Goal: Task Accomplishment & Management: Manage account settings

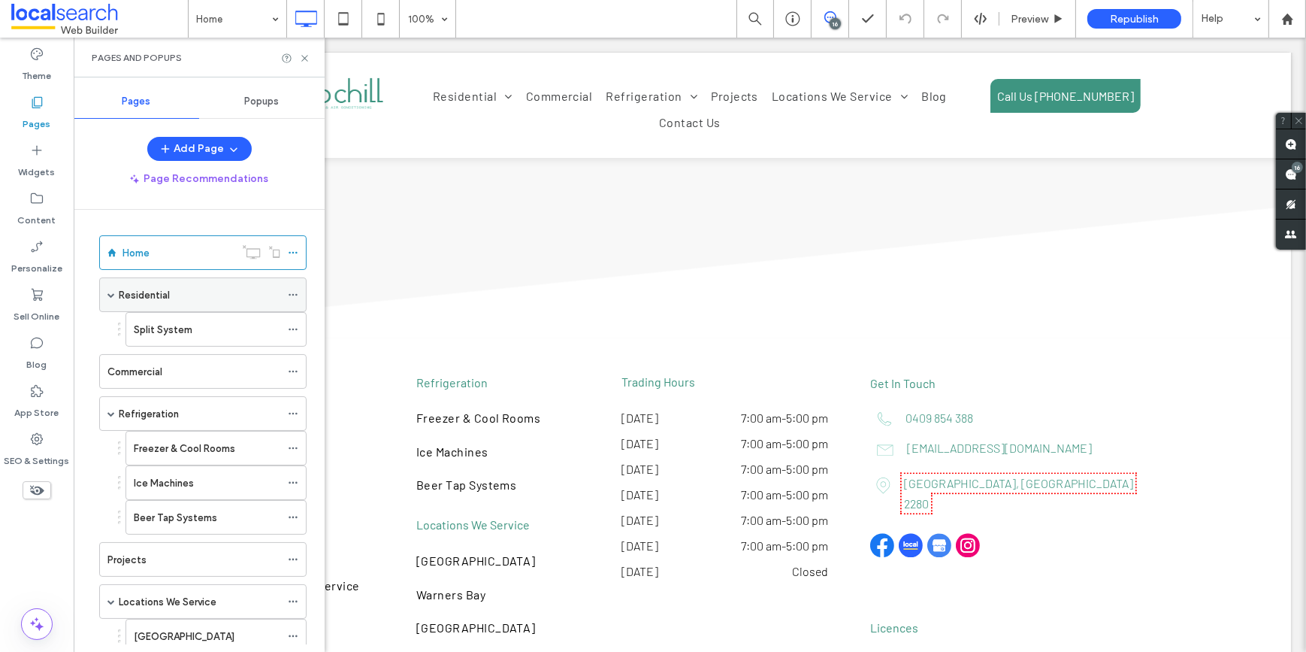
click at [110, 295] on span at bounding box center [111, 295] width 8 height 8
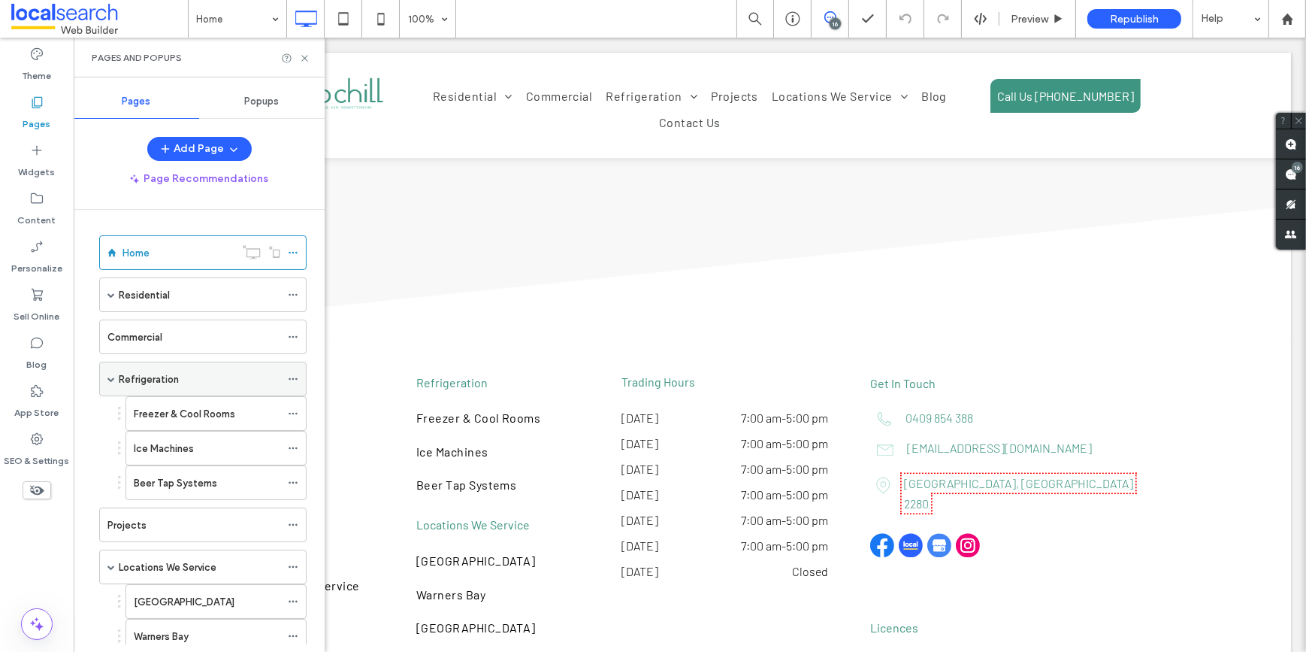
click at [110, 380] on span at bounding box center [111, 379] width 8 height 8
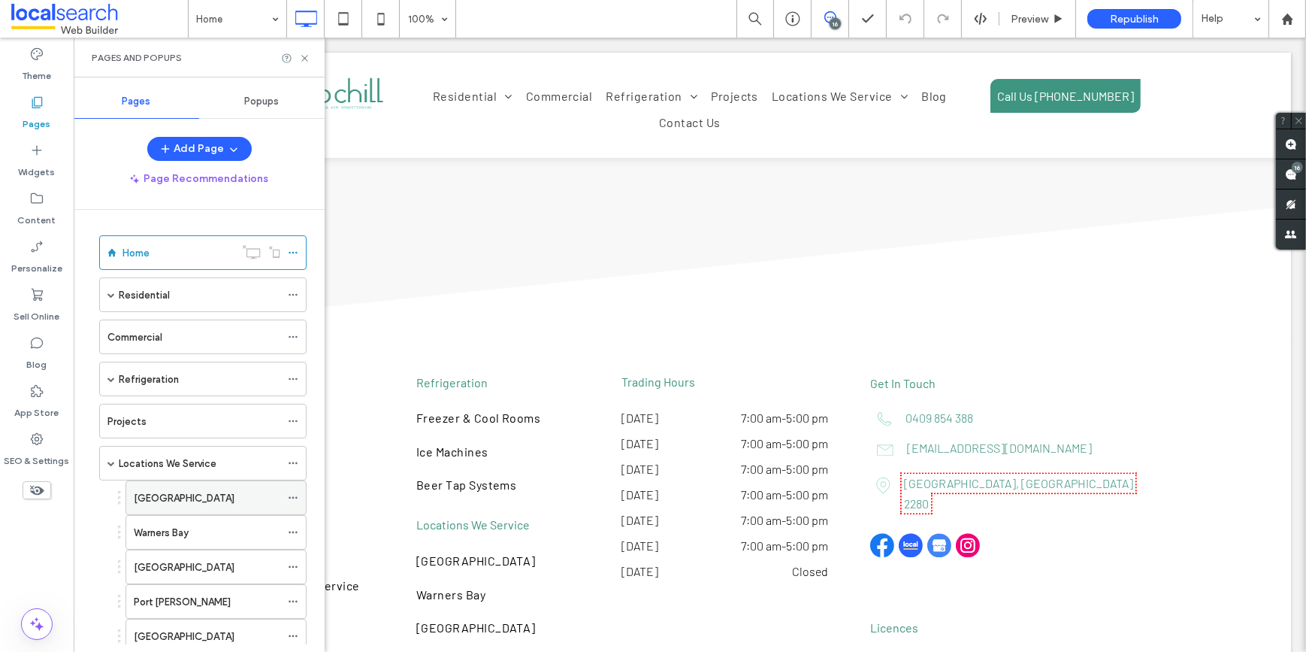
click at [155, 502] on label "[GEOGRAPHIC_DATA]" at bounding box center [184, 498] width 101 height 26
click at [305, 57] on use at bounding box center [304, 58] width 6 height 6
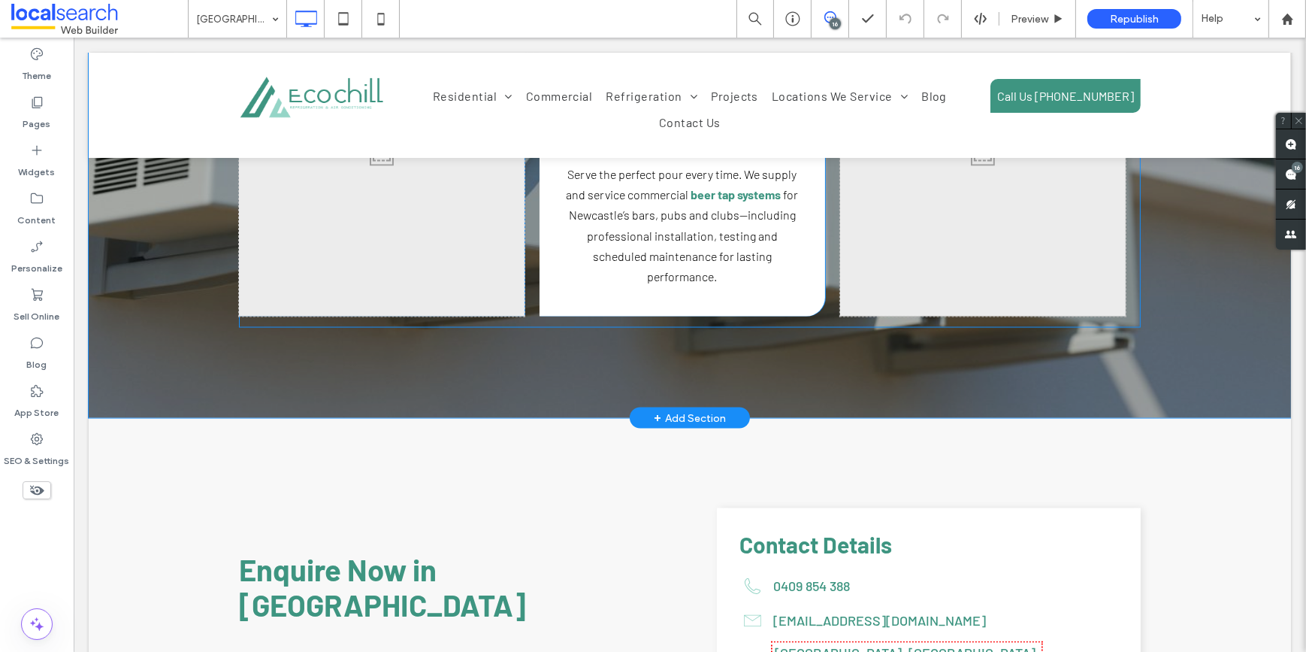
scroll to position [3142, 0]
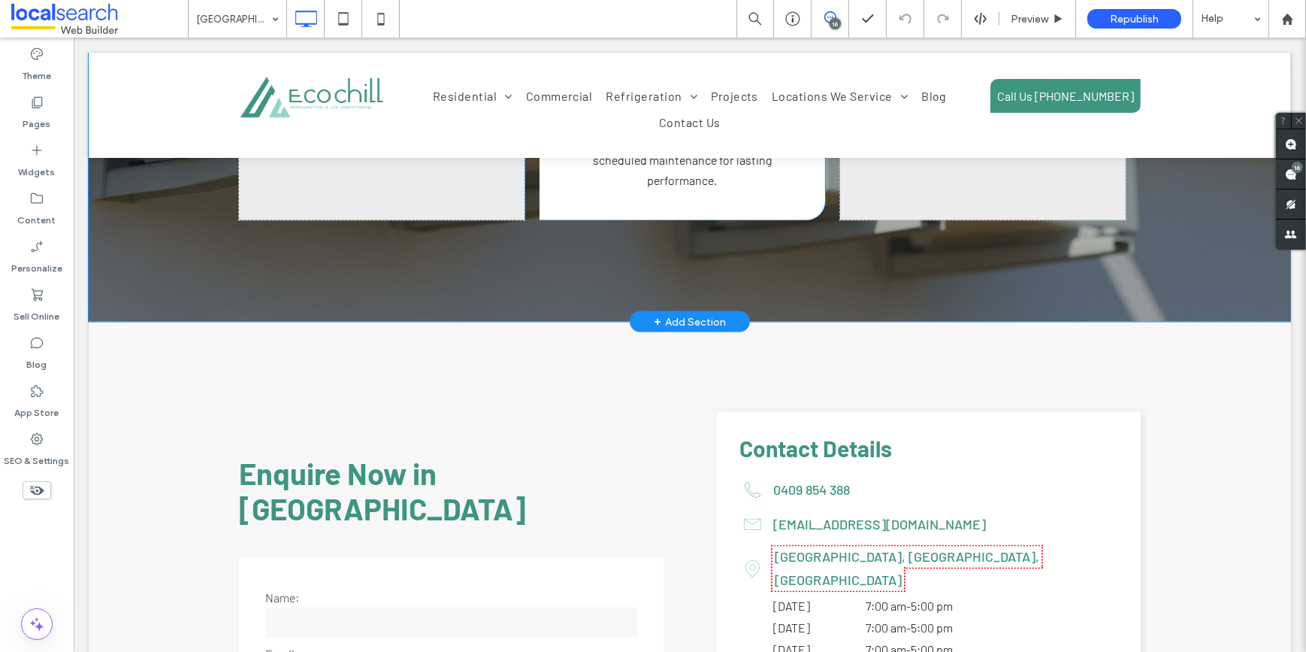
click at [673, 313] on div "+ Add Section" at bounding box center [689, 321] width 72 height 17
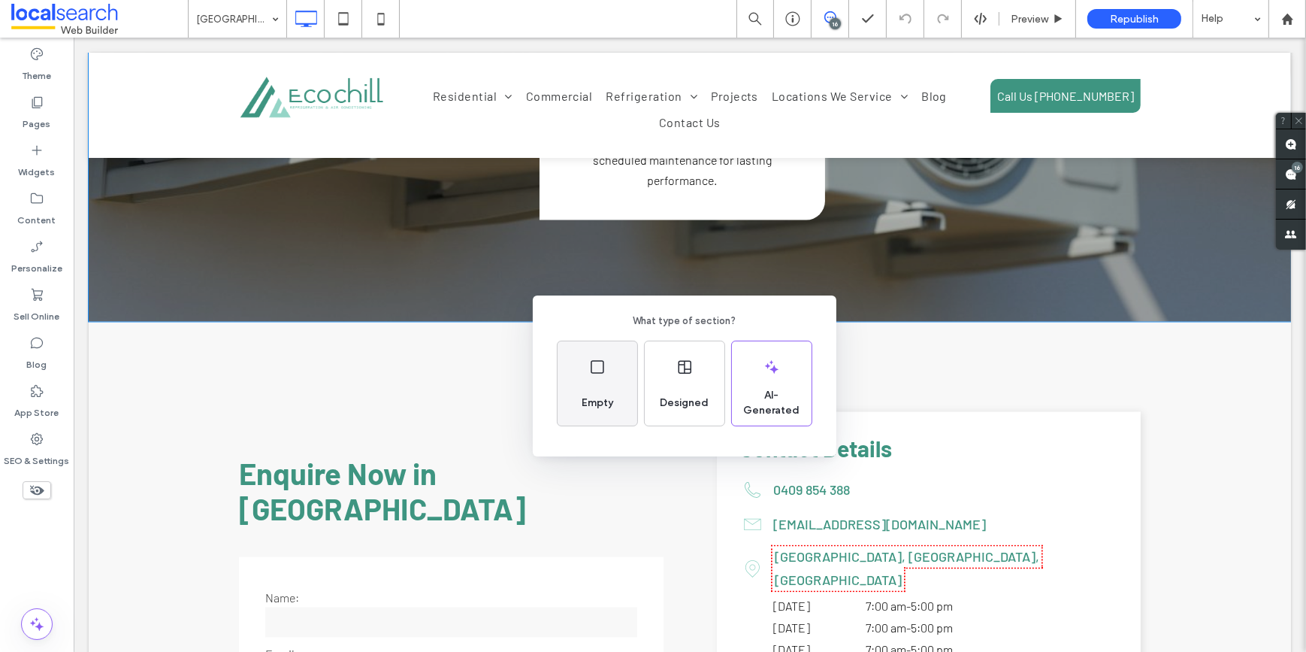
click at [583, 349] on div "Empty" at bounding box center [598, 383] width 80 height 84
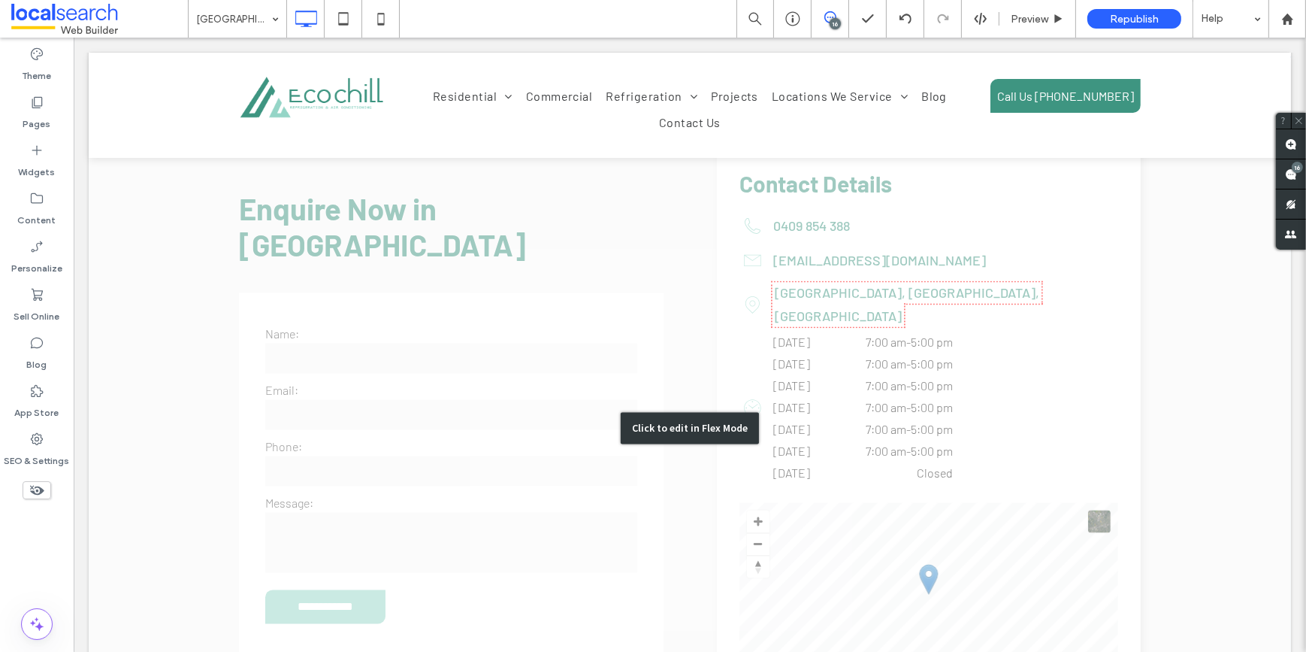
scroll to position [3074, 0]
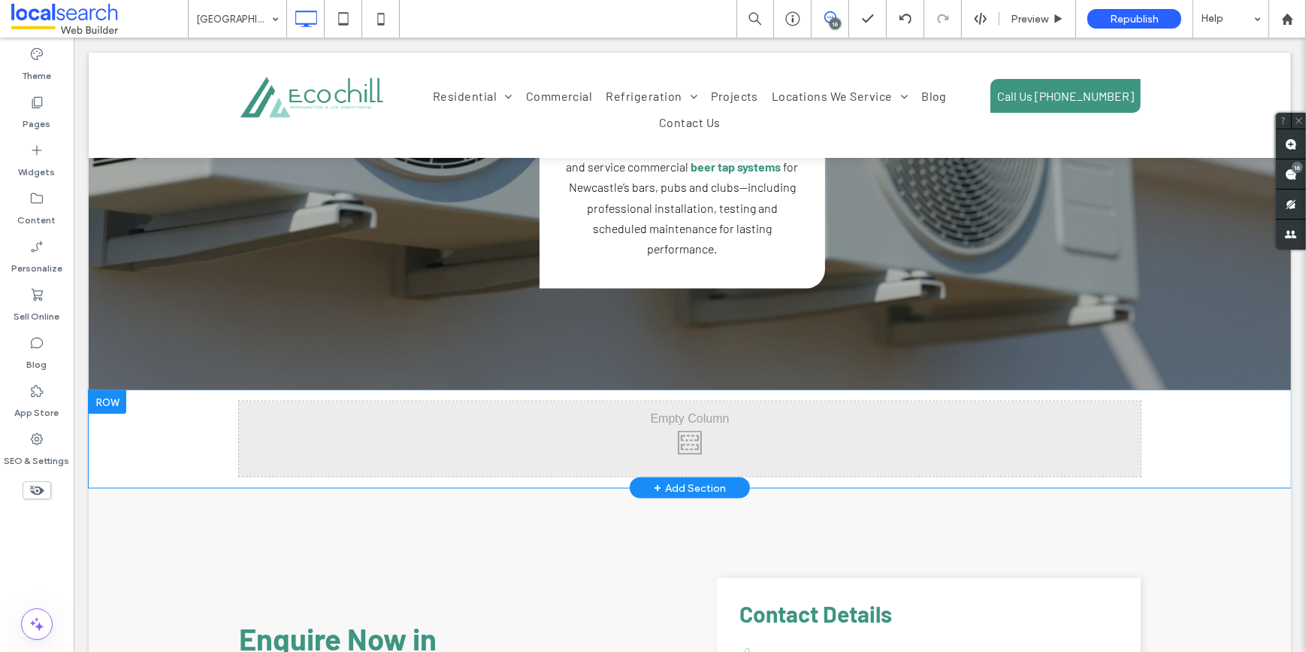
click at [517, 401] on div "Click To Paste Click To Paste" at bounding box center [689, 438] width 902 height 75
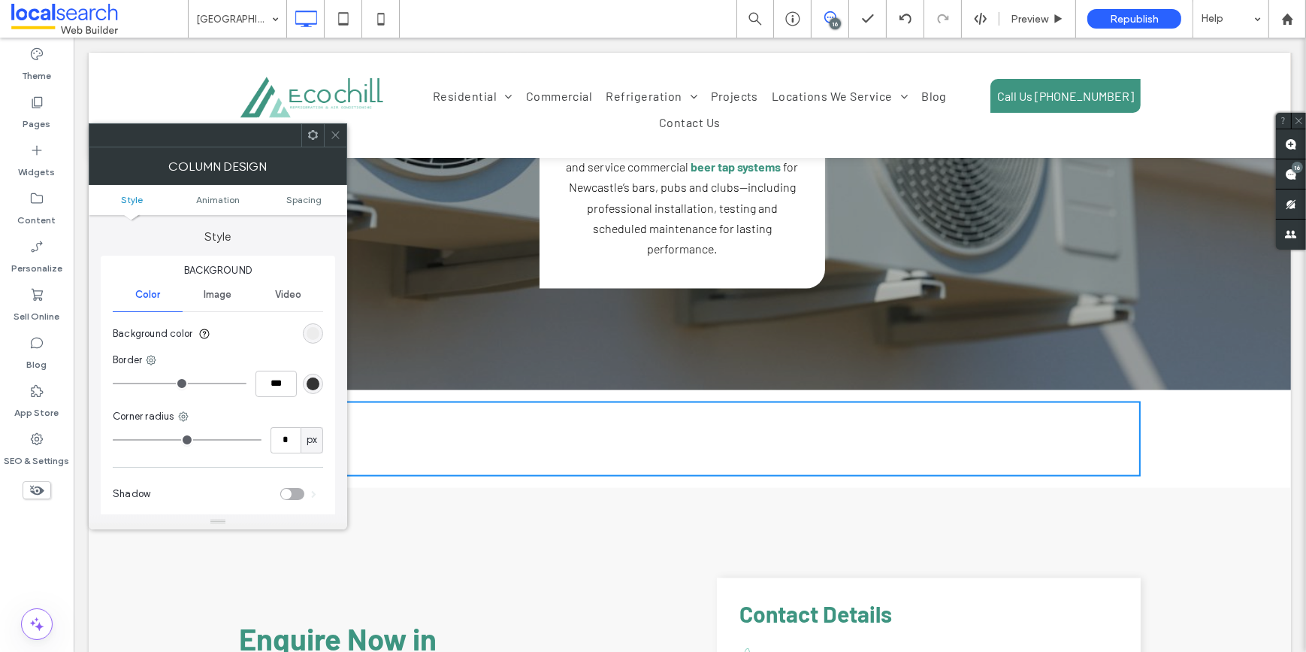
click at [337, 132] on use at bounding box center [335, 136] width 8 height 8
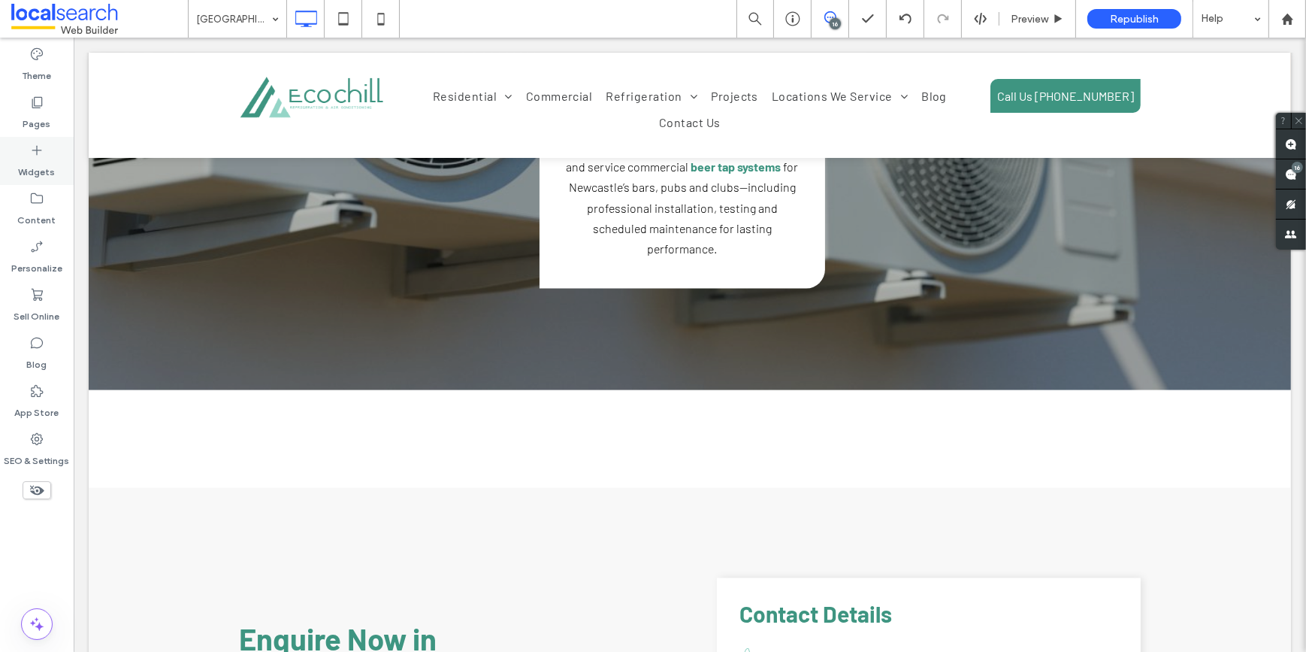
click at [22, 152] on div "Widgets" at bounding box center [37, 161] width 74 height 48
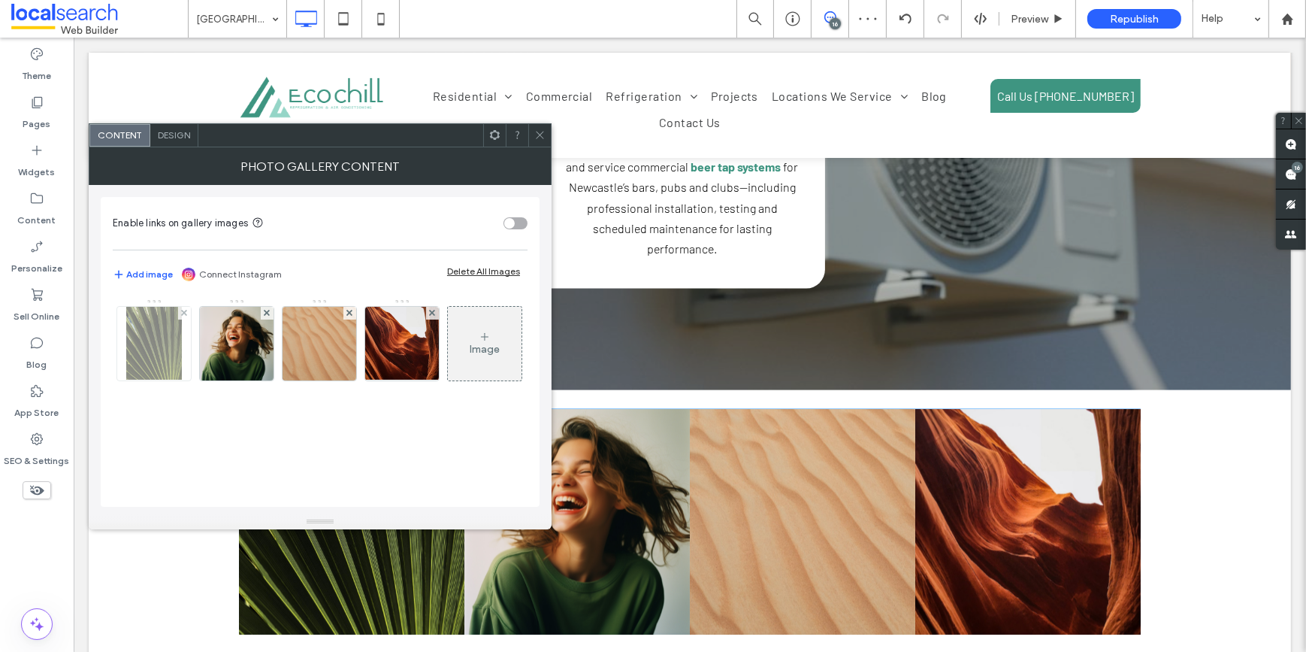
click at [160, 334] on img at bounding box center [154, 344] width 56 height 74
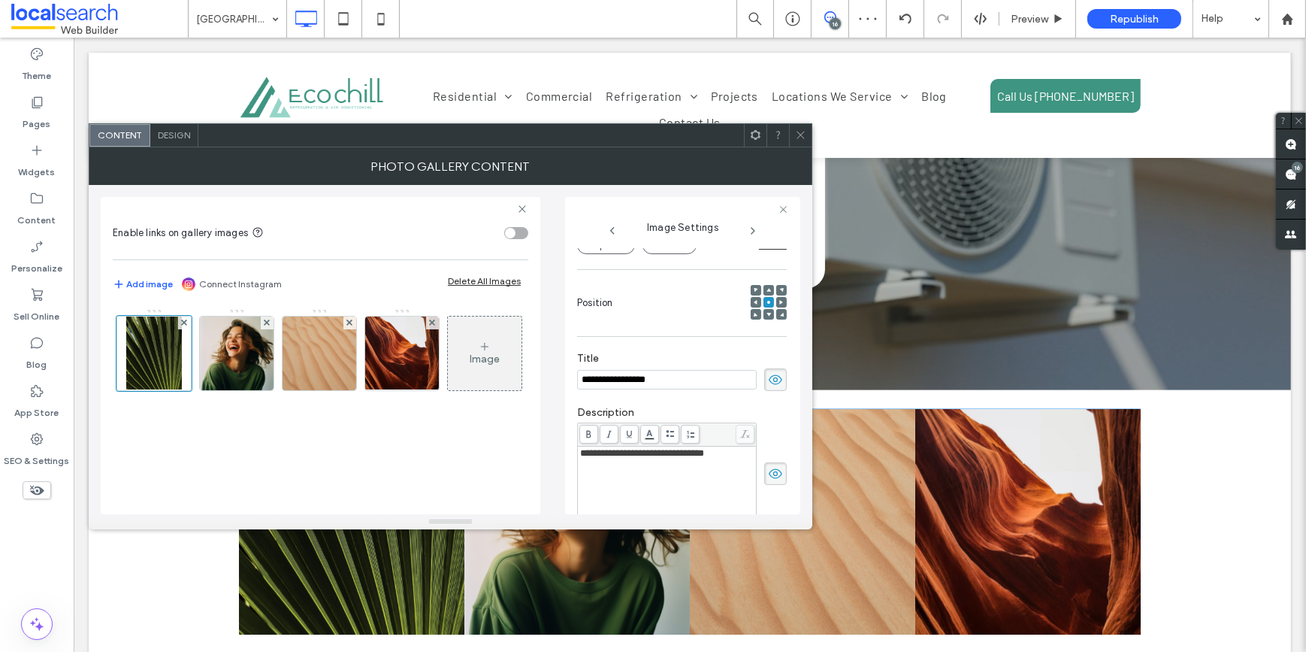
scroll to position [0, 0]
drag, startPoint x: 688, startPoint y: 381, endPoint x: 480, endPoint y: 382, distance: 207.4
click at [481, 382] on div "**********" at bounding box center [451, 349] width 700 height 329
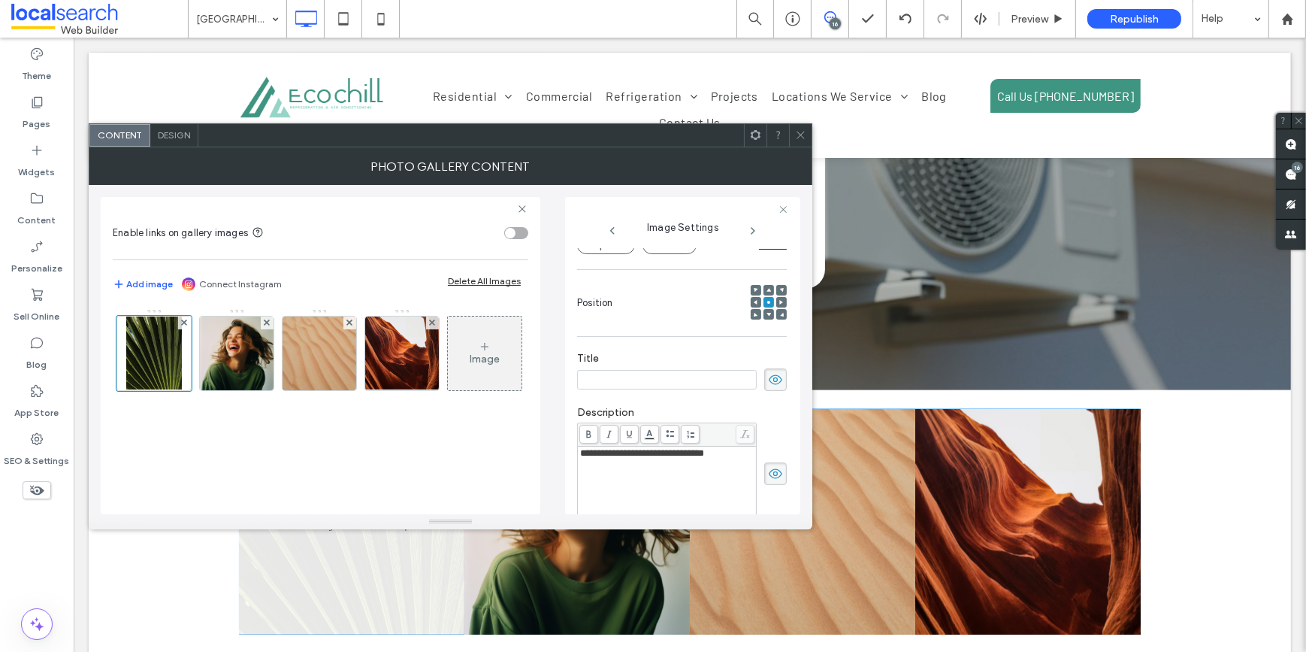
click at [769, 377] on icon at bounding box center [775, 379] width 15 height 17
click at [714, 468] on div "**********" at bounding box center [667, 485] width 174 height 75
drag, startPoint x: 723, startPoint y: 454, endPoint x: 572, endPoint y: 452, distance: 151.1
click at [572, 452] on div "**********" at bounding box center [682, 355] width 235 height 317
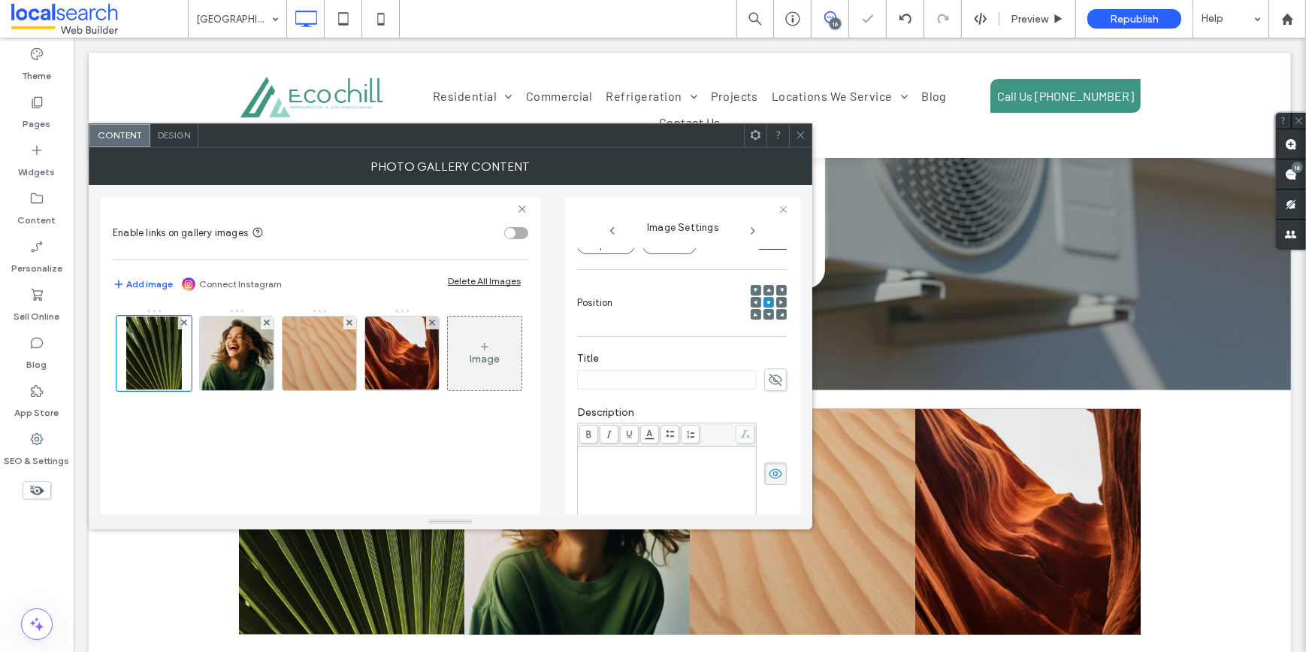
click at [773, 471] on icon at bounding box center [775, 473] width 15 height 17
click at [234, 349] on img at bounding box center [237, 353] width 74 height 74
drag, startPoint x: 681, startPoint y: 380, endPoint x: 567, endPoint y: 379, distance: 113.5
click at [567, 379] on div "**********" at bounding box center [682, 355] width 235 height 317
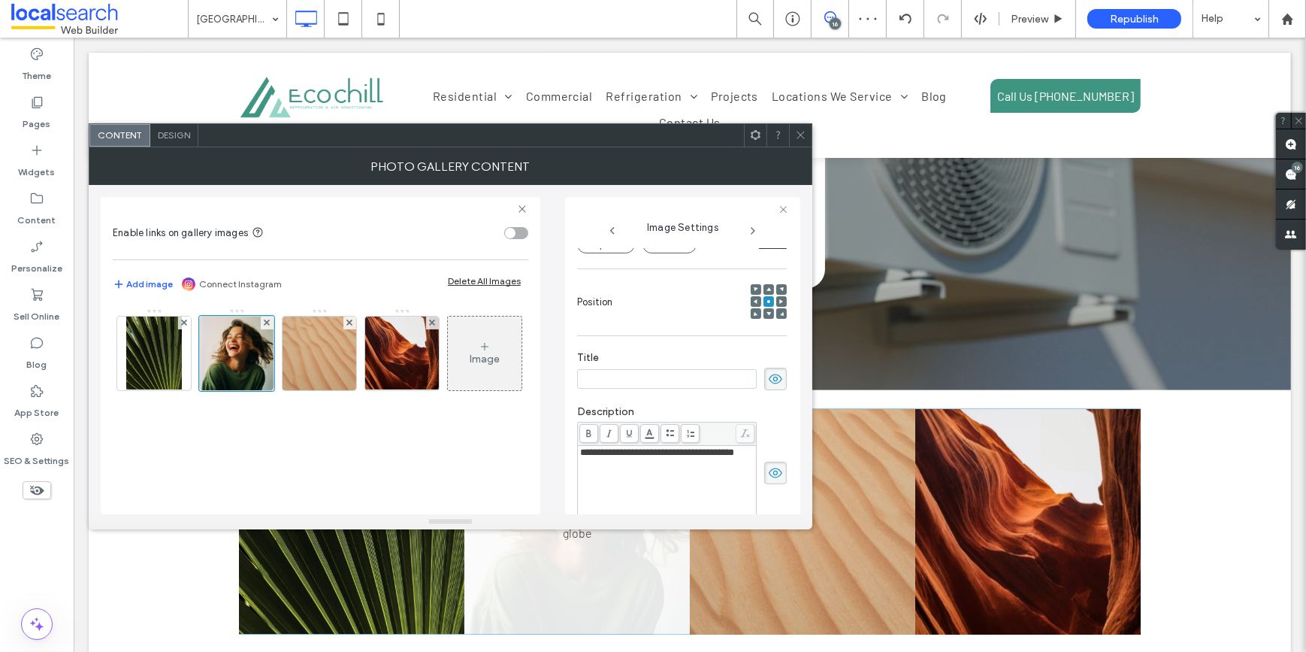
click at [768, 377] on icon at bounding box center [775, 379] width 15 height 17
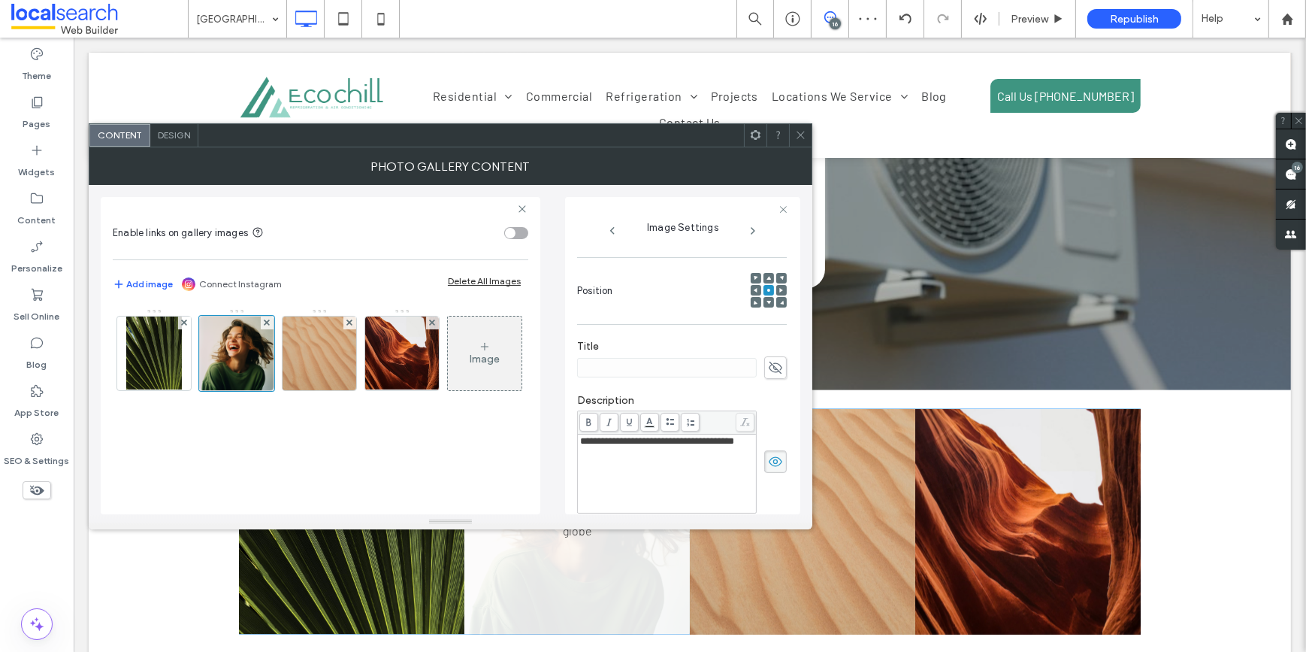
scroll to position [176, 0]
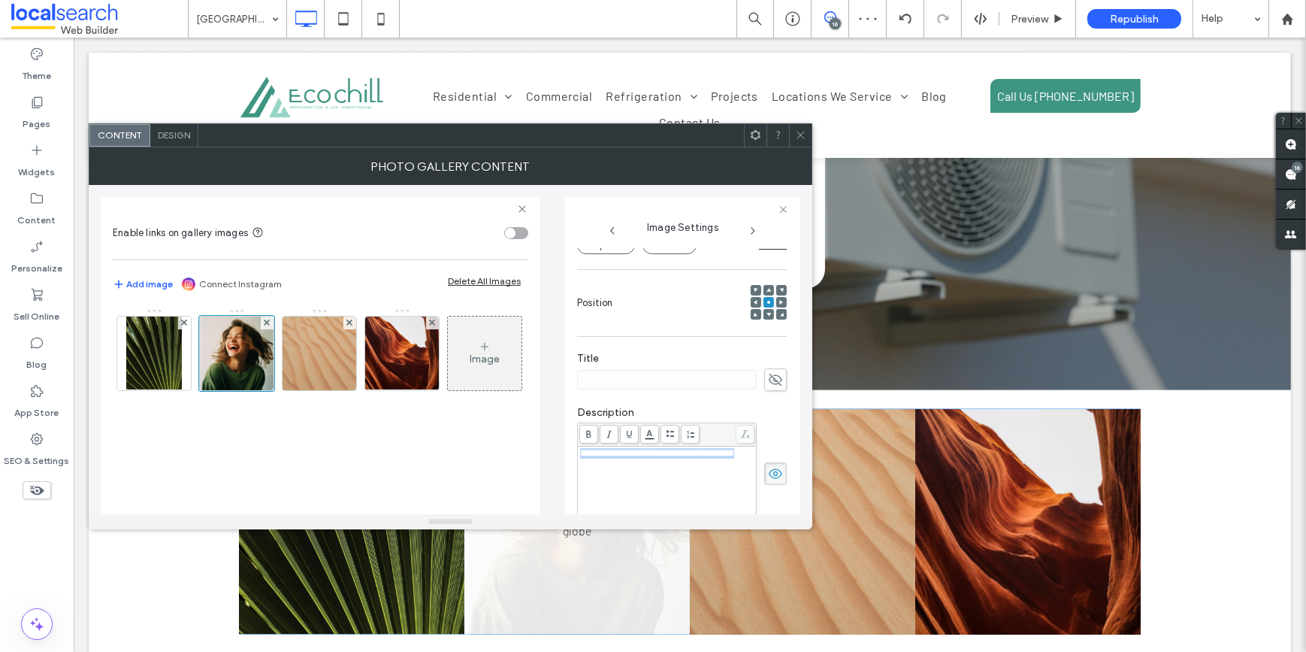
drag, startPoint x: 637, startPoint y: 475, endPoint x: 582, endPoint y: 446, distance: 62.2
click at [582, 446] on div "**********" at bounding box center [667, 473] width 180 height 103
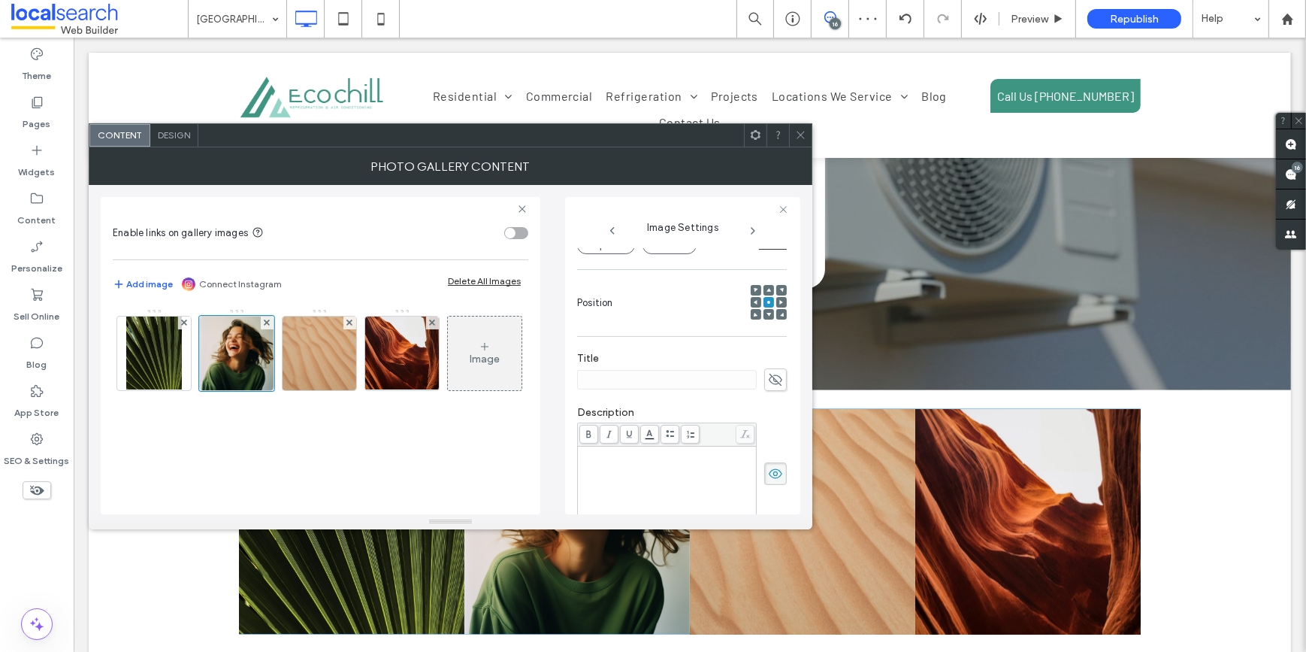
click at [768, 476] on icon at bounding box center [775, 473] width 15 height 17
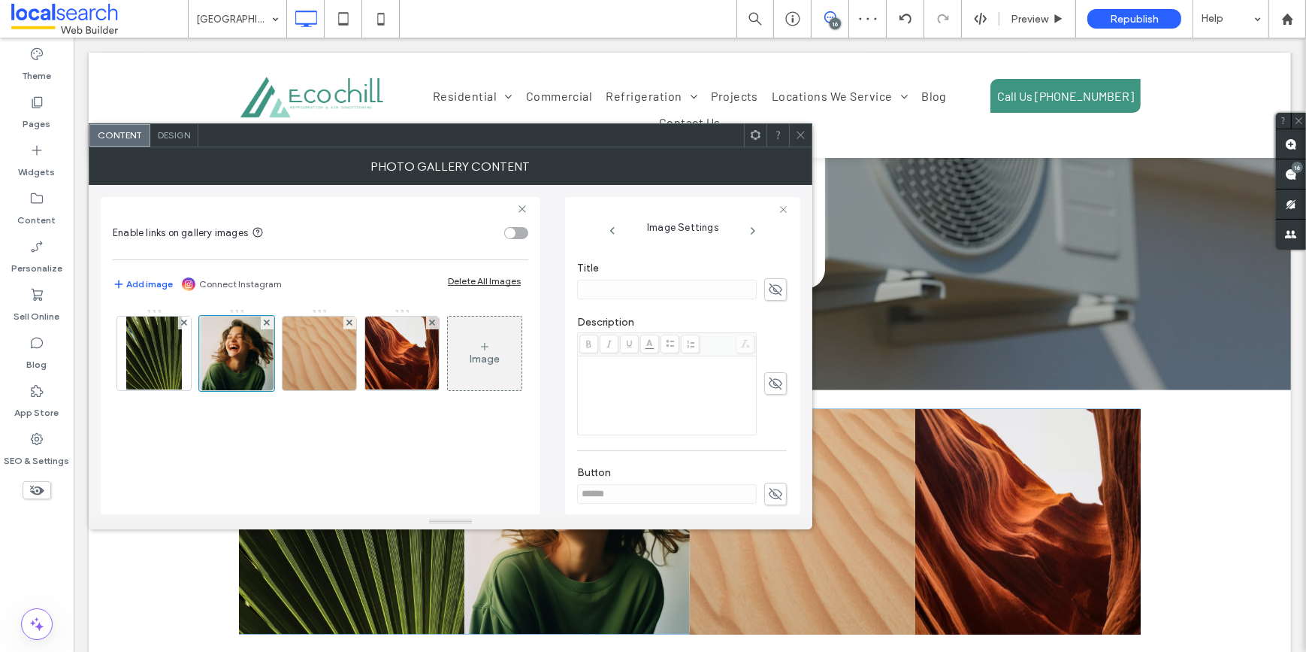
scroll to position [380, 0]
click at [768, 377] on icon at bounding box center [775, 382] width 15 height 17
drag, startPoint x: 590, startPoint y: 377, endPoint x: 575, endPoint y: 377, distance: 15.0
click at [554, 377] on div "Enable links on gallery images Add image Connect Instagram Delete All Images Im…" at bounding box center [451, 349] width 700 height 329
click at [768, 386] on icon at bounding box center [775, 380] width 15 height 17
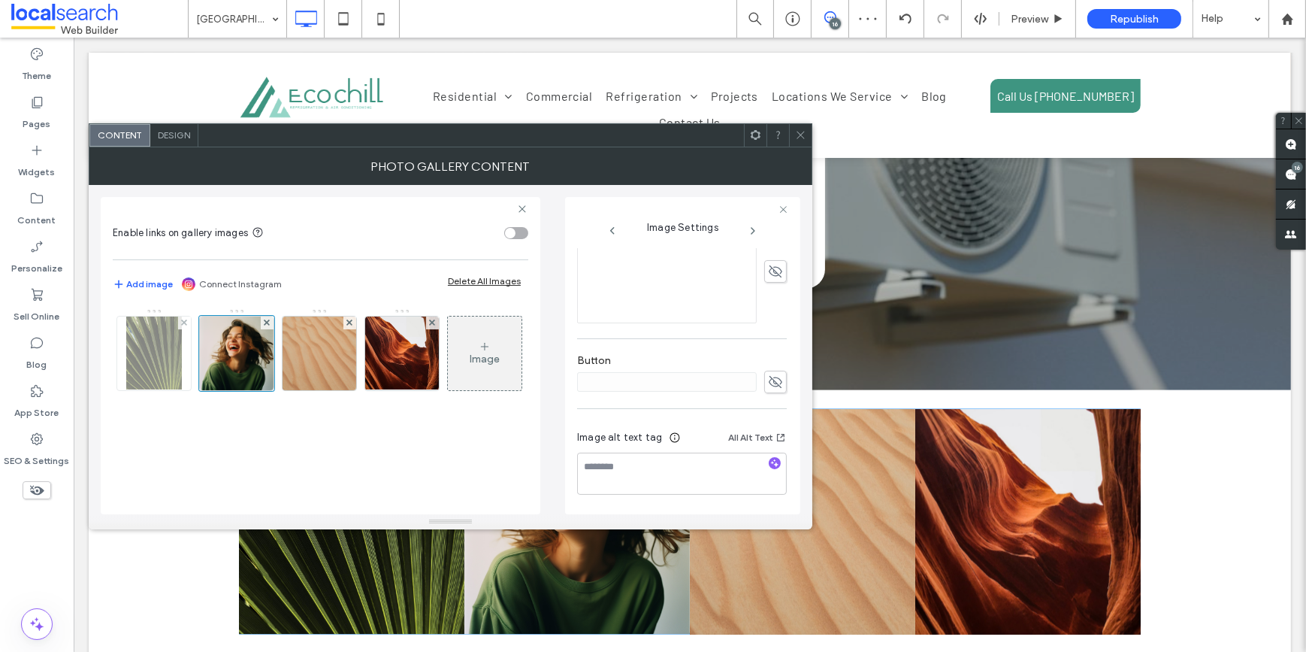
click at [146, 365] on img at bounding box center [154, 353] width 56 height 74
click at [549, 379] on div "Enable links on gallery images Add image Connect Instagram Delete All Images Im…" at bounding box center [451, 349] width 700 height 329
click at [768, 379] on icon at bounding box center [775, 382] width 15 height 17
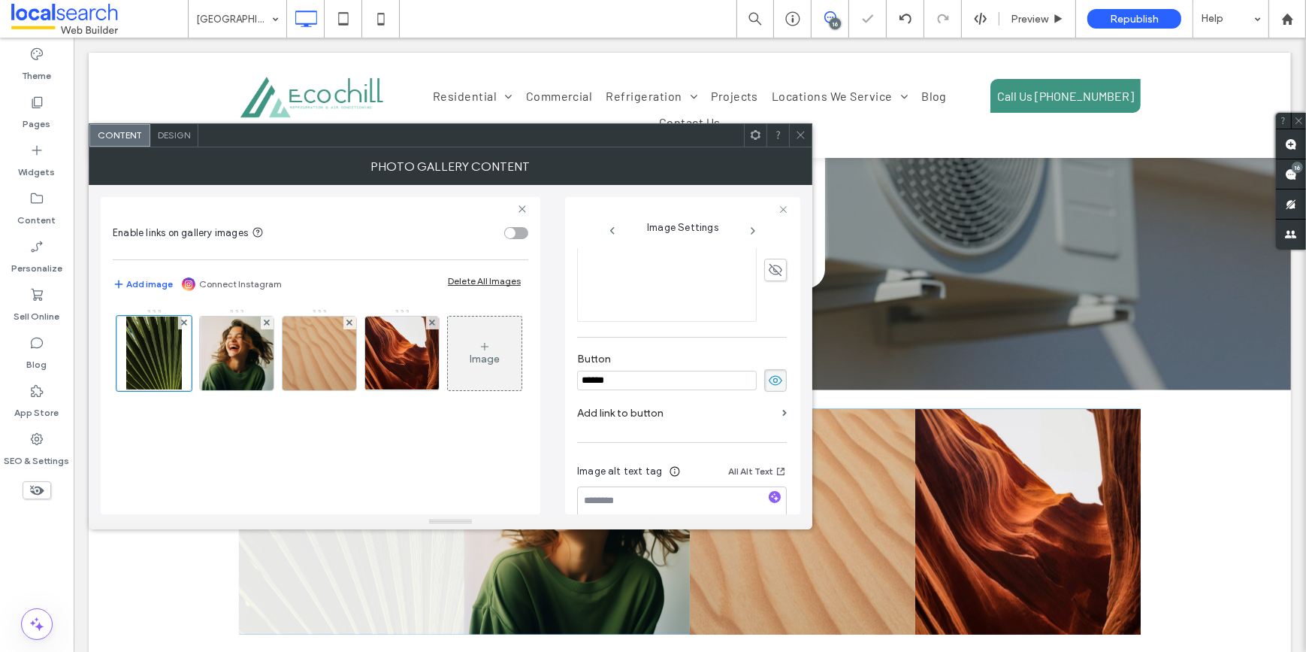
drag, startPoint x: 580, startPoint y: 380, endPoint x: 563, endPoint y: 380, distance: 17.3
click at [562, 380] on div "Enable links on gallery images Add image Connect Instagram Delete All Images Im…" at bounding box center [451, 349] width 700 height 329
click at [769, 380] on use at bounding box center [776, 380] width 14 height 10
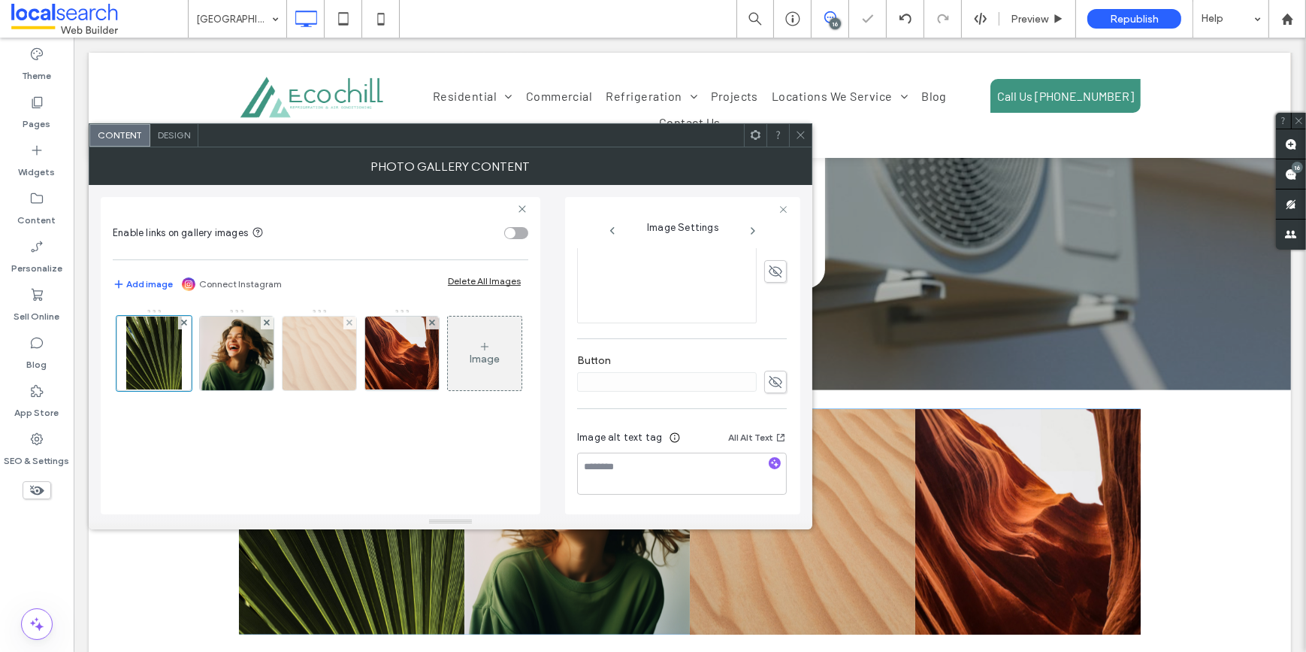
click at [318, 367] on img at bounding box center [320, 353] width 74 height 74
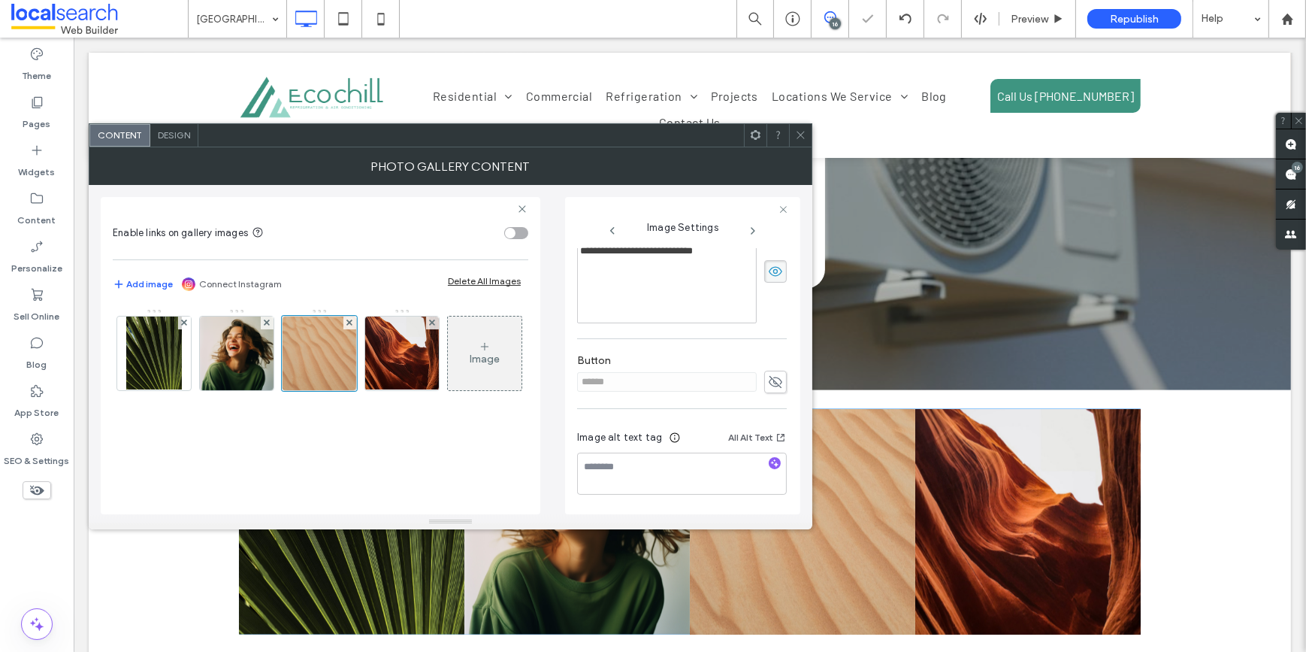
scroll to position [176, 0]
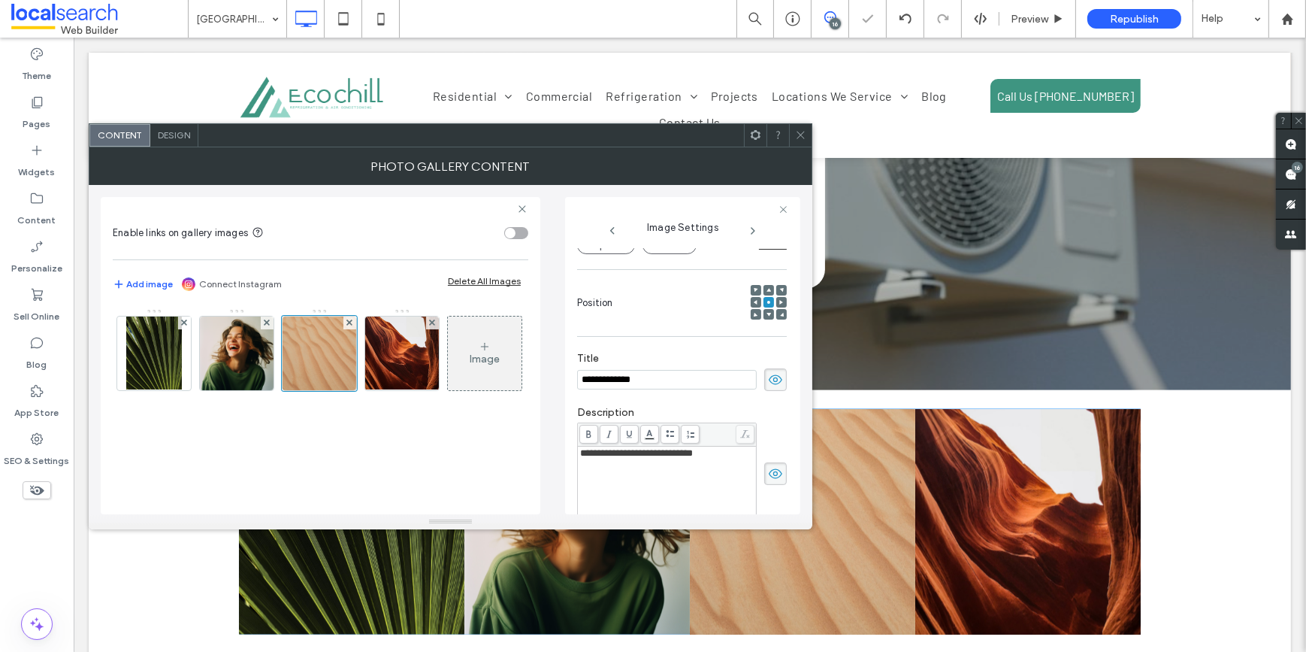
drag, startPoint x: 668, startPoint y: 381, endPoint x: 476, endPoint y: 383, distance: 191.6
click at [475, 383] on div "**********" at bounding box center [451, 349] width 700 height 329
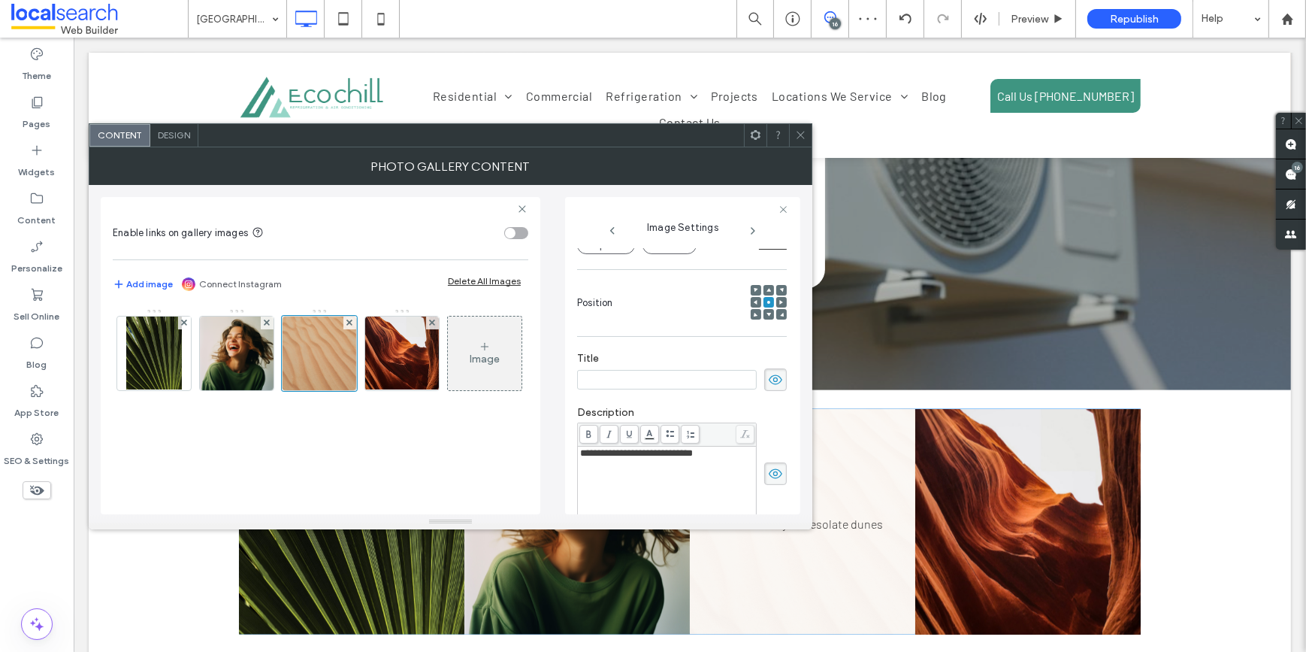
click at [774, 380] on use at bounding box center [776, 379] width 14 height 10
click at [710, 462] on div "**********" at bounding box center [667, 485] width 174 height 75
drag, startPoint x: 718, startPoint y: 456, endPoint x: 572, endPoint y: 454, distance: 145.8
click at [567, 454] on div "**********" at bounding box center [682, 355] width 235 height 317
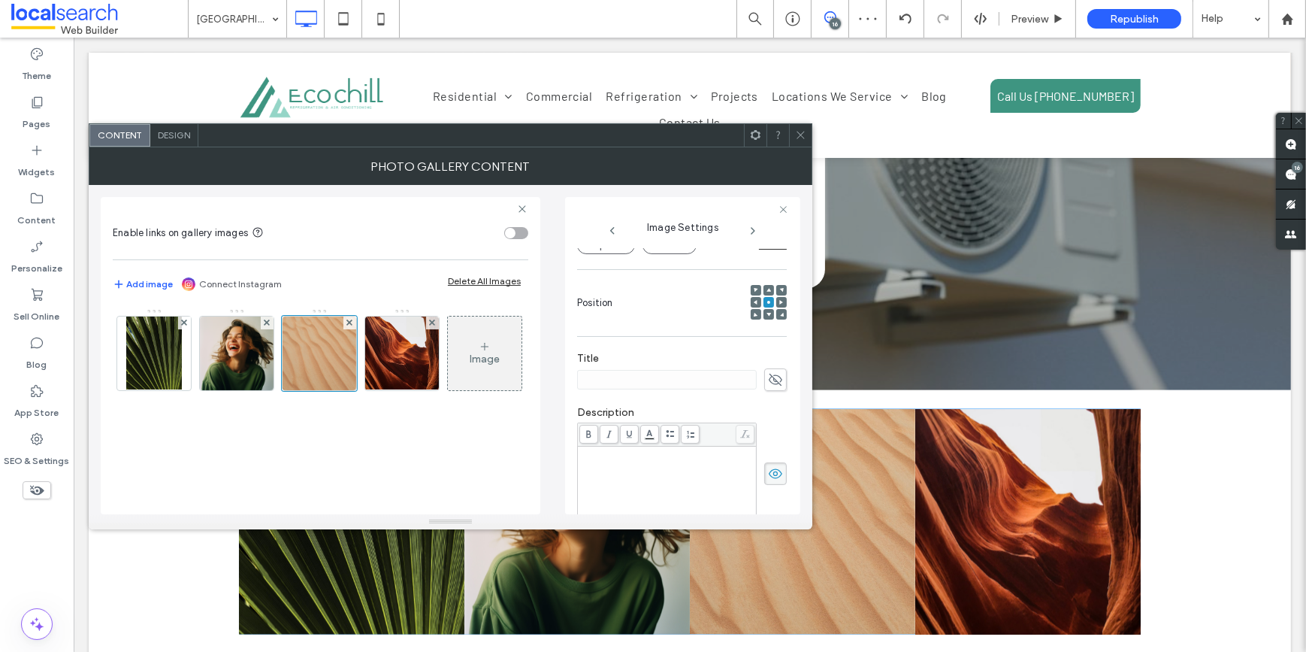
click at [770, 477] on icon at bounding box center [775, 473] width 15 height 17
click at [768, 384] on icon at bounding box center [775, 382] width 15 height 17
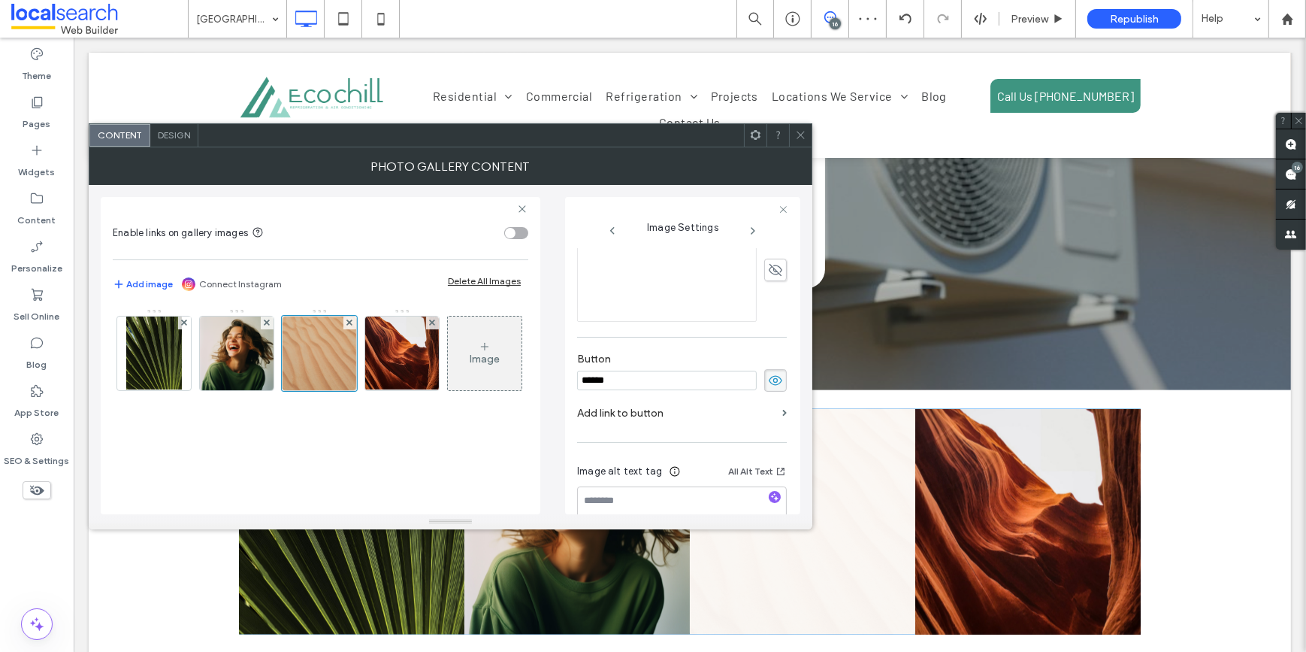
drag, startPoint x: 591, startPoint y: 382, endPoint x: 598, endPoint y: 381, distance: 7.6
click at [587, 381] on input "******" at bounding box center [667, 381] width 180 height 20
type input "*"
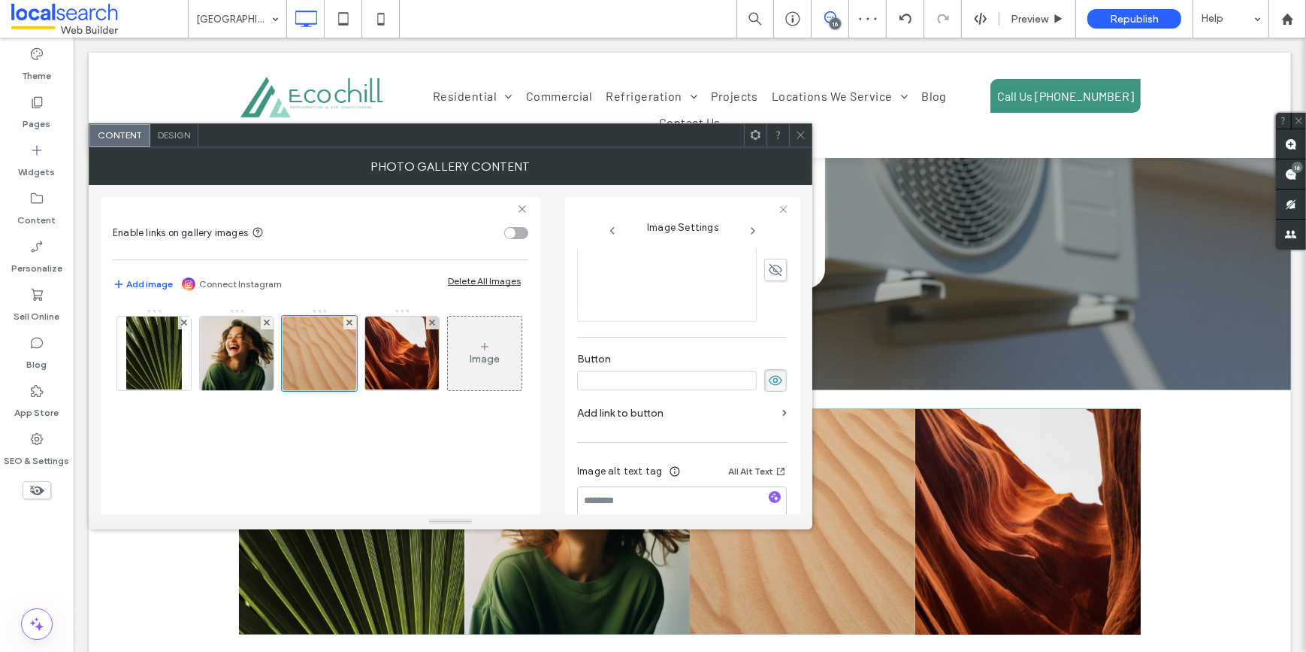
click at [768, 380] on icon at bounding box center [775, 380] width 15 height 17
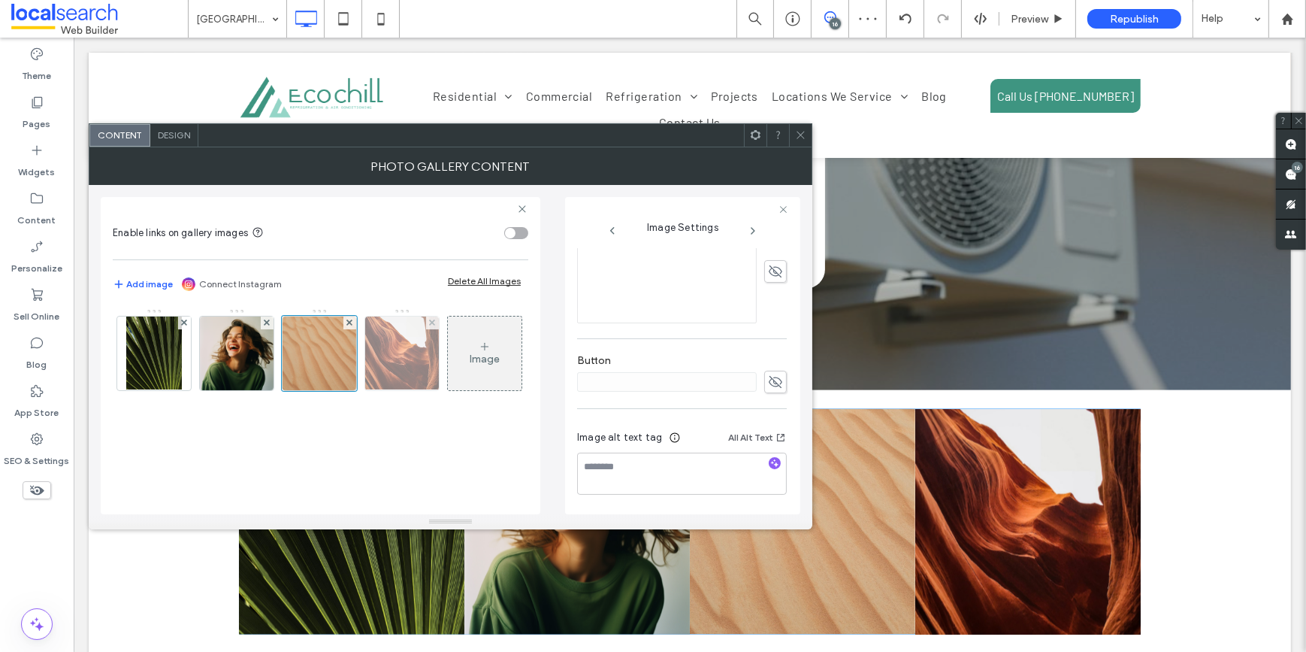
click at [389, 367] on img at bounding box center [402, 353] width 95 height 74
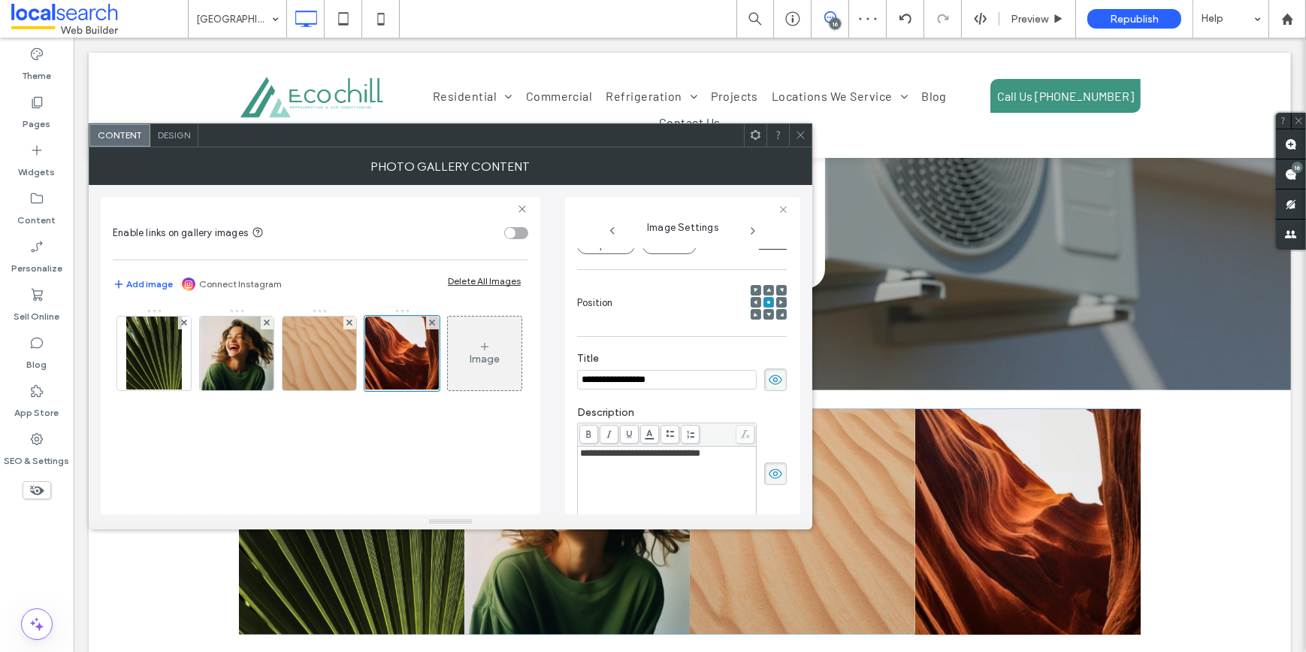
drag, startPoint x: 679, startPoint y: 383, endPoint x: 517, endPoint y: 383, distance: 162.3
click at [517, 383] on div "**********" at bounding box center [451, 349] width 700 height 329
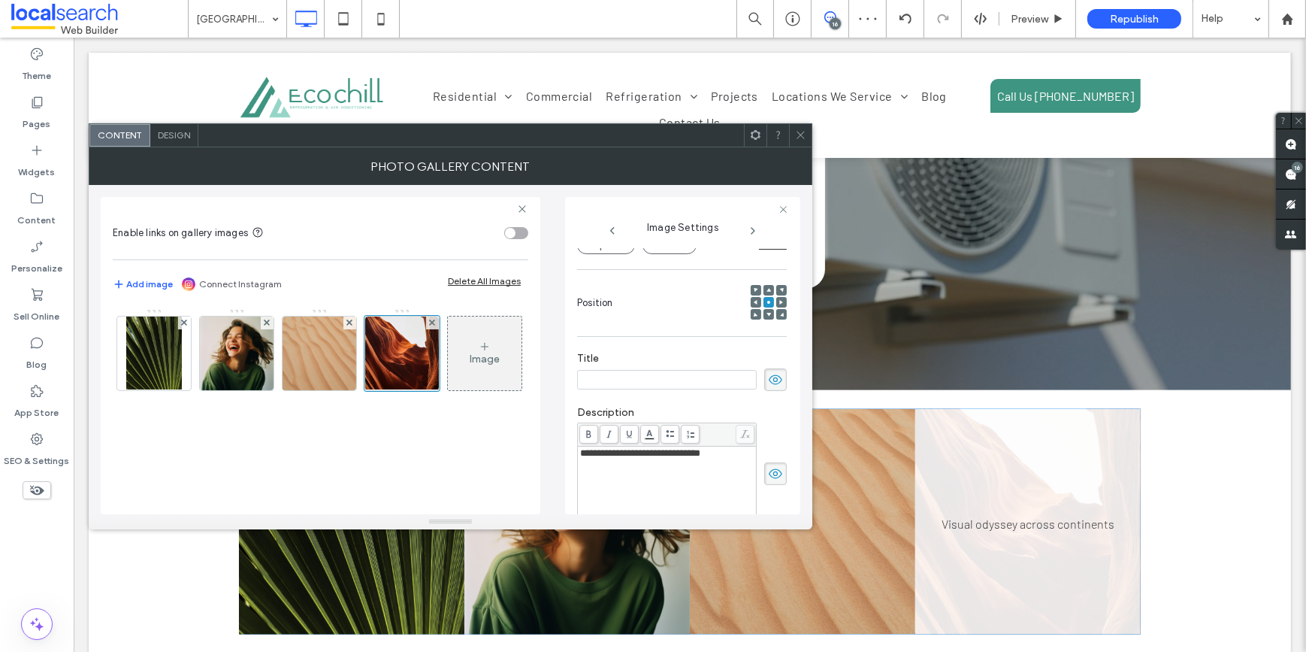
click at [769, 380] on use at bounding box center [776, 379] width 14 height 10
click at [721, 466] on div "**********" at bounding box center [667, 485] width 174 height 75
drag, startPoint x: 722, startPoint y: 458, endPoint x: 531, endPoint y: 451, distance: 191.0
click at [531, 451] on div "**********" at bounding box center [451, 349] width 700 height 329
click at [769, 471] on use at bounding box center [776, 474] width 14 height 10
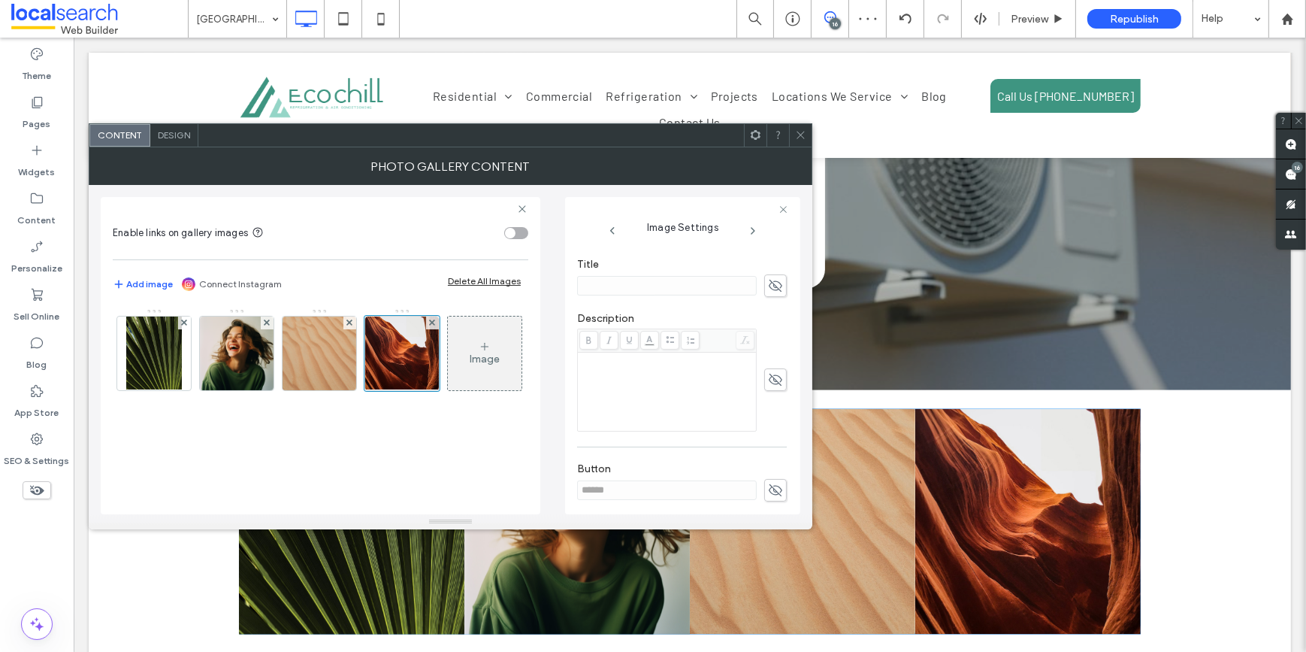
scroll to position [380, 0]
click at [768, 381] on icon at bounding box center [775, 382] width 15 height 17
drag, startPoint x: 628, startPoint y: 380, endPoint x: 530, endPoint y: 381, distance: 97.7
click at [530, 380] on div "Enable links on gallery images Add image Connect Instagram Delete All Images Im…" at bounding box center [451, 349] width 700 height 329
click at [770, 383] on icon at bounding box center [775, 380] width 15 height 17
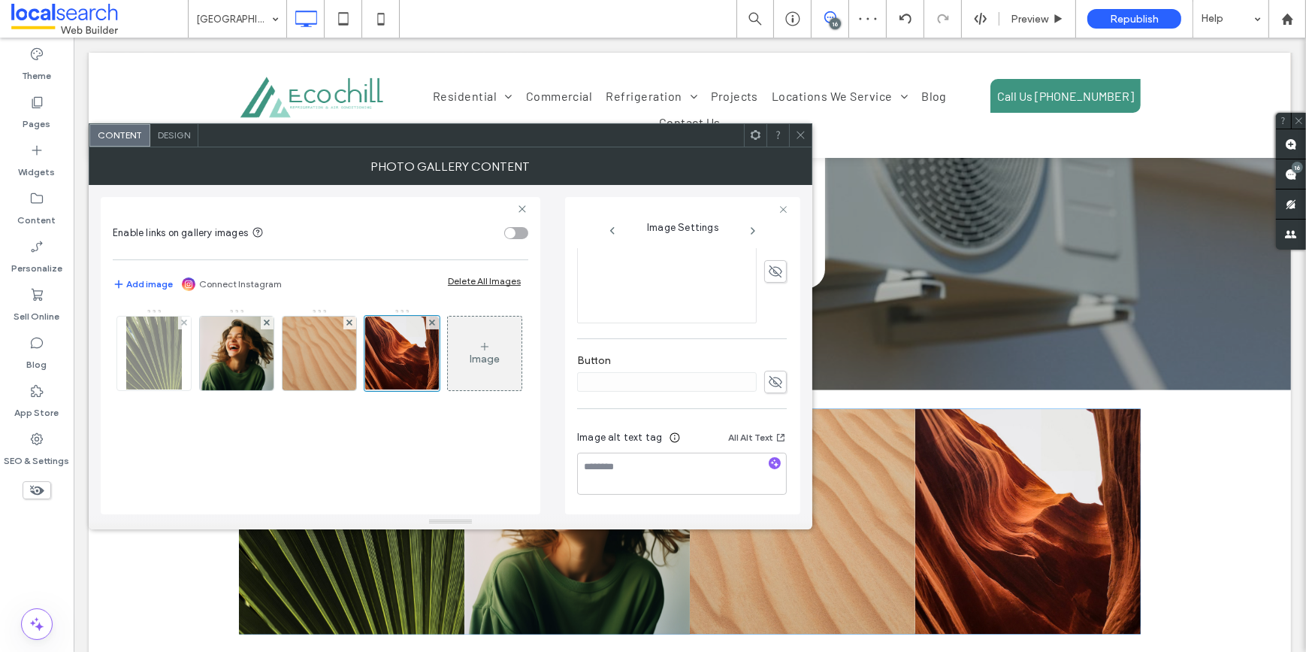
click at [162, 361] on img at bounding box center [154, 353] width 56 height 74
click at [162, 361] on div at bounding box center [153, 353] width 75 height 75
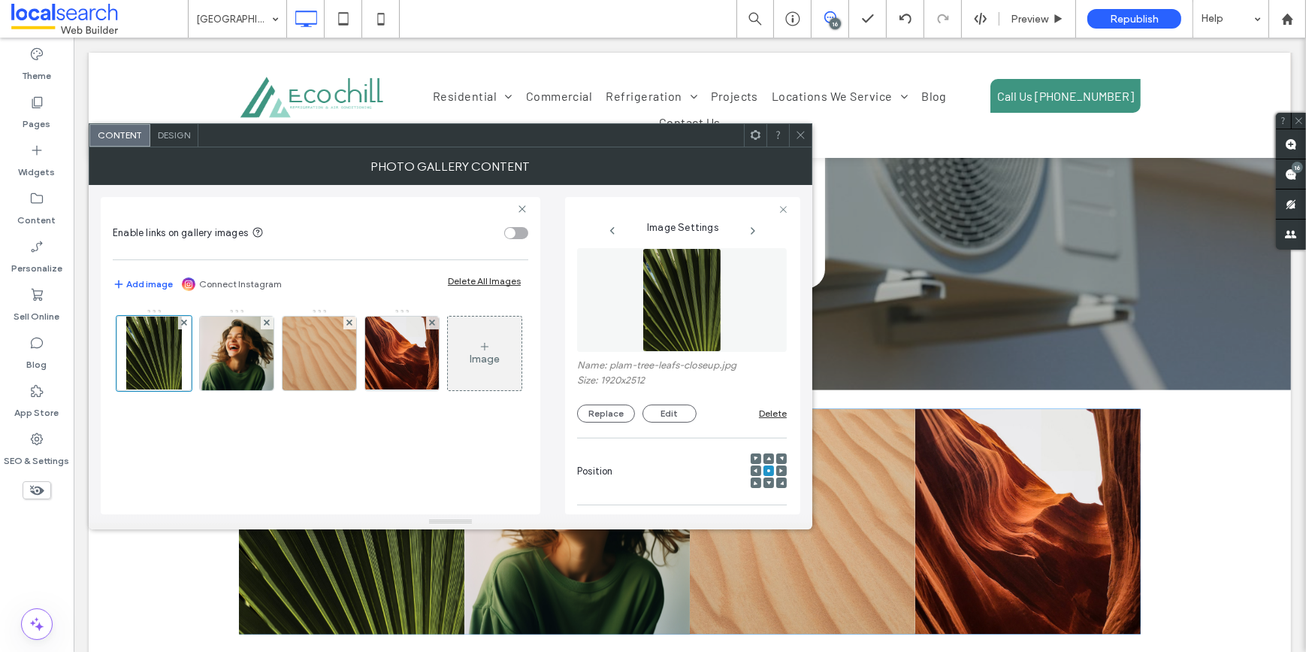
scroll to position [0, 0]
click at [658, 311] on img at bounding box center [683, 308] width 80 height 104
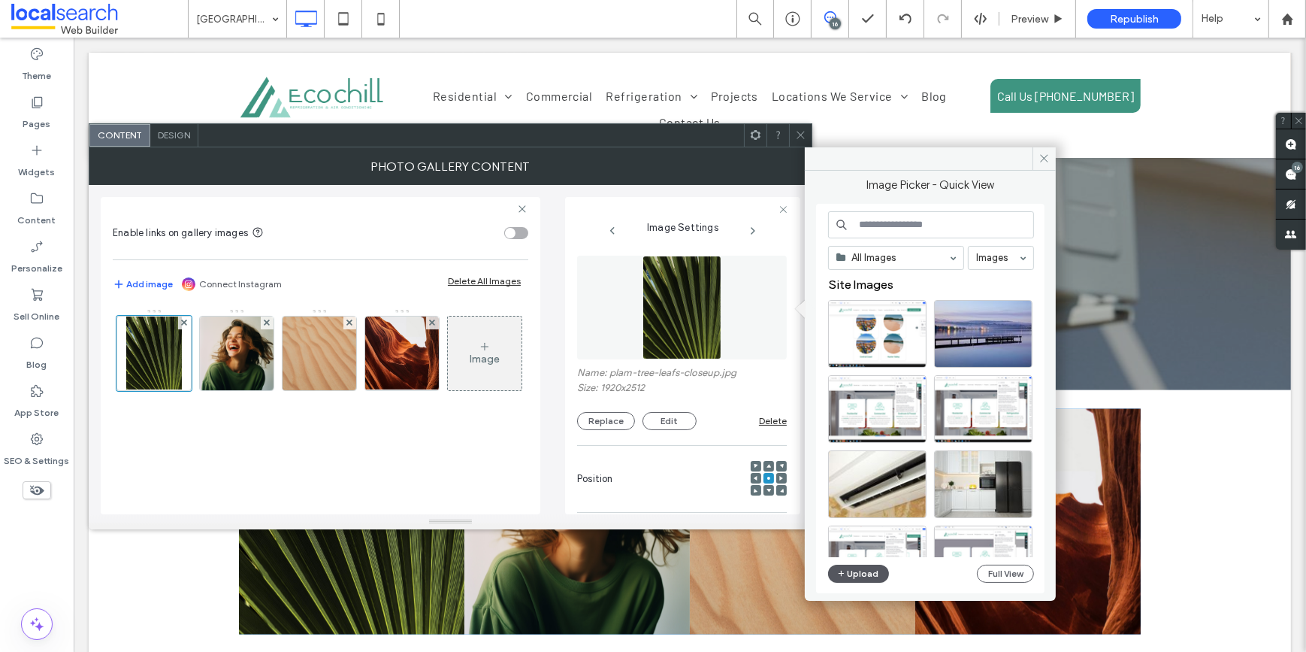
click at [876, 573] on button "Upload" at bounding box center [859, 573] width 62 height 18
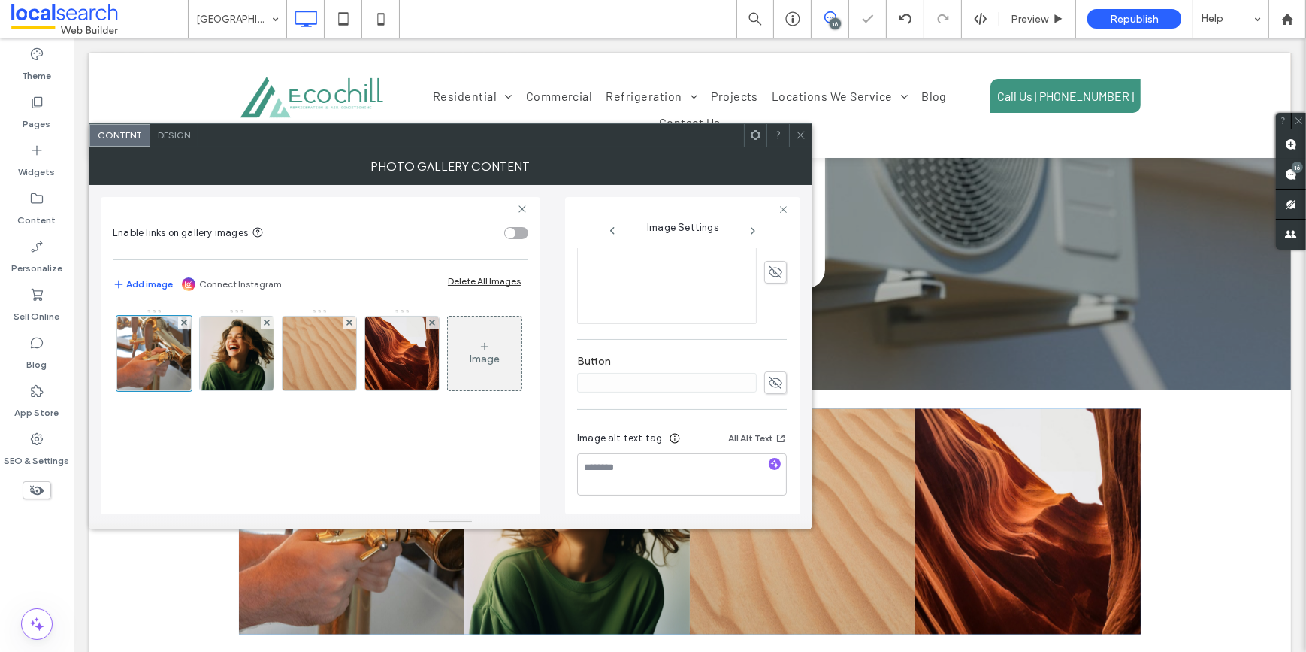
scroll to position [380, 0]
click at [228, 350] on img at bounding box center [237, 353] width 74 height 74
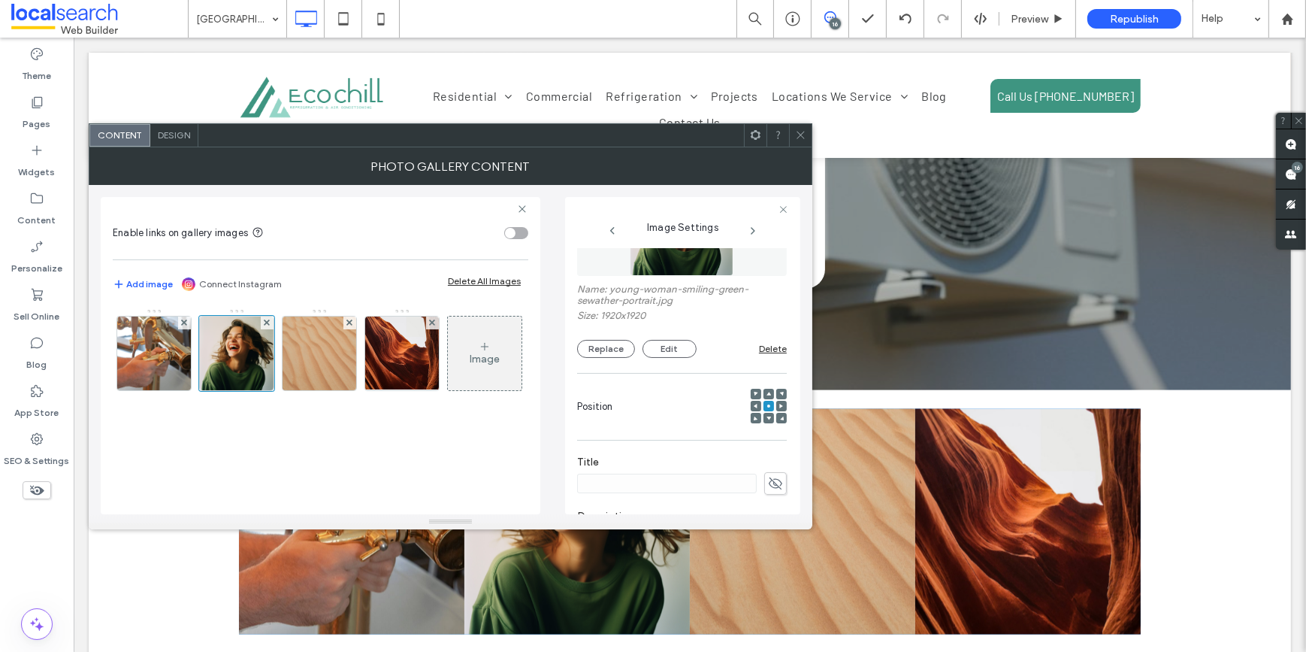
scroll to position [0, 0]
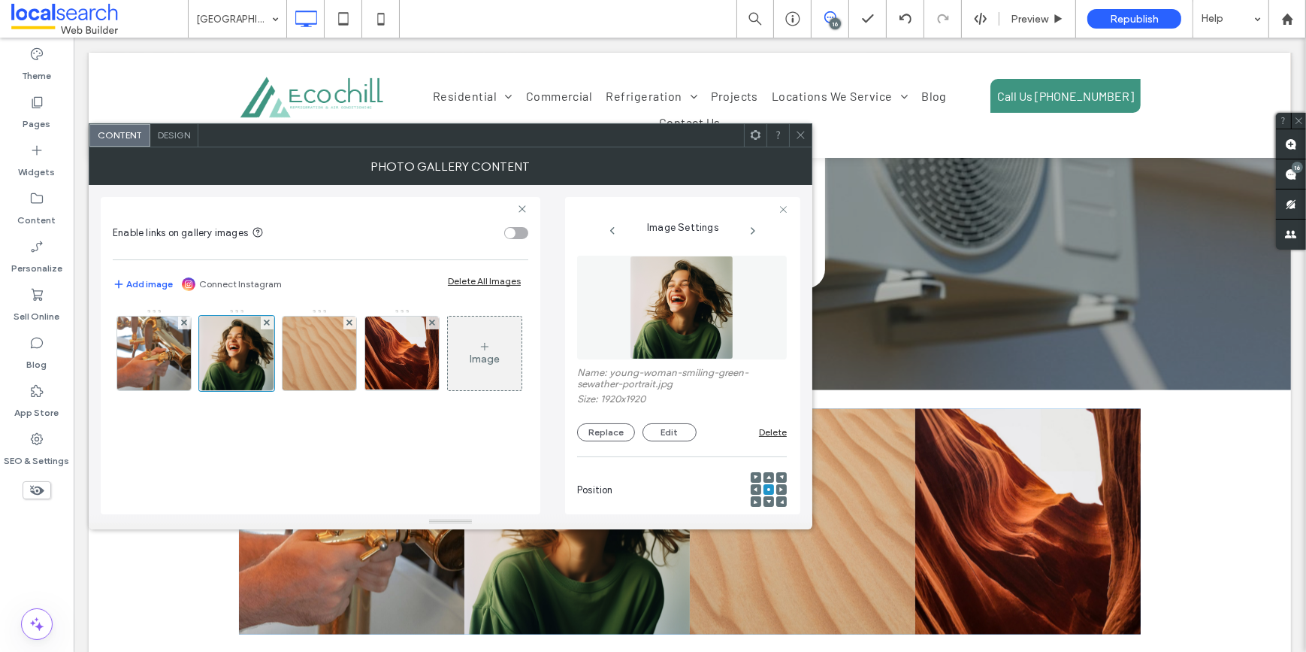
click at [667, 293] on img at bounding box center [682, 308] width 104 height 104
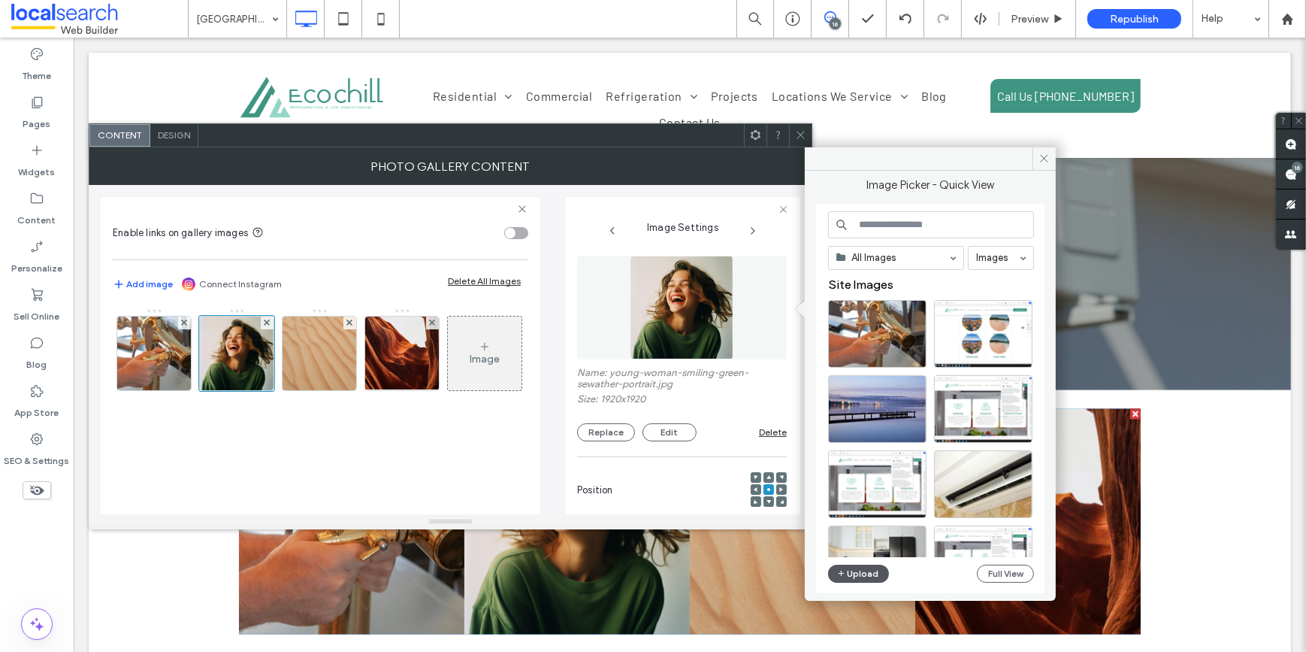
click at [849, 576] on button "Upload" at bounding box center [859, 573] width 62 height 18
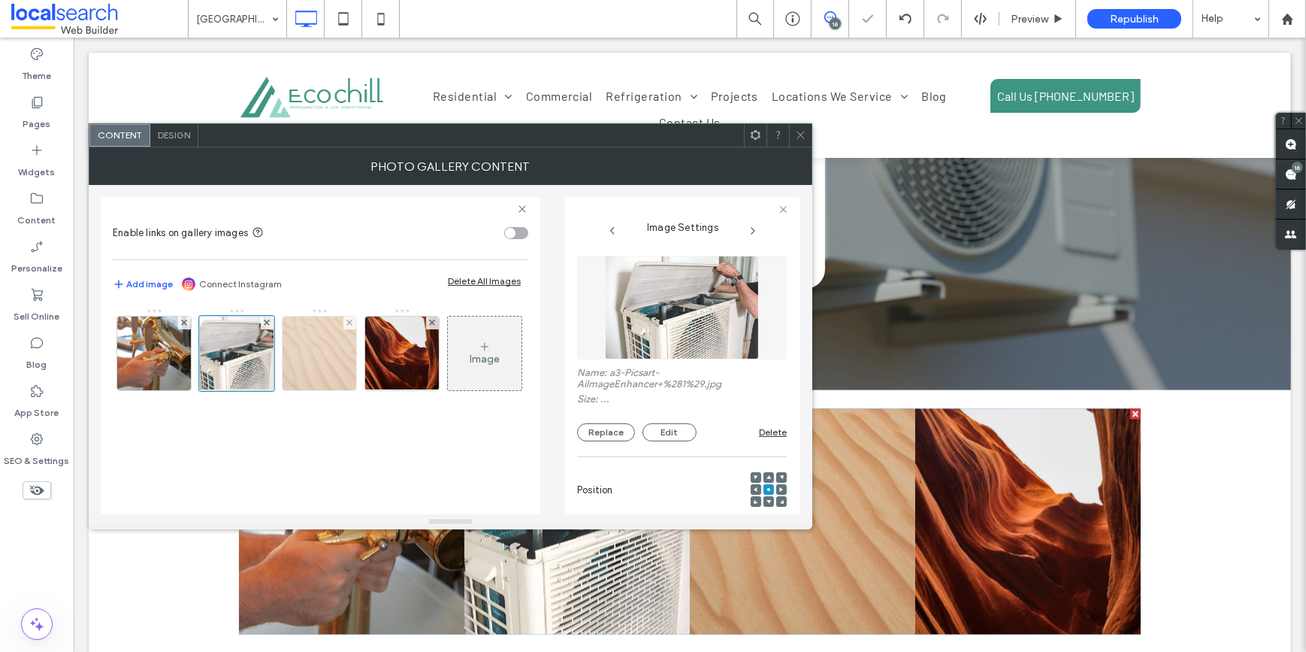
click at [307, 357] on img at bounding box center [320, 353] width 74 height 74
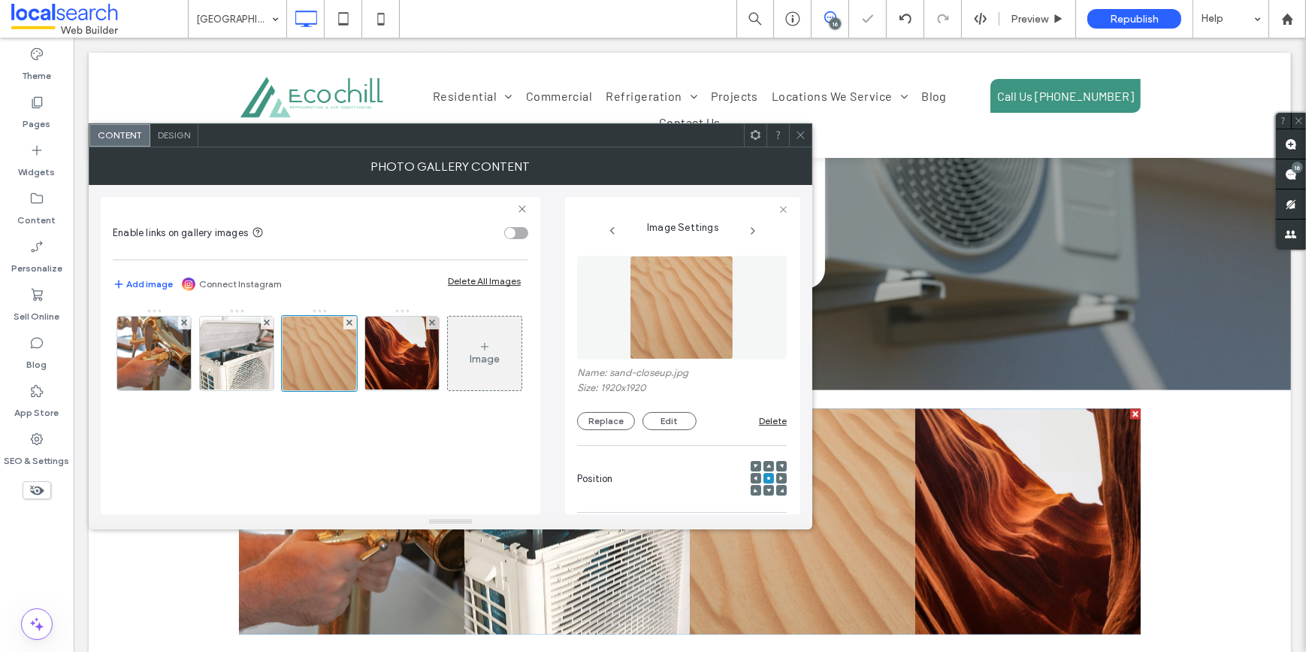
click at [638, 312] on img at bounding box center [682, 308] width 104 height 104
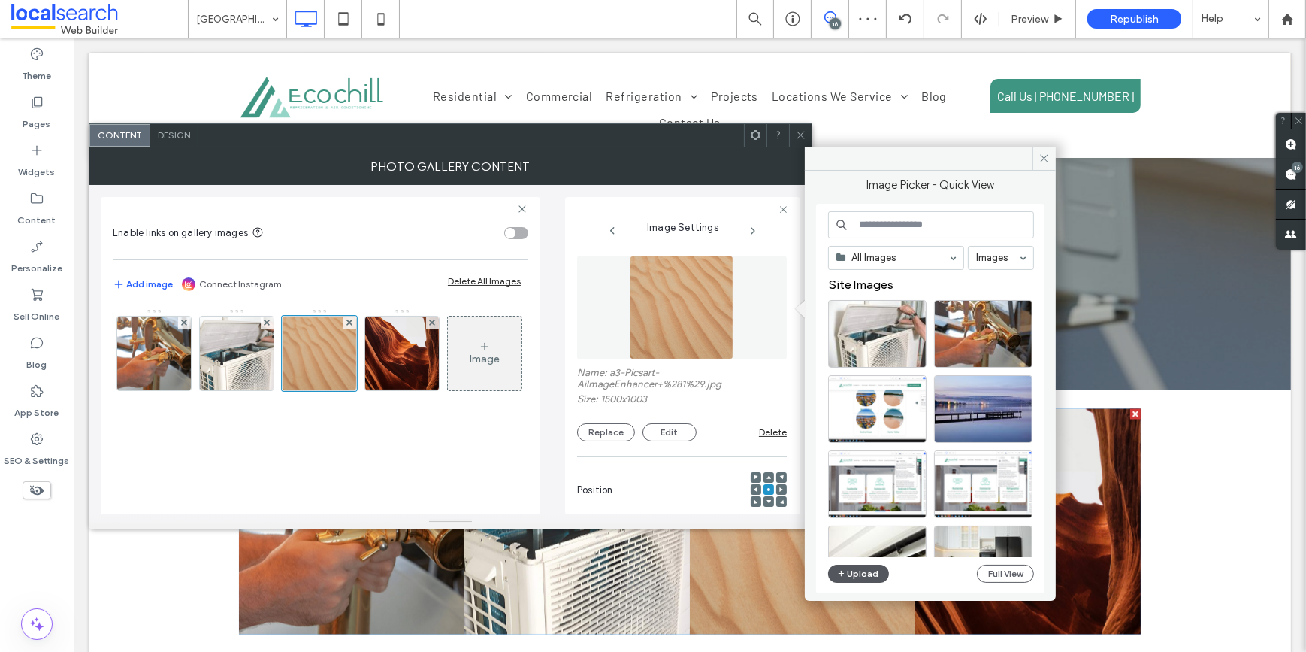
click at [864, 571] on button "Upload" at bounding box center [859, 573] width 62 height 18
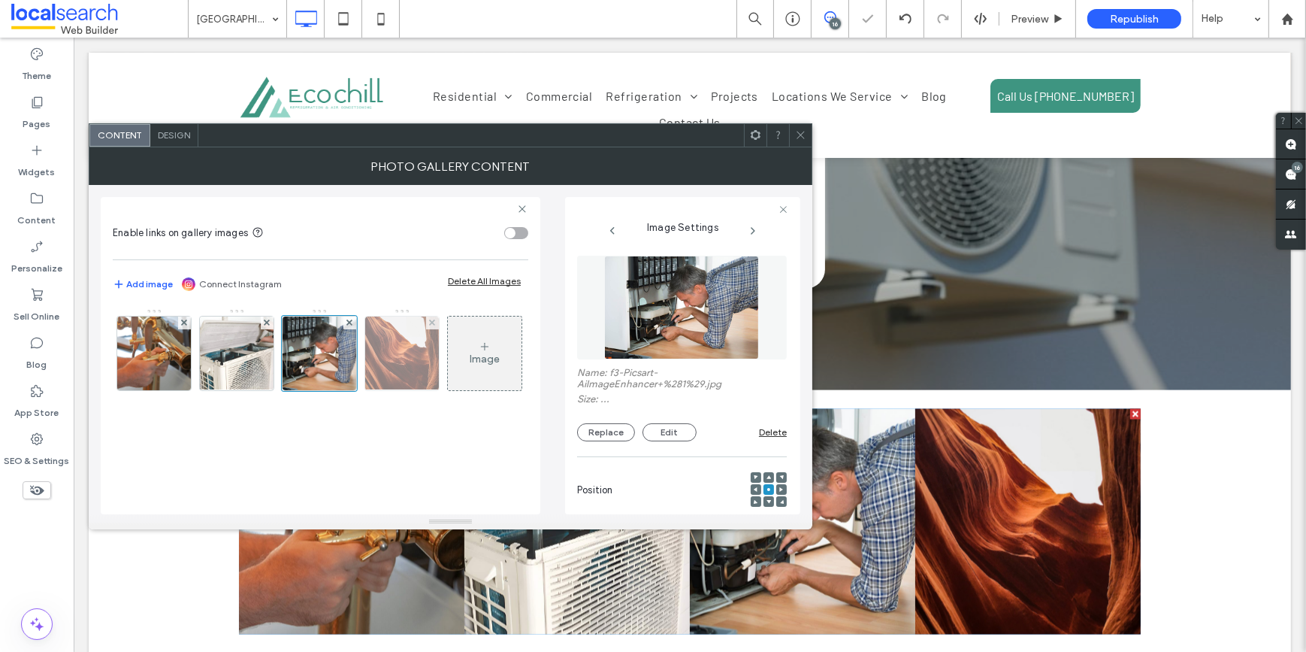
click at [386, 350] on img at bounding box center [402, 353] width 95 height 74
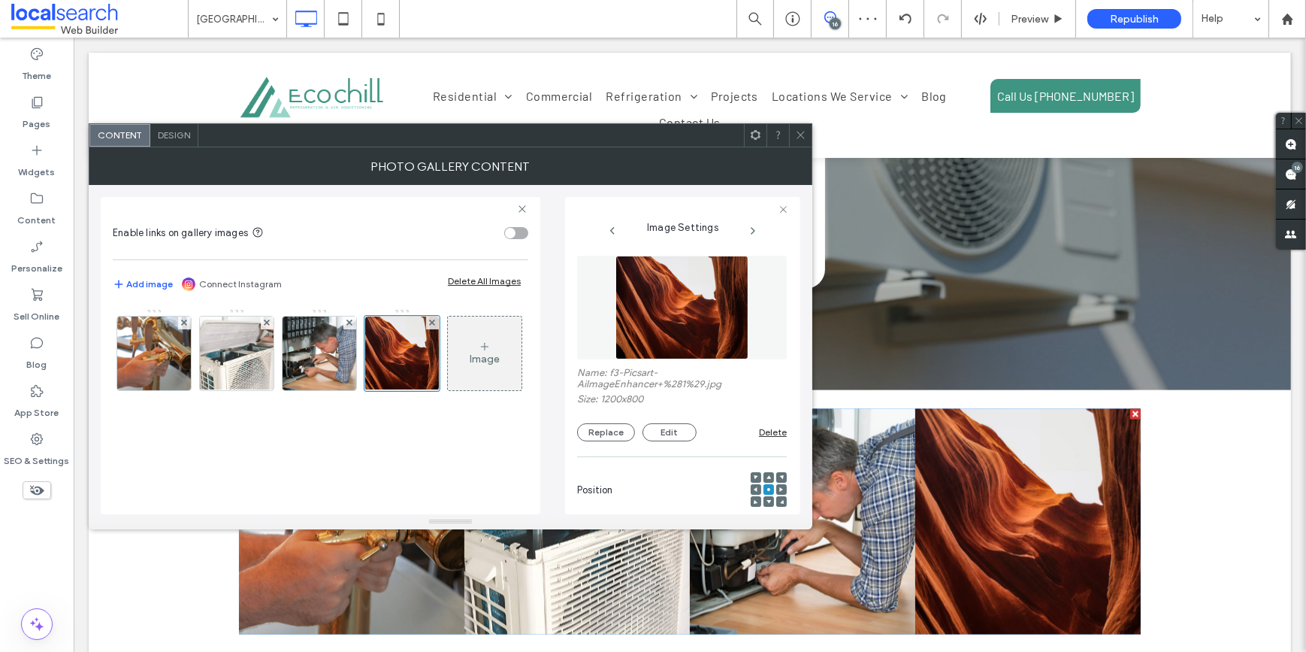
click at [615, 420] on div "Name: f3-Picsart-AiImageEnhancer+%281%29.jpg Size: 1200x800 Replace Edit Delete" at bounding box center [682, 404] width 210 height 74
click at [609, 431] on button "Replace" at bounding box center [606, 432] width 58 height 18
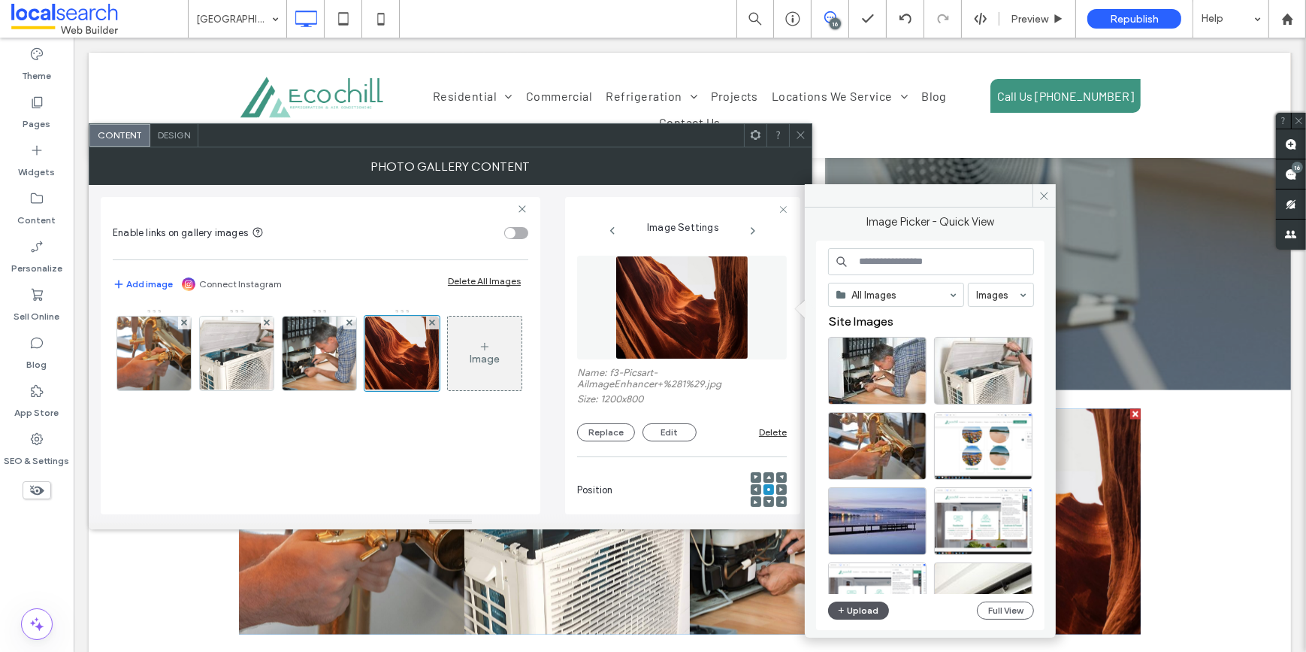
click at [861, 610] on button "Upload" at bounding box center [859, 610] width 62 height 18
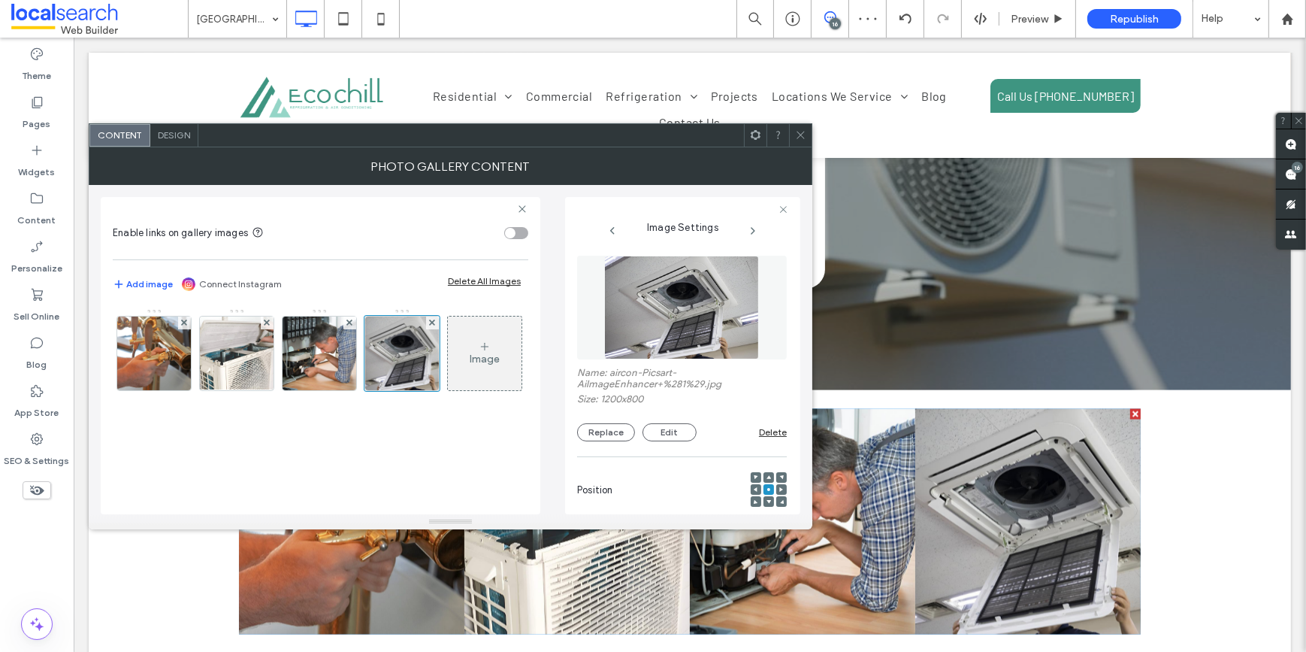
click at [448, 389] on div "Image" at bounding box center [485, 353] width 74 height 71
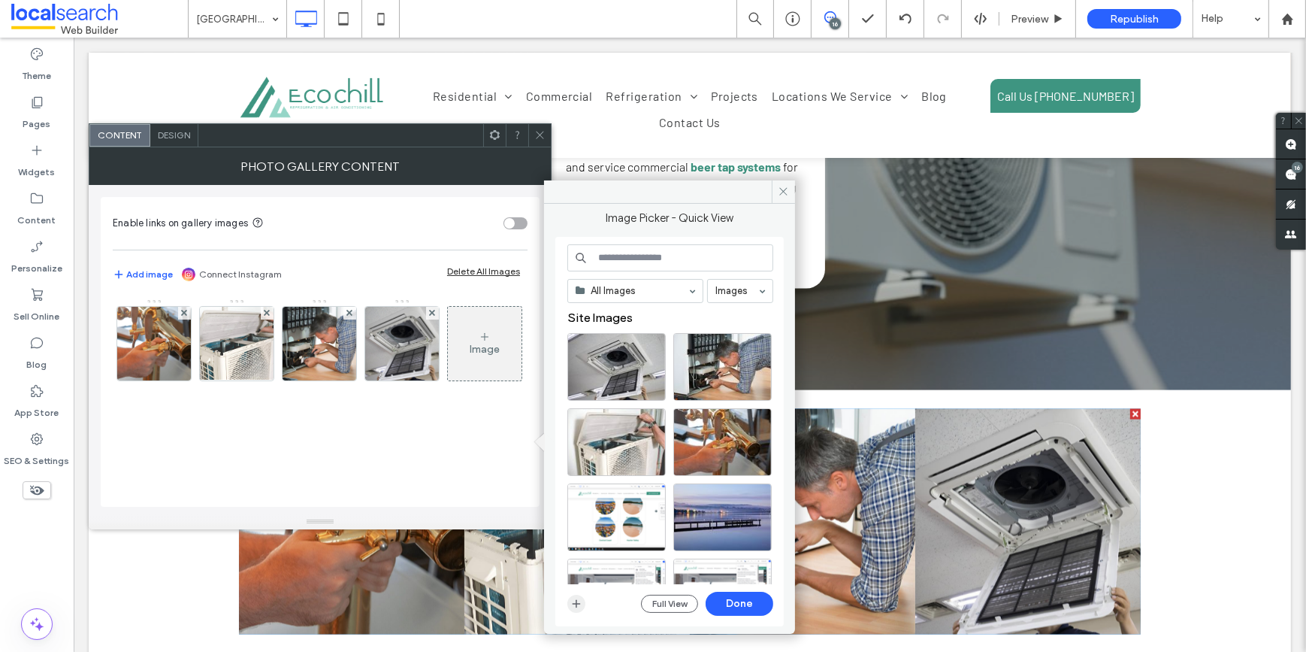
click at [573, 600] on icon "button" at bounding box center [576, 603] width 12 height 12
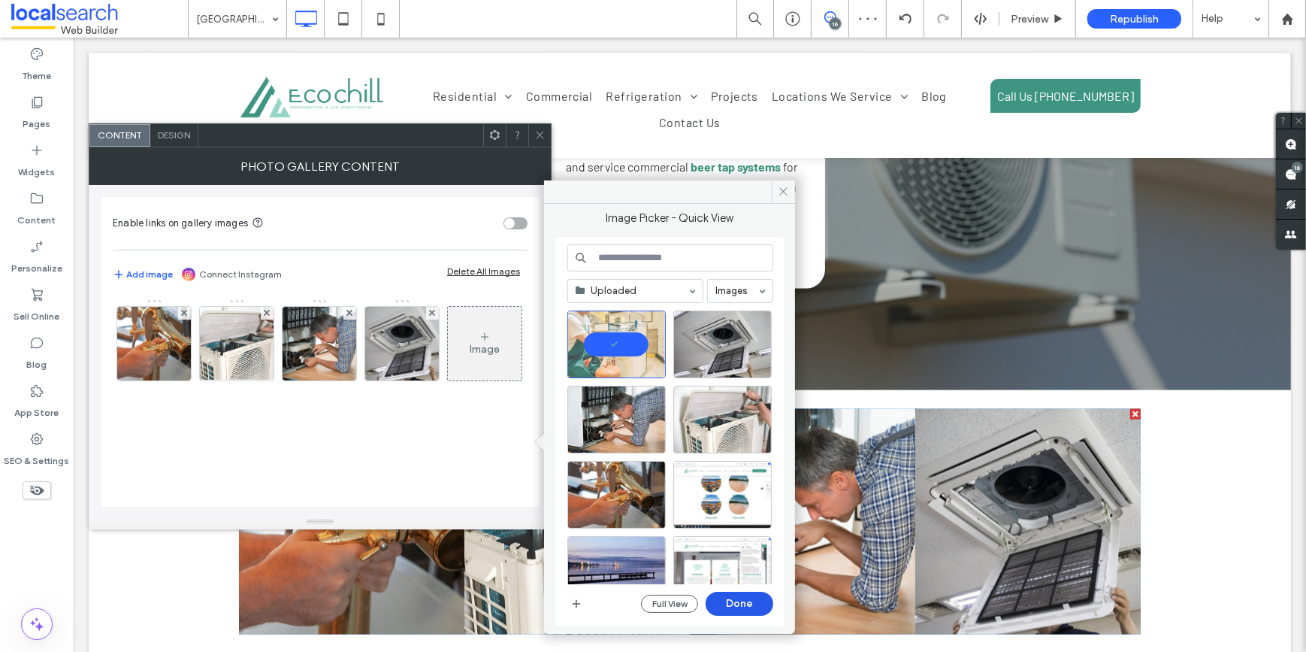
click at [728, 601] on button "Done" at bounding box center [740, 603] width 68 height 24
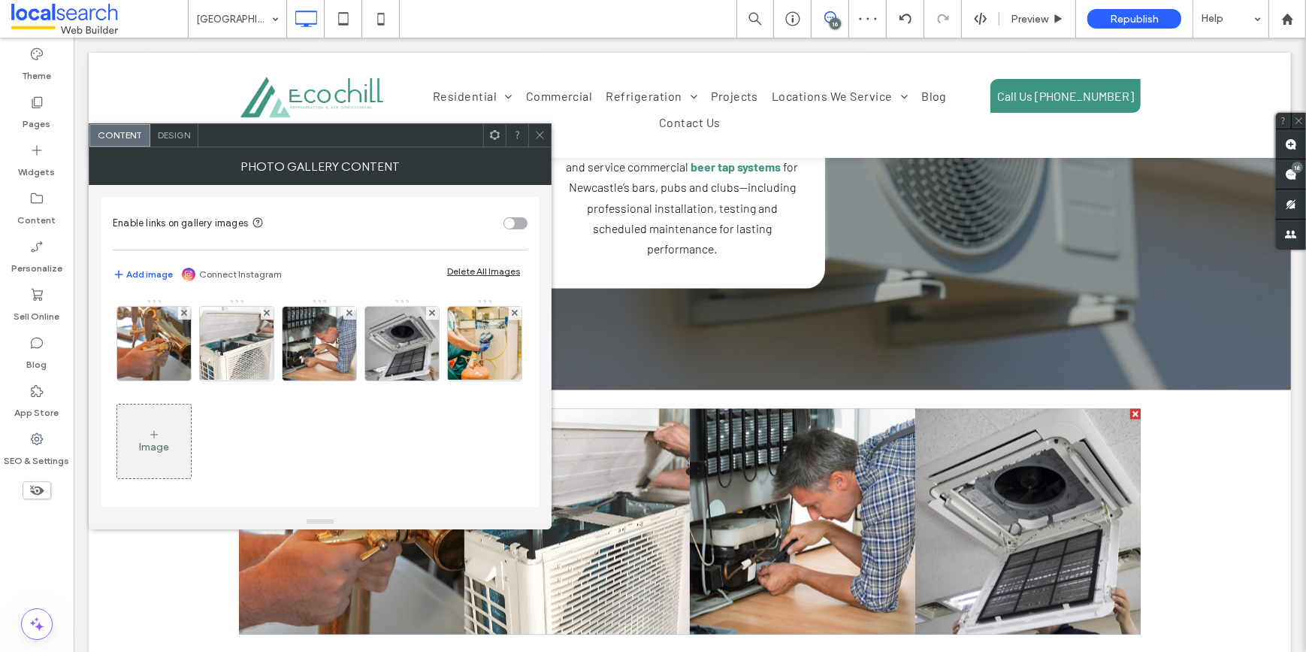
click at [191, 443] on div "Image" at bounding box center [154, 441] width 74 height 71
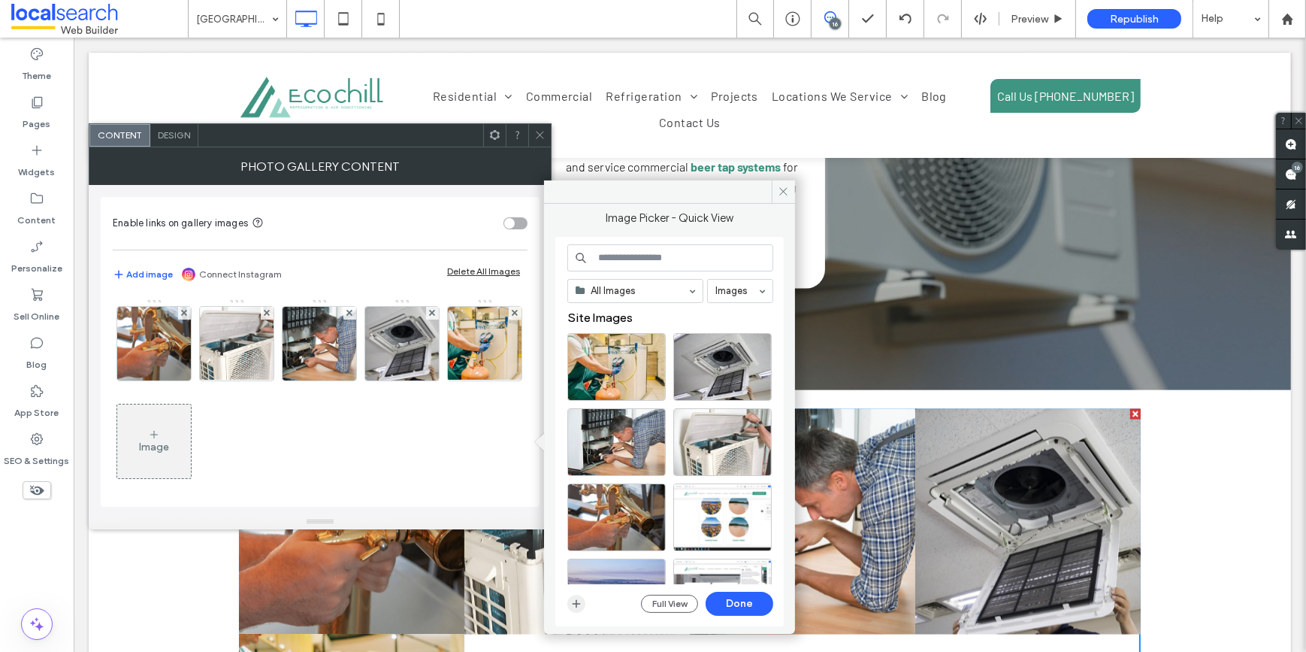
click at [572, 594] on span "button" at bounding box center [576, 603] width 18 height 18
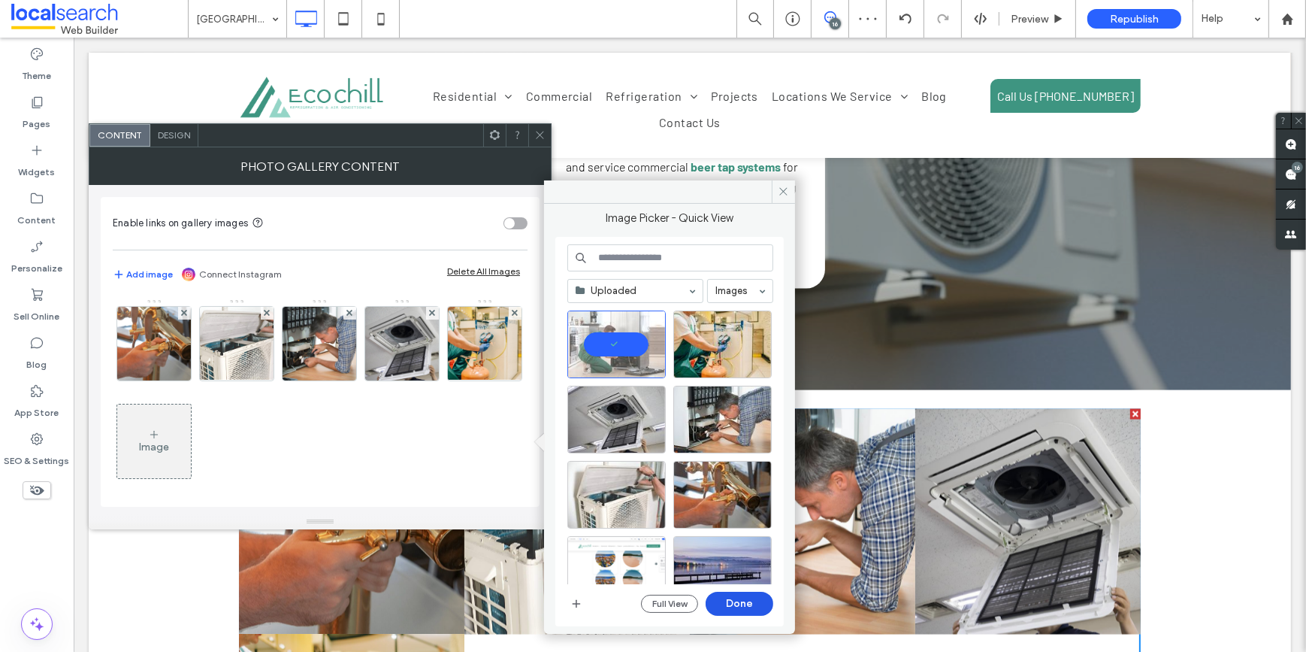
click at [732, 601] on button "Done" at bounding box center [740, 603] width 68 height 24
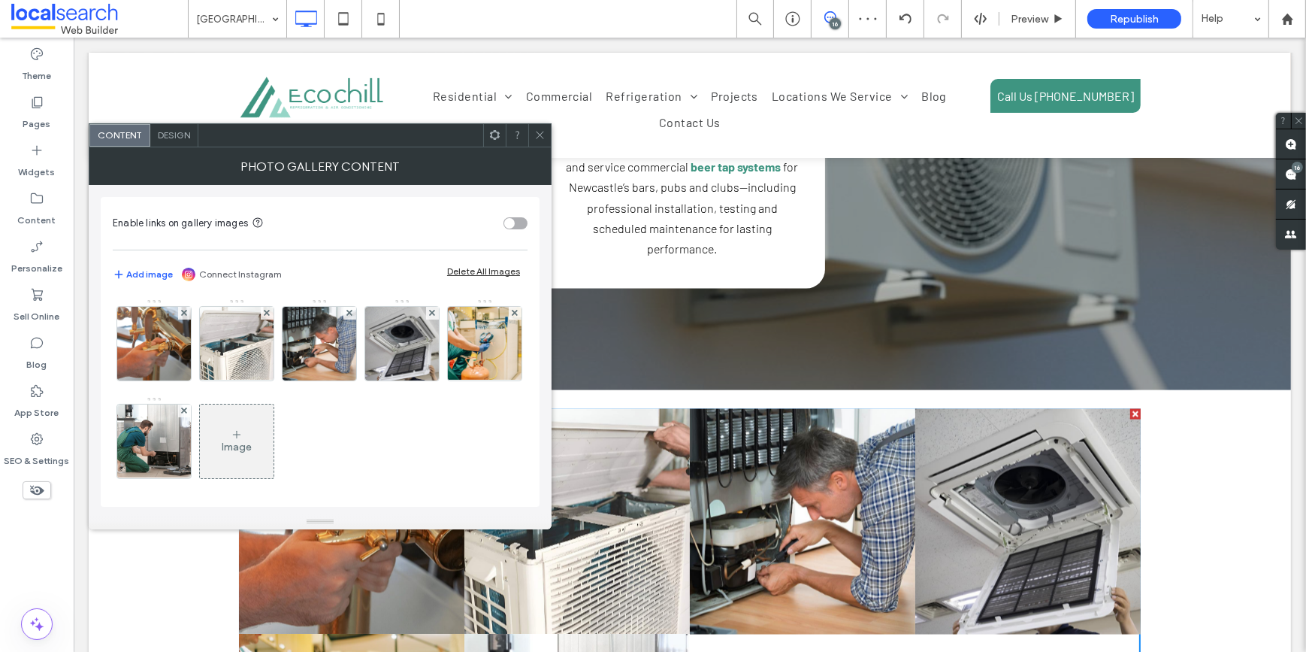
click at [274, 434] on div "Image" at bounding box center [237, 441] width 74 height 71
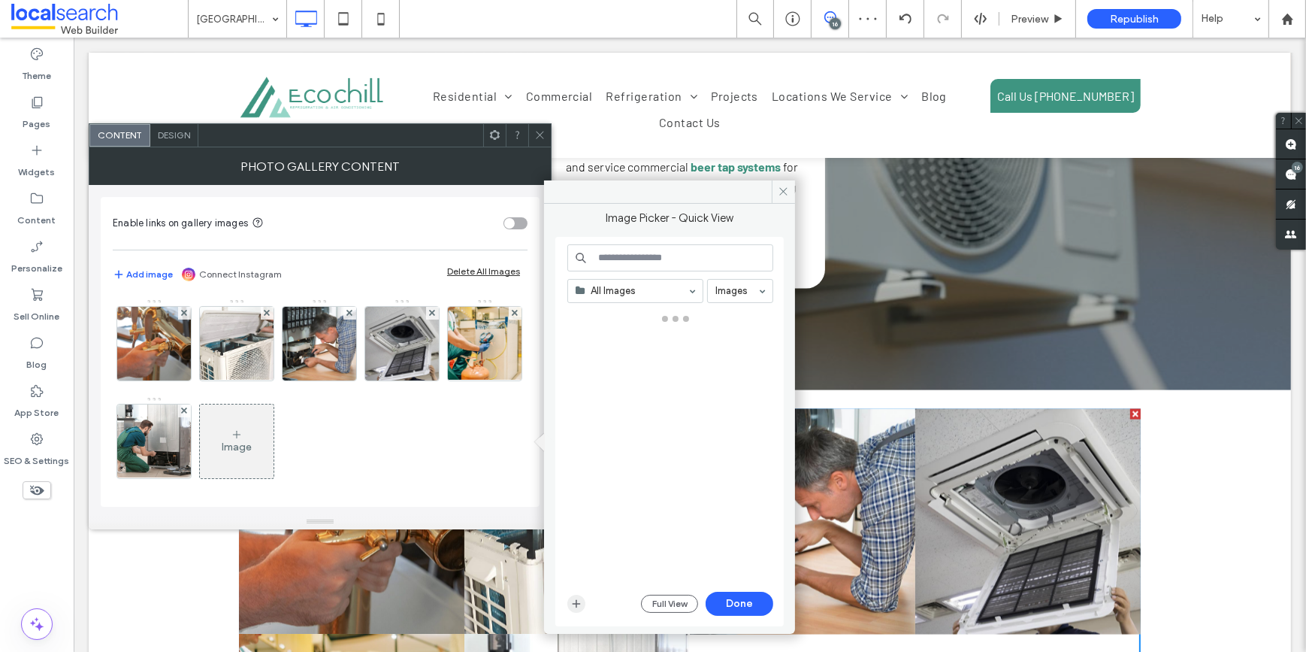
click at [573, 600] on icon "button" at bounding box center [576, 603] width 12 height 12
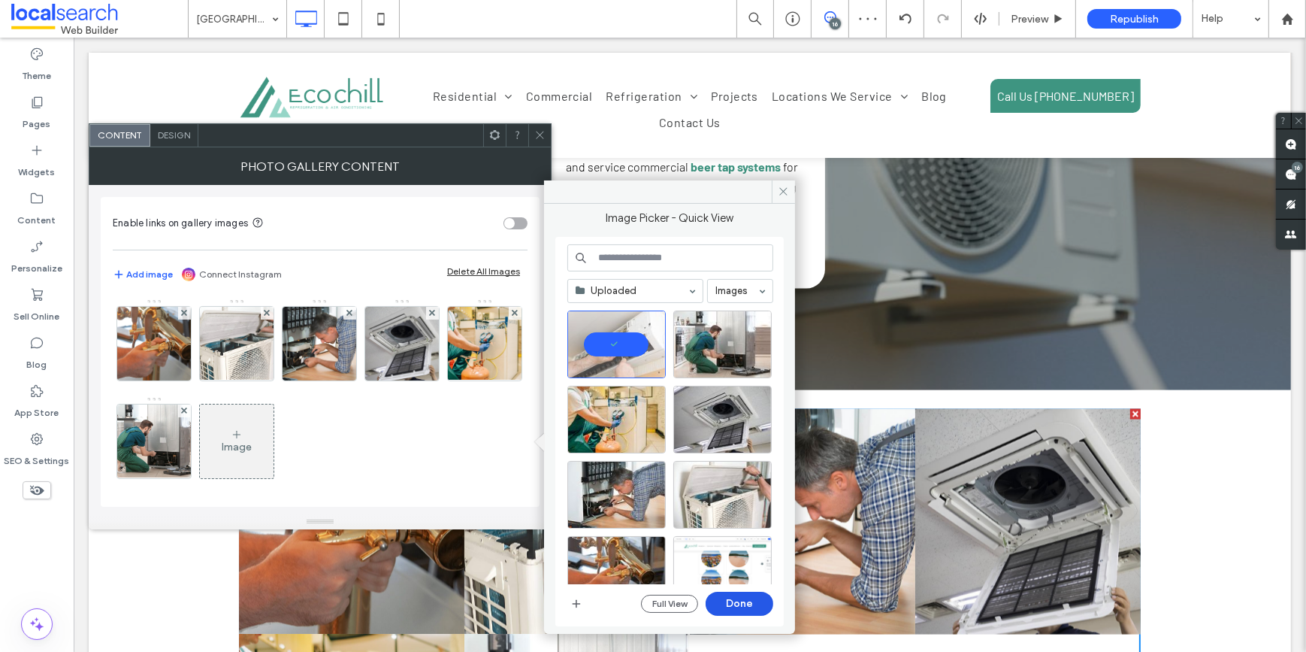
click at [733, 610] on button "Done" at bounding box center [740, 603] width 68 height 24
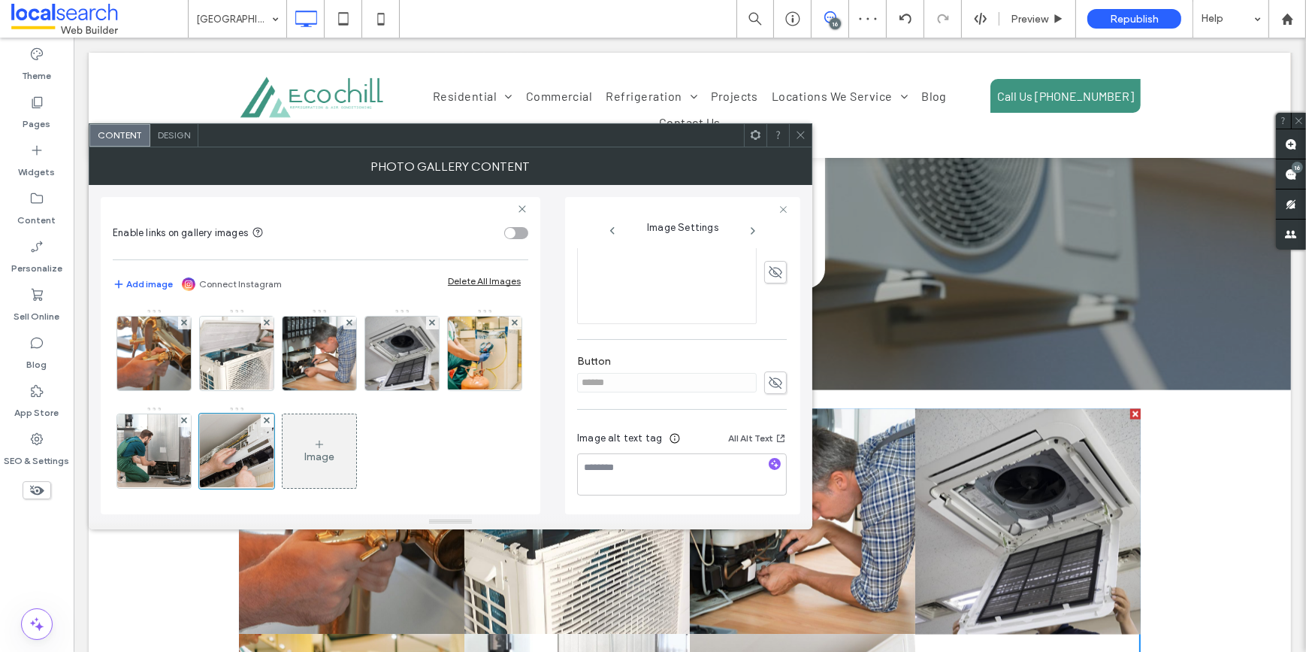
scroll to position [380, 0]
click at [773, 383] on icon at bounding box center [775, 382] width 15 height 17
click at [581, 388] on input "******" at bounding box center [667, 381] width 180 height 20
click at [770, 380] on icon at bounding box center [775, 380] width 15 height 17
click at [210, 455] on img at bounding box center [154, 451] width 110 height 74
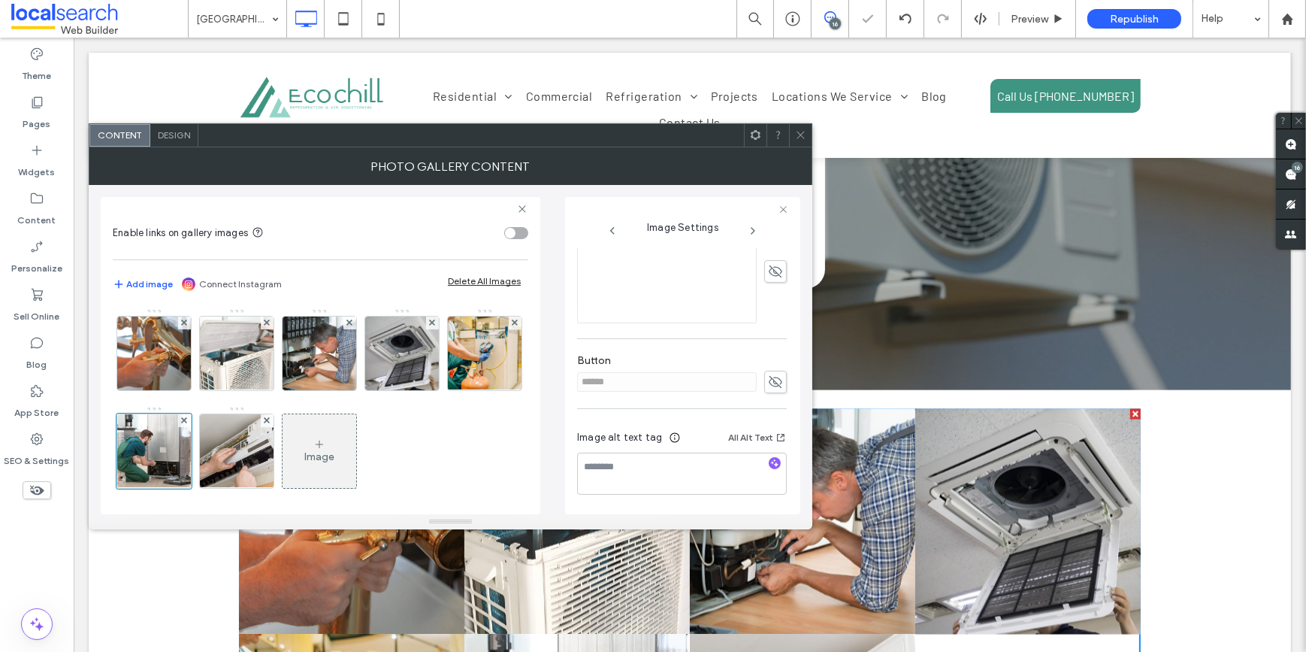
click at [776, 380] on span at bounding box center [775, 382] width 23 height 23
click at [588, 384] on input "******" at bounding box center [667, 381] width 180 height 20
type input "*"
drag, startPoint x: 771, startPoint y: 389, endPoint x: 668, endPoint y: 391, distance: 103.0
click at [771, 389] on icon at bounding box center [775, 380] width 15 height 17
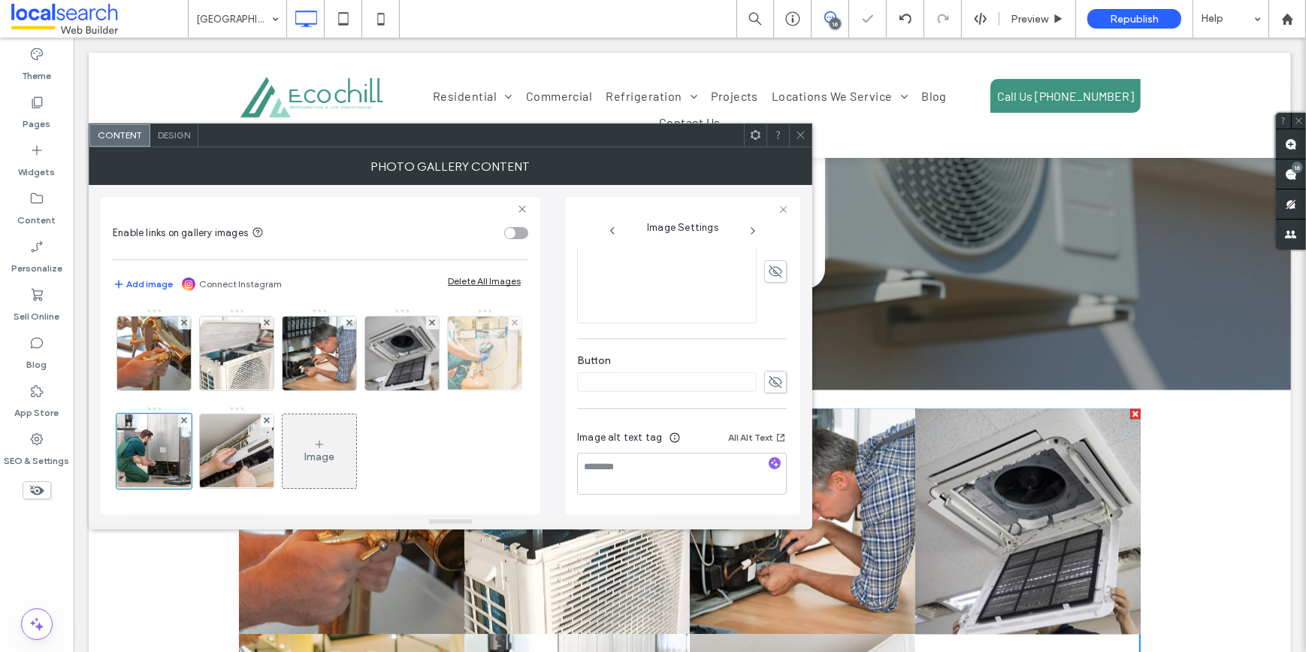
click at [430, 390] on img at bounding box center [485, 353] width 110 height 74
click at [768, 378] on icon at bounding box center [775, 382] width 15 height 17
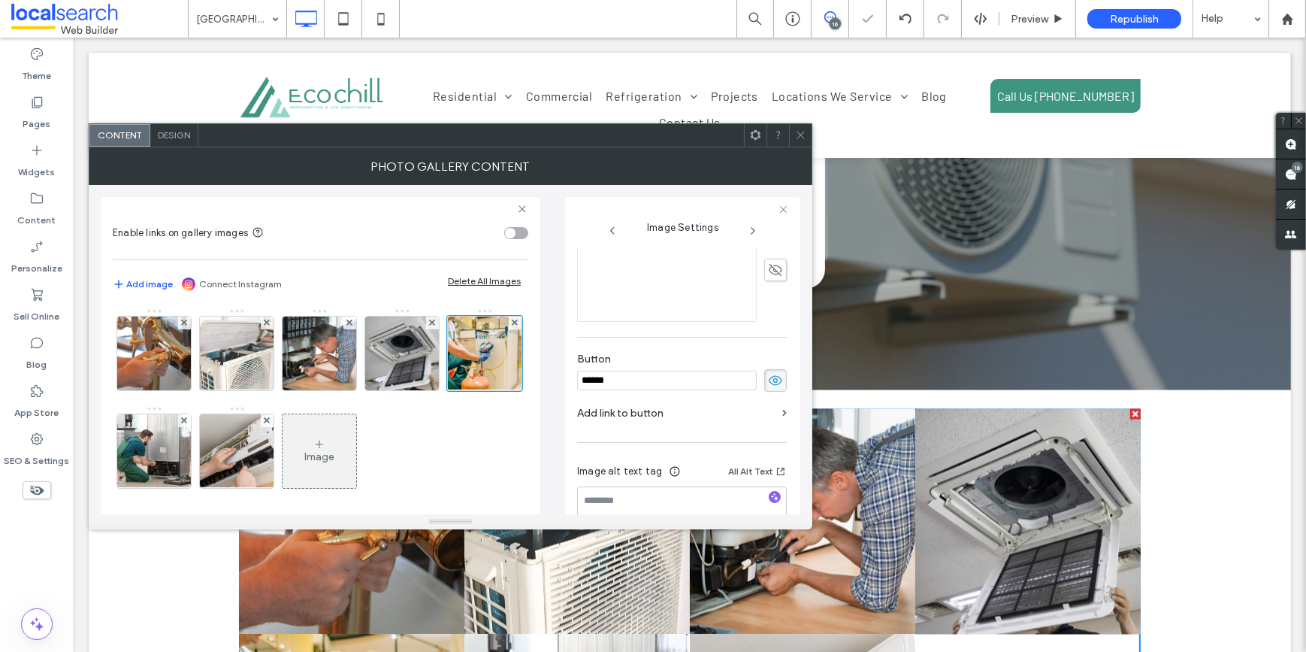
drag, startPoint x: 651, startPoint y: 383, endPoint x: 542, endPoint y: 383, distance: 109.0
click at [542, 383] on div "Enable links on gallery images Add image Connect Instagram Delete All Images Im…" at bounding box center [451, 349] width 700 height 329
click at [768, 382] on icon at bounding box center [775, 380] width 15 height 17
click at [800, 134] on use at bounding box center [801, 136] width 8 height 8
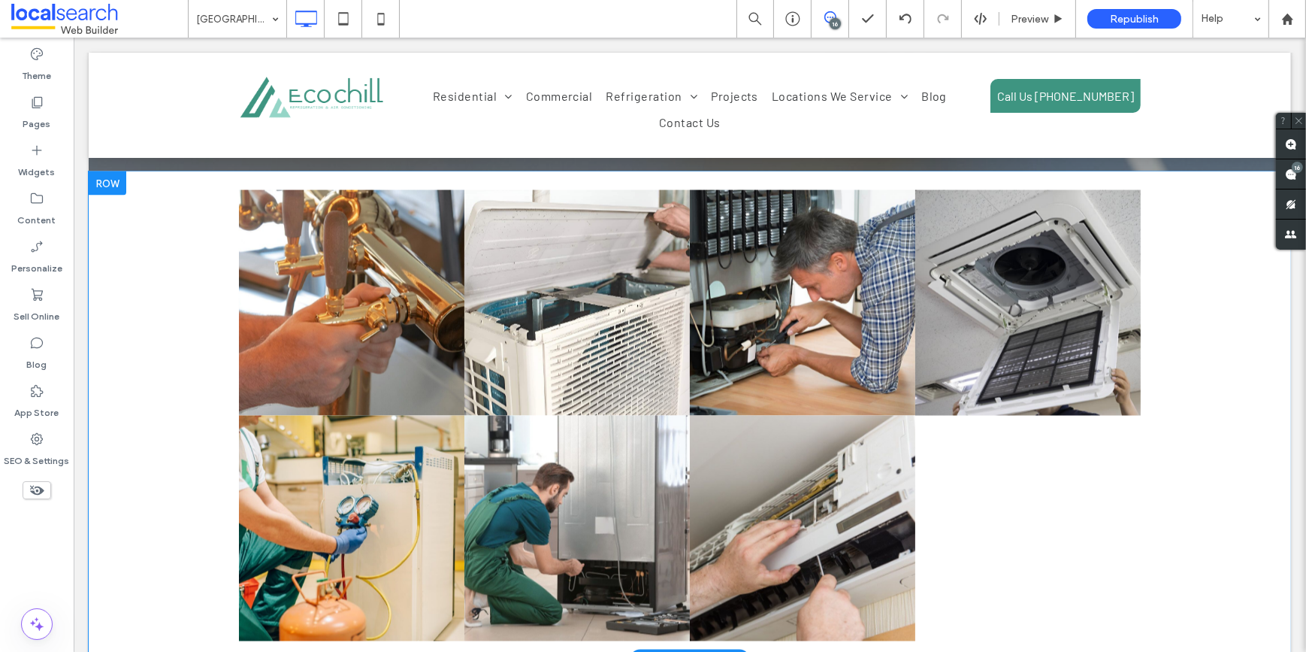
scroll to position [3211, 0]
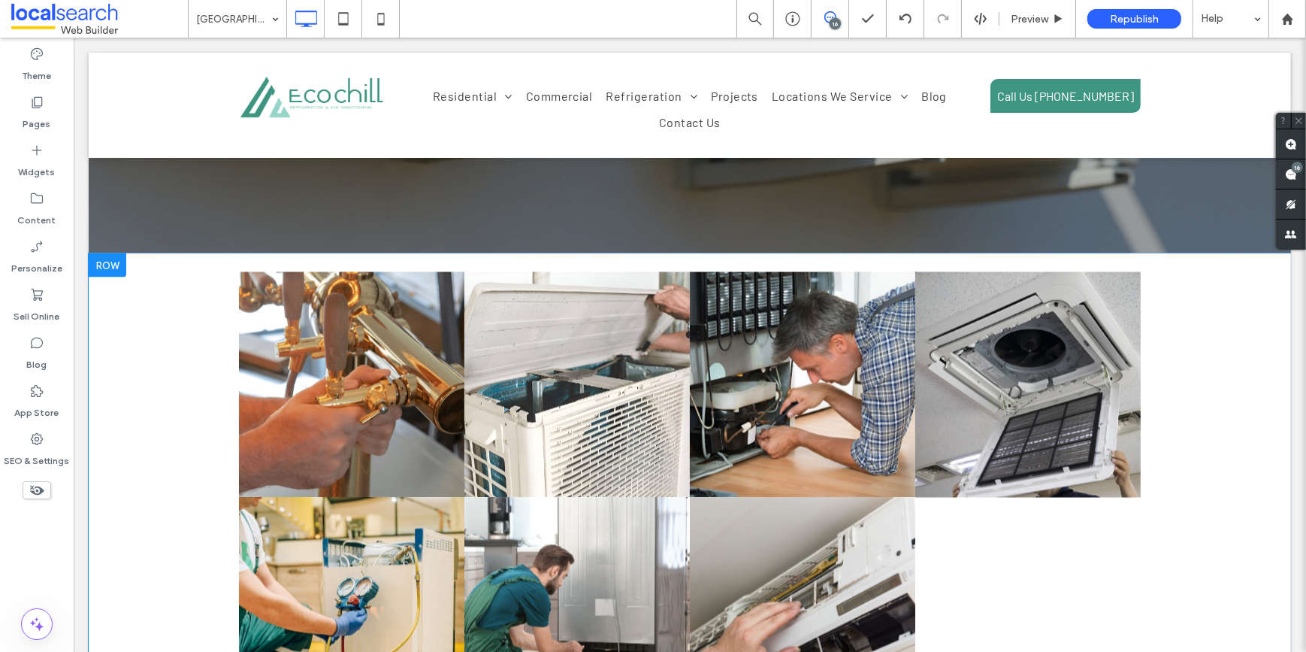
click at [119, 253] on div at bounding box center [107, 265] width 38 height 24
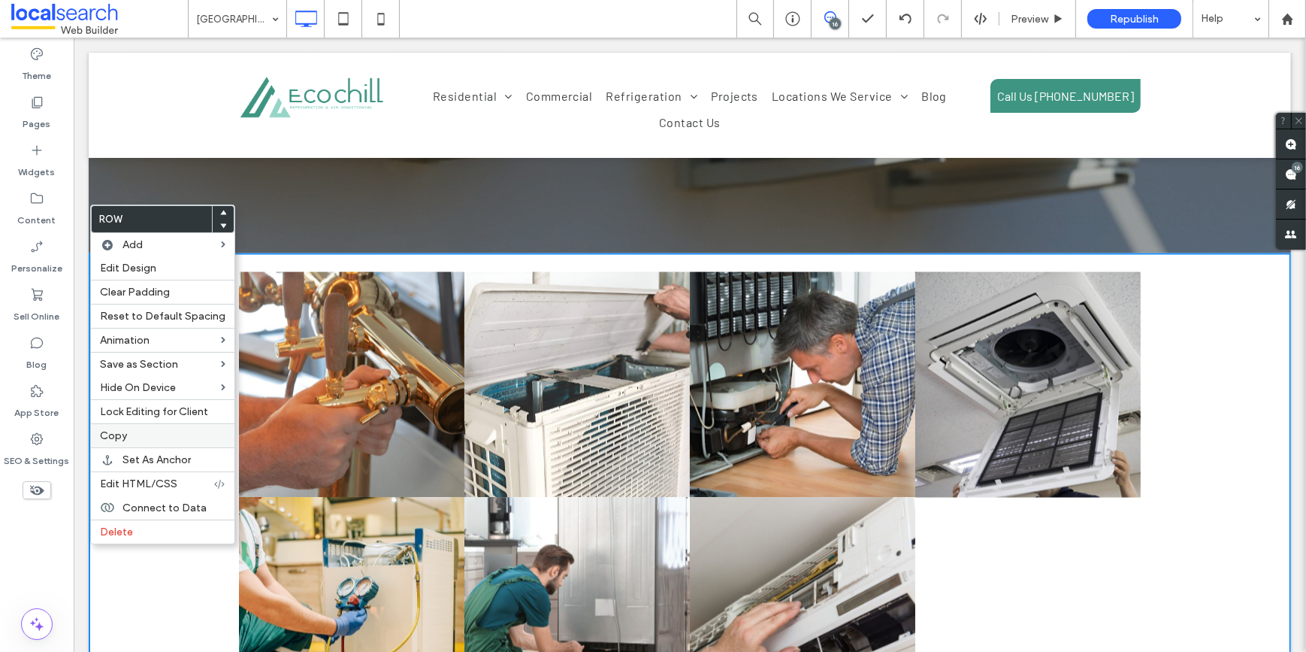
click at [110, 439] on span "Copy" at bounding box center [113, 435] width 27 height 13
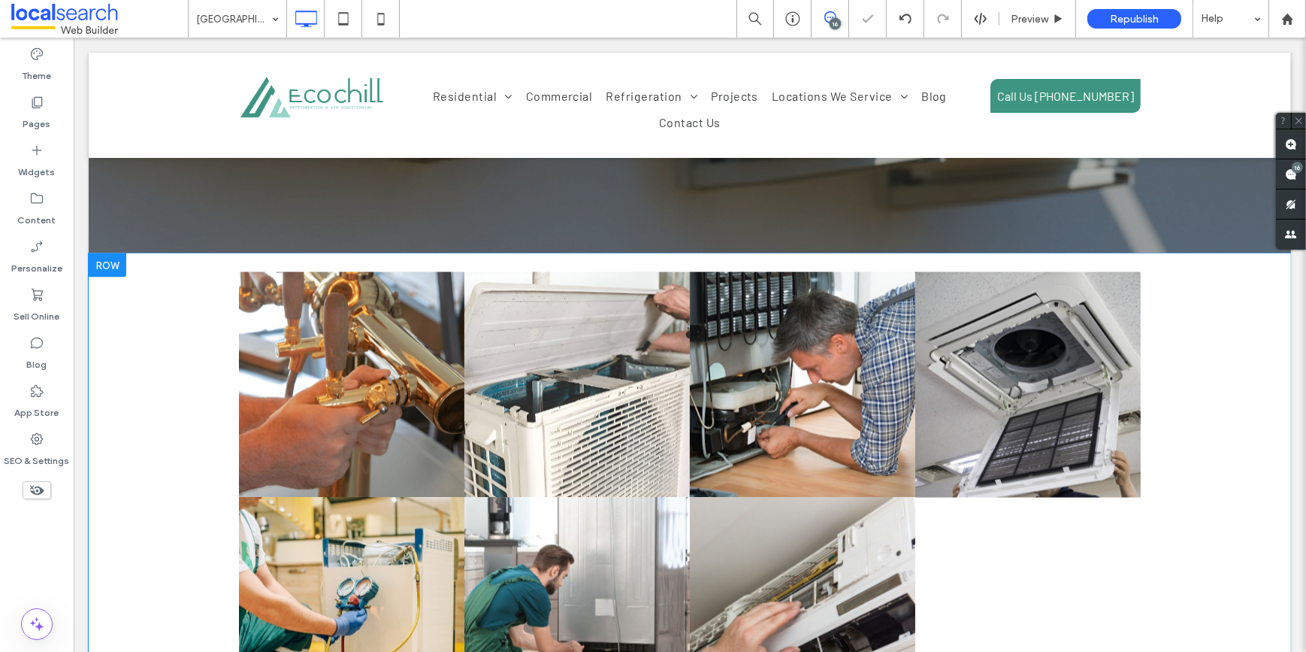
click at [104, 253] on div at bounding box center [107, 265] width 38 height 24
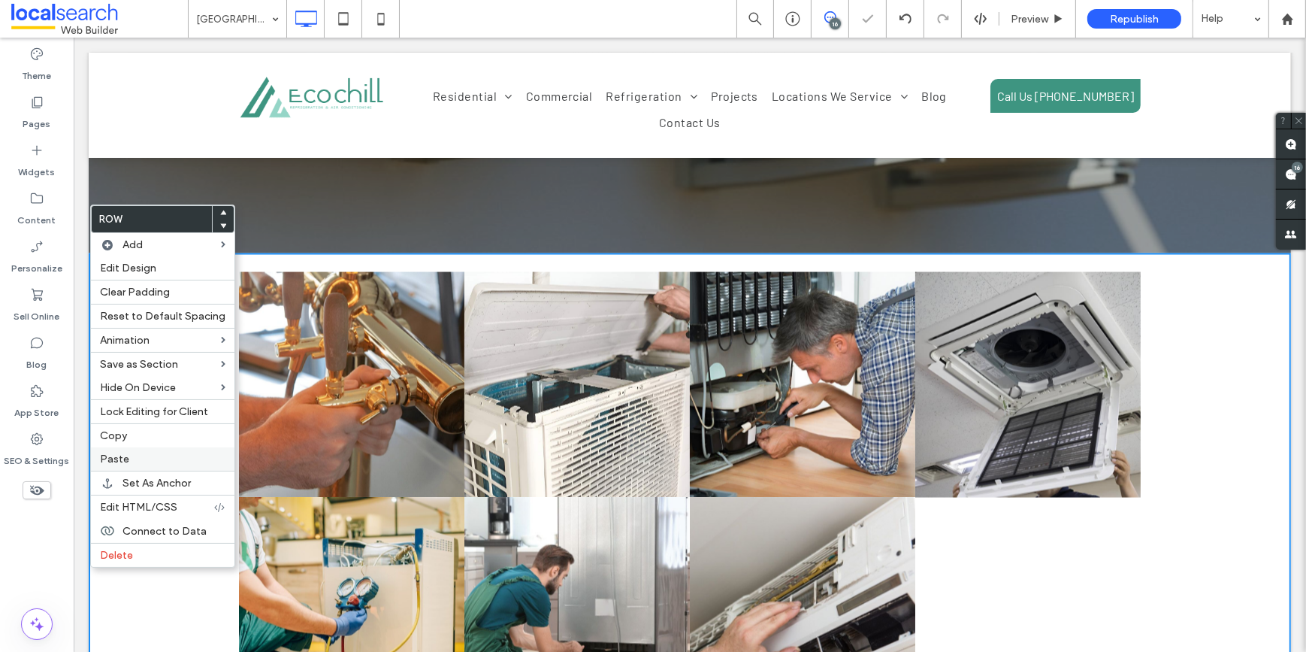
click at [113, 457] on span "Paste" at bounding box center [114, 458] width 29 height 13
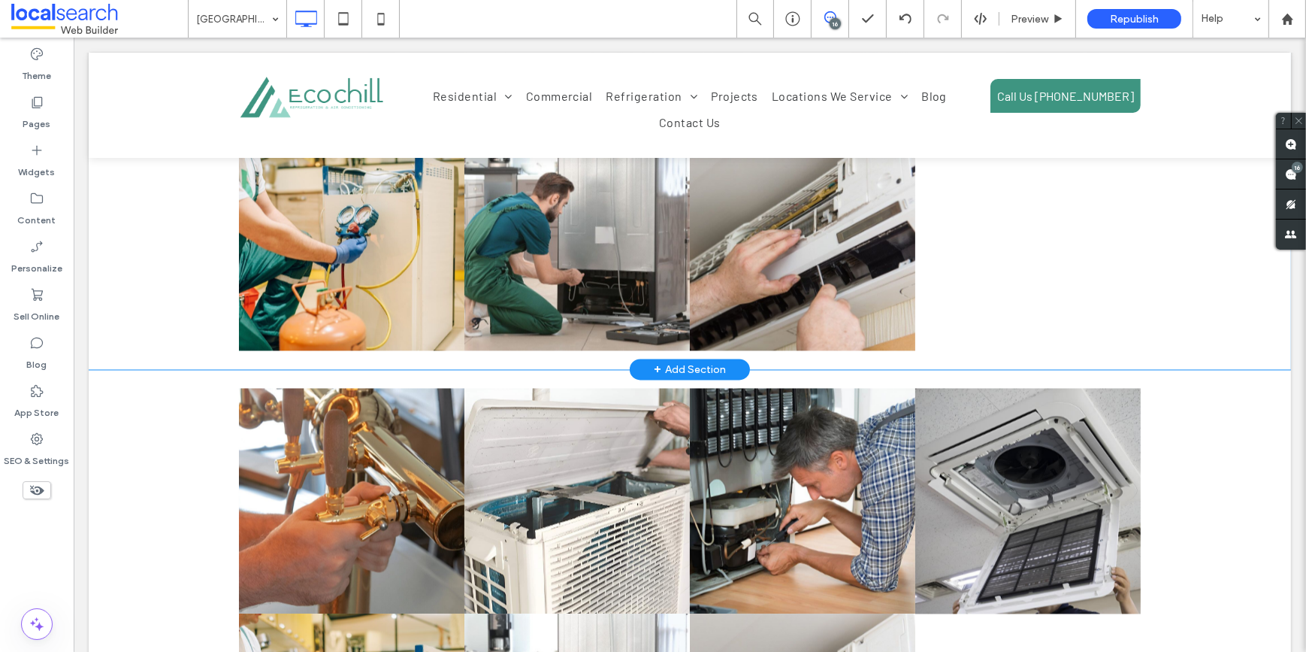
scroll to position [3689, 0]
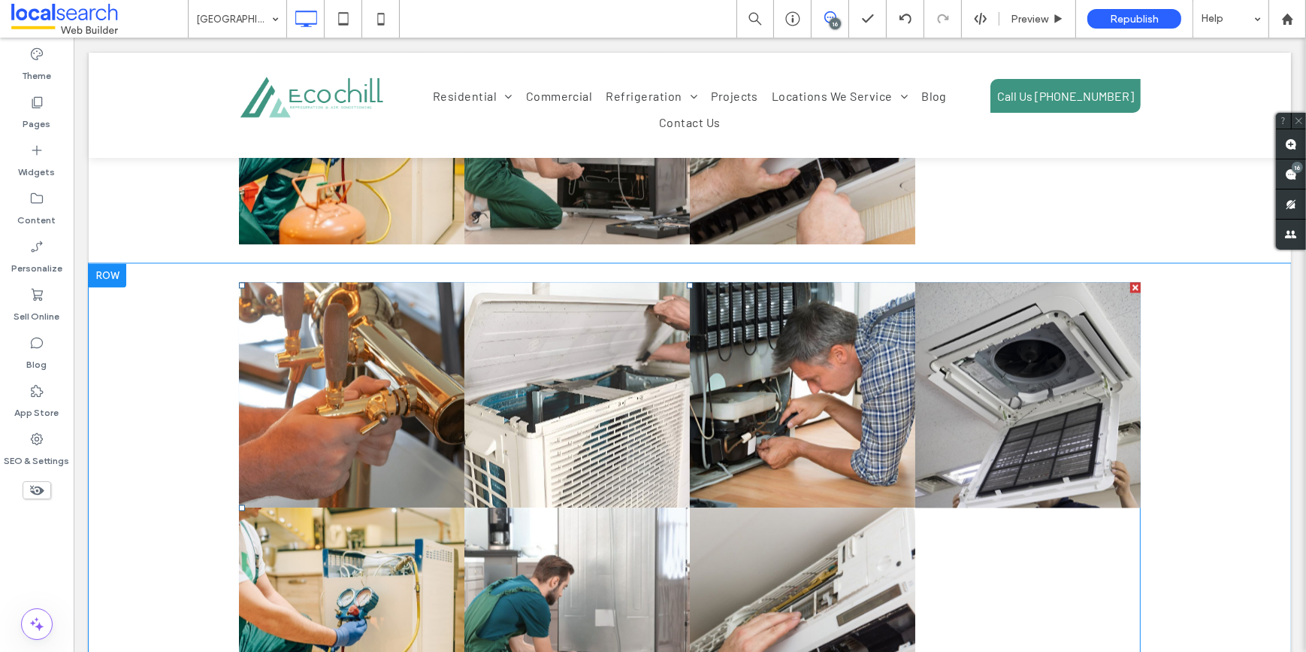
click at [345, 364] on link at bounding box center [350, 394] width 225 height 225
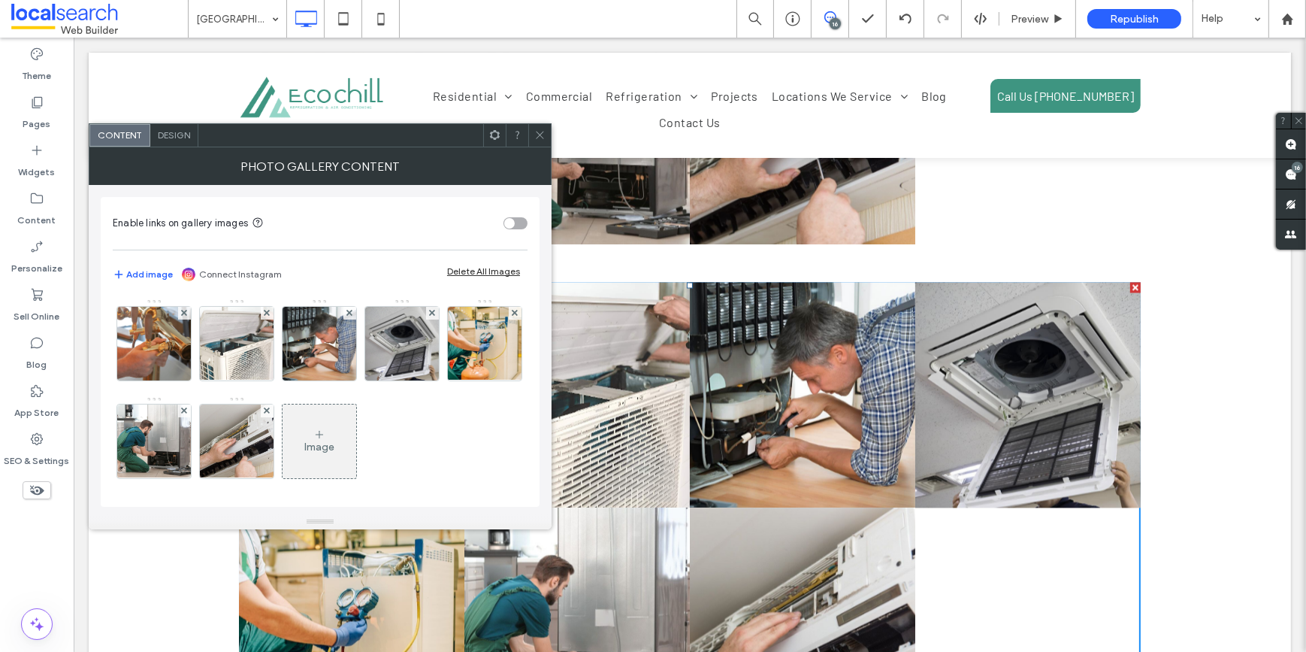
click at [345, 364] on img at bounding box center [319, 344] width 110 height 74
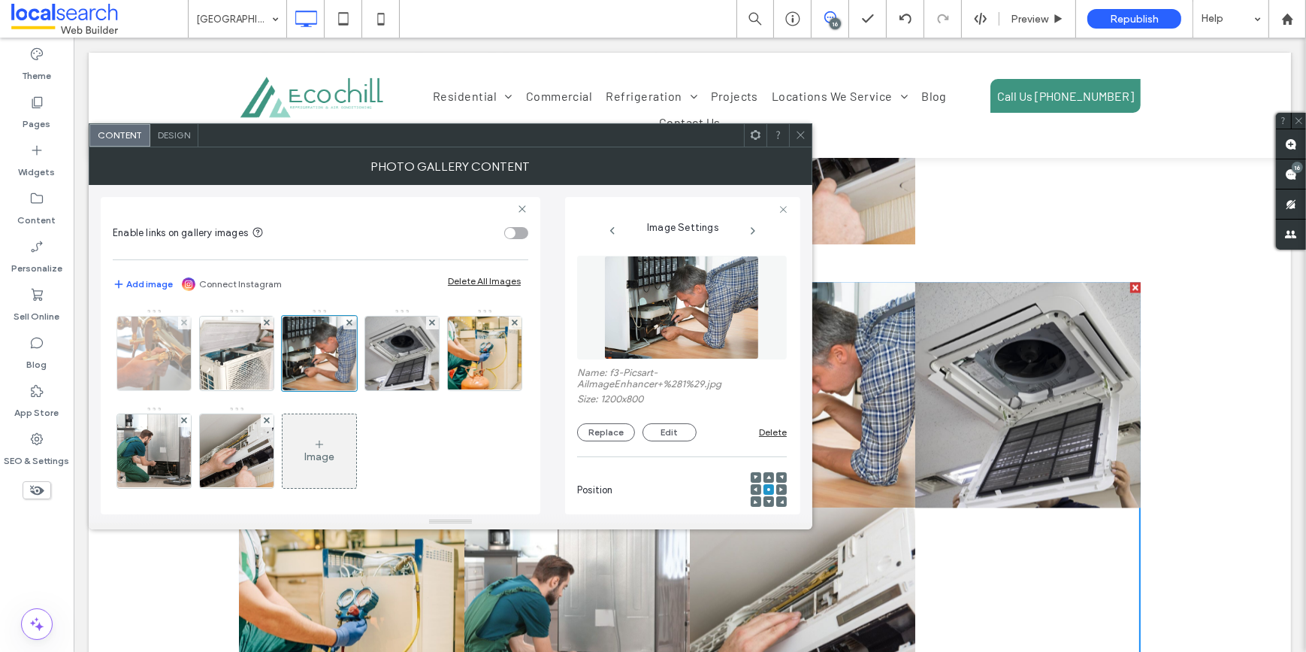
click at [150, 345] on img at bounding box center [153, 353] width 110 height 74
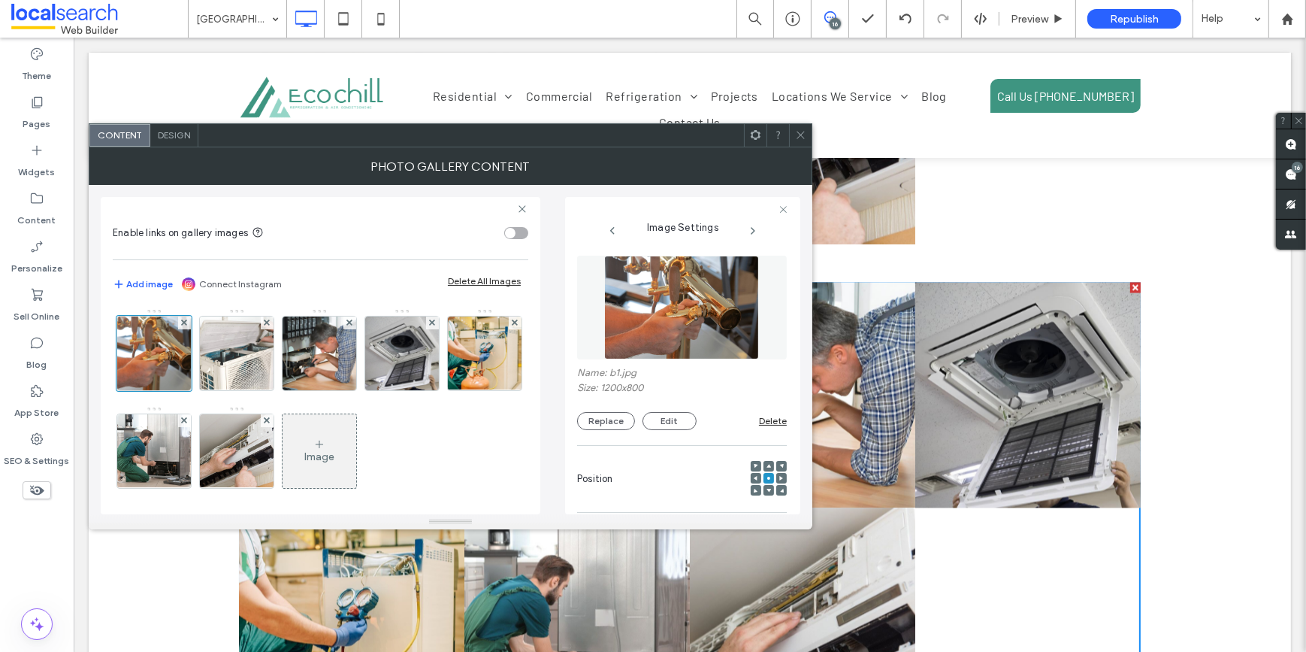
click at [802, 133] on use at bounding box center [801, 136] width 8 height 8
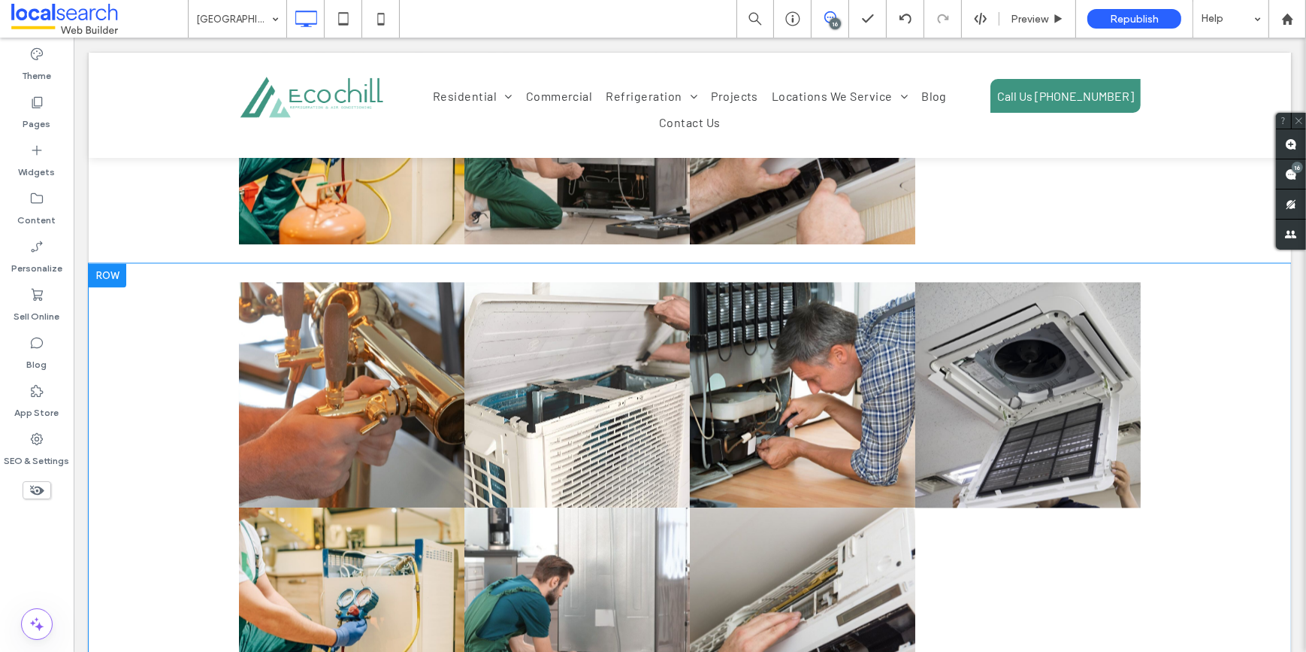
click at [118, 263] on div at bounding box center [107, 275] width 38 height 24
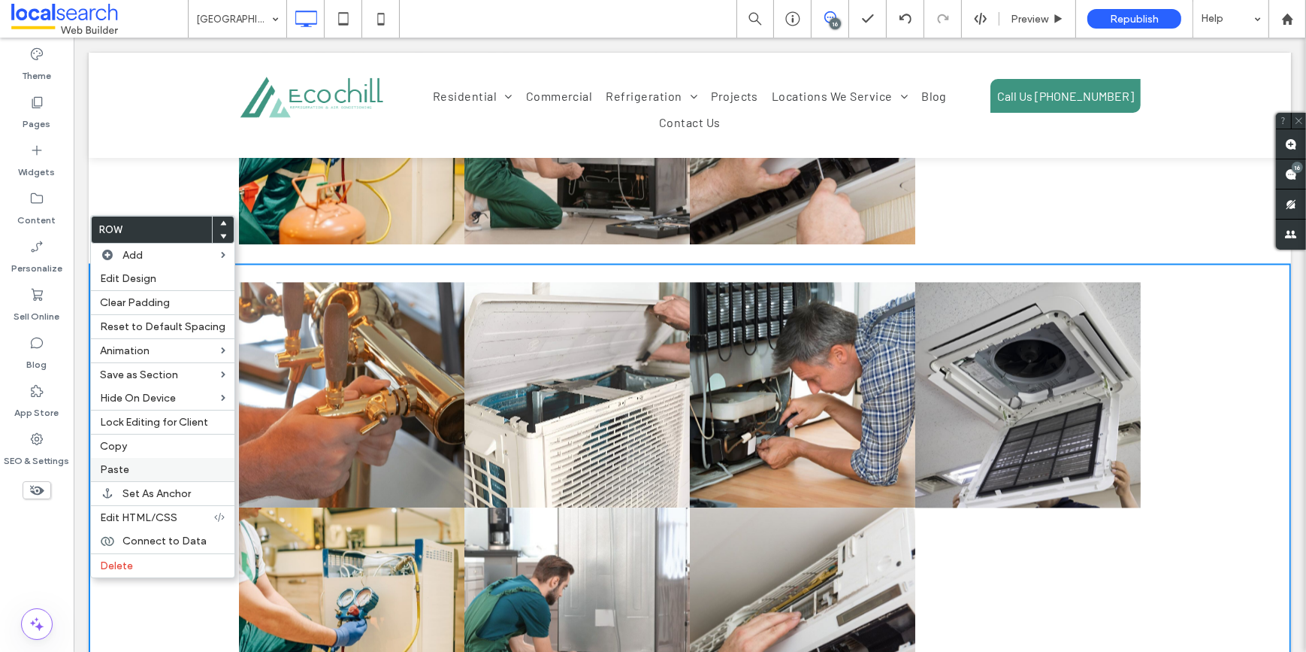
click at [116, 468] on span "Paste" at bounding box center [114, 469] width 29 height 13
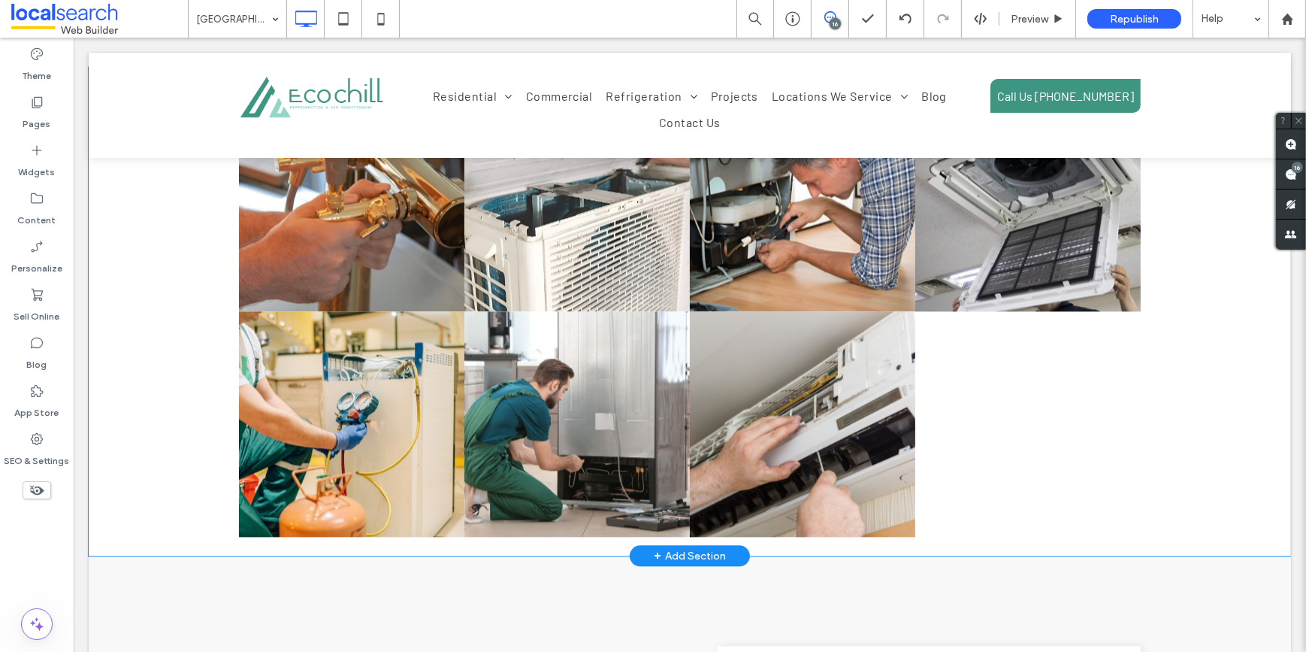
scroll to position [4236, 0]
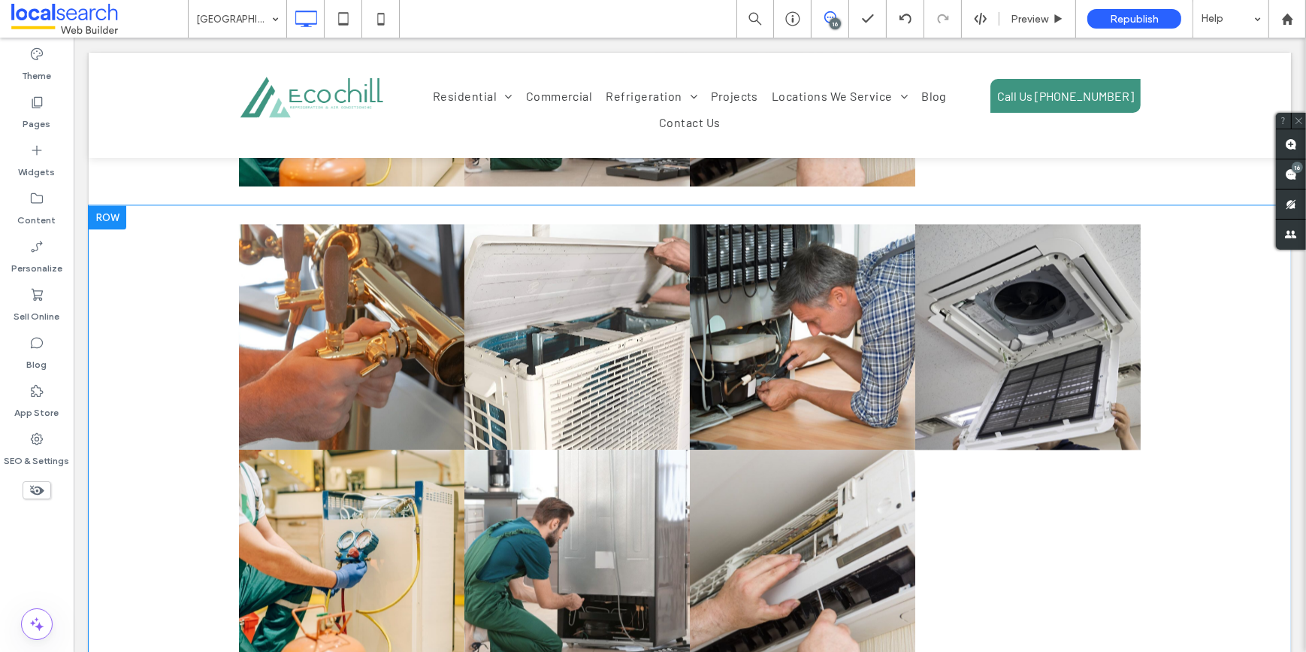
click at [95, 205] on div at bounding box center [107, 217] width 38 height 24
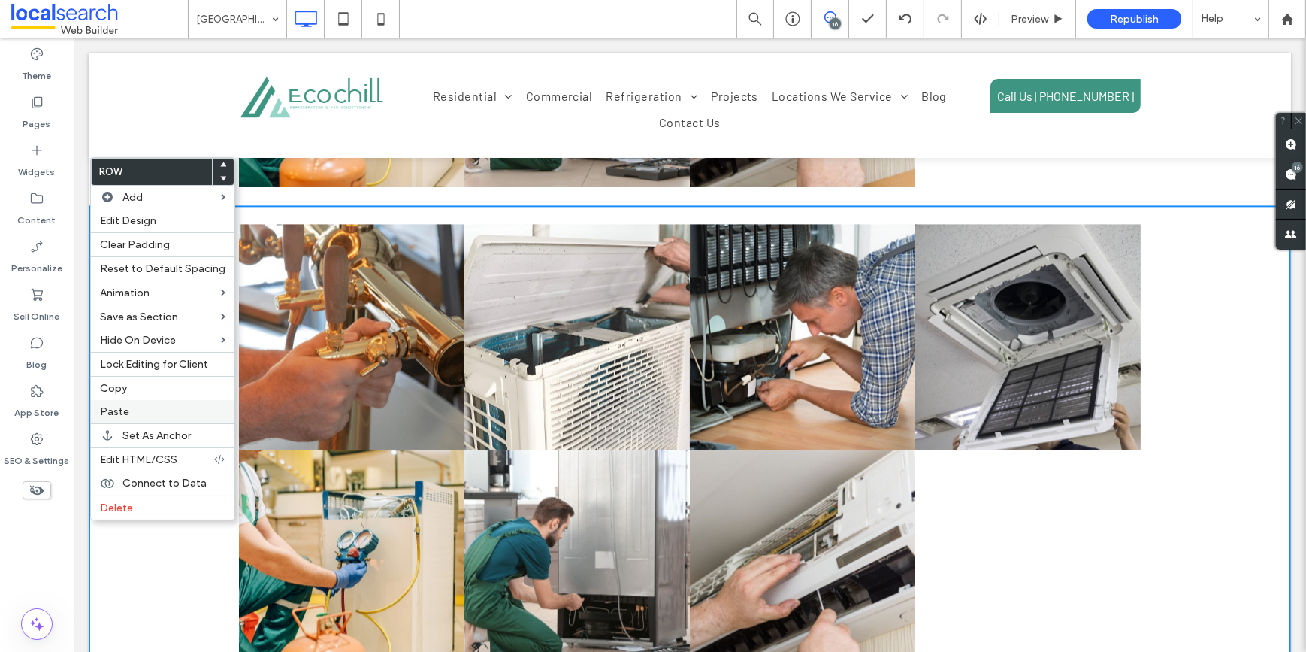
click at [107, 409] on span "Paste" at bounding box center [114, 411] width 29 height 13
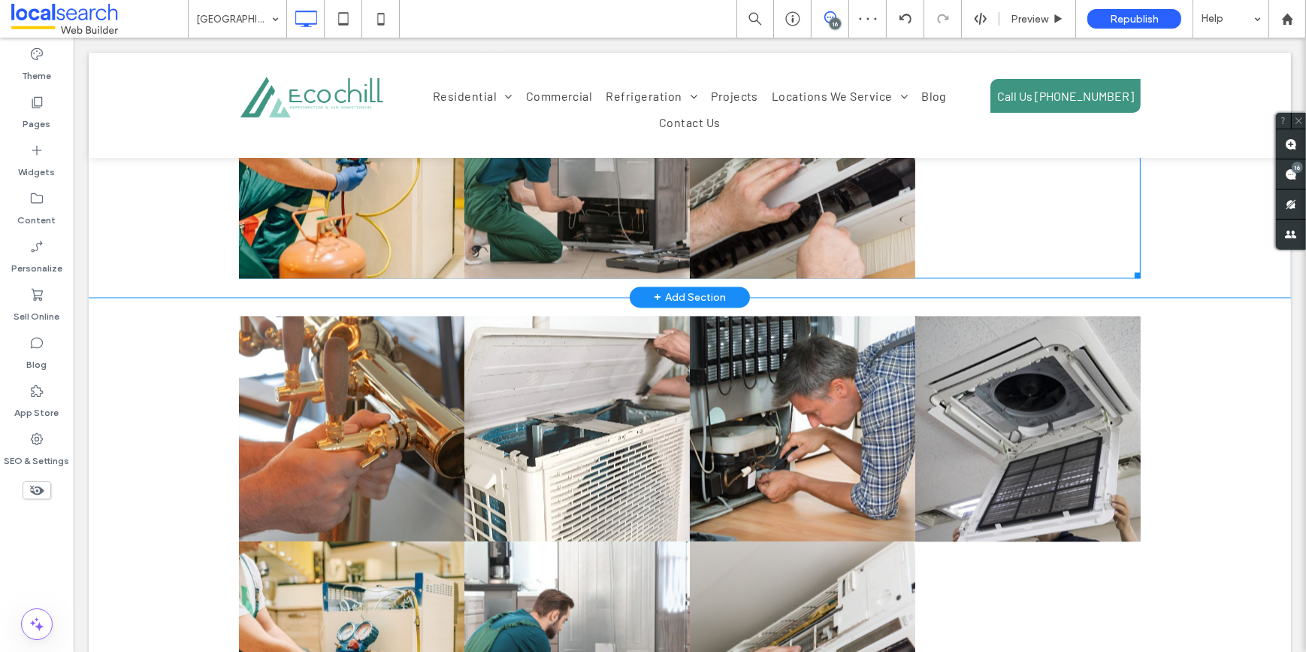
scroll to position [3758, 0]
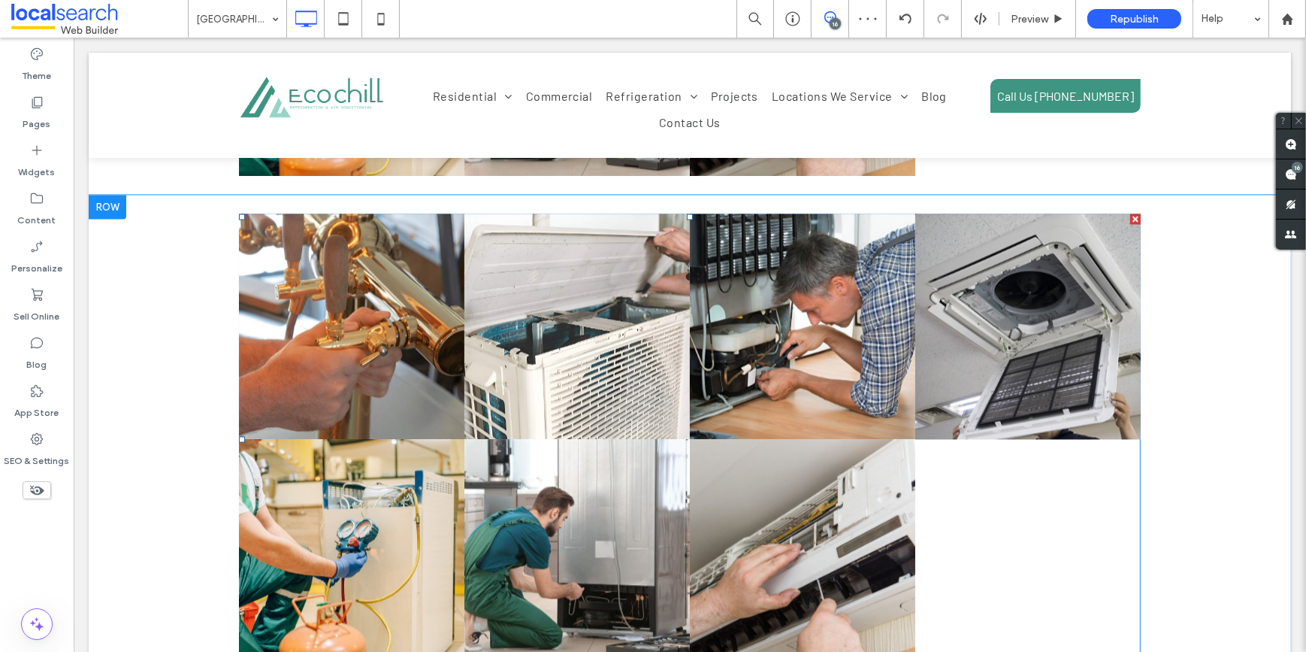
click at [330, 276] on link at bounding box center [350, 325] width 225 height 225
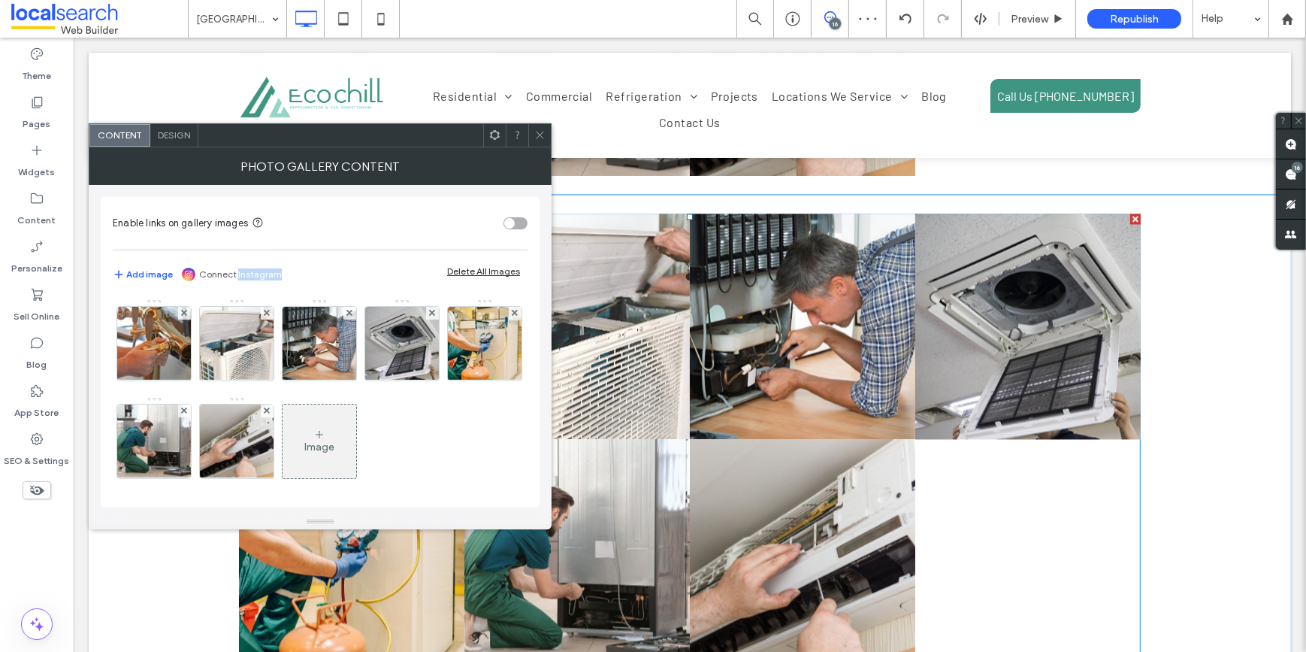
click at [331, 276] on div "Add image Connect Instagram Delete All Images" at bounding box center [320, 274] width 415 height 18
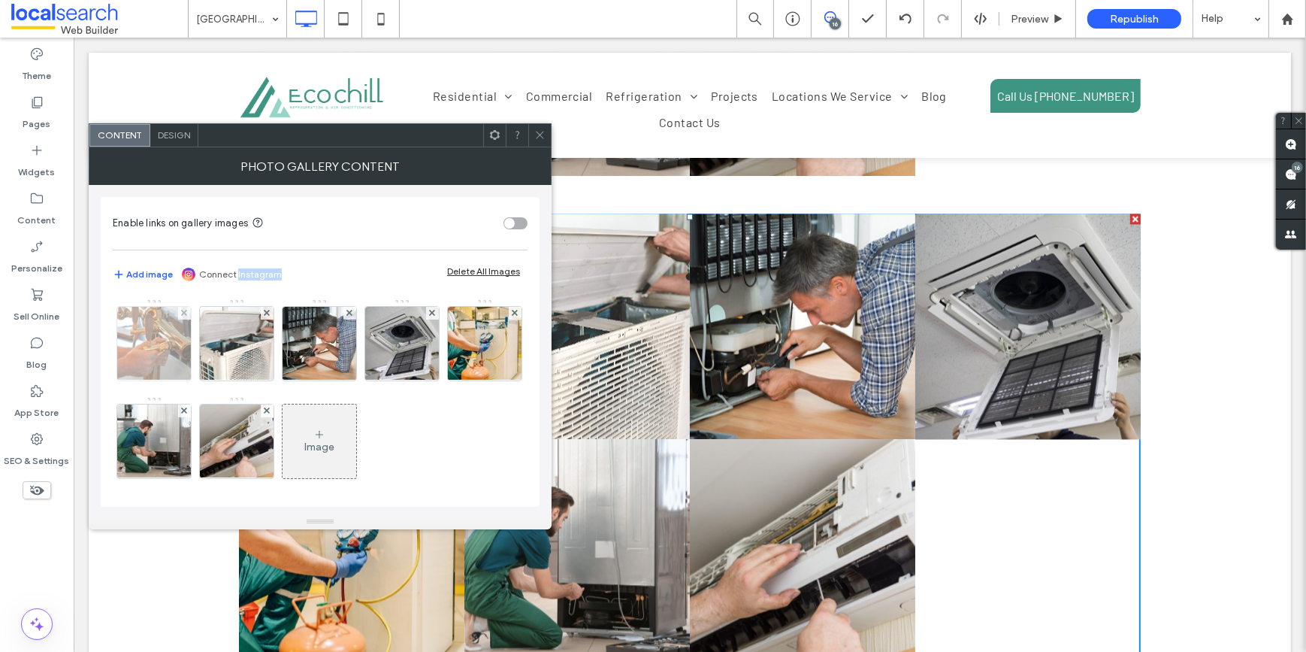
click at [166, 346] on img at bounding box center [154, 344] width 110 height 74
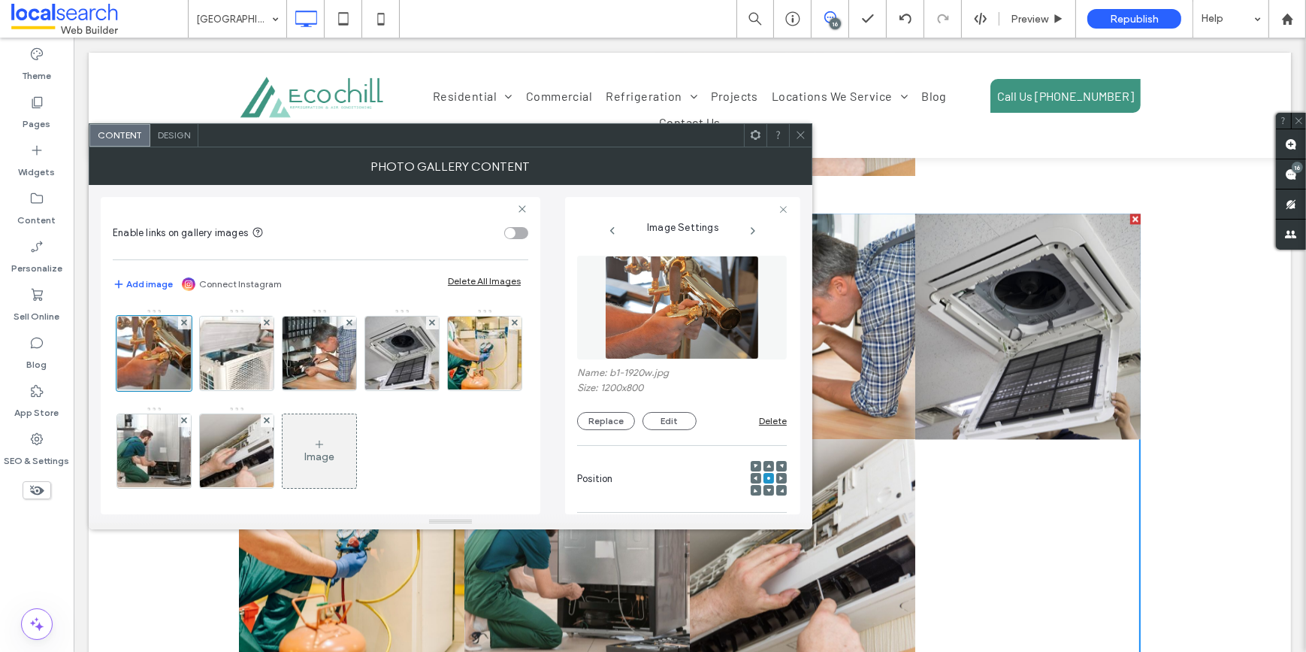
click at [640, 324] on figure at bounding box center [682, 308] width 210 height 104
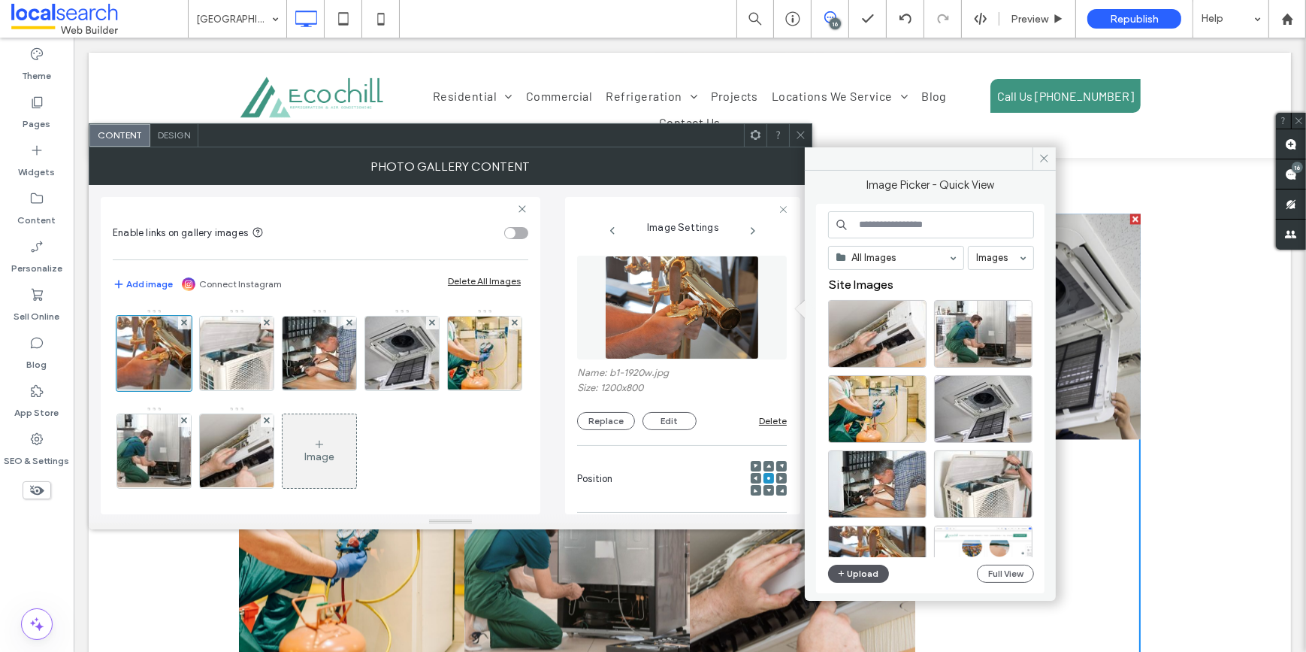
click at [837, 578] on icon "button" at bounding box center [841, 573] width 9 height 12
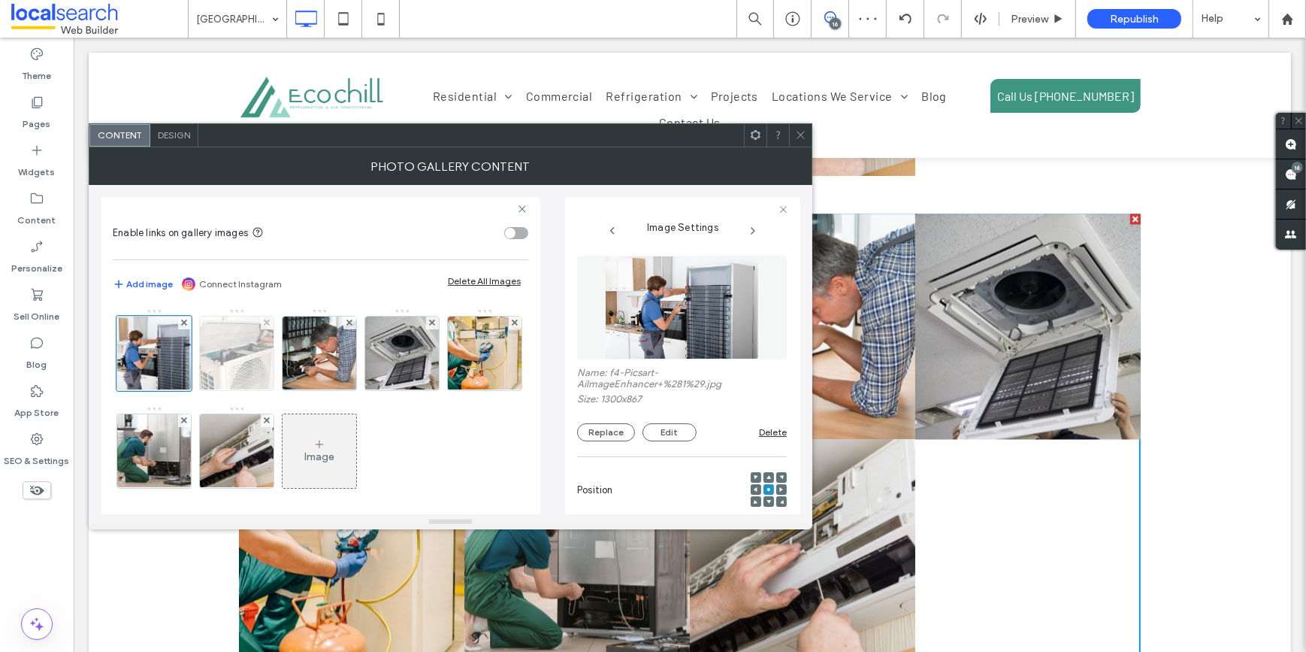
click at [230, 356] on img at bounding box center [237, 353] width 110 height 74
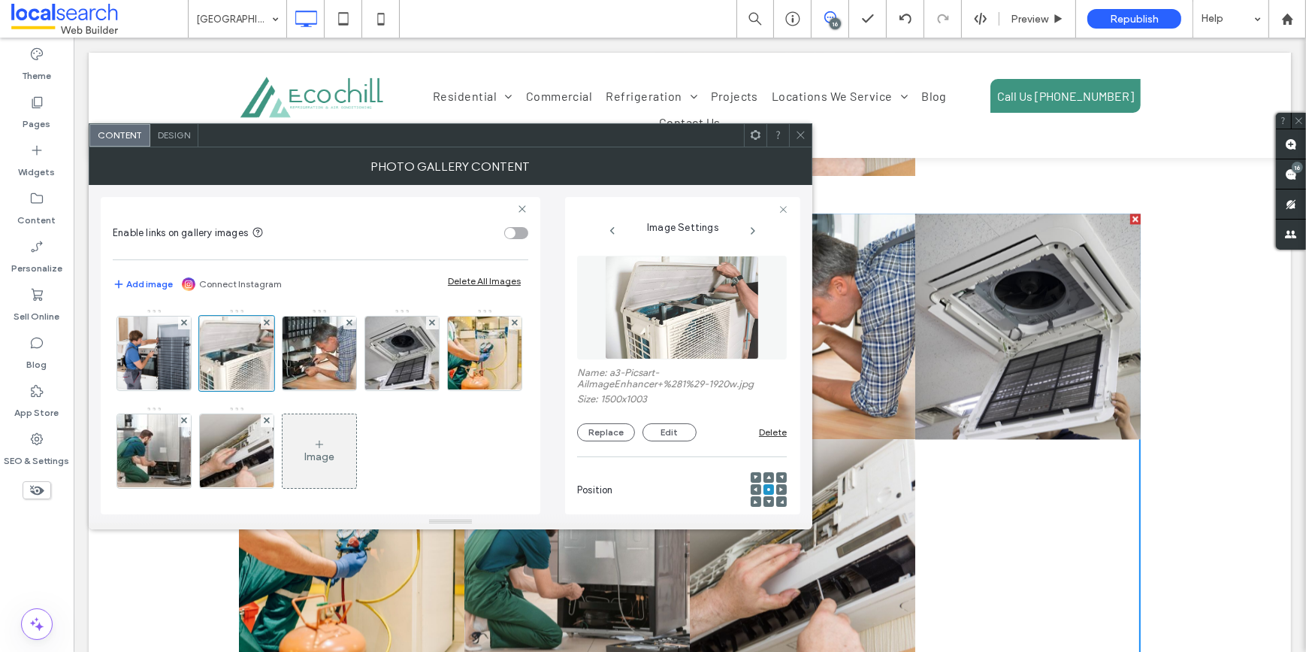
click at [672, 295] on img at bounding box center [682, 308] width 154 height 104
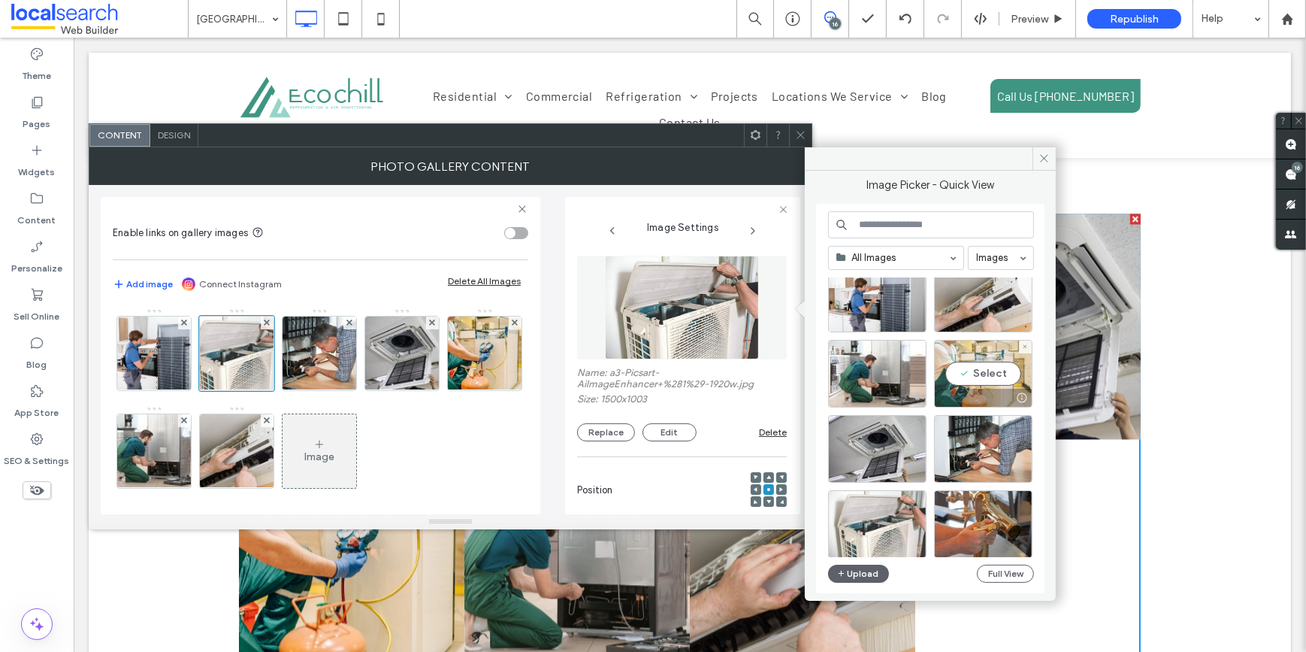
scroll to position [68, 0]
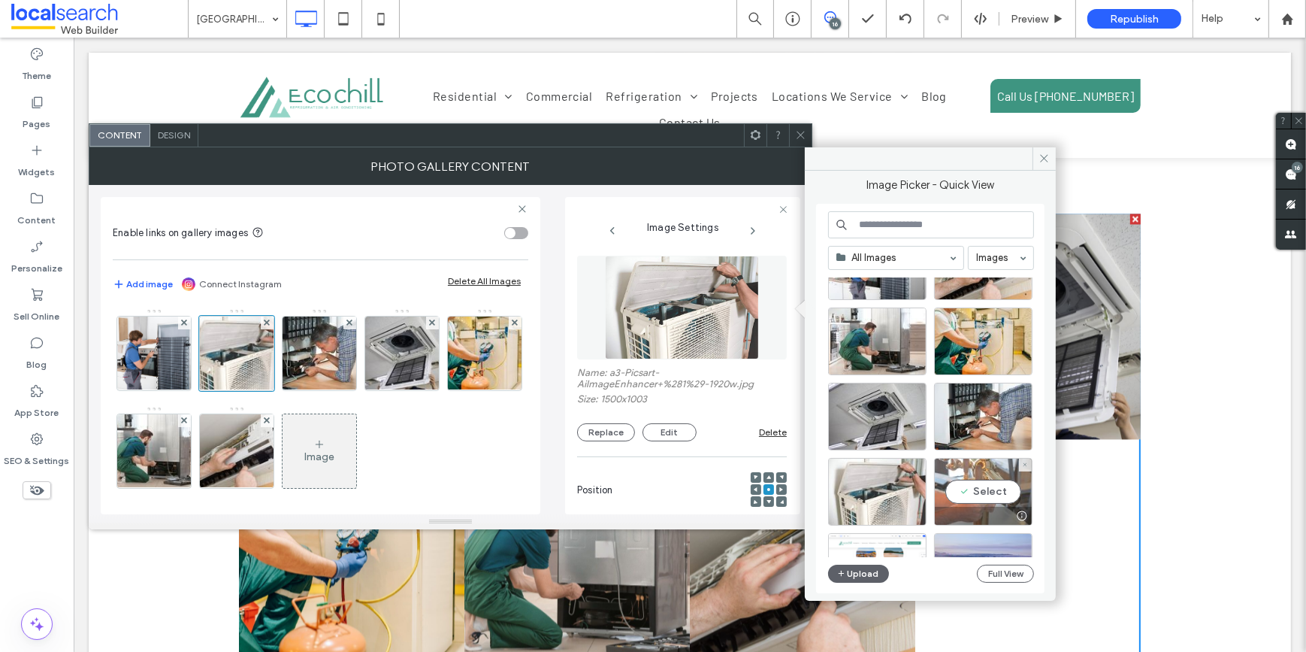
click at [979, 479] on div "Select" at bounding box center [983, 492] width 98 height 68
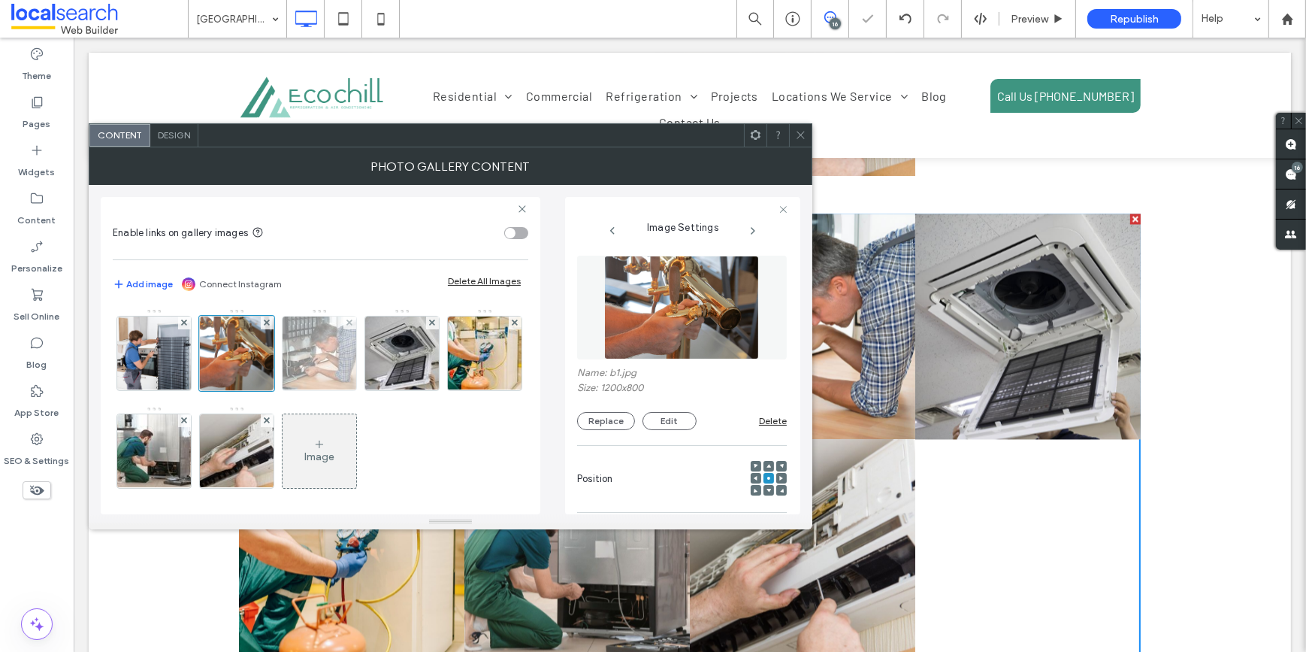
click at [322, 349] on img at bounding box center [320, 353] width 110 height 74
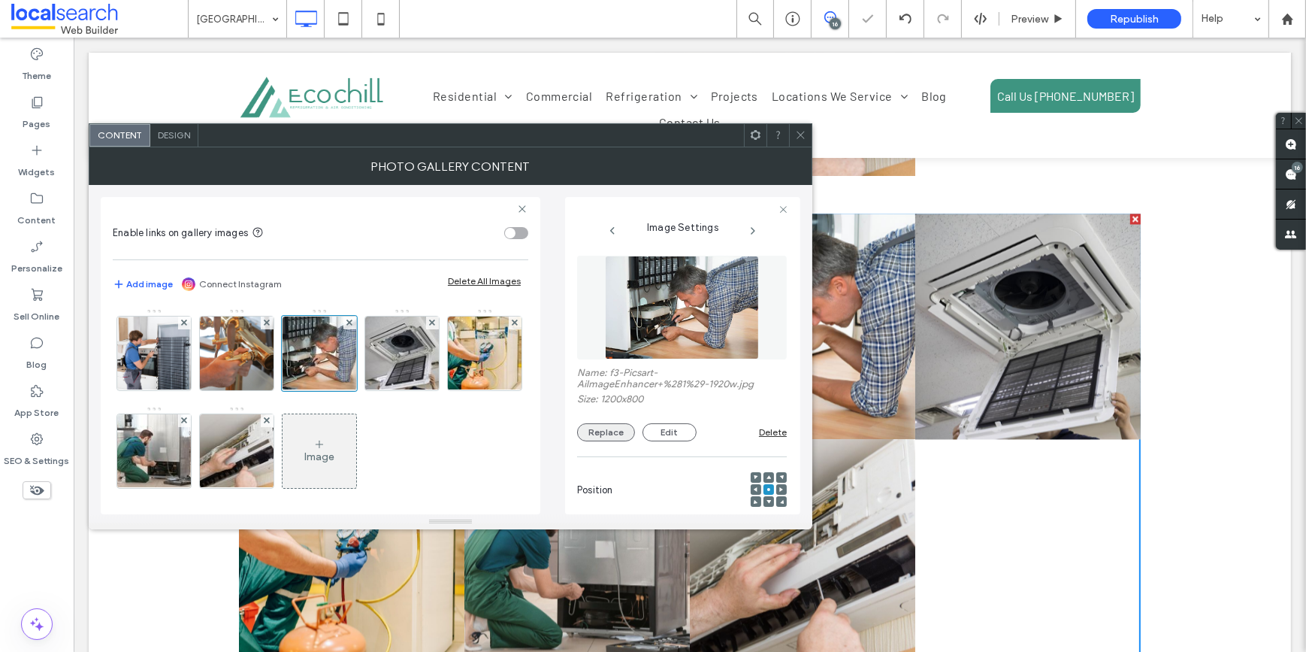
click at [586, 428] on button "Replace" at bounding box center [606, 432] width 58 height 18
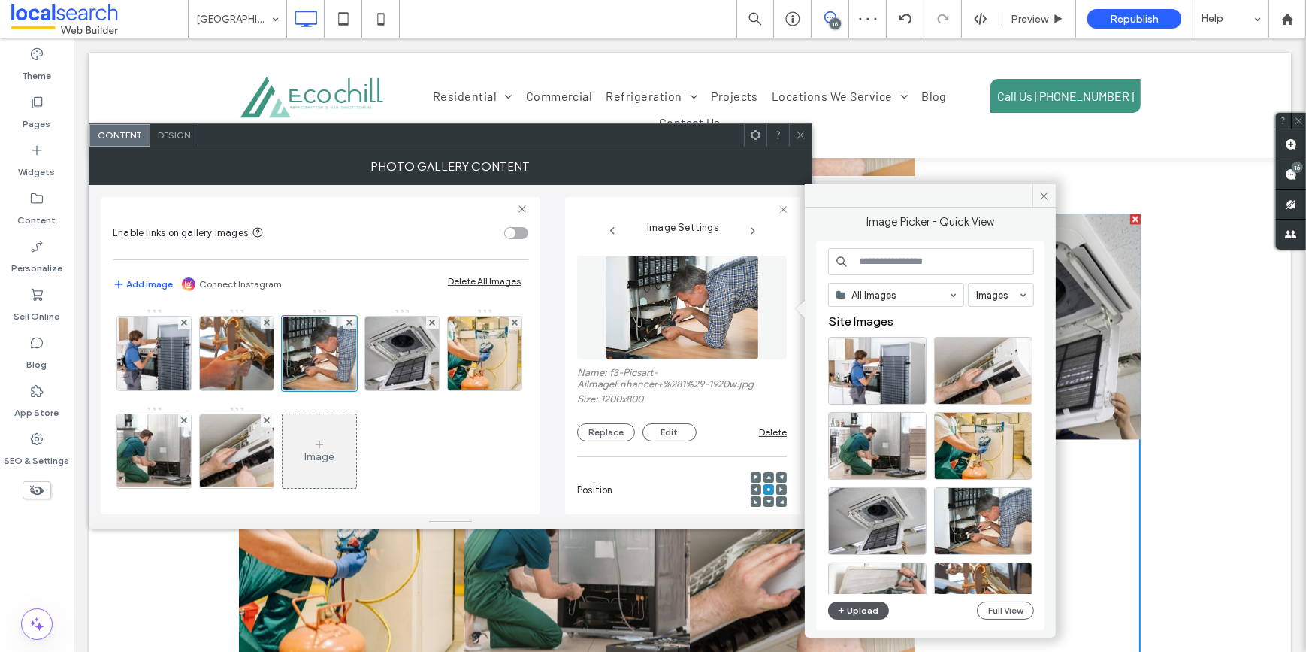
click at [876, 609] on button "Upload" at bounding box center [859, 610] width 62 height 18
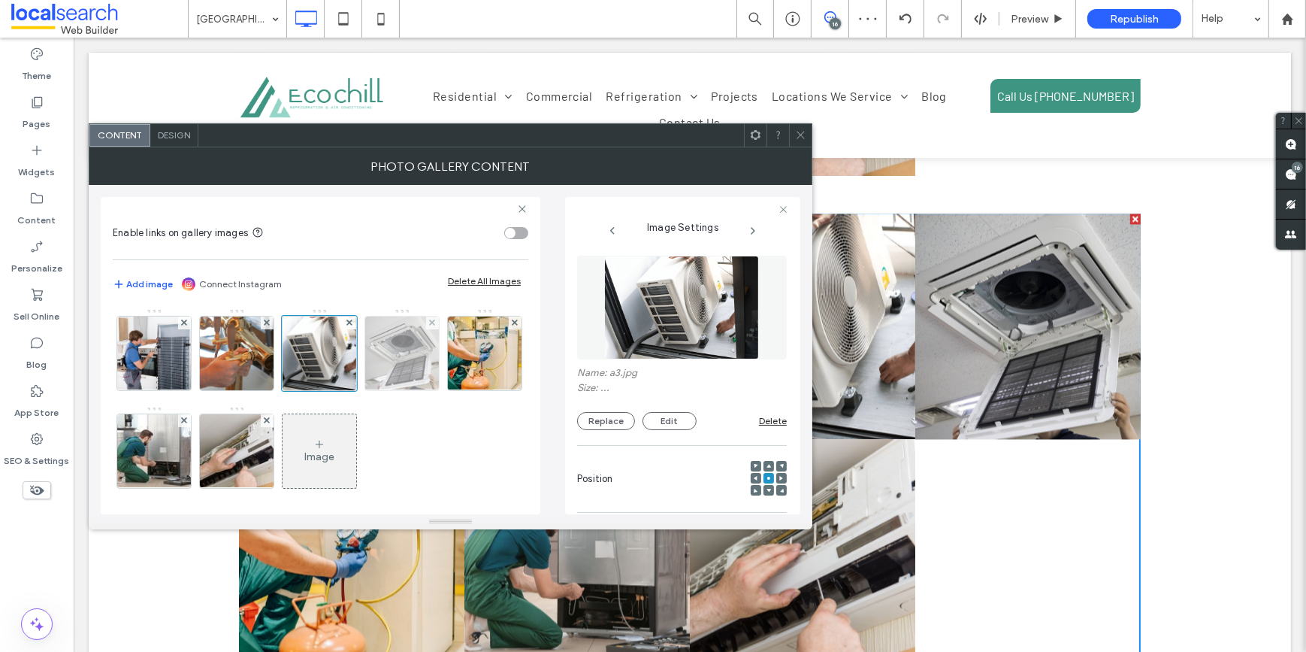
click at [413, 355] on img at bounding box center [402, 353] width 110 height 74
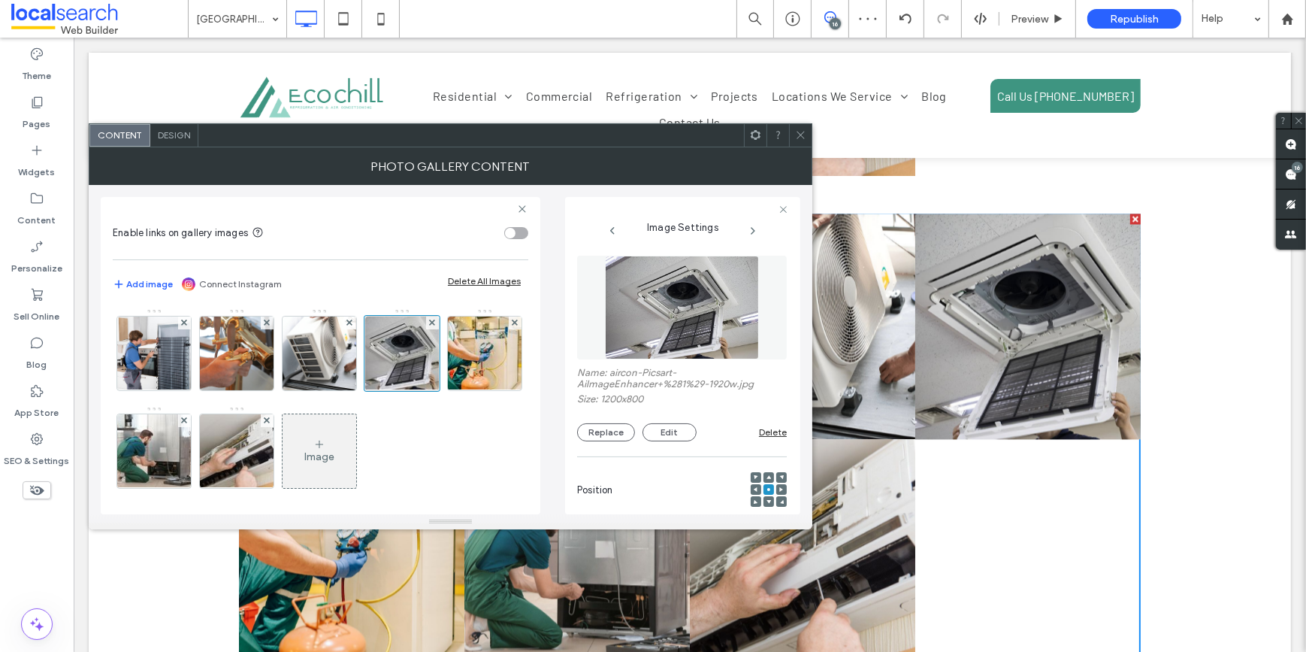
click at [642, 303] on img at bounding box center [682, 308] width 155 height 104
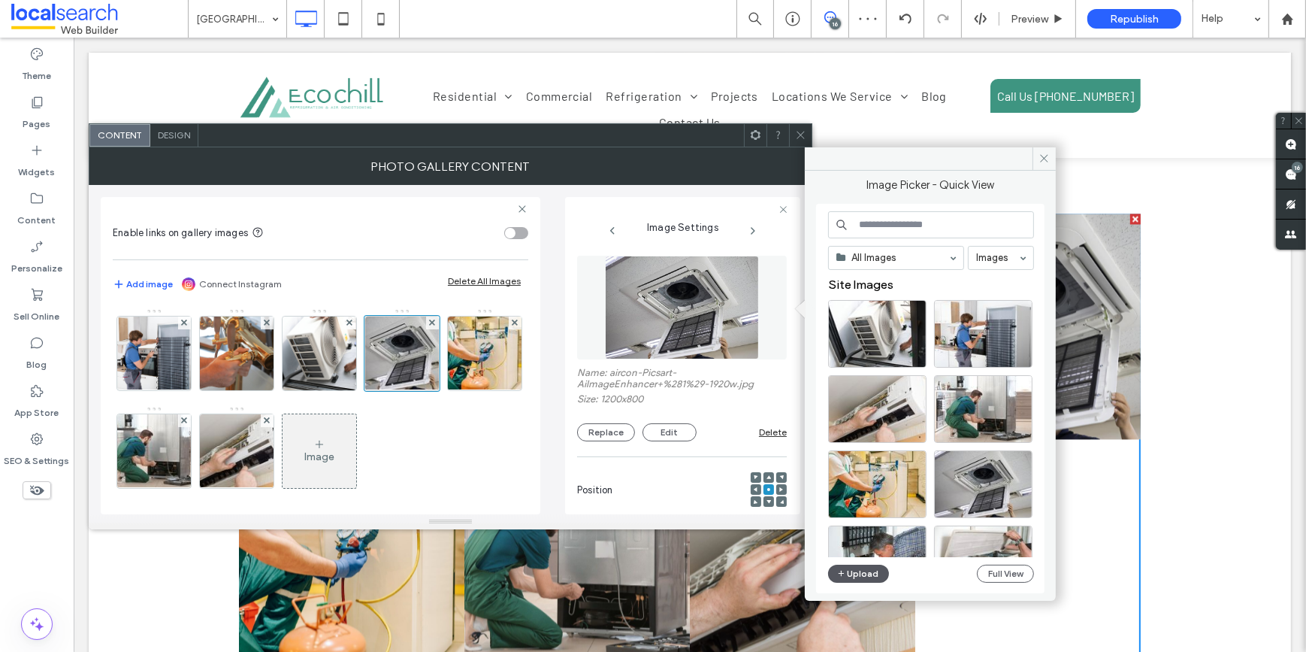
click at [842, 567] on icon "button" at bounding box center [841, 573] width 9 height 12
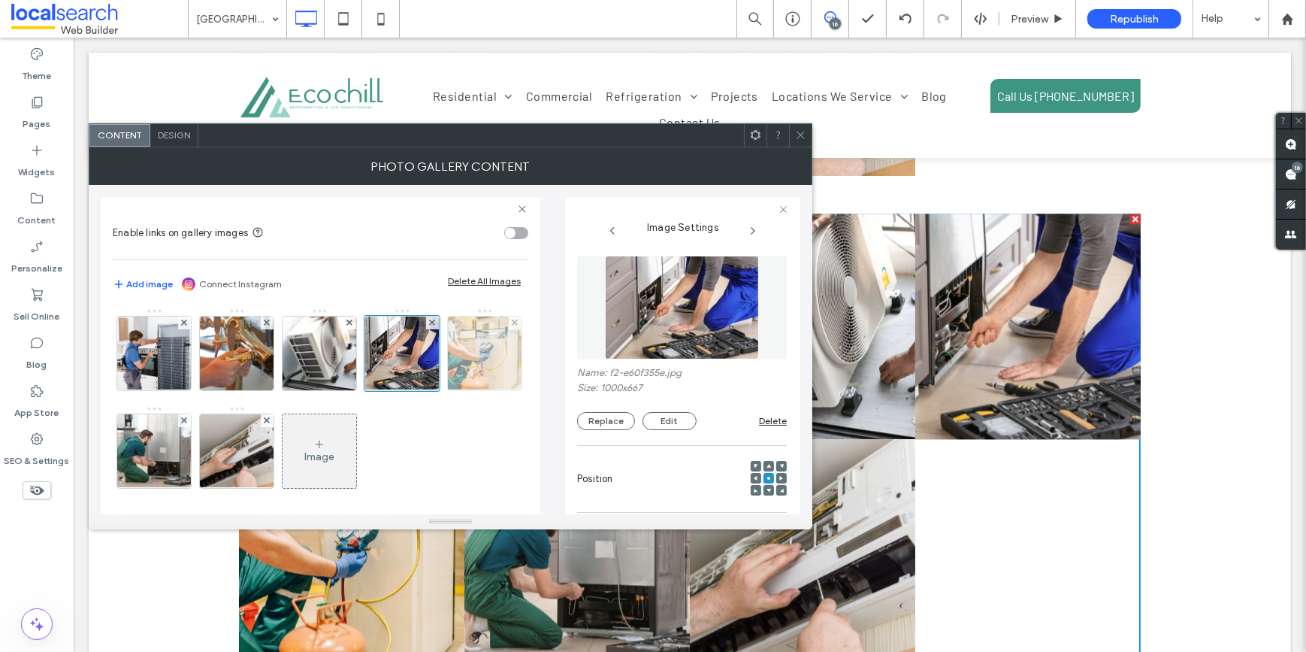
click at [430, 390] on img at bounding box center [485, 353] width 110 height 74
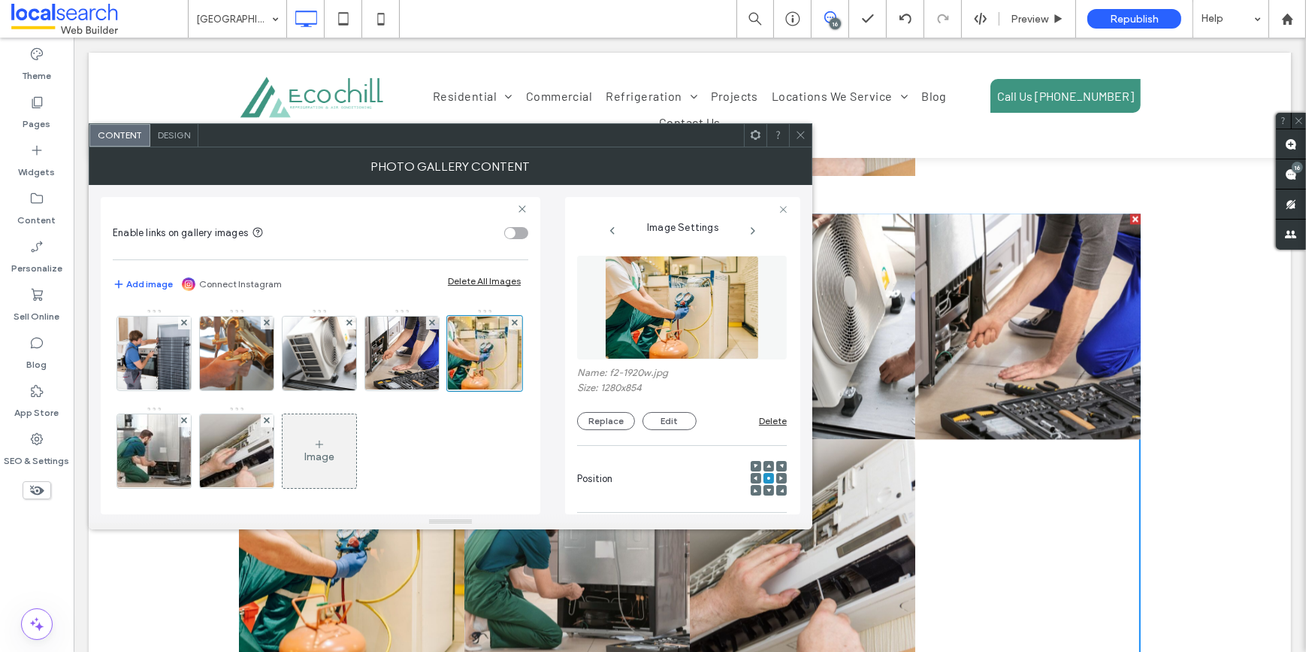
click at [640, 302] on img at bounding box center [682, 308] width 155 height 104
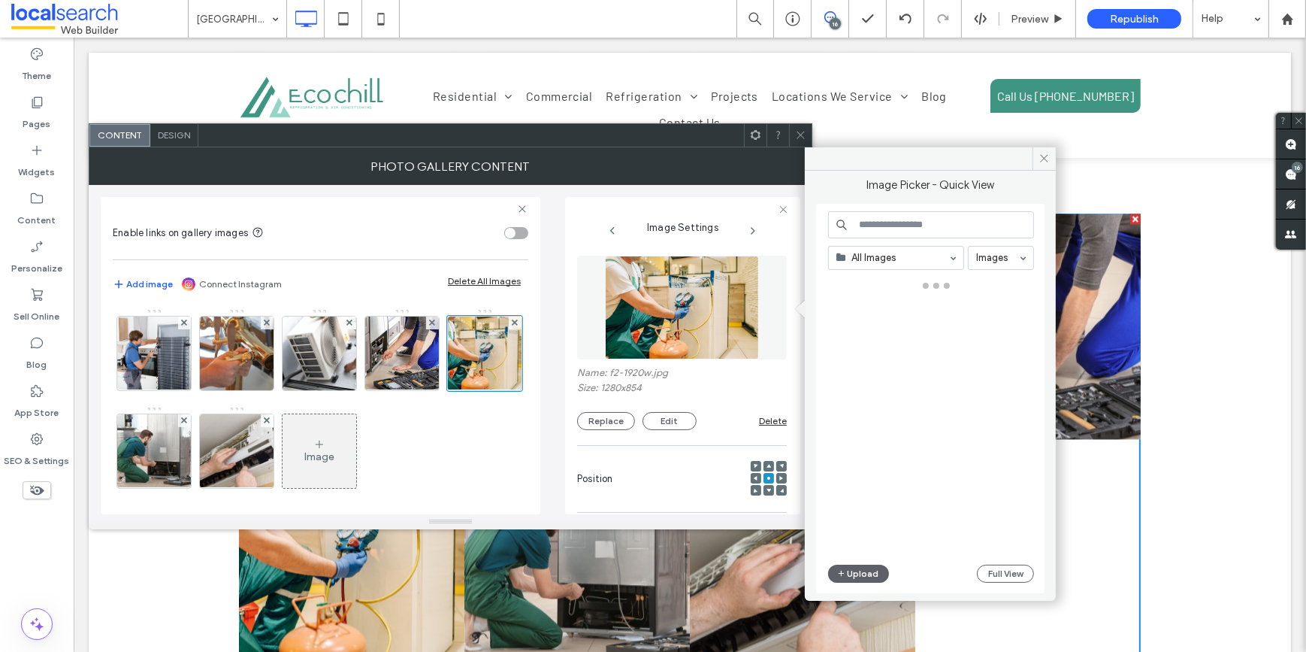
click at [640, 302] on img at bounding box center [682, 308] width 155 height 104
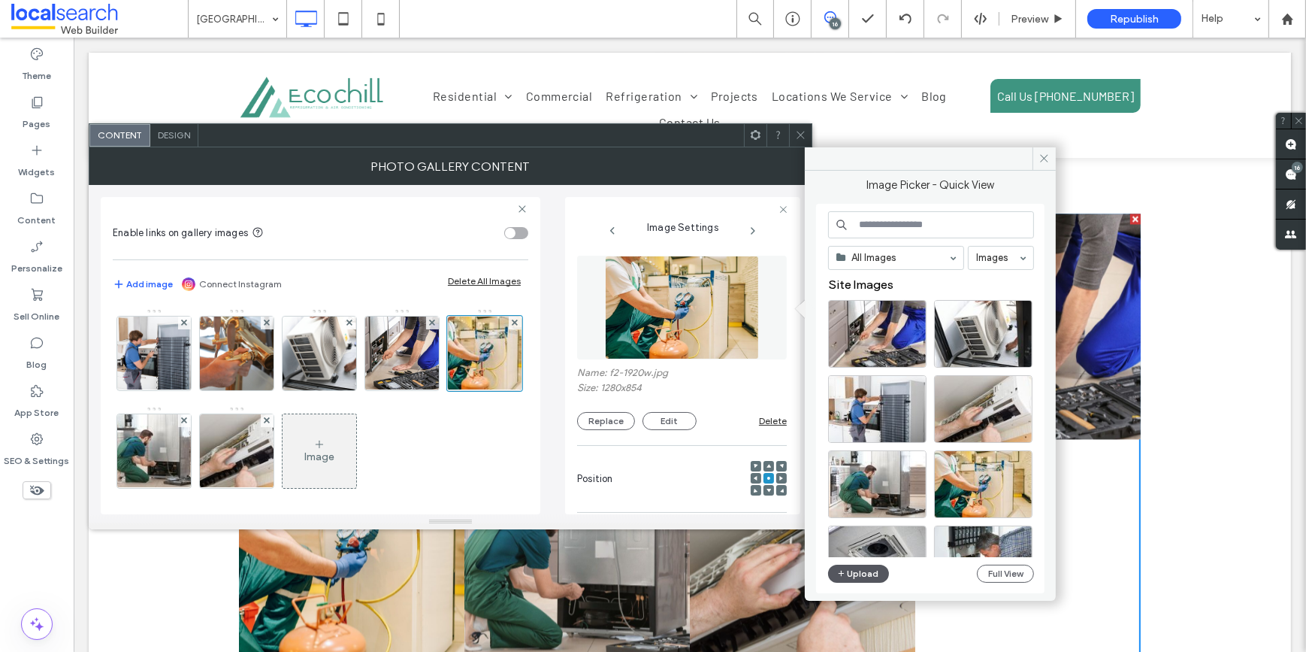
click at [847, 575] on button "Upload" at bounding box center [859, 573] width 62 height 18
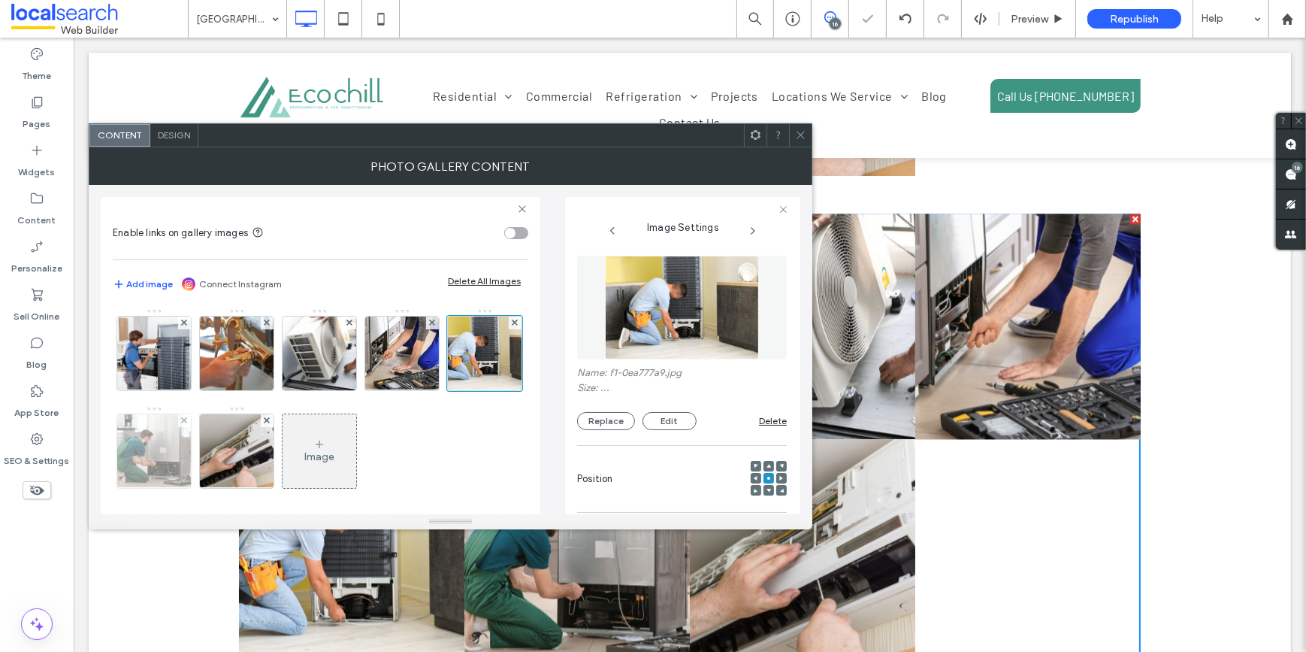
click at [210, 442] on img at bounding box center [153, 451] width 111 height 74
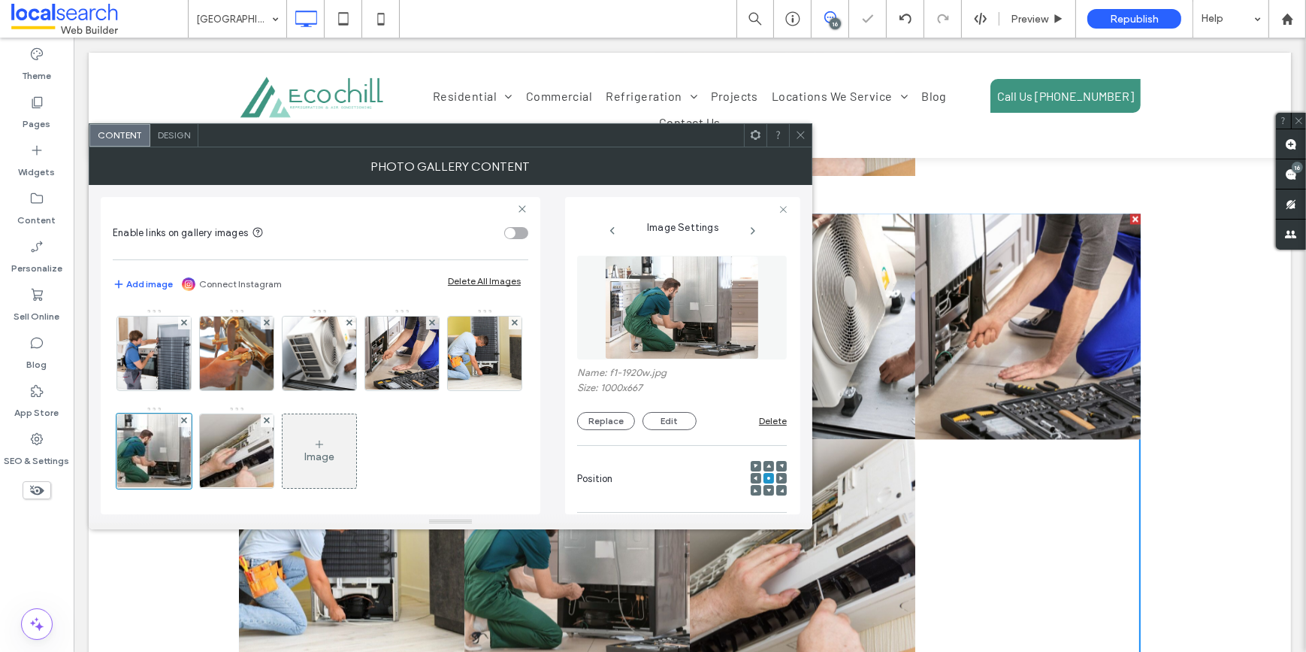
click at [668, 289] on img at bounding box center [682, 308] width 155 height 104
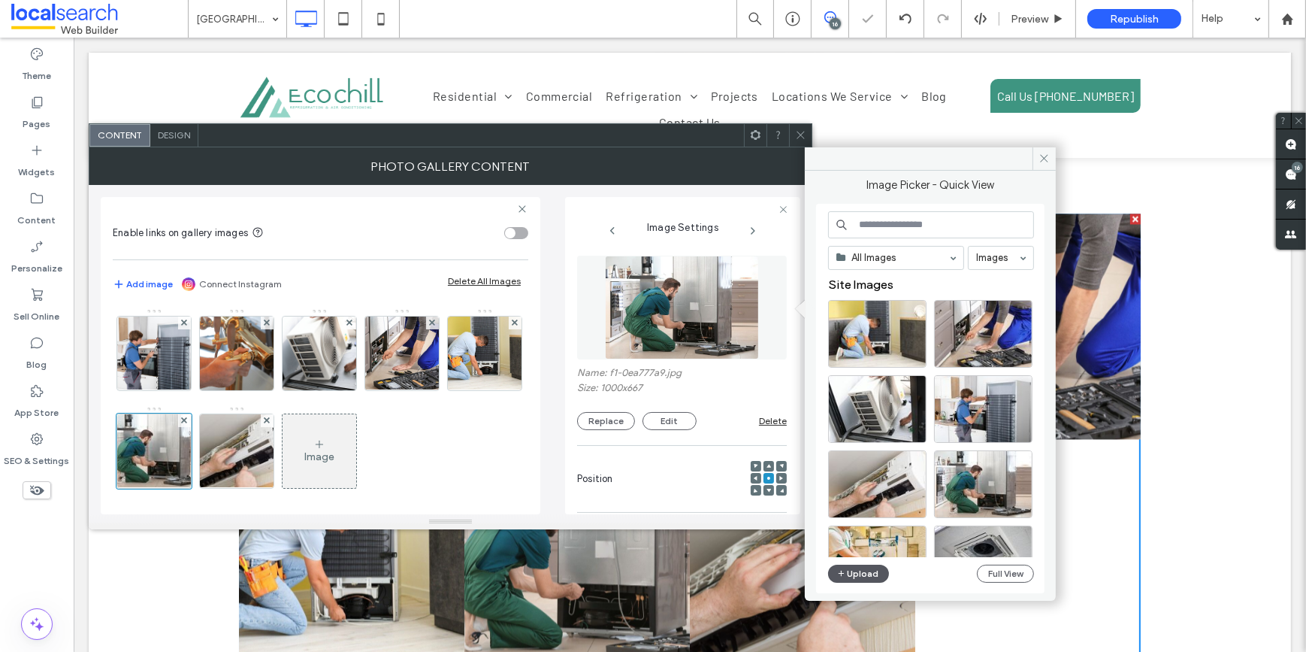
click at [851, 568] on button "Upload" at bounding box center [859, 573] width 62 height 18
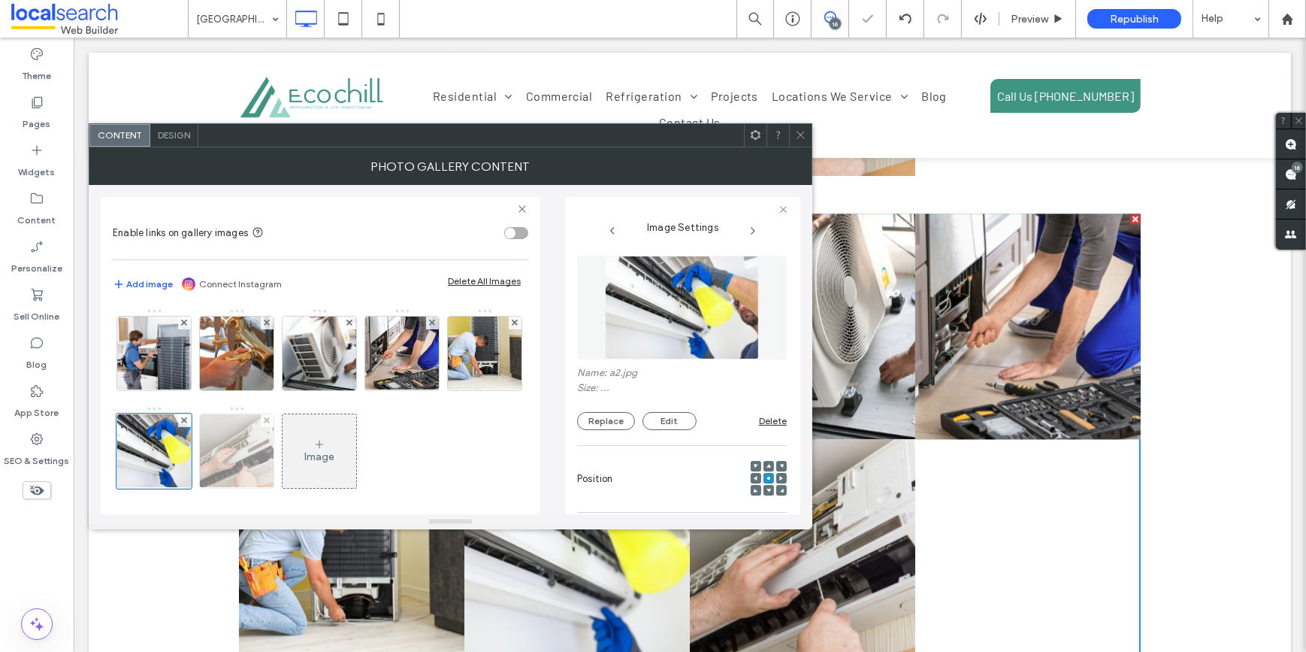
click at [292, 458] on img at bounding box center [236, 451] width 111 height 74
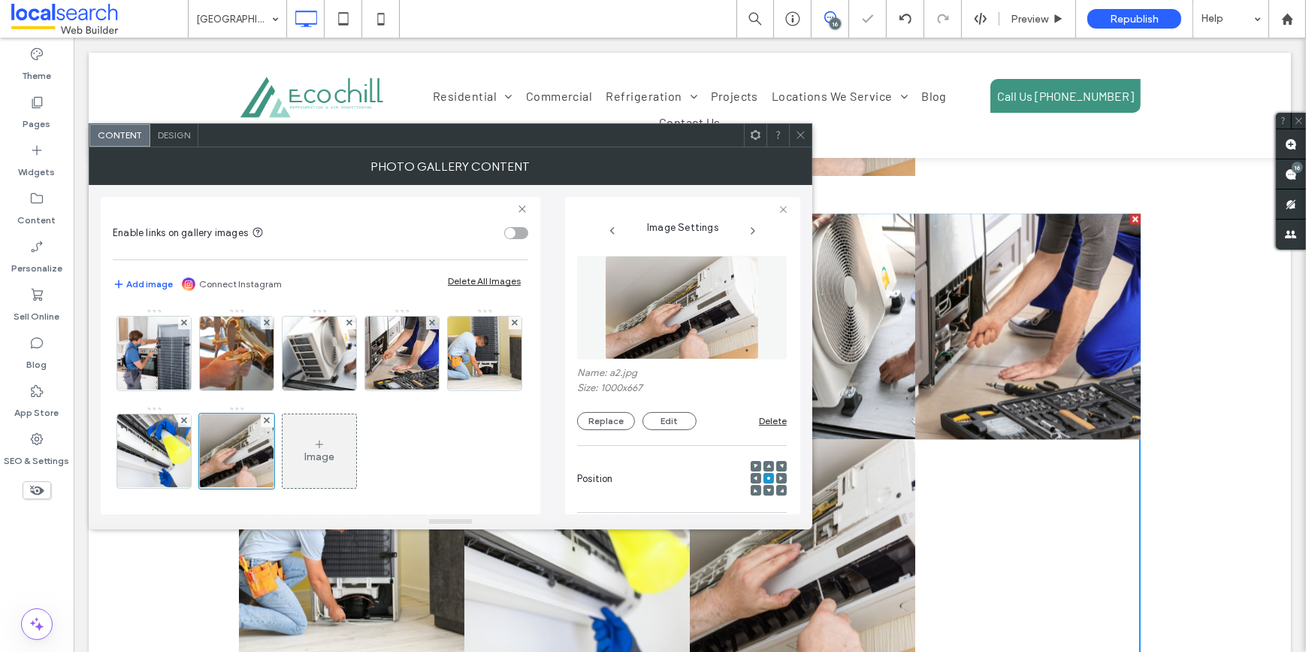
click at [687, 262] on img at bounding box center [682, 308] width 155 height 104
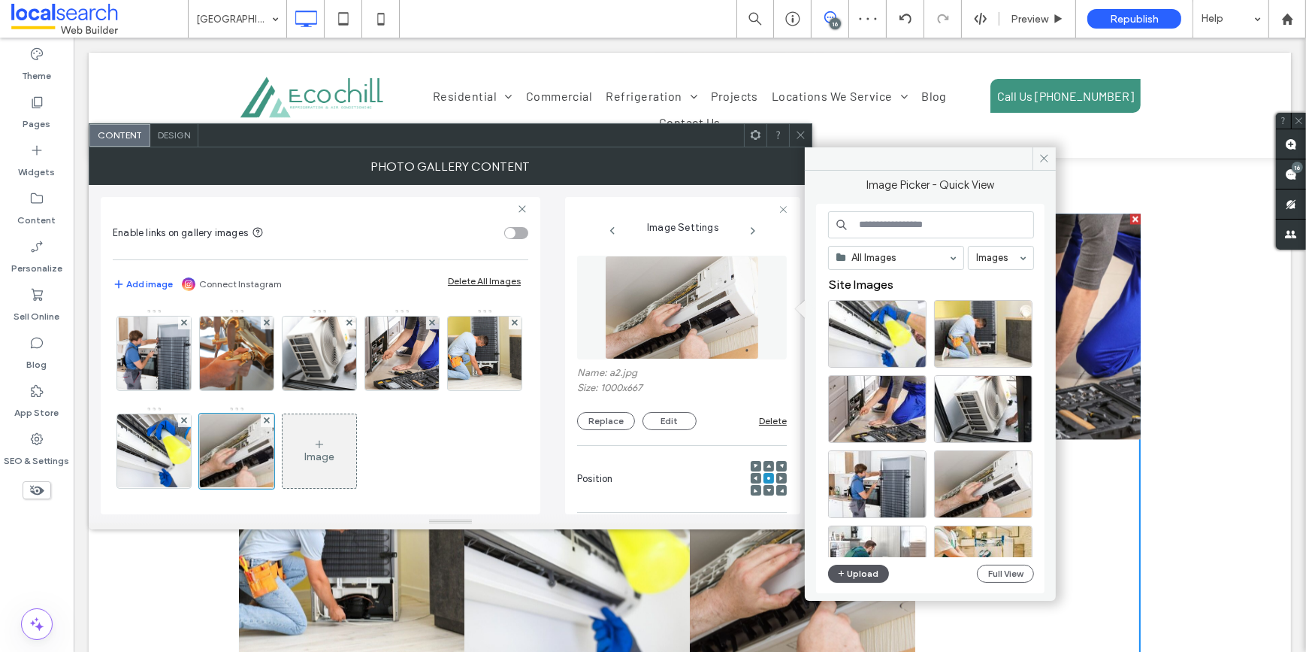
click at [859, 570] on button "Upload" at bounding box center [859, 573] width 62 height 18
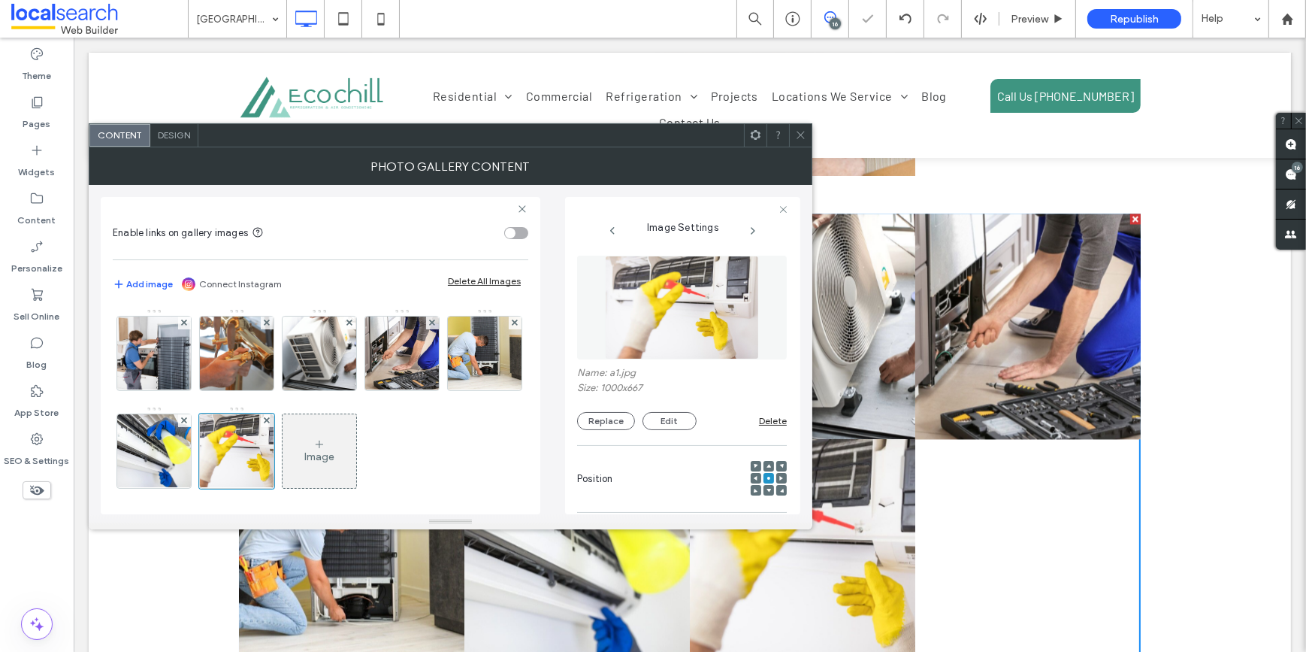
click at [804, 138] on use at bounding box center [801, 136] width 8 height 8
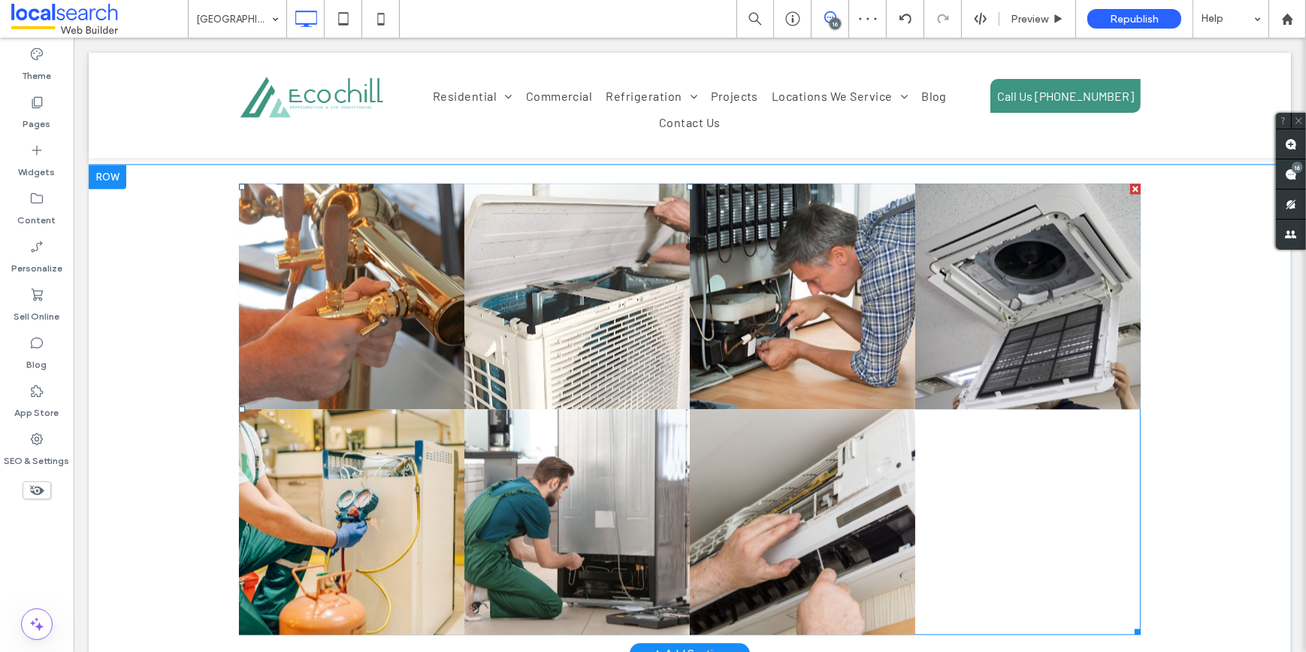
scroll to position [4372, 0]
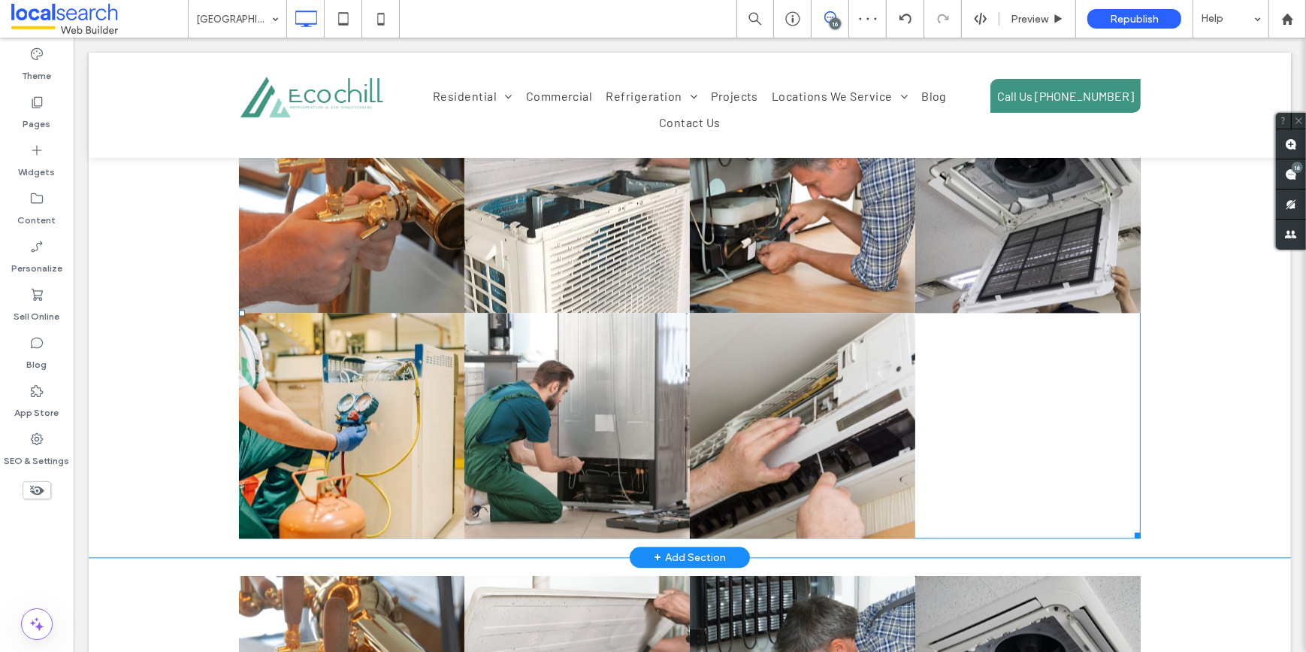
click at [298, 213] on link at bounding box center [350, 199] width 225 height 225
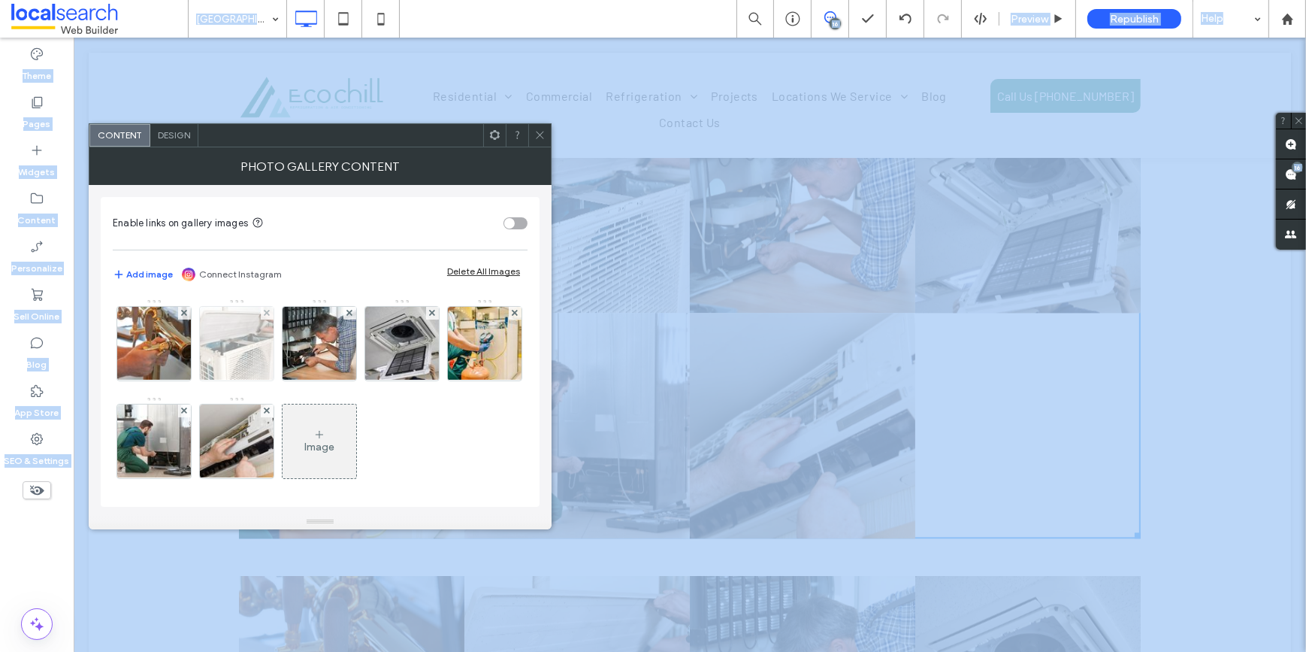
click at [219, 339] on img at bounding box center [237, 344] width 110 height 74
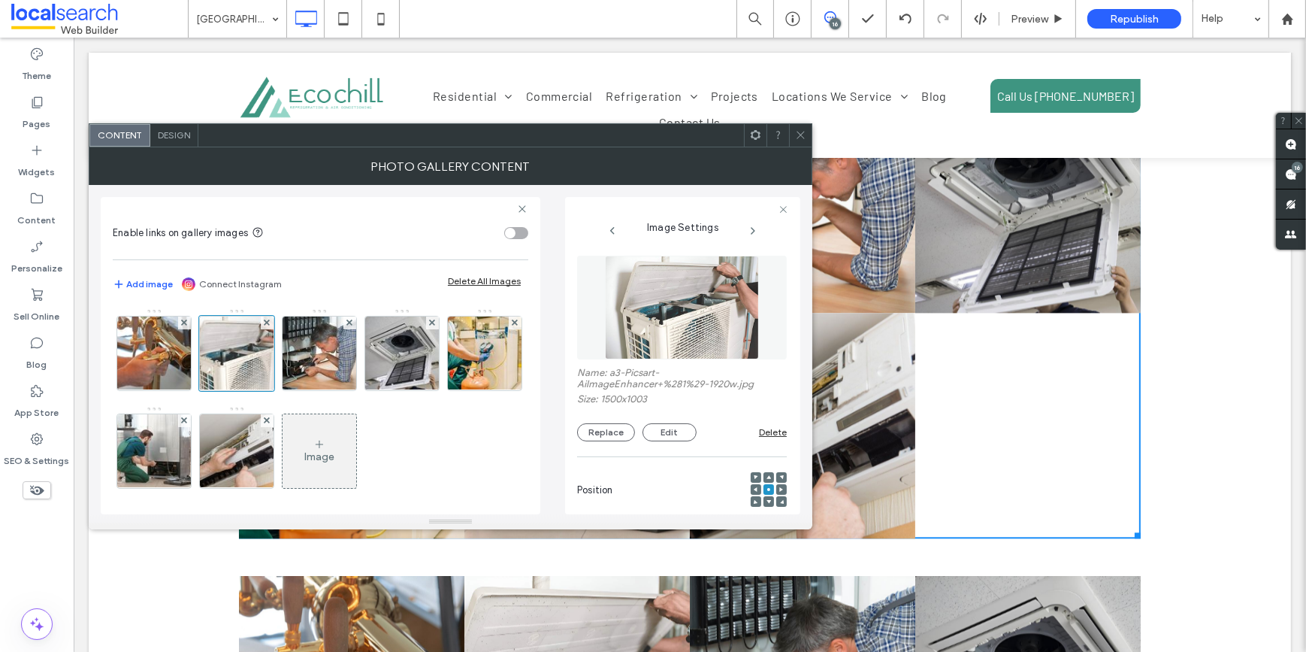
click at [676, 322] on img at bounding box center [682, 308] width 154 height 104
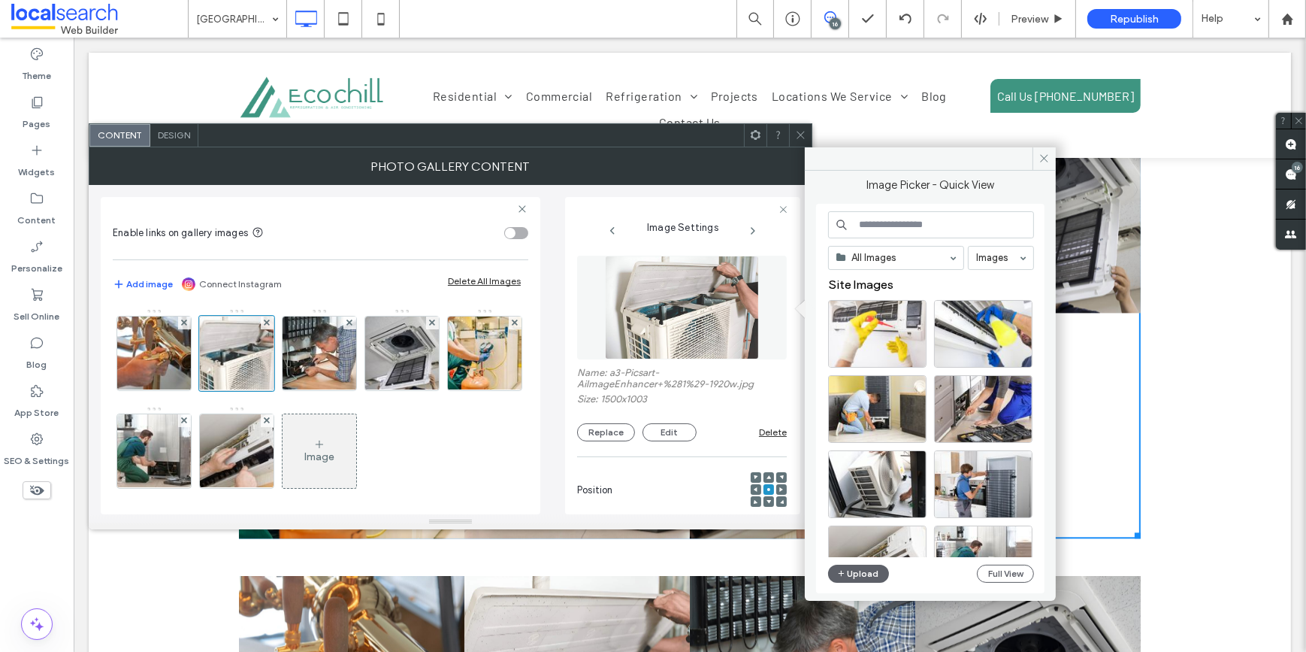
click at [822, 564] on div "All Images Images Site Images Upload Full View" at bounding box center [930, 398] width 228 height 389
click at [842, 580] on span "button" at bounding box center [842, 573] width 11 height 17
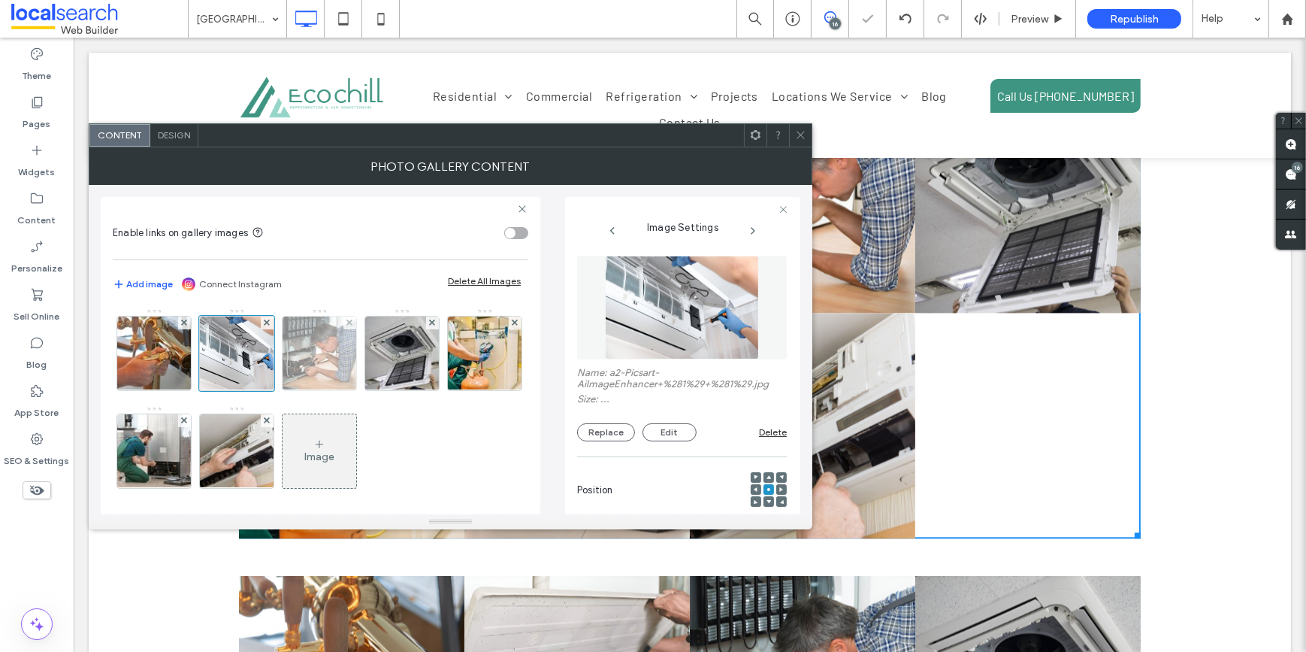
click at [328, 352] on img at bounding box center [320, 353] width 110 height 74
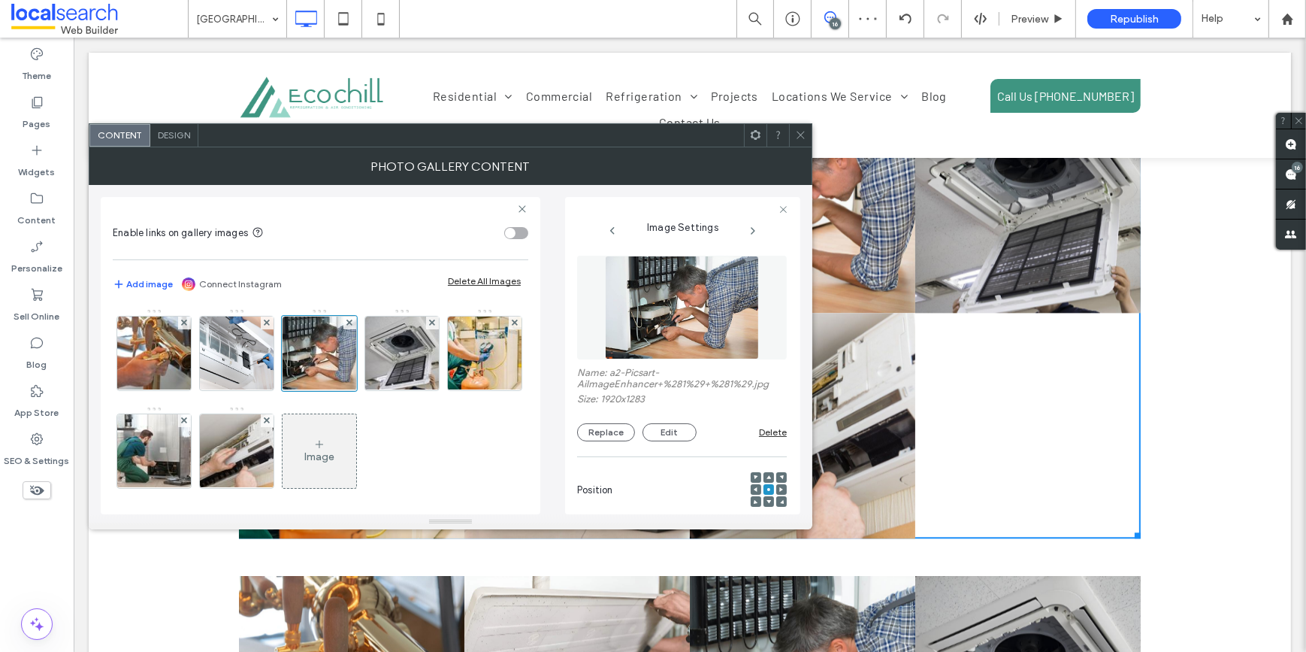
click at [634, 305] on img at bounding box center [682, 308] width 155 height 104
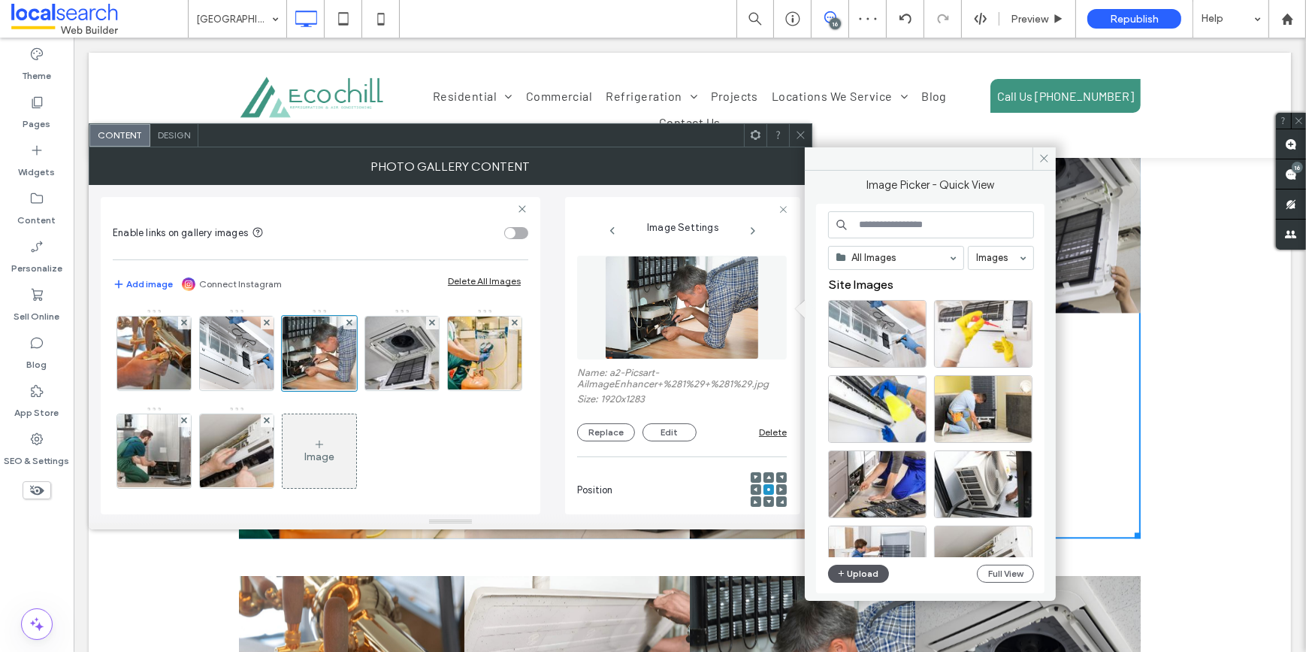
click at [846, 573] on span "button" at bounding box center [842, 573] width 11 height 17
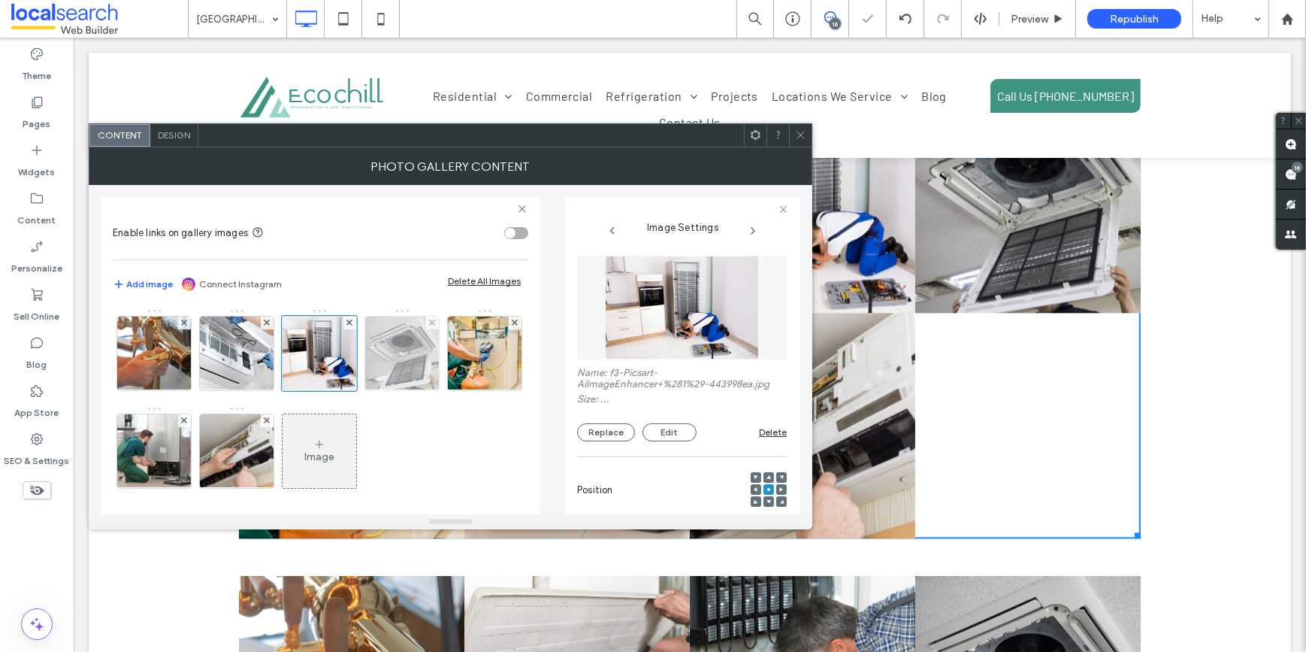
click at [398, 355] on img at bounding box center [402, 353] width 110 height 74
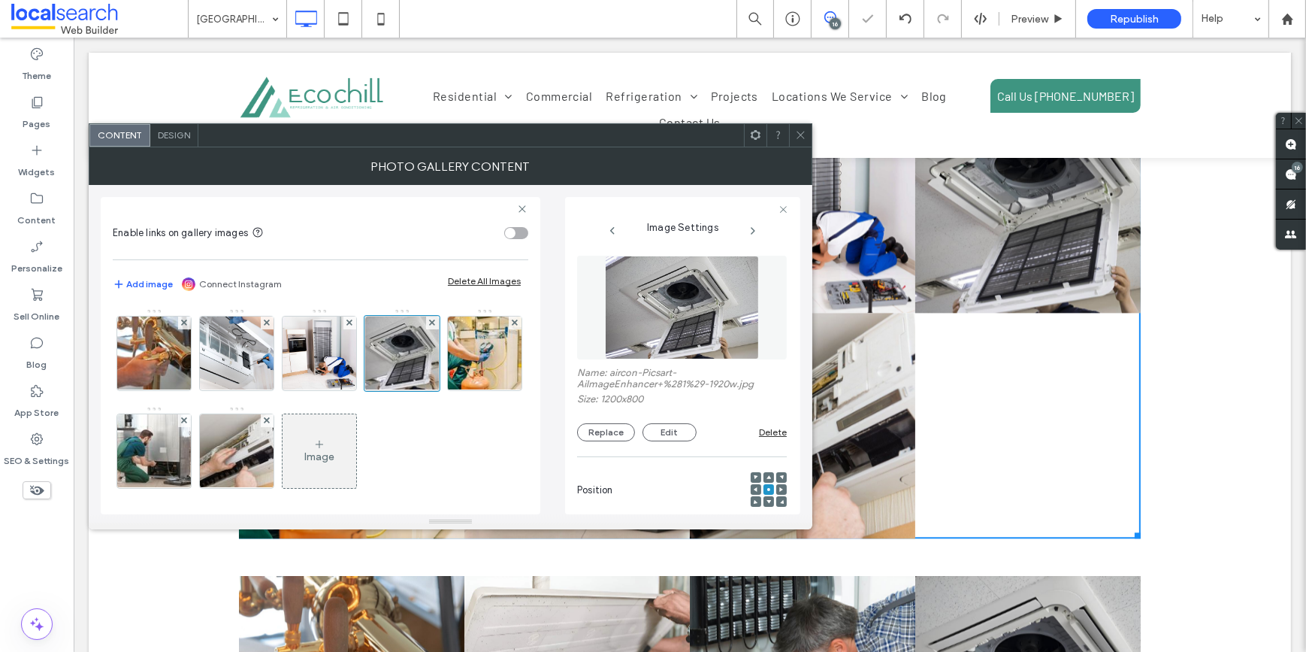
click at [707, 310] on img at bounding box center [682, 308] width 155 height 104
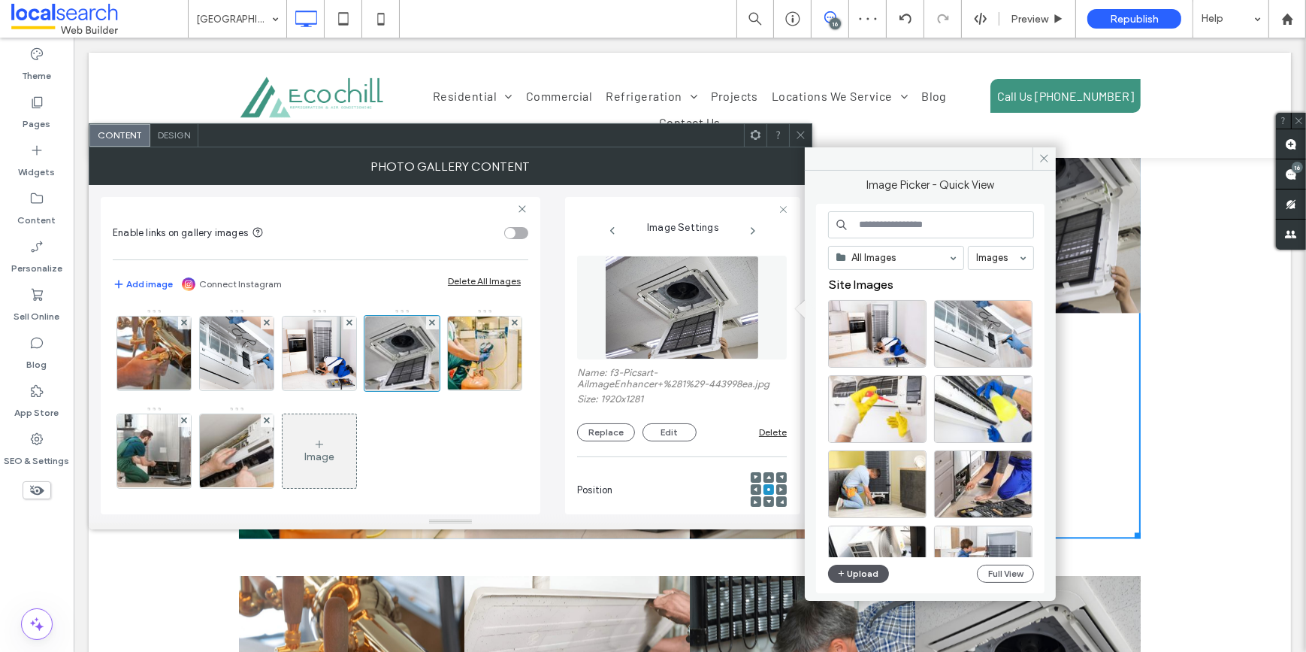
click at [845, 575] on icon "button" at bounding box center [841, 573] width 9 height 12
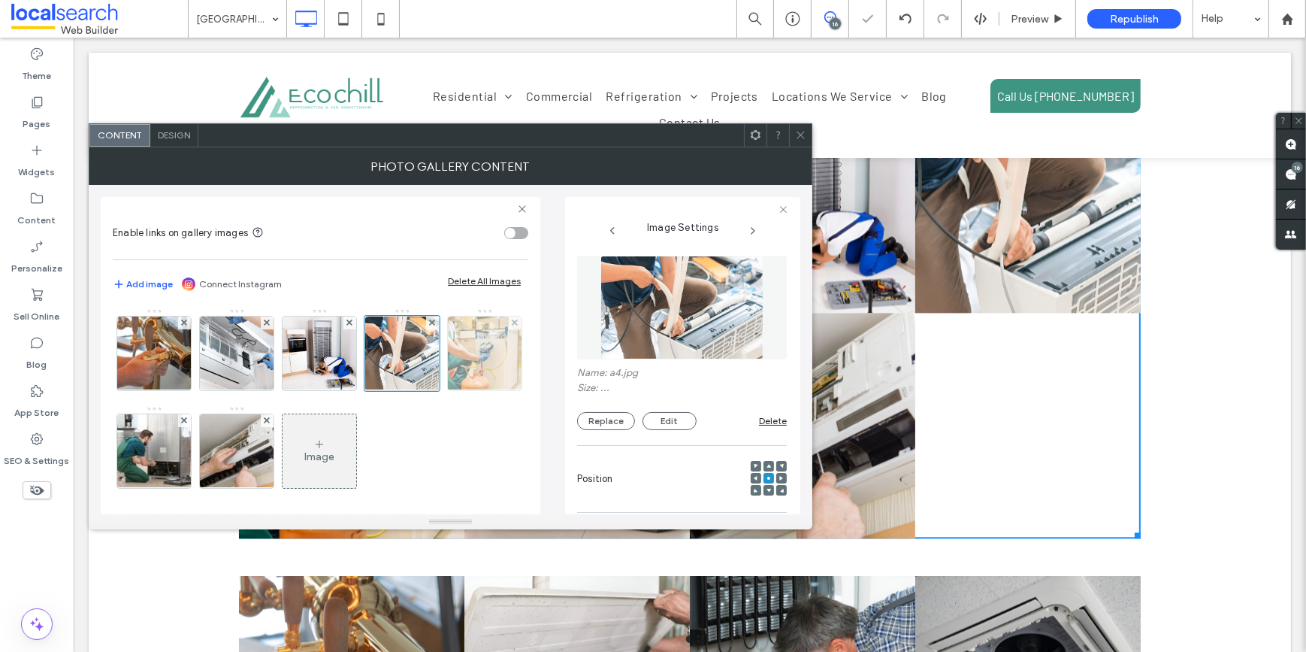
click at [430, 390] on img at bounding box center [485, 353] width 110 height 74
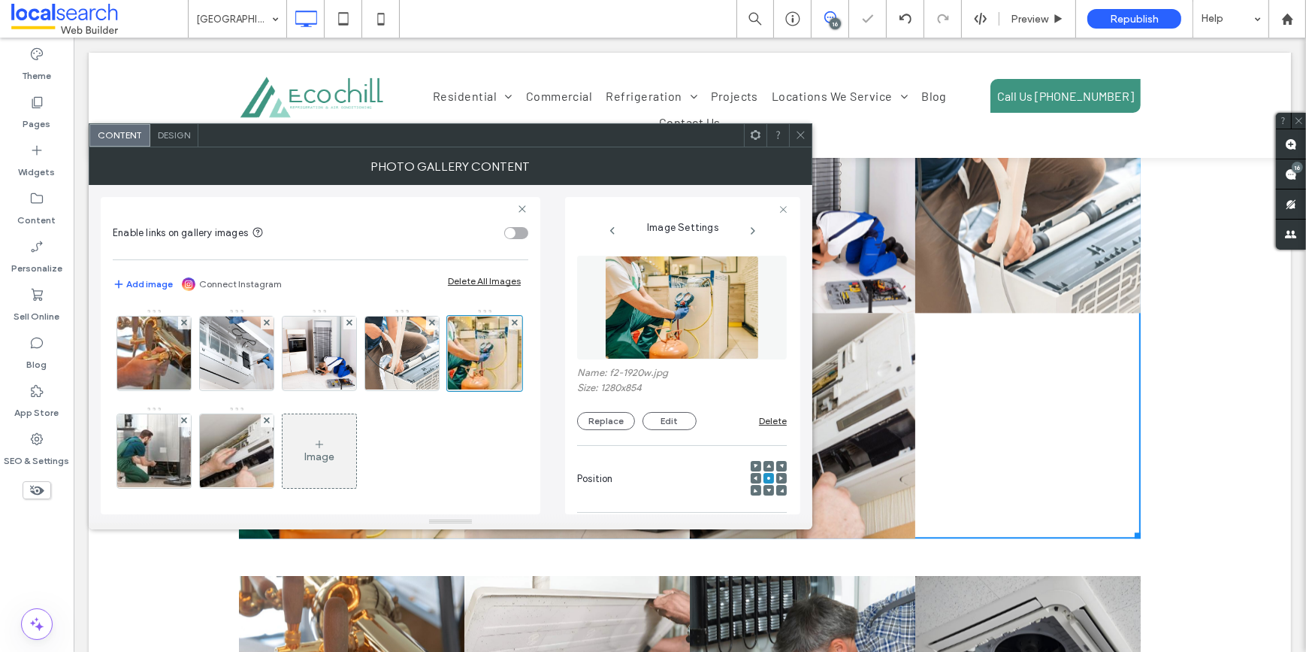
click at [706, 298] on img at bounding box center [682, 308] width 155 height 104
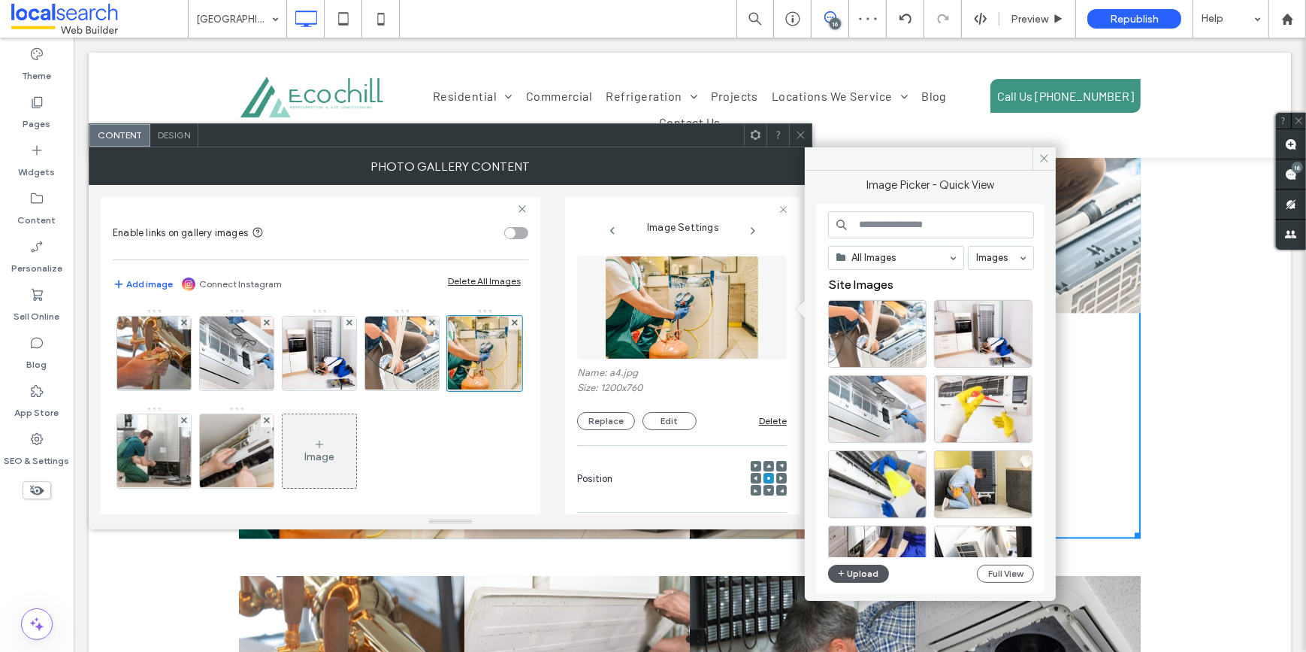
click at [871, 573] on button "Upload" at bounding box center [859, 573] width 62 height 18
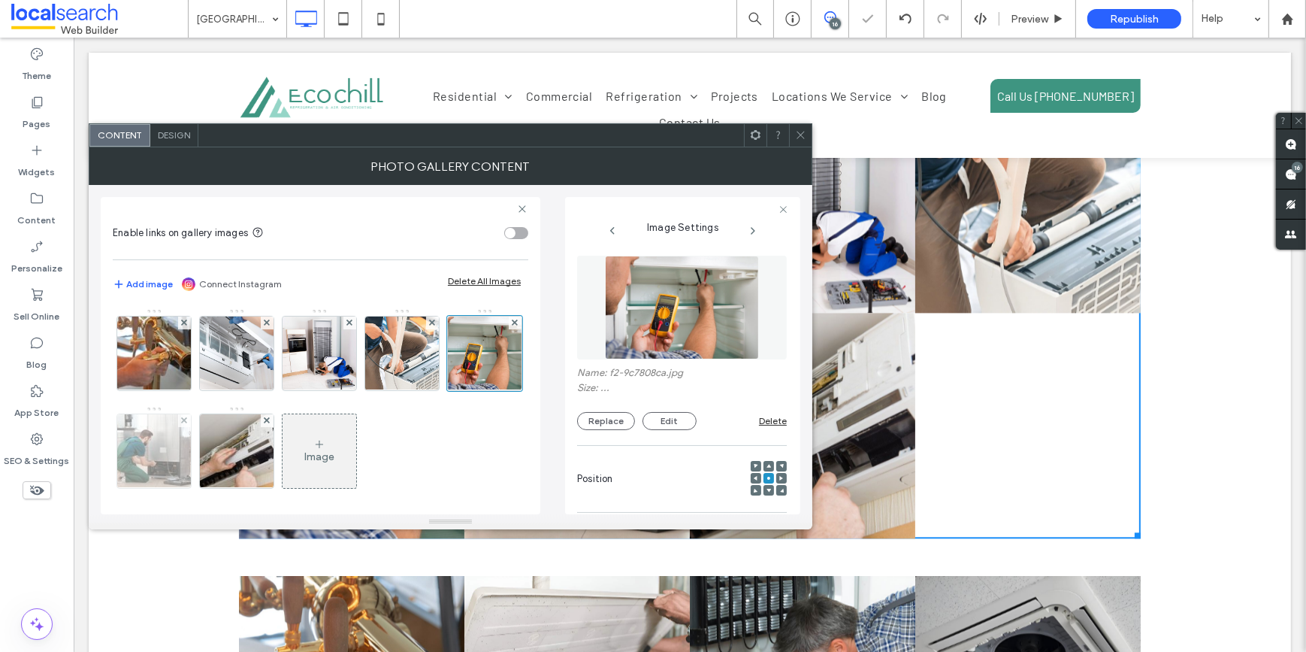
click at [210, 448] on img at bounding box center [153, 451] width 111 height 74
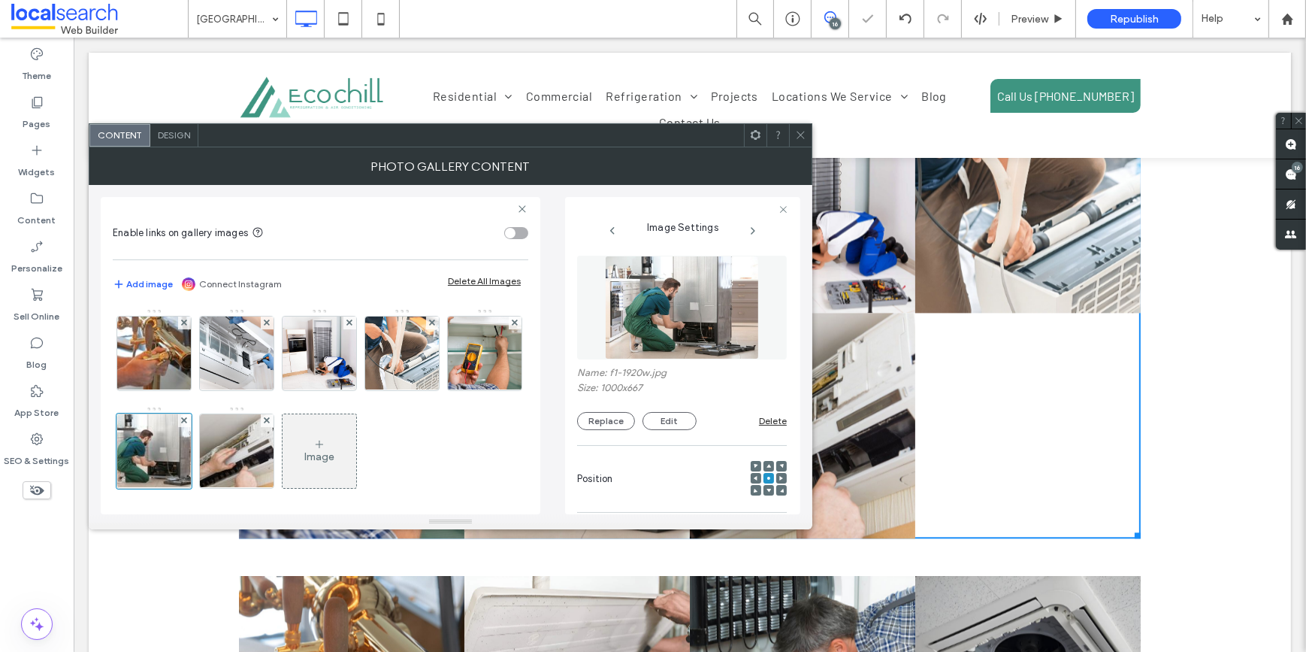
click at [669, 281] on img at bounding box center [682, 308] width 155 height 104
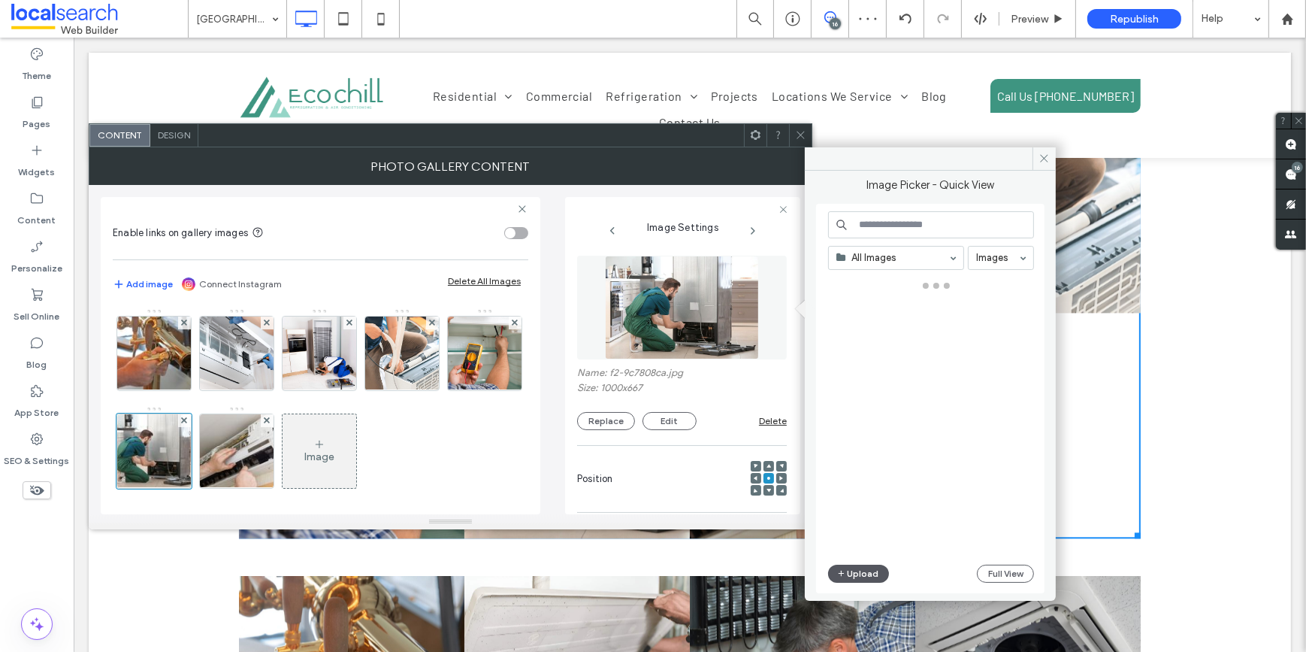
click at [866, 573] on button "Upload" at bounding box center [859, 573] width 62 height 18
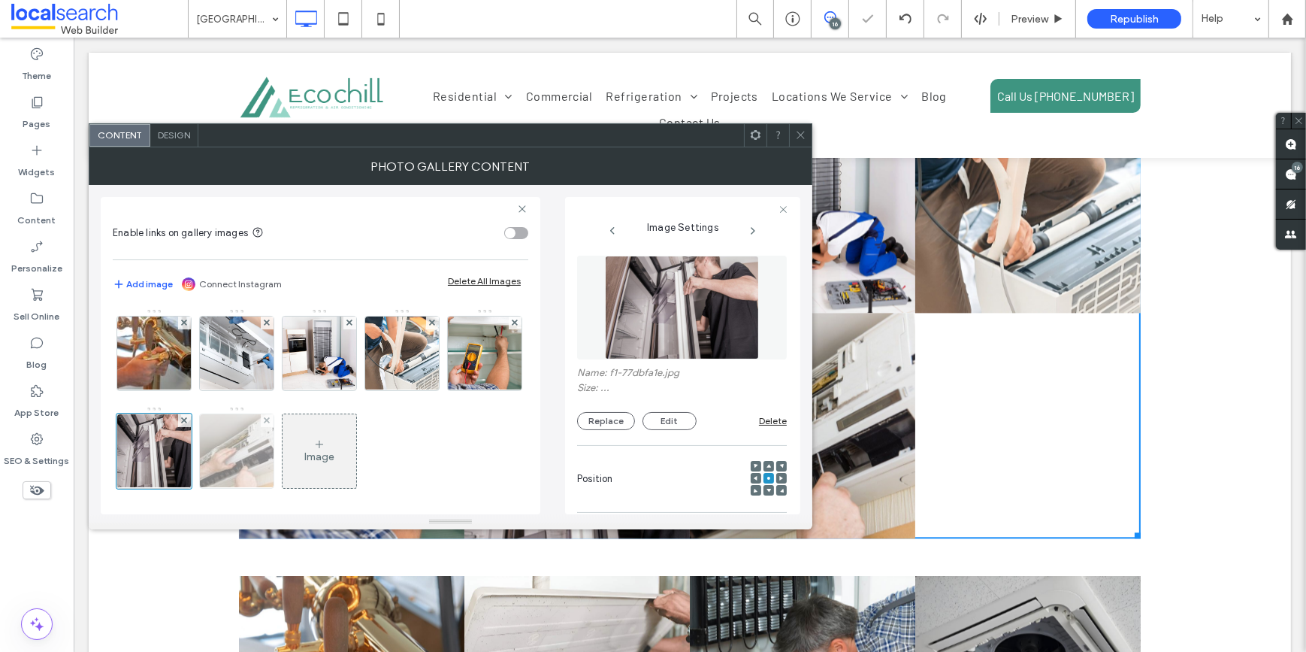
click at [292, 446] on img at bounding box center [236, 451] width 111 height 74
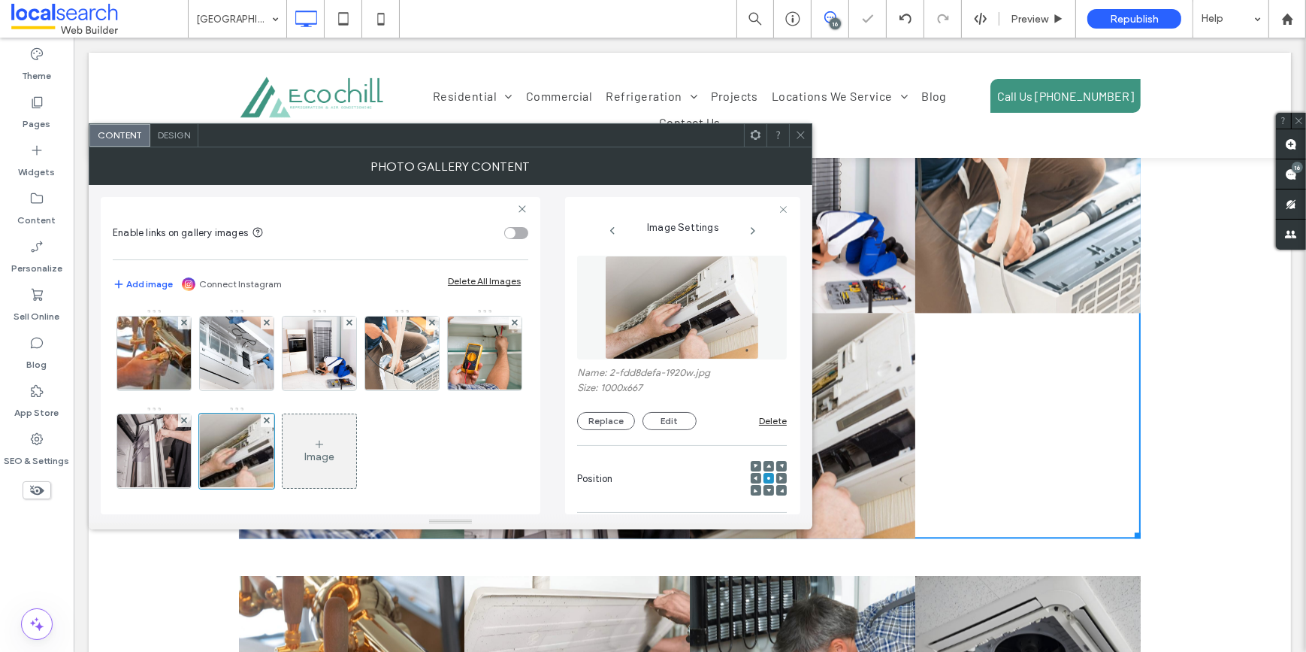
click at [656, 308] on img at bounding box center [682, 308] width 155 height 104
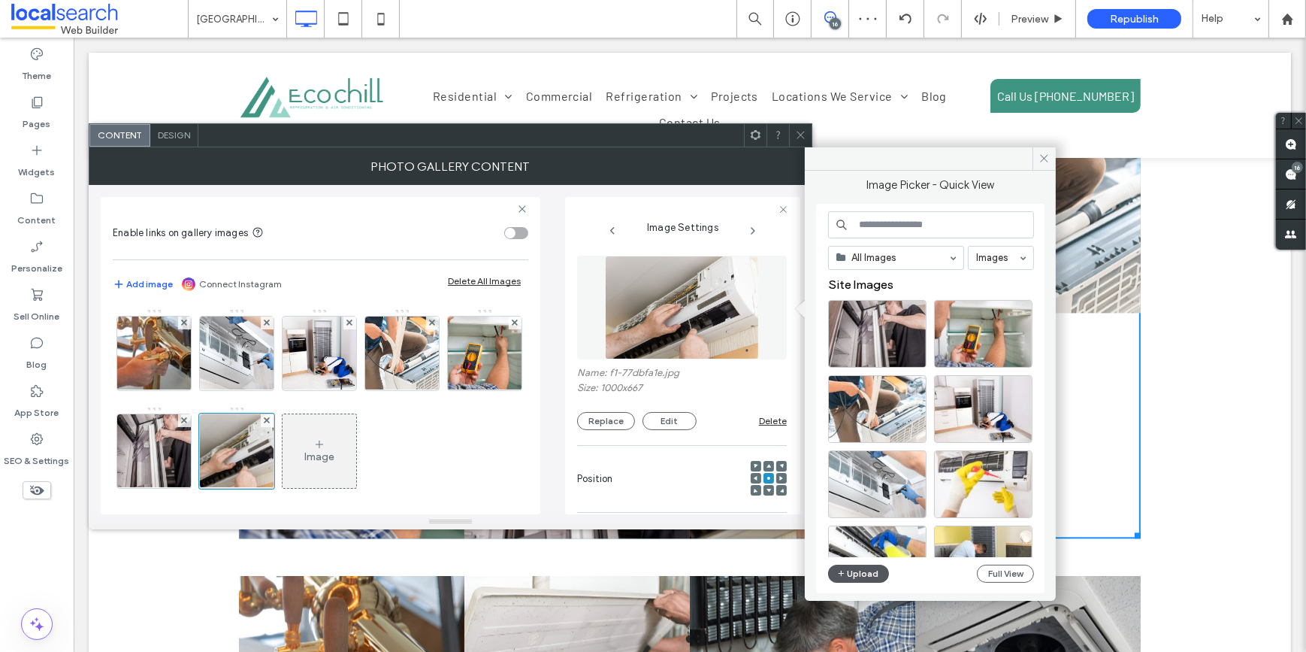
click at [877, 575] on button "Upload" at bounding box center [859, 573] width 62 height 18
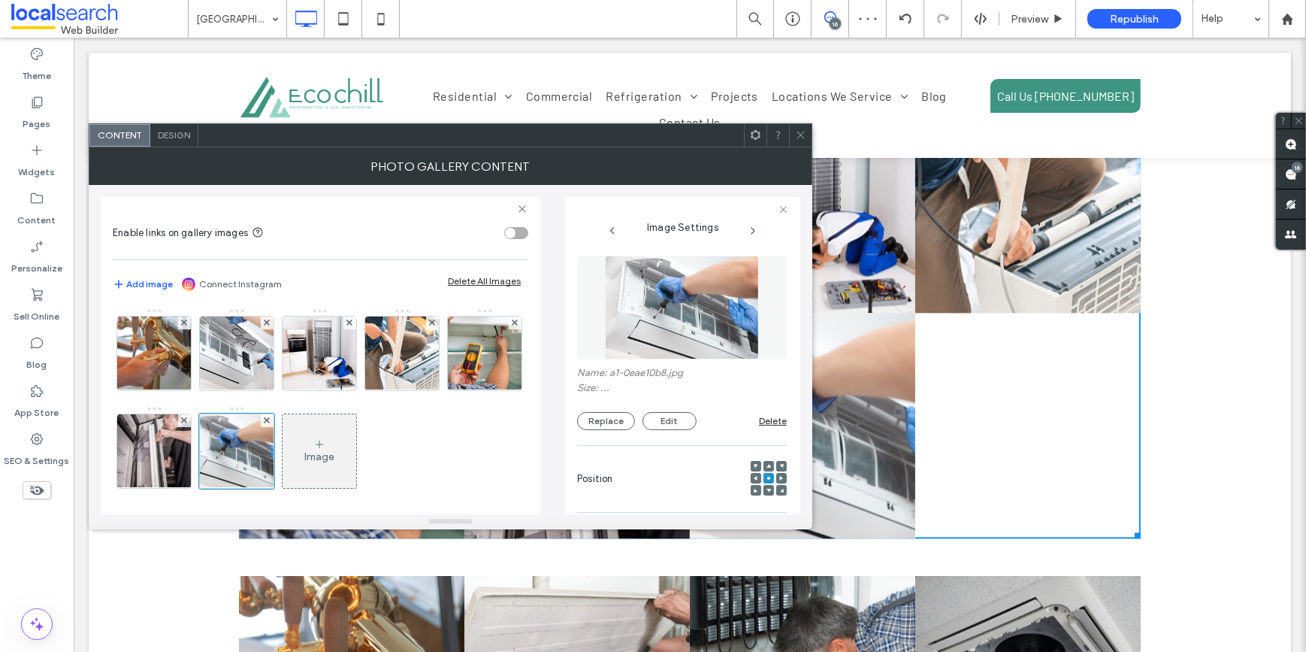
click at [797, 127] on span at bounding box center [800, 135] width 11 height 23
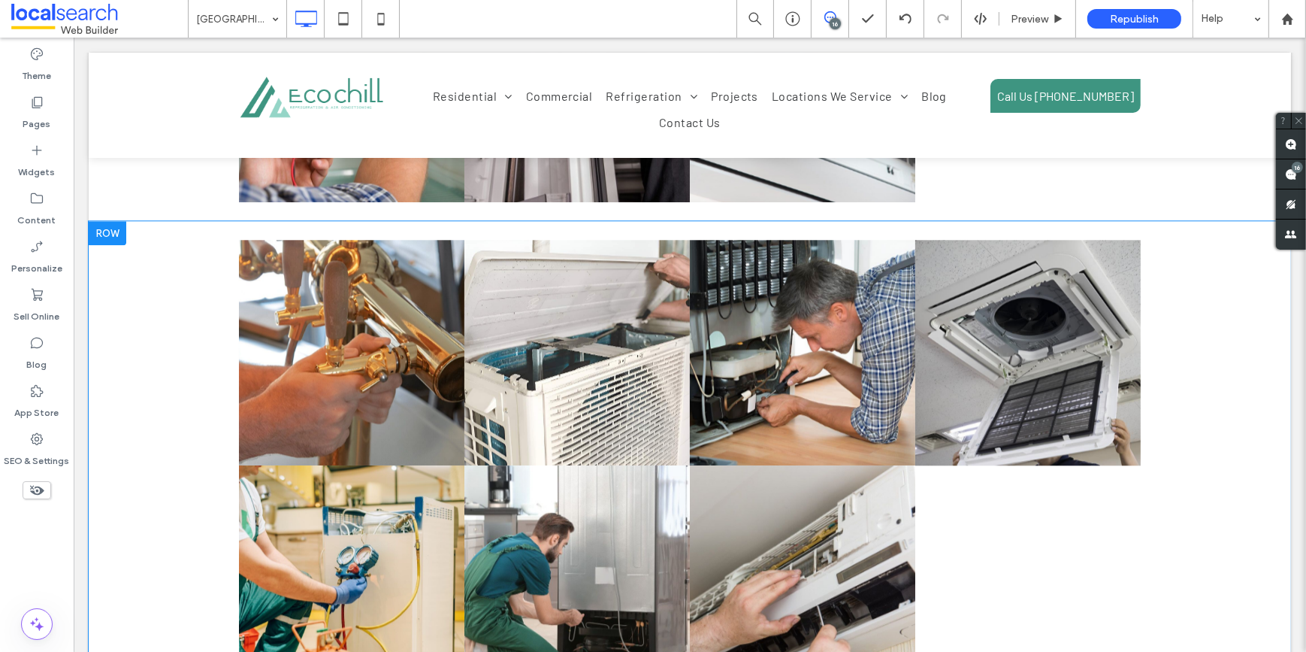
scroll to position [4714, 0]
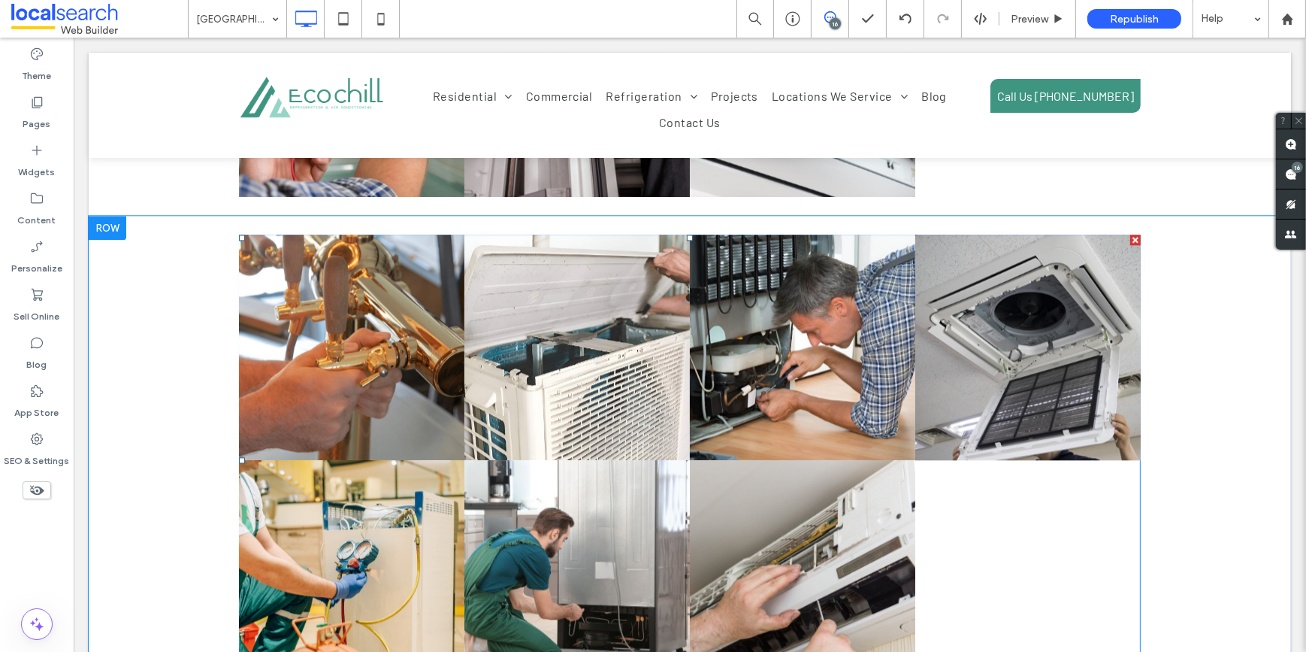
click at [348, 304] on link at bounding box center [350, 346] width 225 height 225
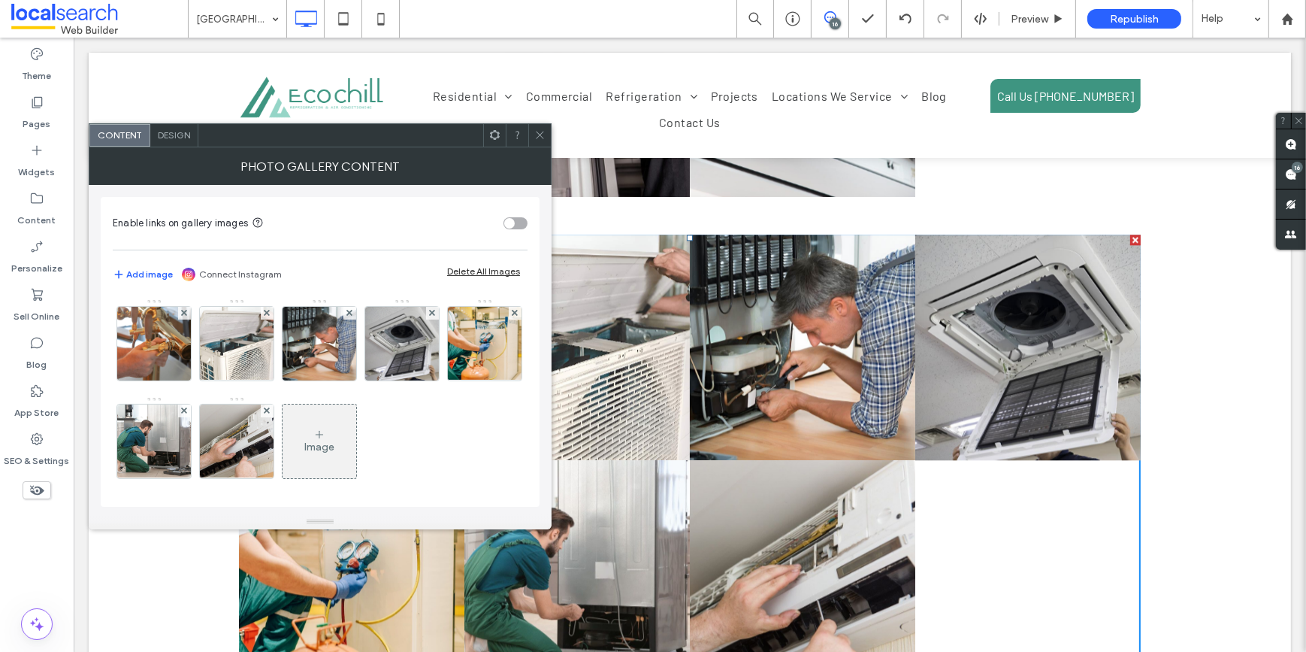
click at [349, 306] on div at bounding box center [319, 343] width 75 height 75
click at [214, 345] on img at bounding box center [237, 344] width 110 height 74
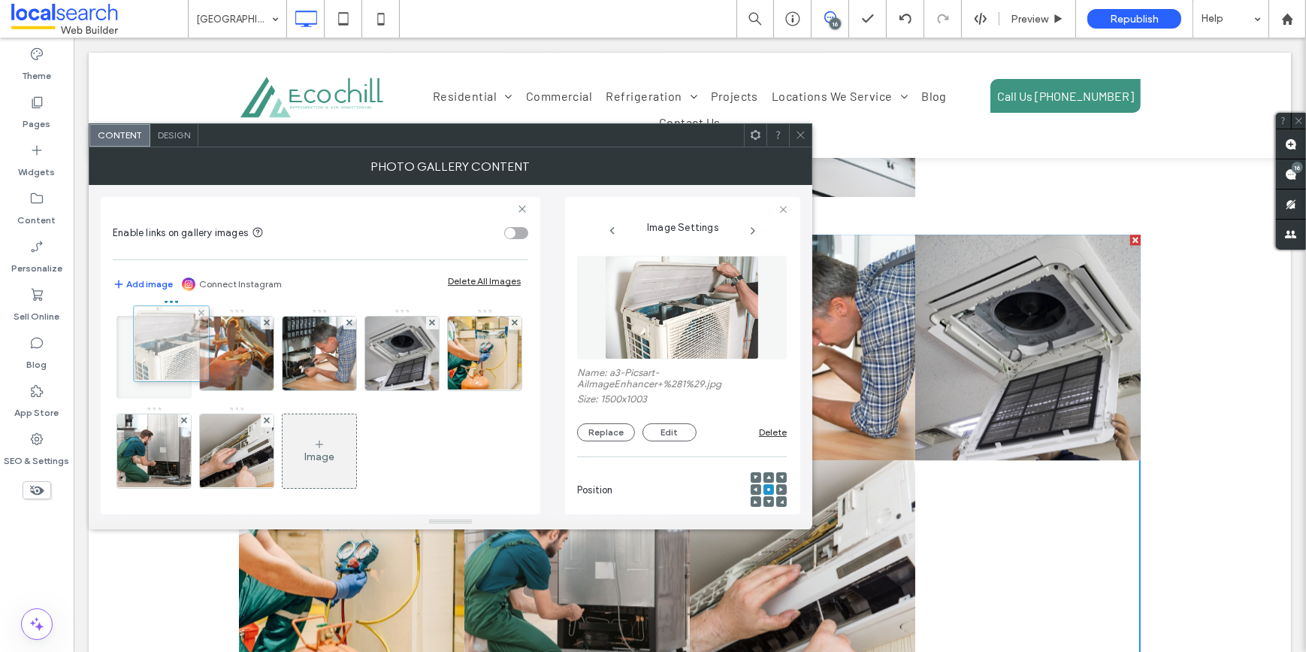
drag, startPoint x: 234, startPoint y: 348, endPoint x: 165, endPoint y: 338, distance: 69.8
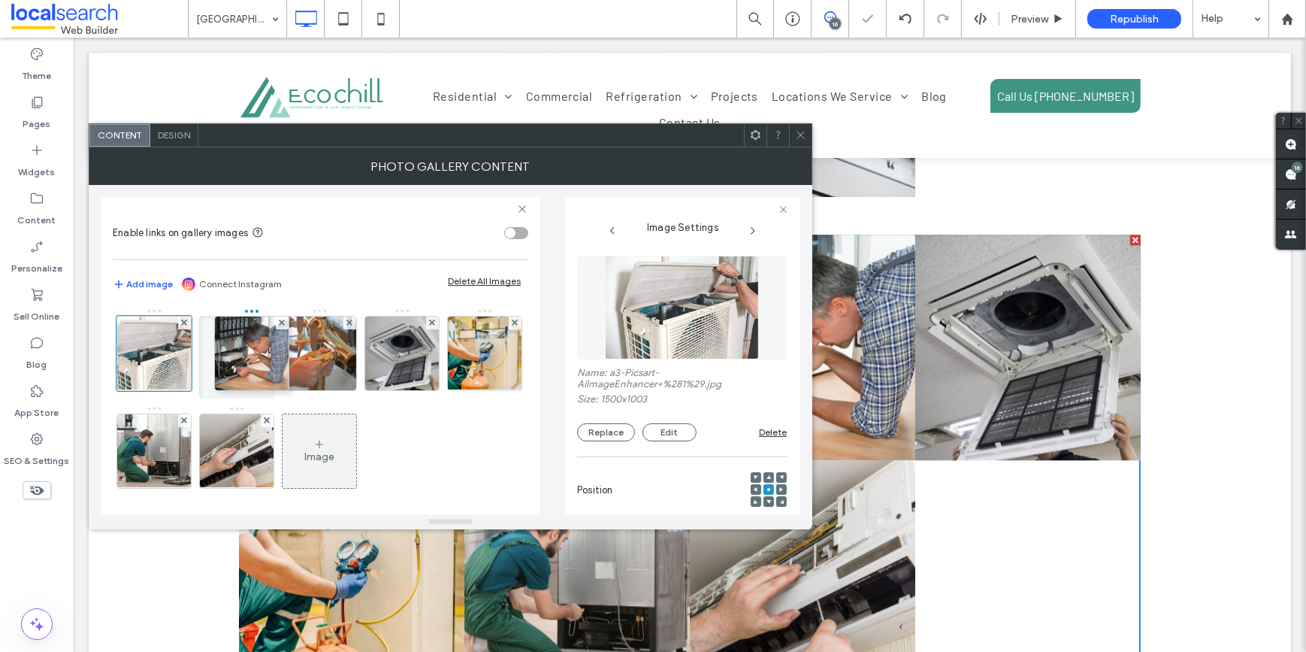
drag, startPoint x: 316, startPoint y: 349, endPoint x: 301, endPoint y: 349, distance: 15.8
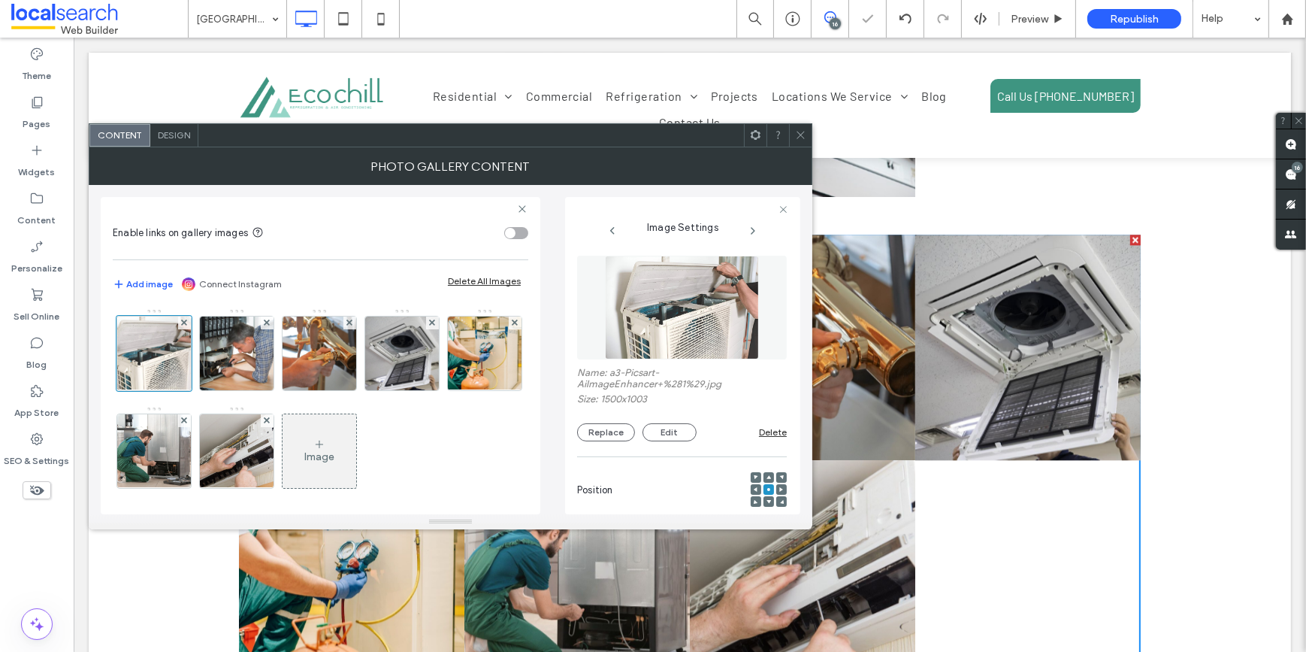
click at [667, 307] on img at bounding box center [682, 308] width 154 height 104
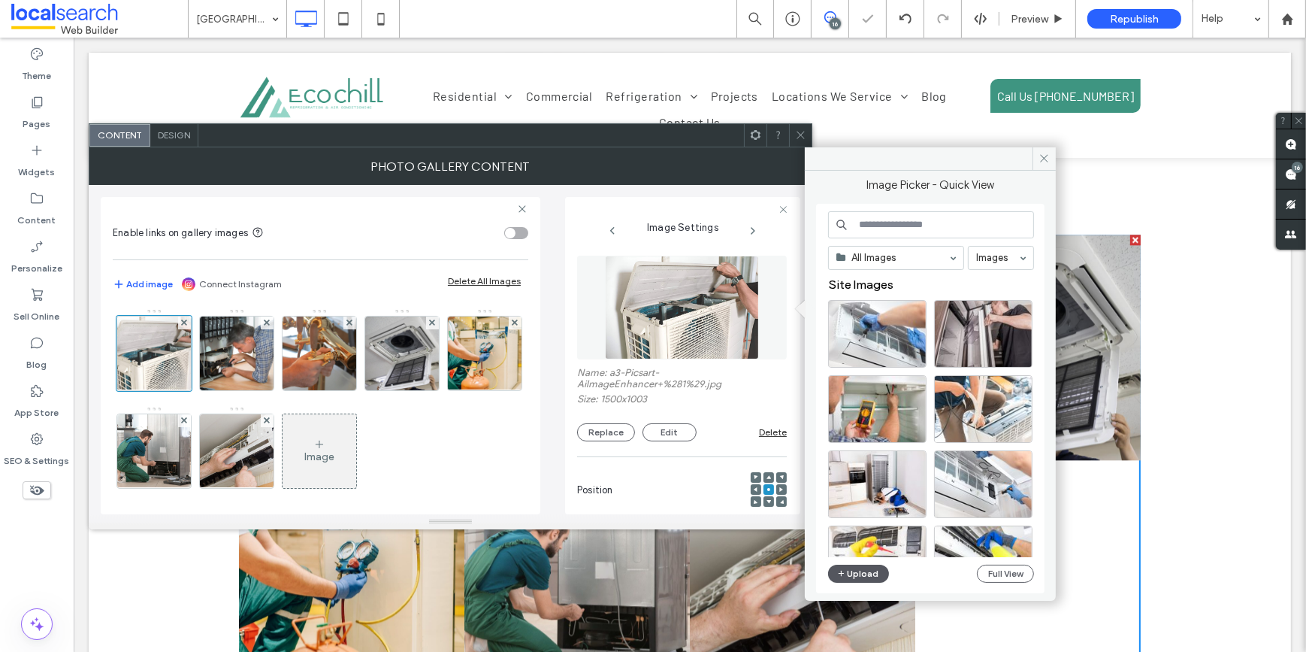
click at [842, 571] on use "button" at bounding box center [842, 573] width 6 height 6
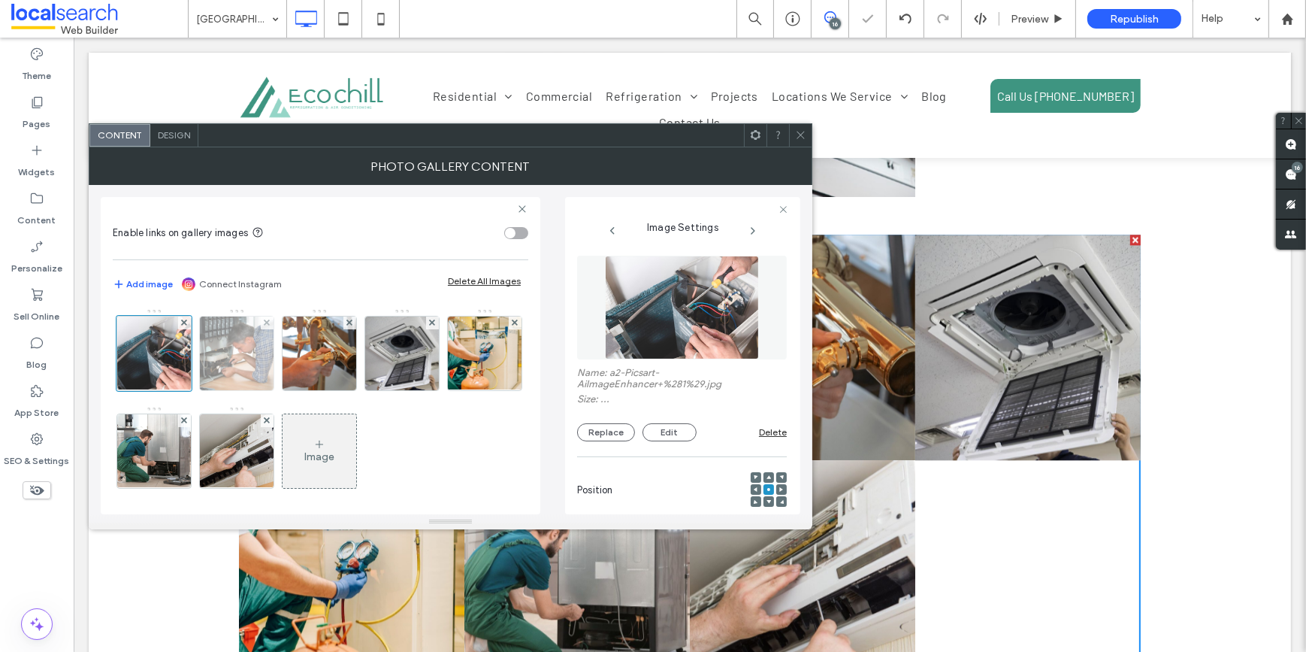
click at [221, 352] on img at bounding box center [236, 353] width 110 height 74
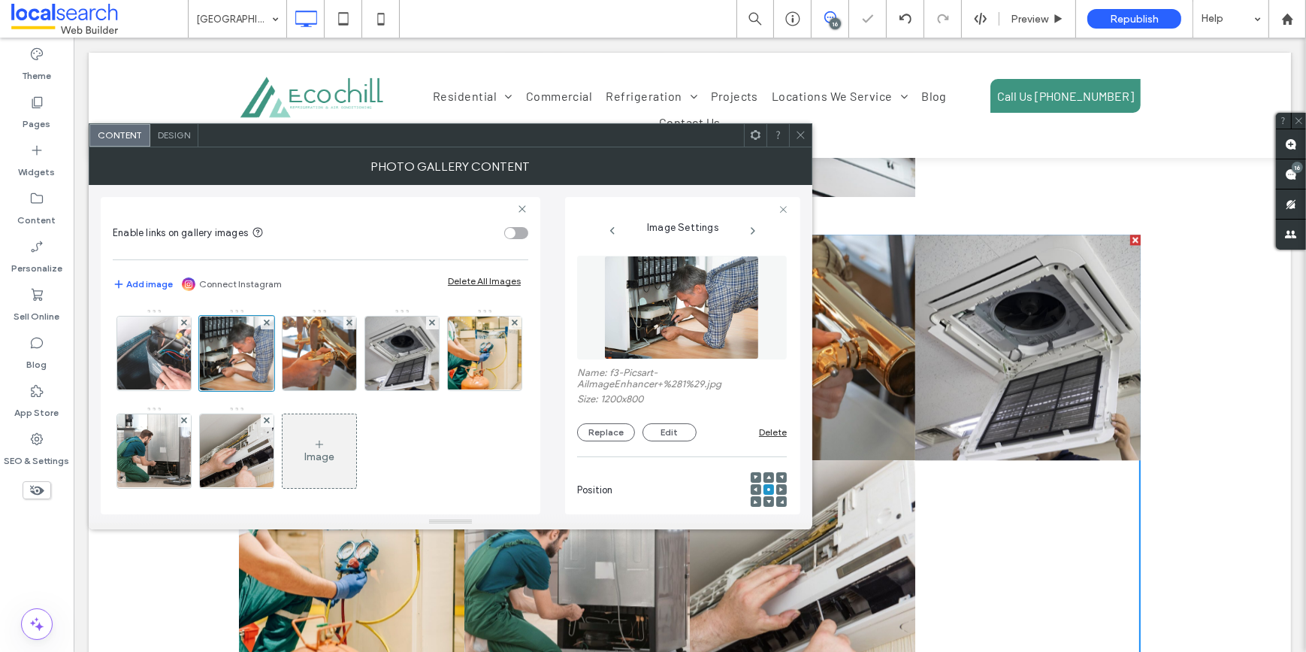
click at [631, 307] on img at bounding box center [681, 308] width 155 height 104
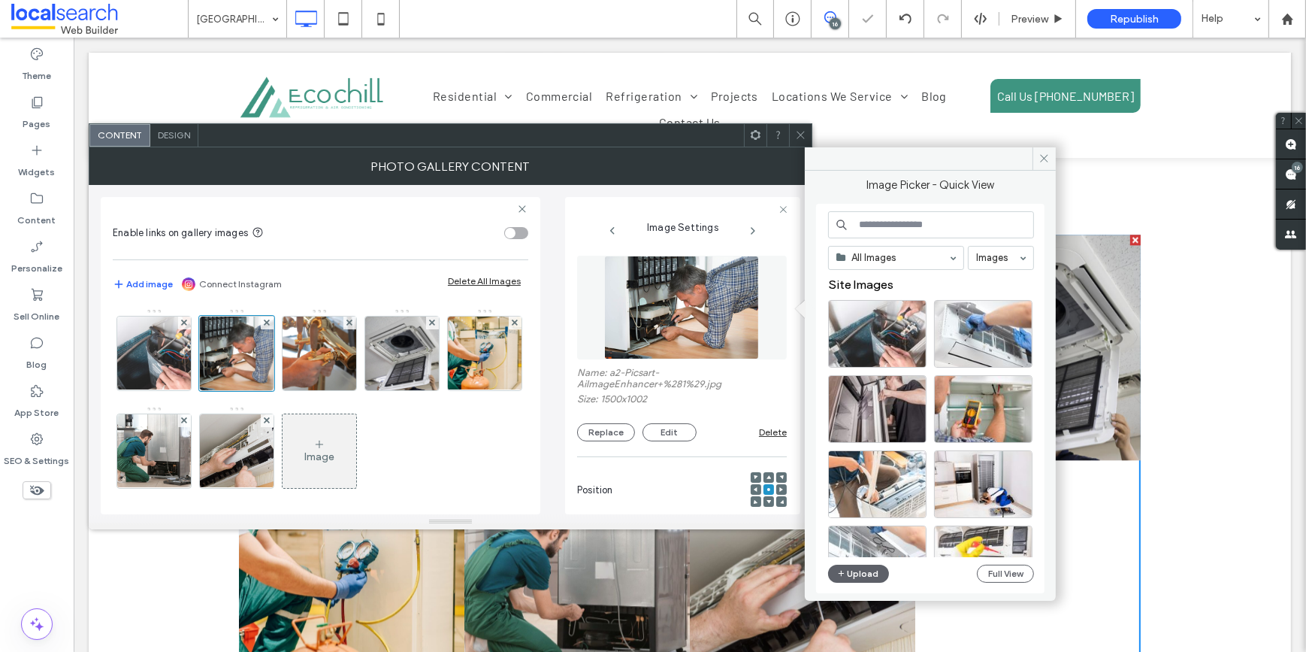
click at [854, 588] on div "All Images Images Site Images Upload Full View" at bounding box center [930, 398] width 228 height 389
click at [854, 581] on button "Upload" at bounding box center [859, 573] width 62 height 18
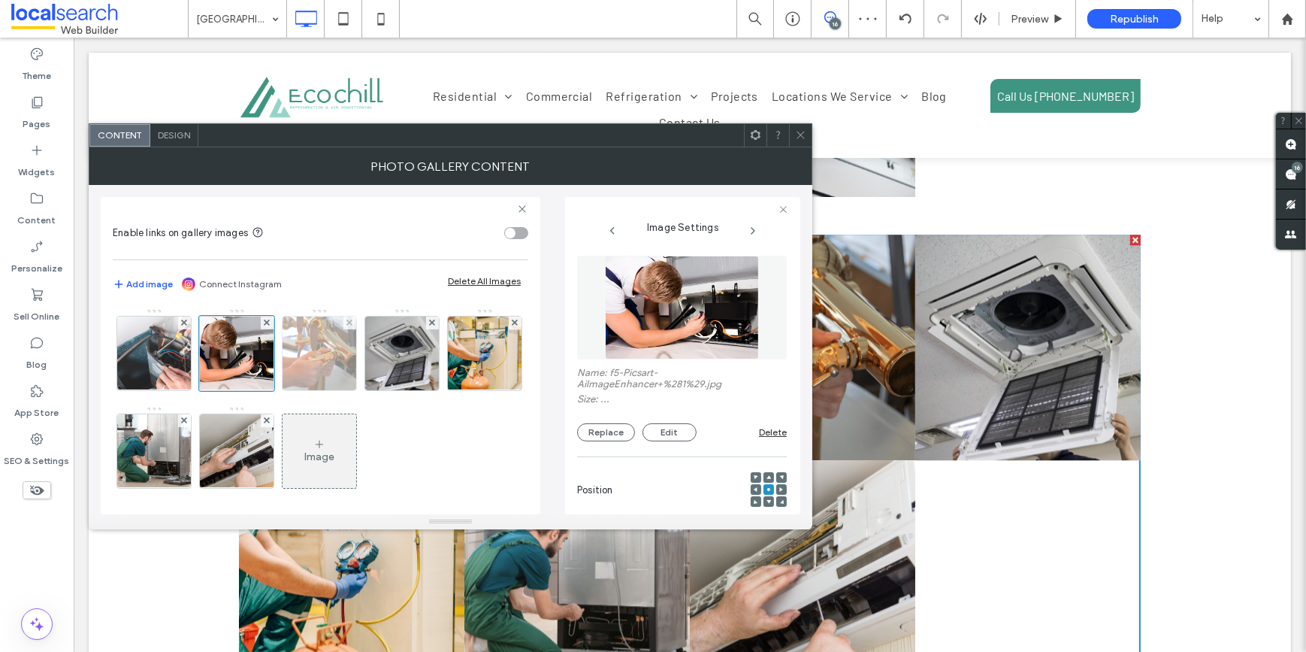
click at [307, 336] on img at bounding box center [319, 353] width 110 height 74
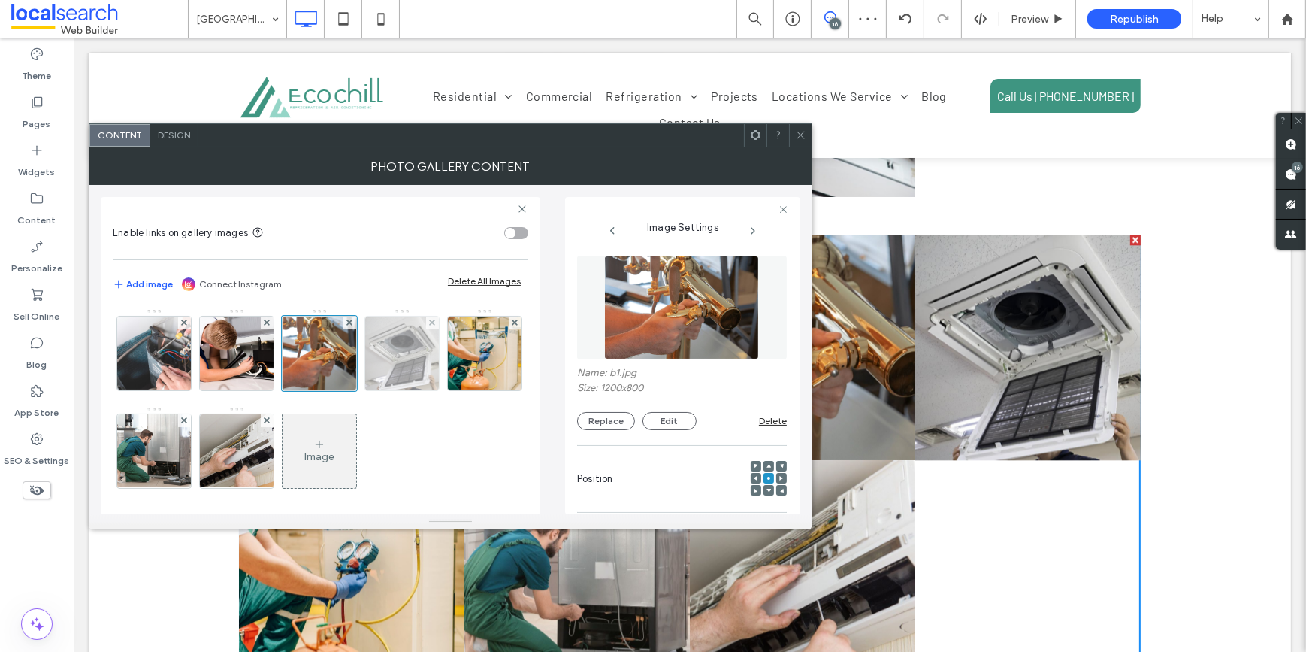
click at [383, 367] on img at bounding box center [401, 353] width 110 height 74
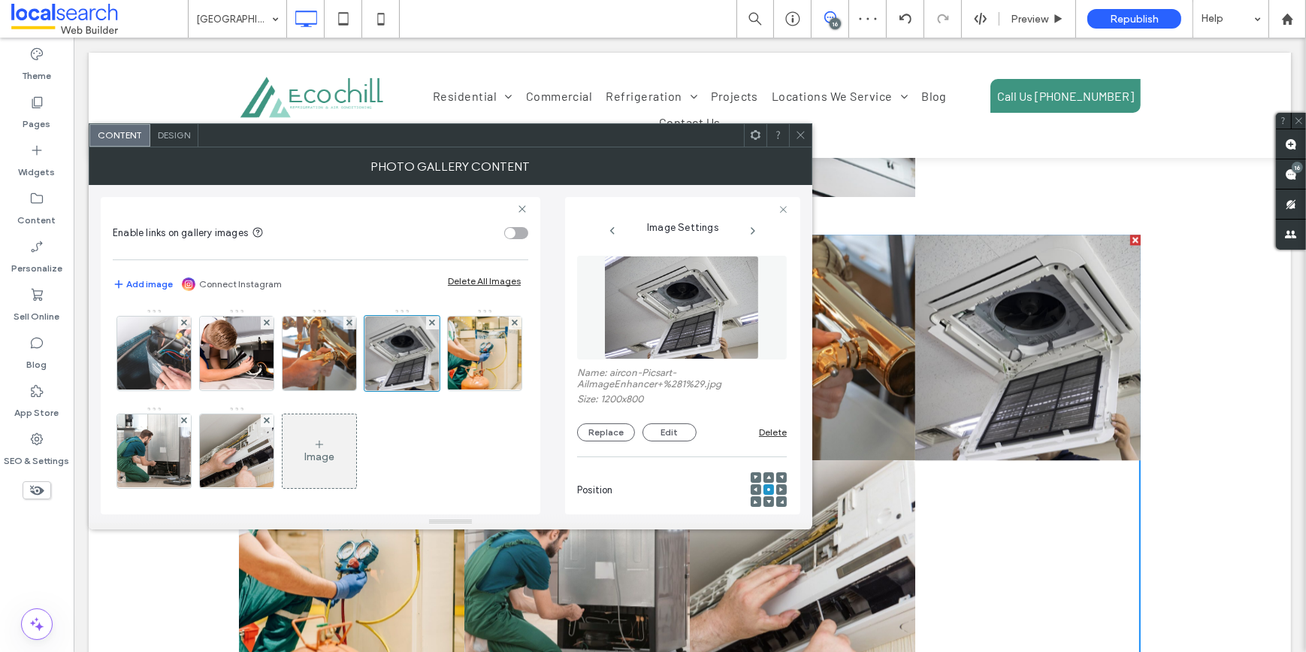
click at [682, 311] on img at bounding box center [681, 308] width 155 height 104
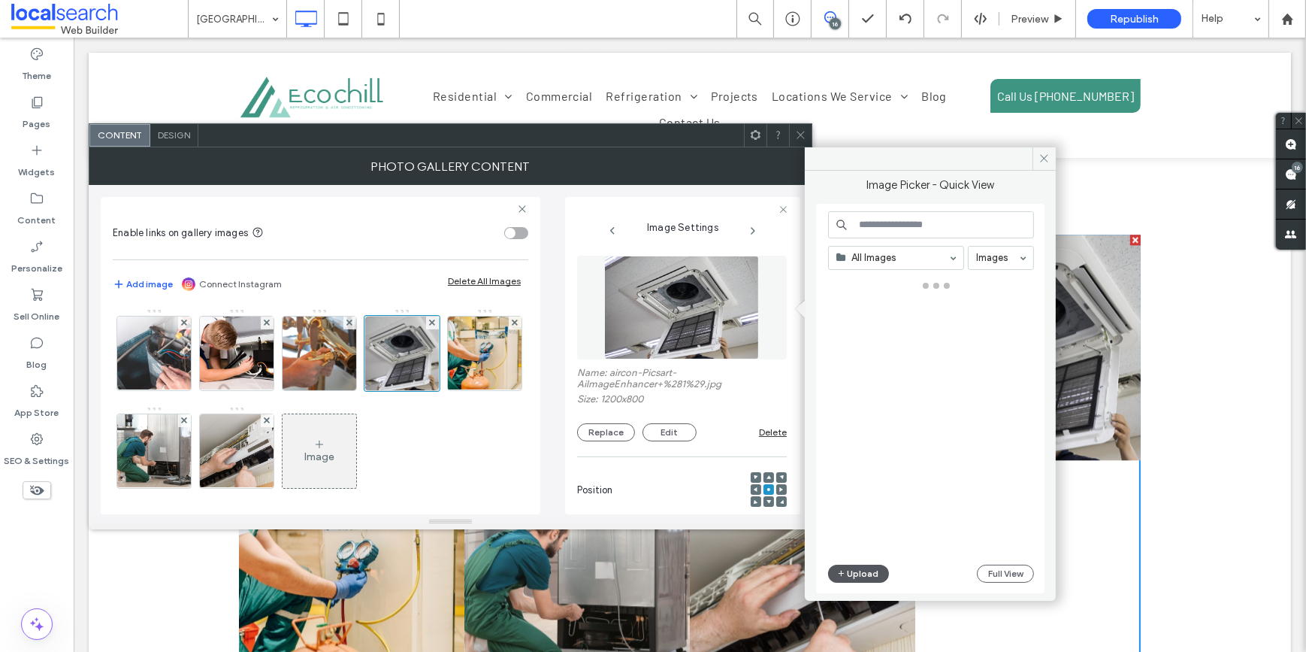
click at [836, 573] on button "Upload" at bounding box center [859, 573] width 62 height 18
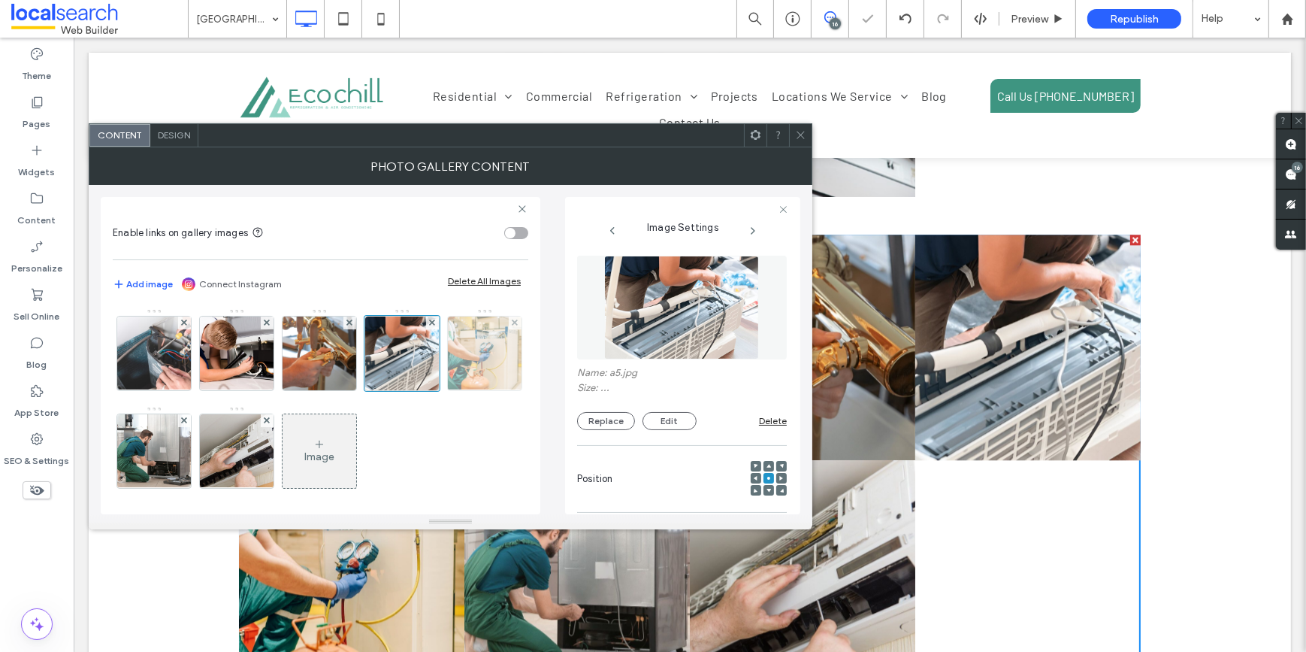
click at [430, 390] on img at bounding box center [485, 353] width 110 height 74
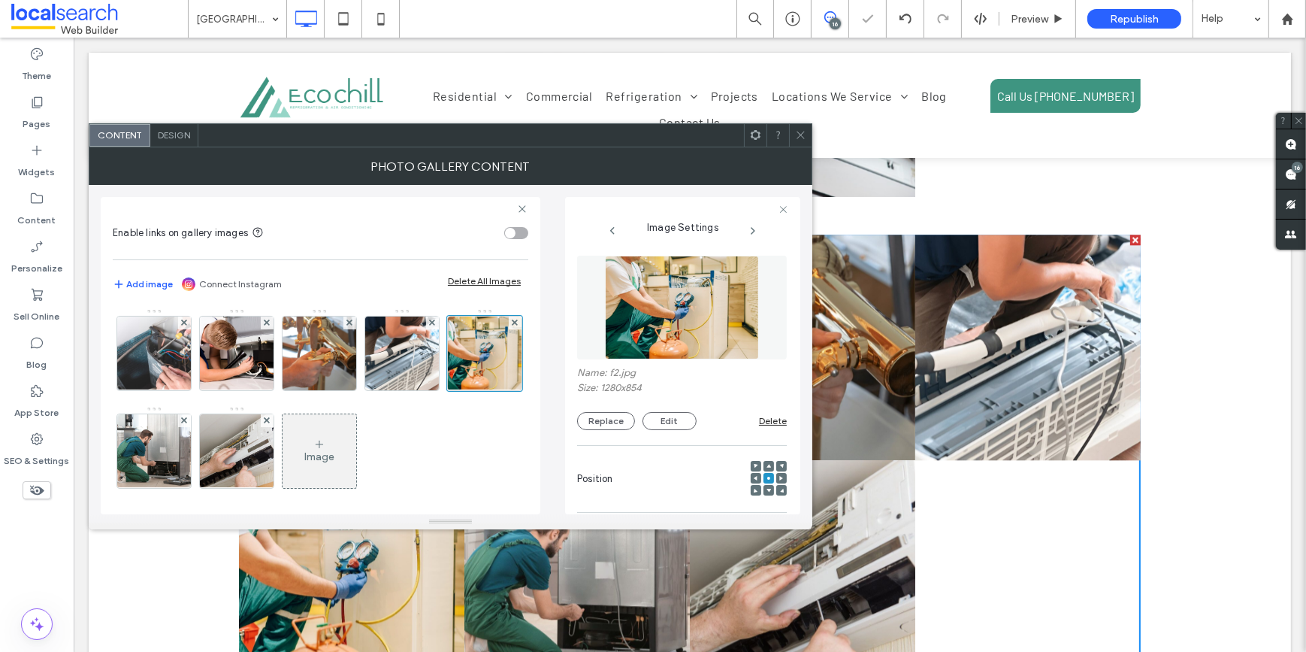
click at [634, 309] on img at bounding box center [682, 308] width 155 height 104
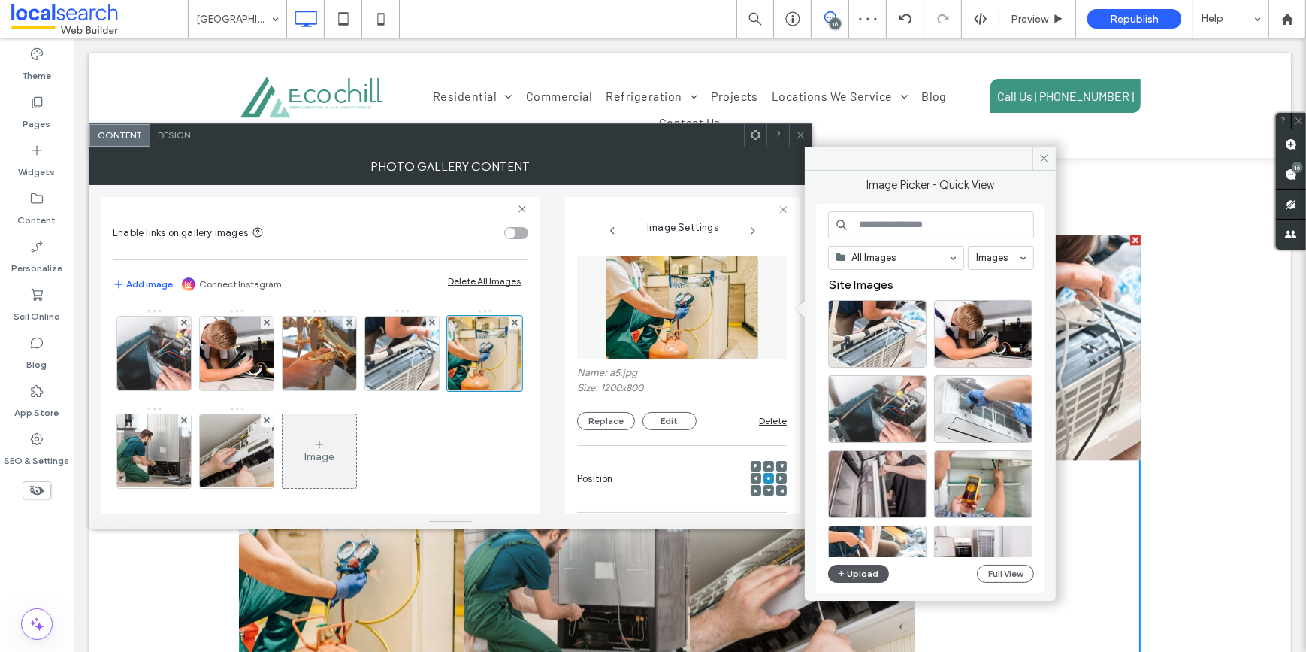
click at [839, 579] on icon "button" at bounding box center [841, 573] width 9 height 12
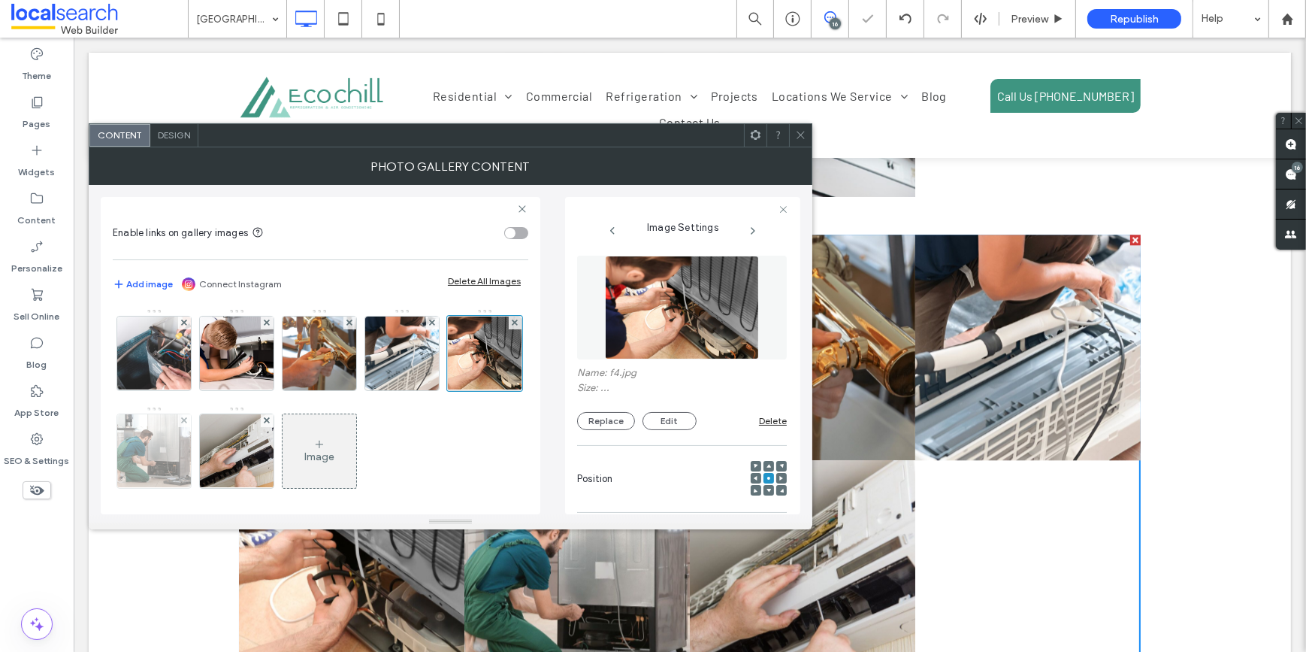
click at [210, 452] on img at bounding box center [154, 451] width 110 height 74
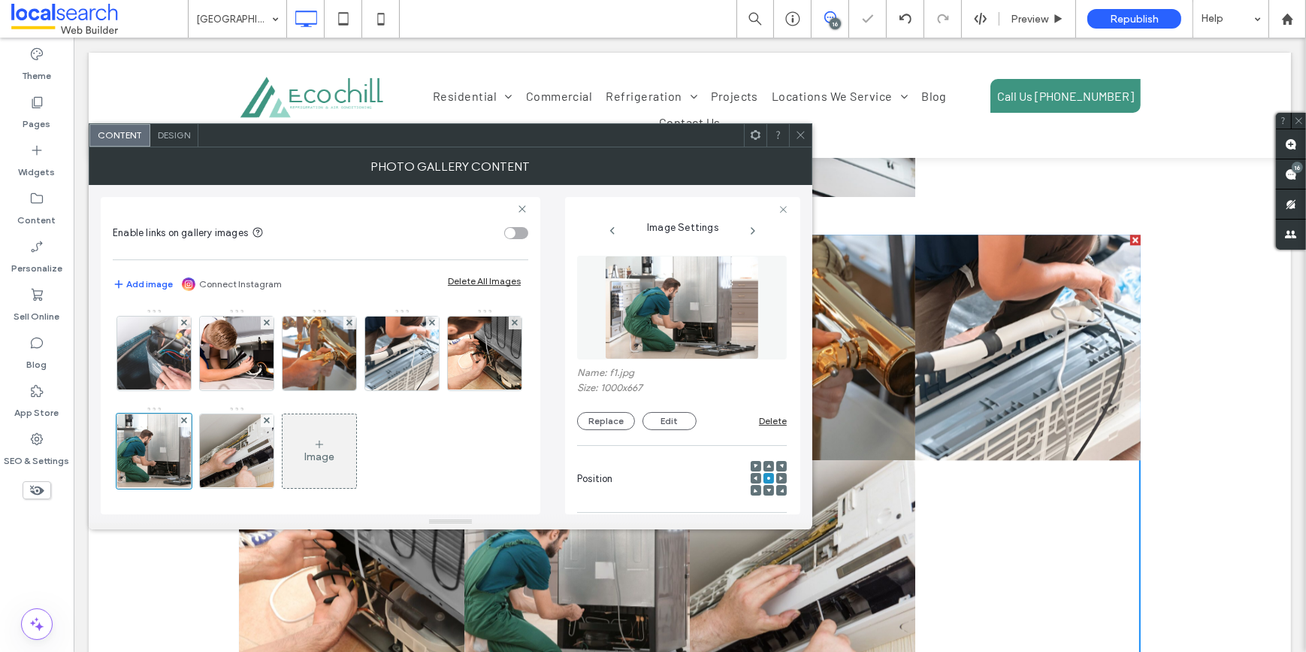
click at [677, 289] on img at bounding box center [682, 308] width 155 height 104
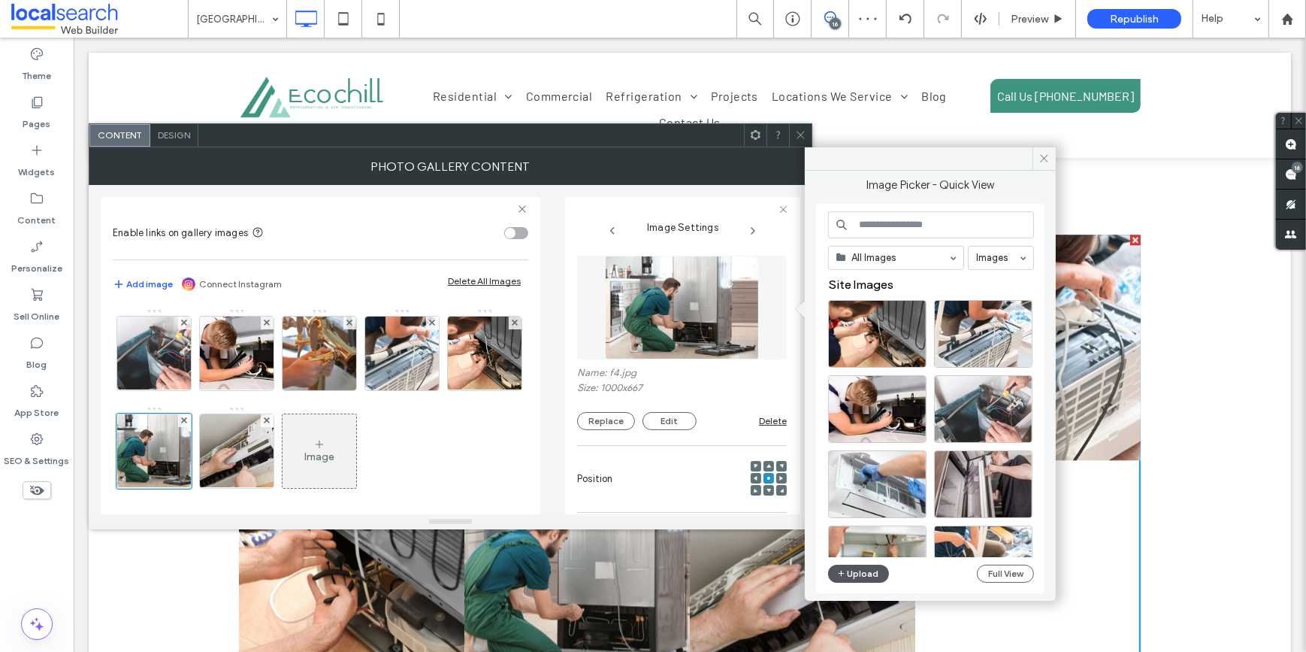
click at [869, 570] on button "Upload" at bounding box center [859, 573] width 62 height 18
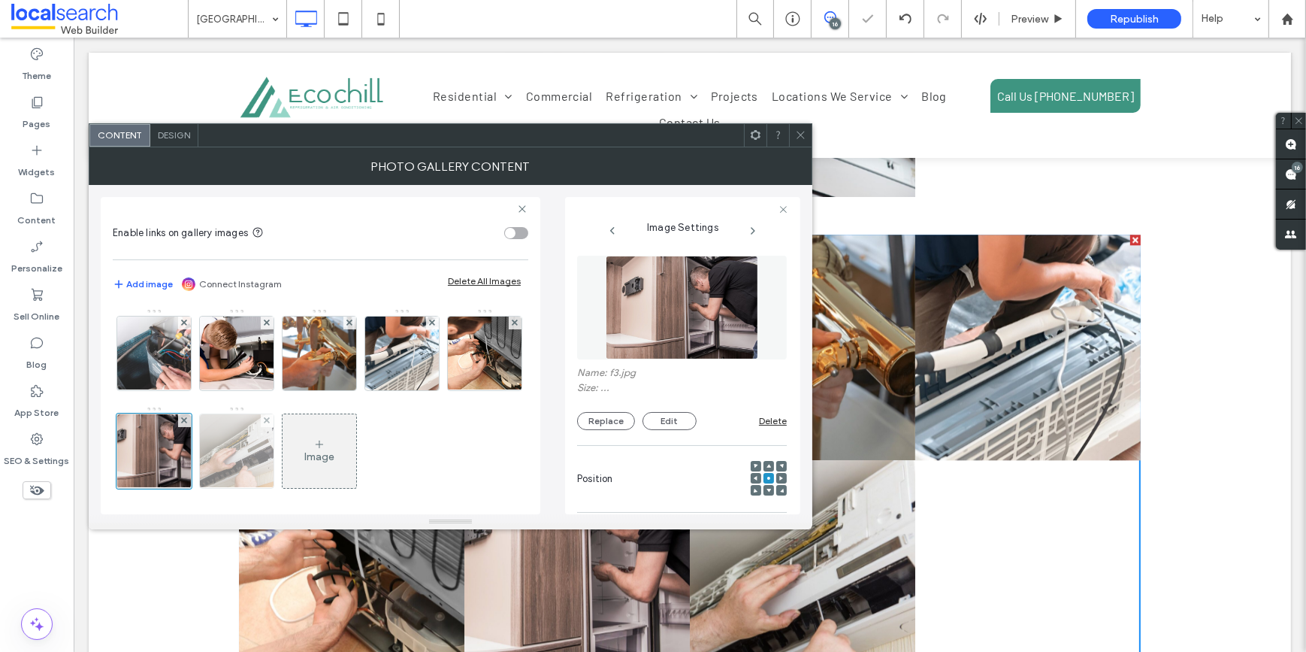
click at [292, 452] on img at bounding box center [237, 451] width 110 height 74
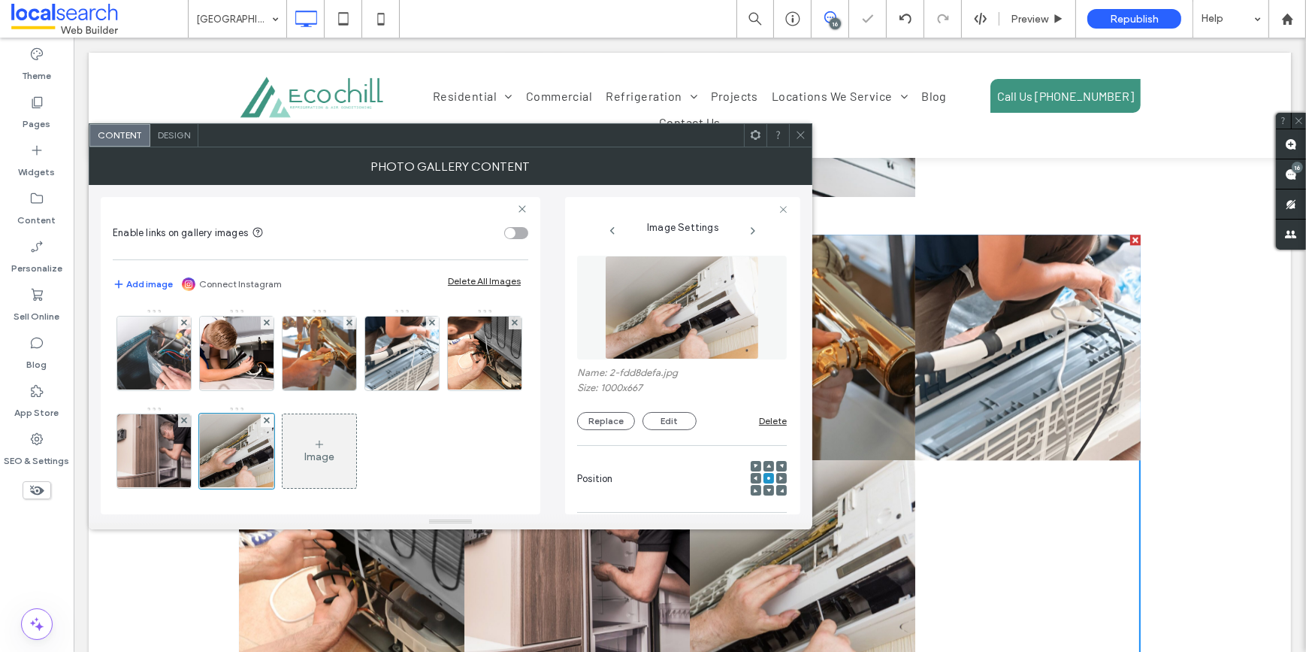
click at [664, 290] on img at bounding box center [682, 308] width 155 height 104
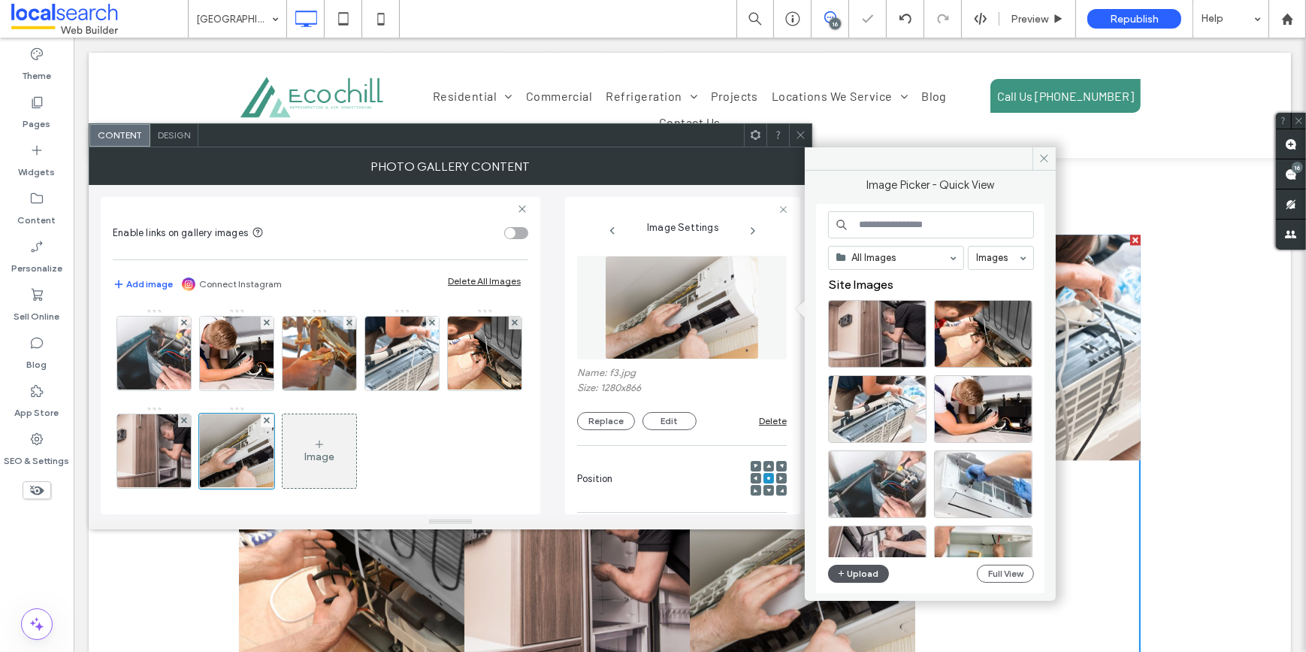
click at [882, 575] on button "Upload" at bounding box center [859, 573] width 62 height 18
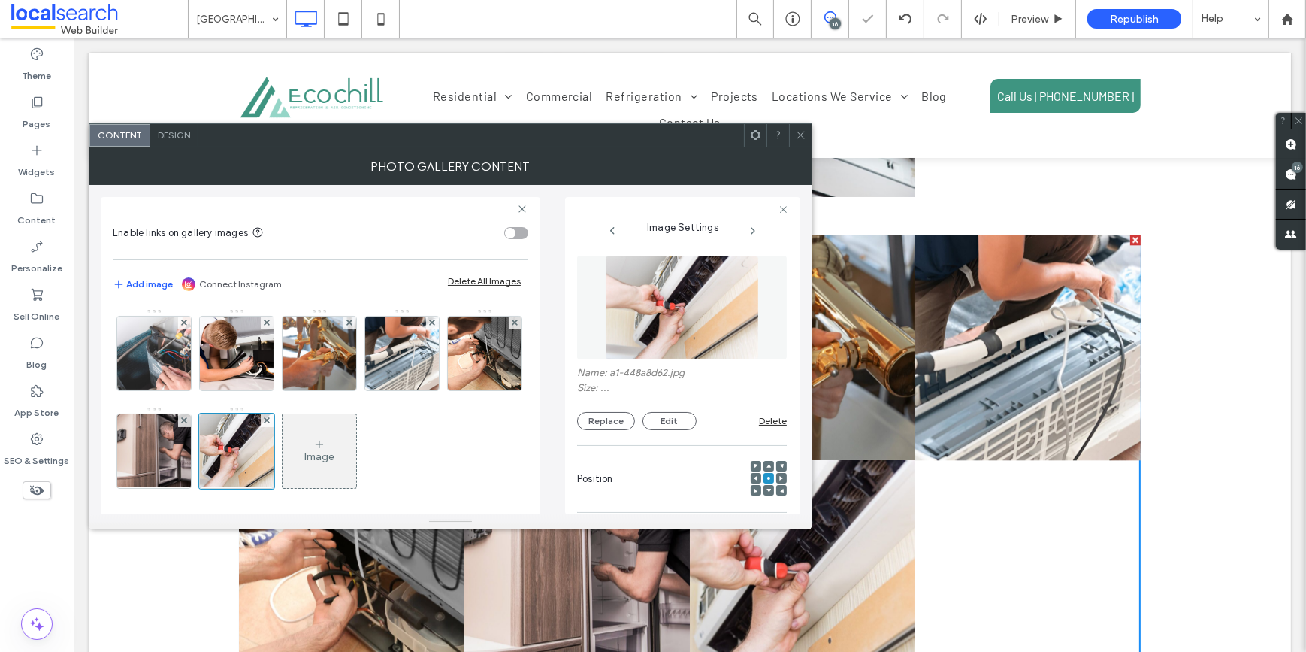
click at [800, 132] on icon at bounding box center [800, 134] width 11 height 11
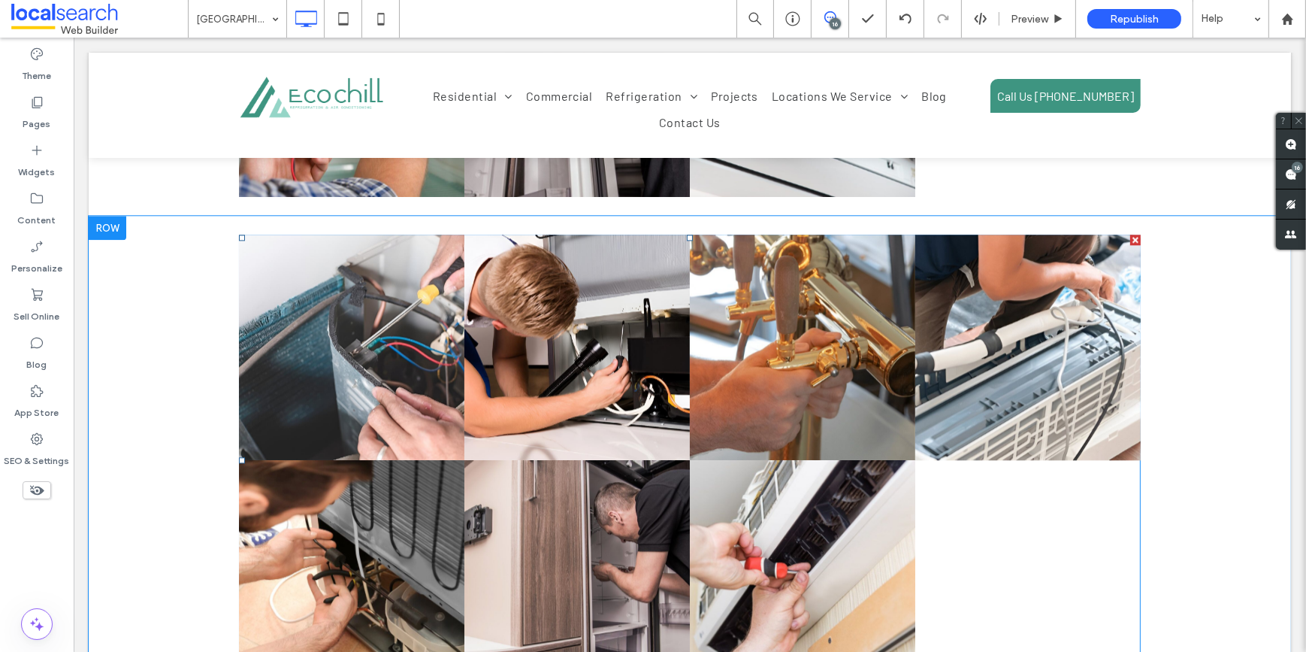
click at [1014, 477] on div at bounding box center [1027, 572] width 225 height 225
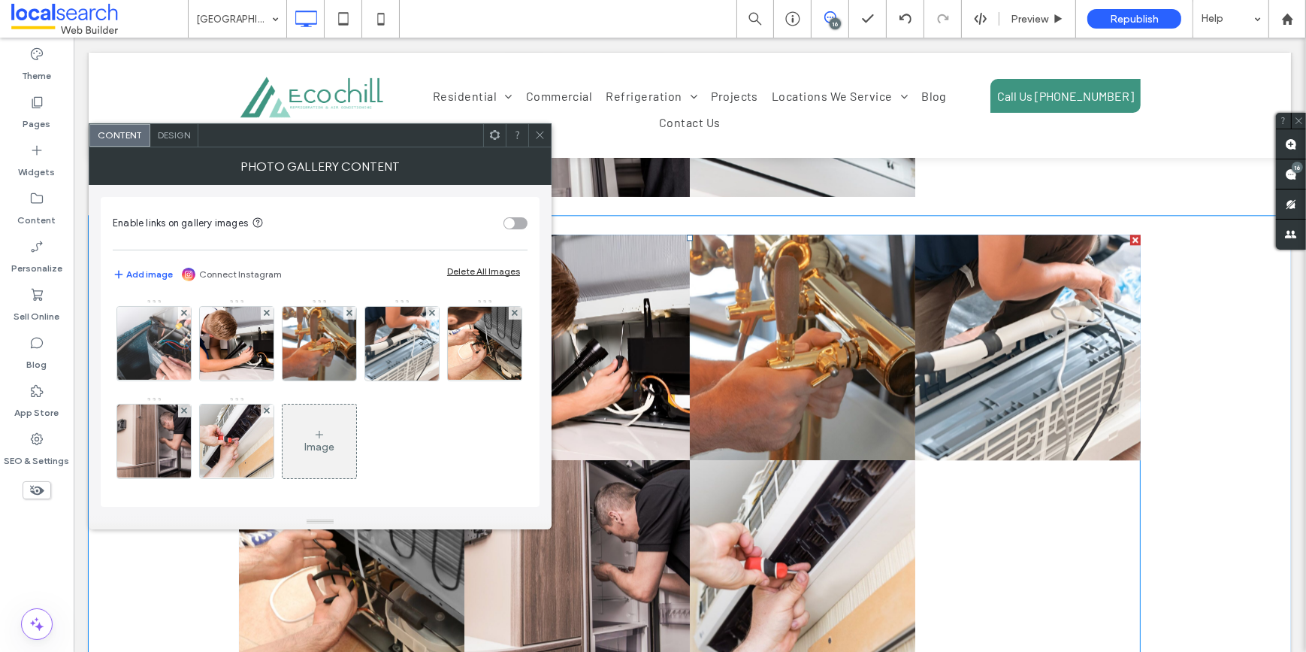
click at [1014, 477] on div at bounding box center [1027, 572] width 225 height 225
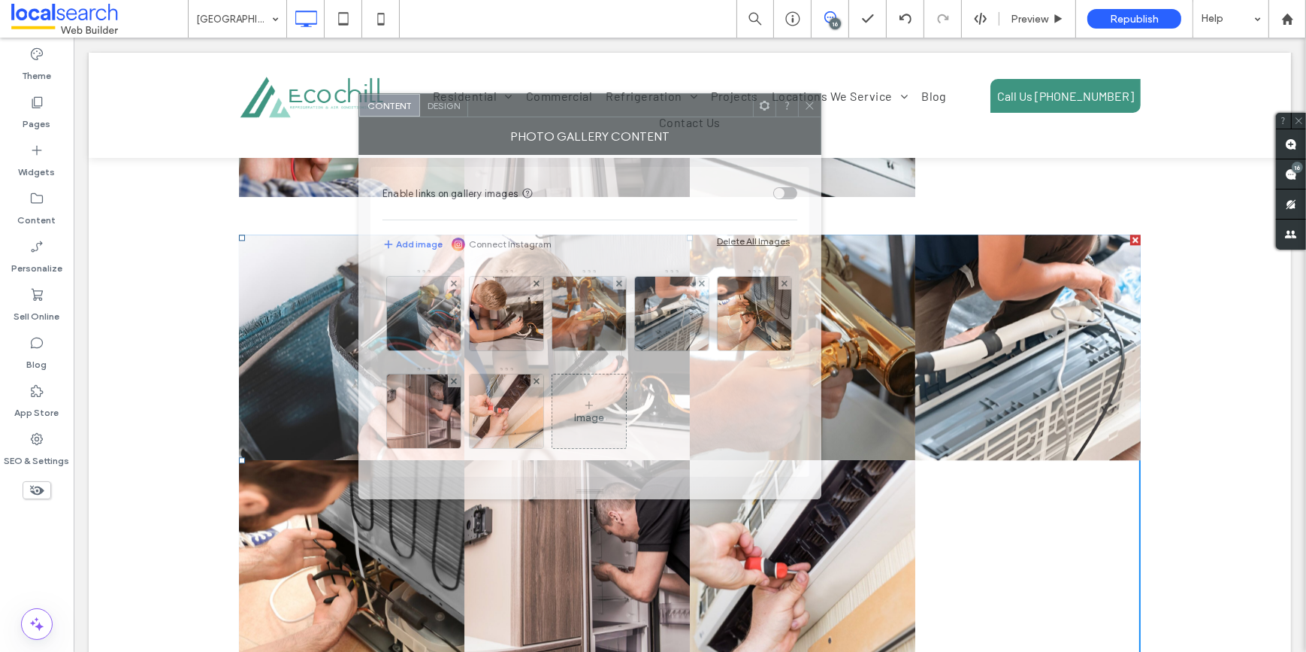
drag, startPoint x: 353, startPoint y: 143, endPoint x: 623, endPoint y: 113, distance: 271.4
click at [623, 113] on div at bounding box center [610, 105] width 285 height 23
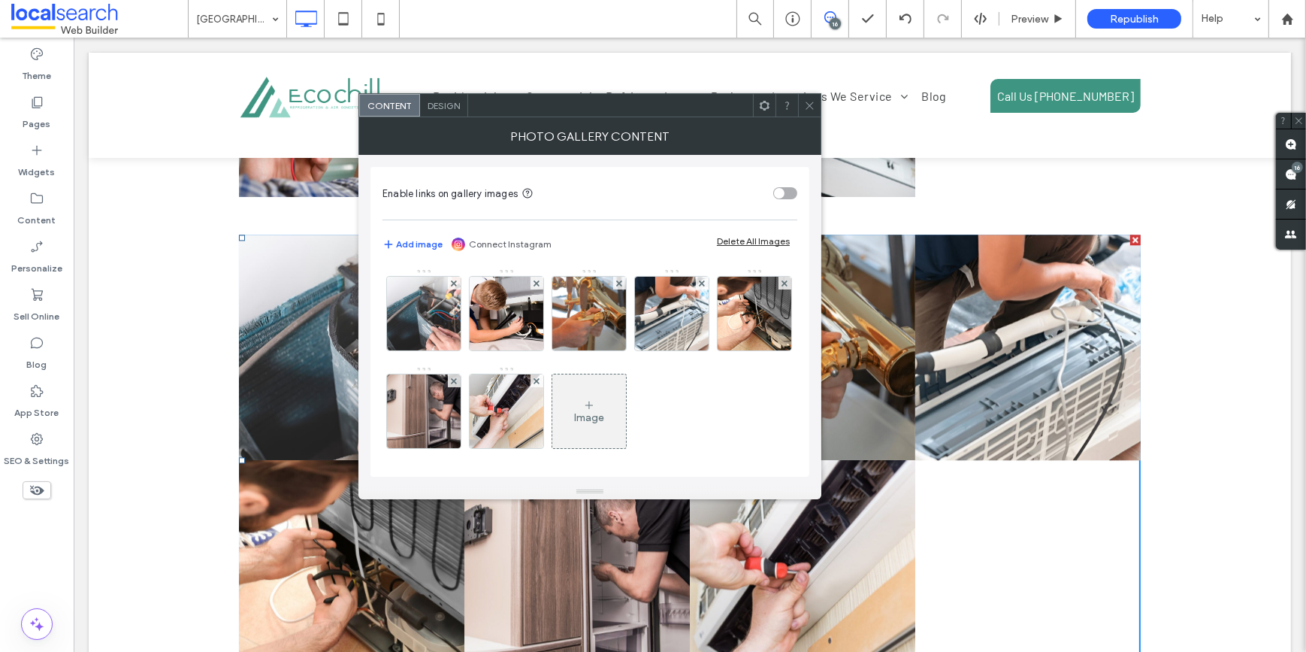
click at [803, 100] on div at bounding box center [809, 105] width 23 height 23
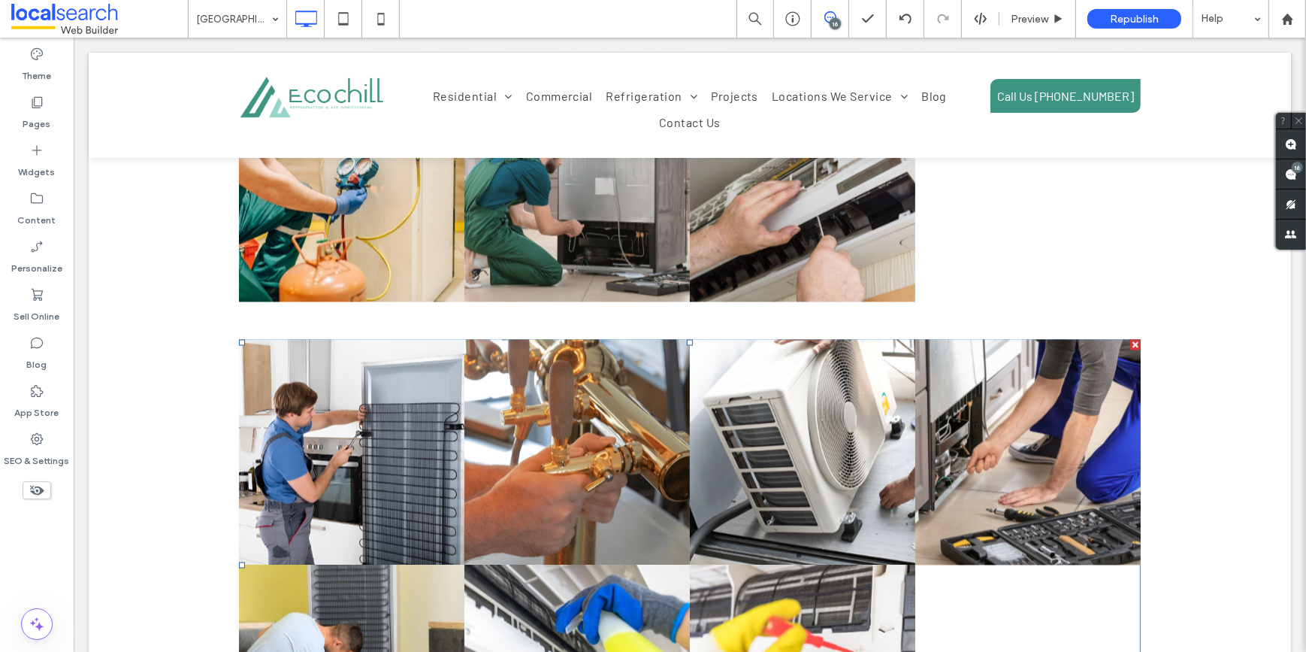
scroll to position [3621, 0]
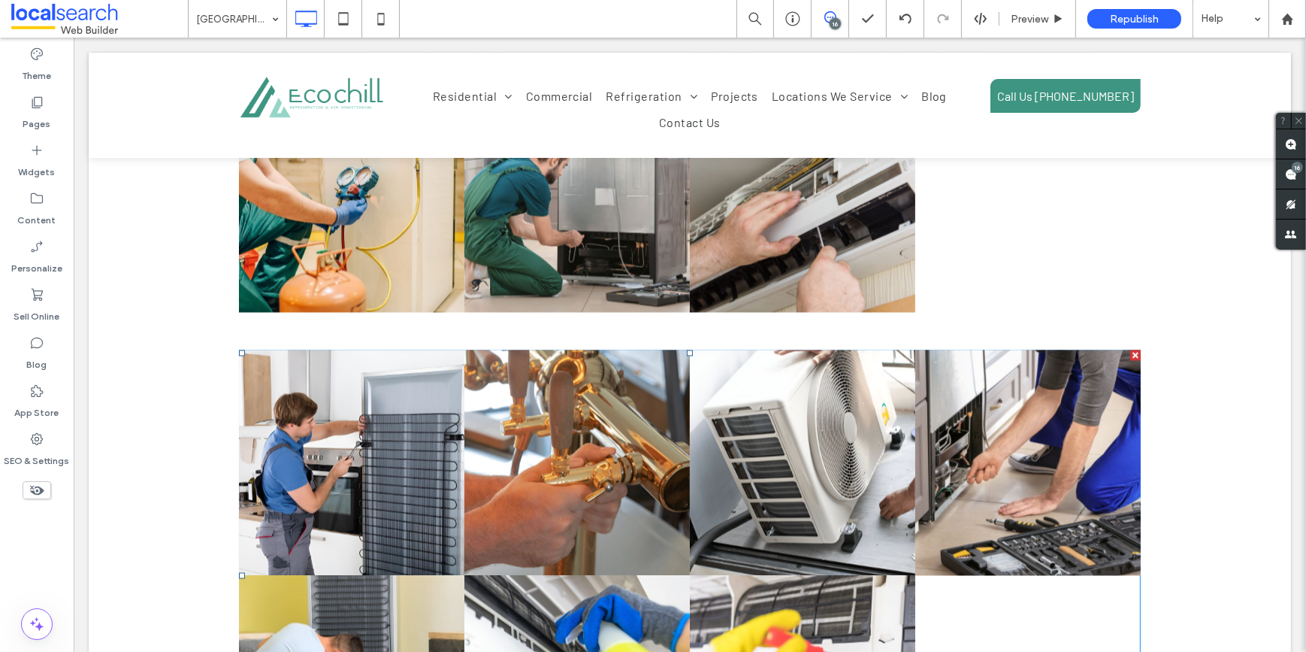
click at [746, 350] on link at bounding box center [801, 462] width 225 height 225
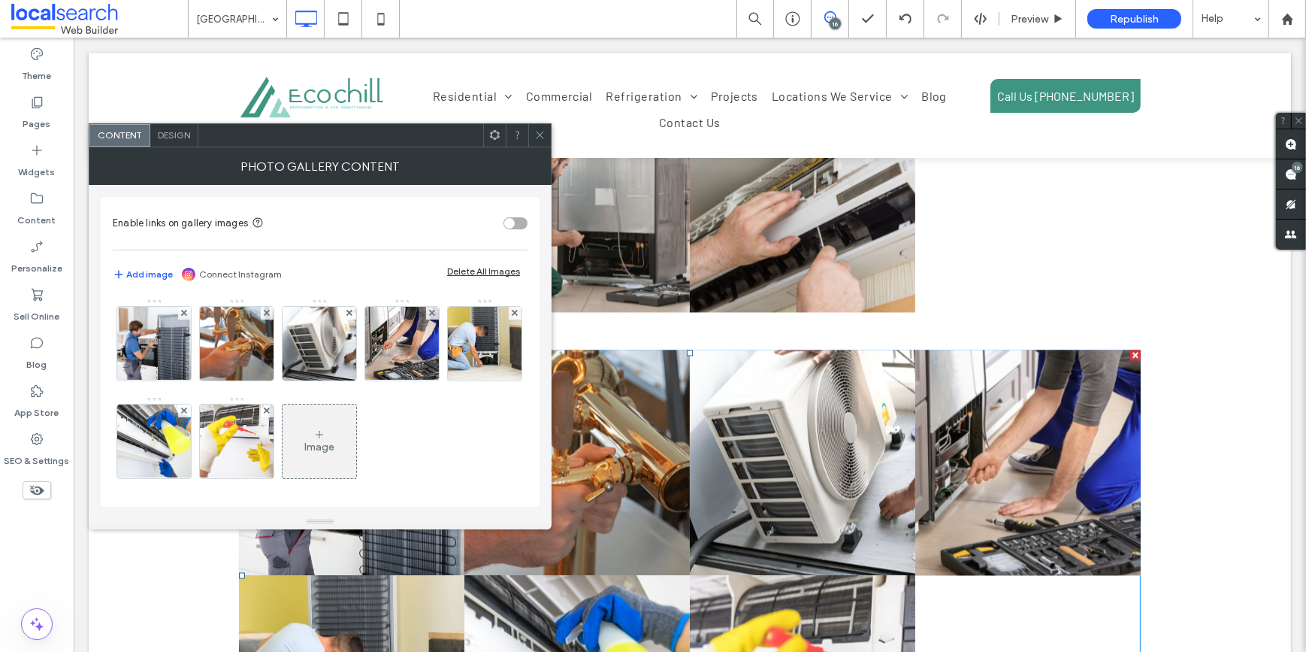
click at [746, 350] on link at bounding box center [801, 462] width 225 height 225
click at [263, 314] on div at bounding box center [267, 313] width 13 height 13
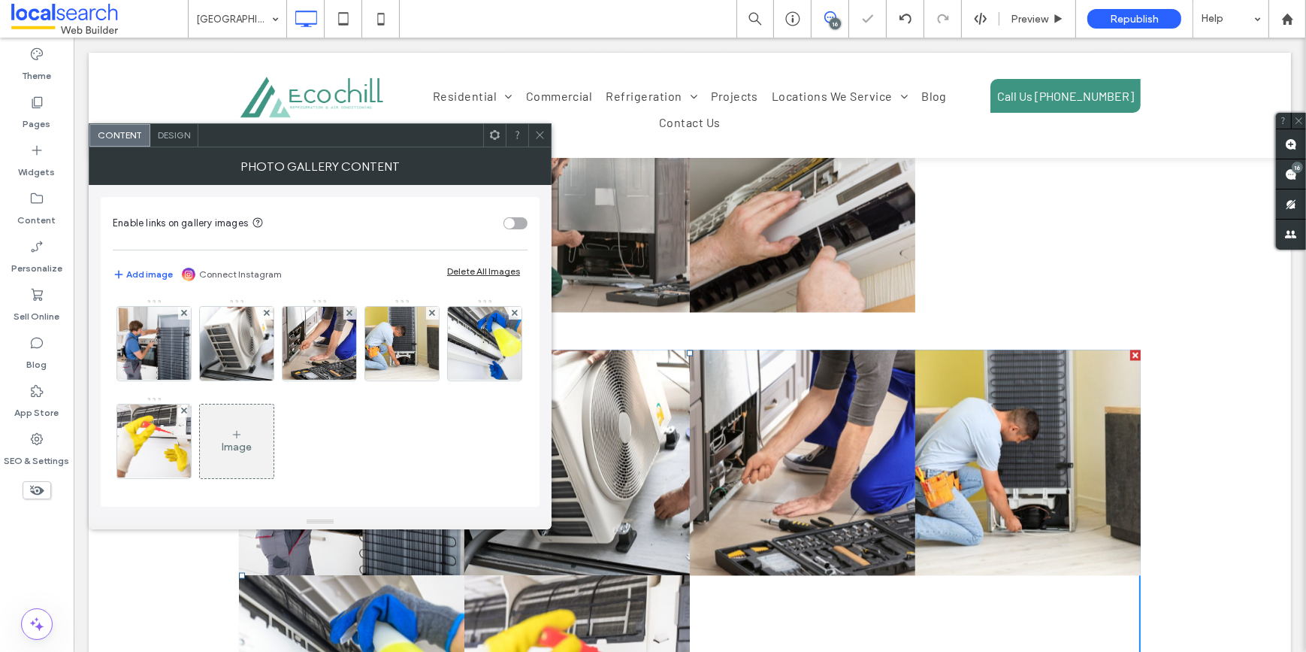
click at [540, 131] on icon at bounding box center [539, 134] width 11 height 11
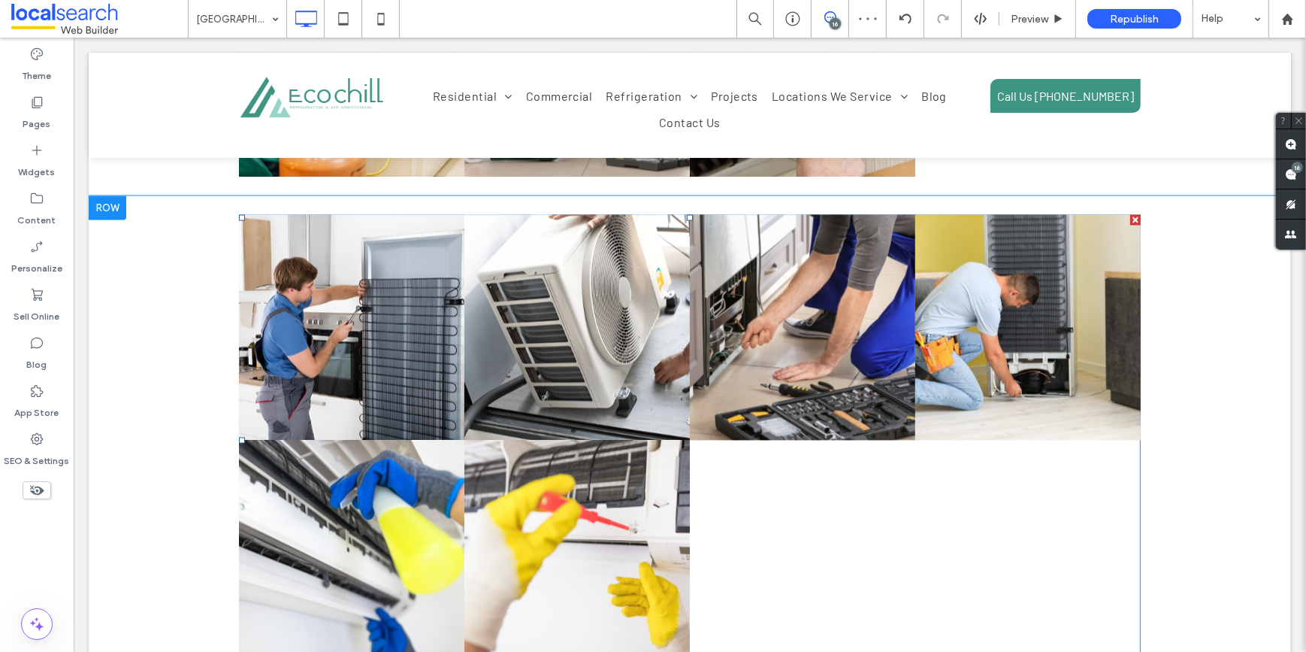
scroll to position [3758, 0]
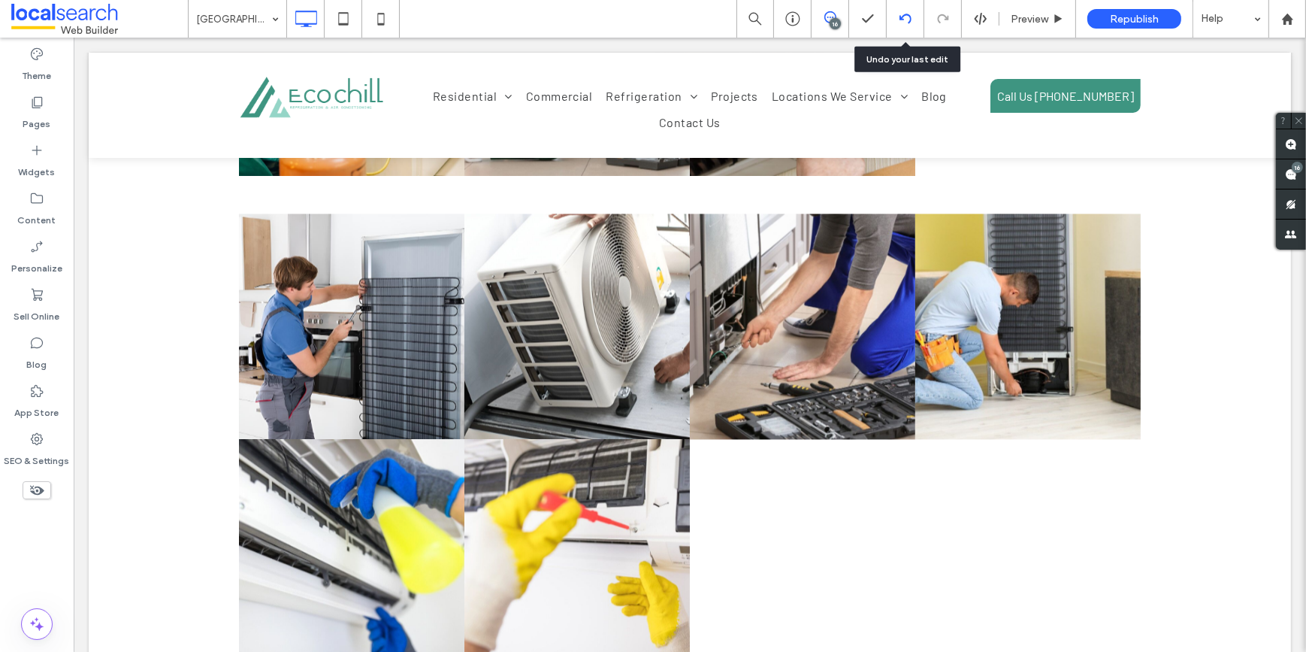
click at [903, 14] on icon at bounding box center [906, 19] width 12 height 12
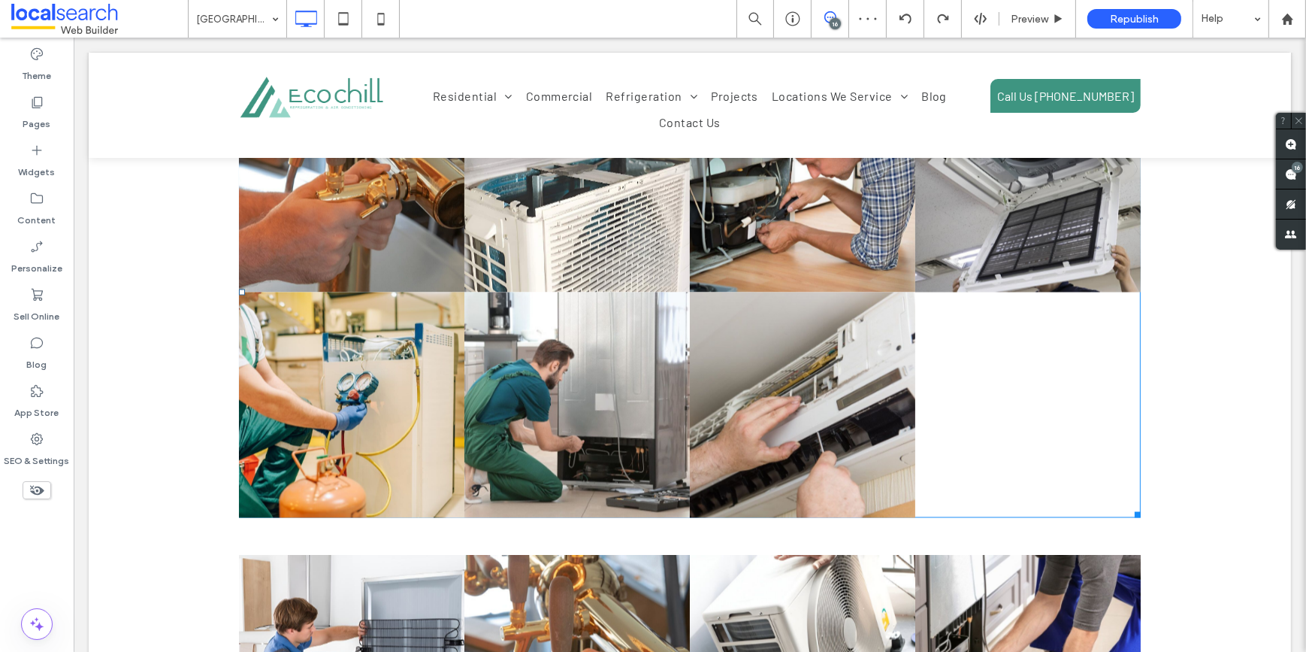
scroll to position [3347, 0]
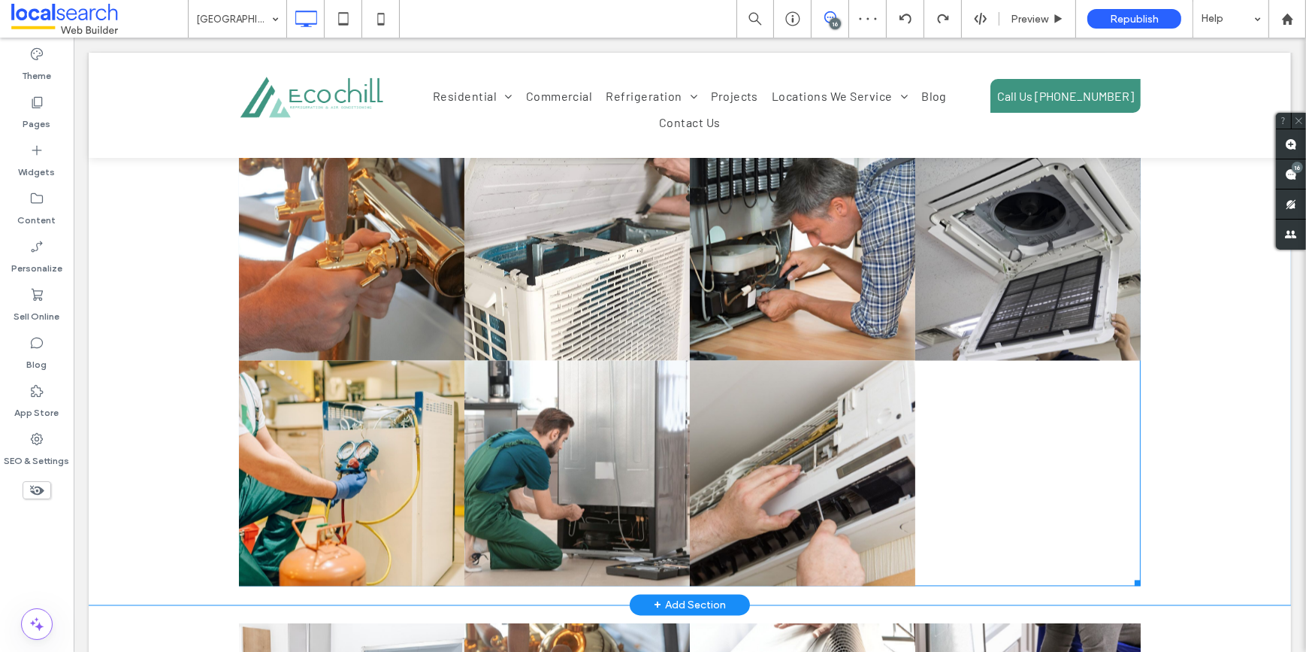
click at [655, 361] on link at bounding box center [576, 473] width 225 height 225
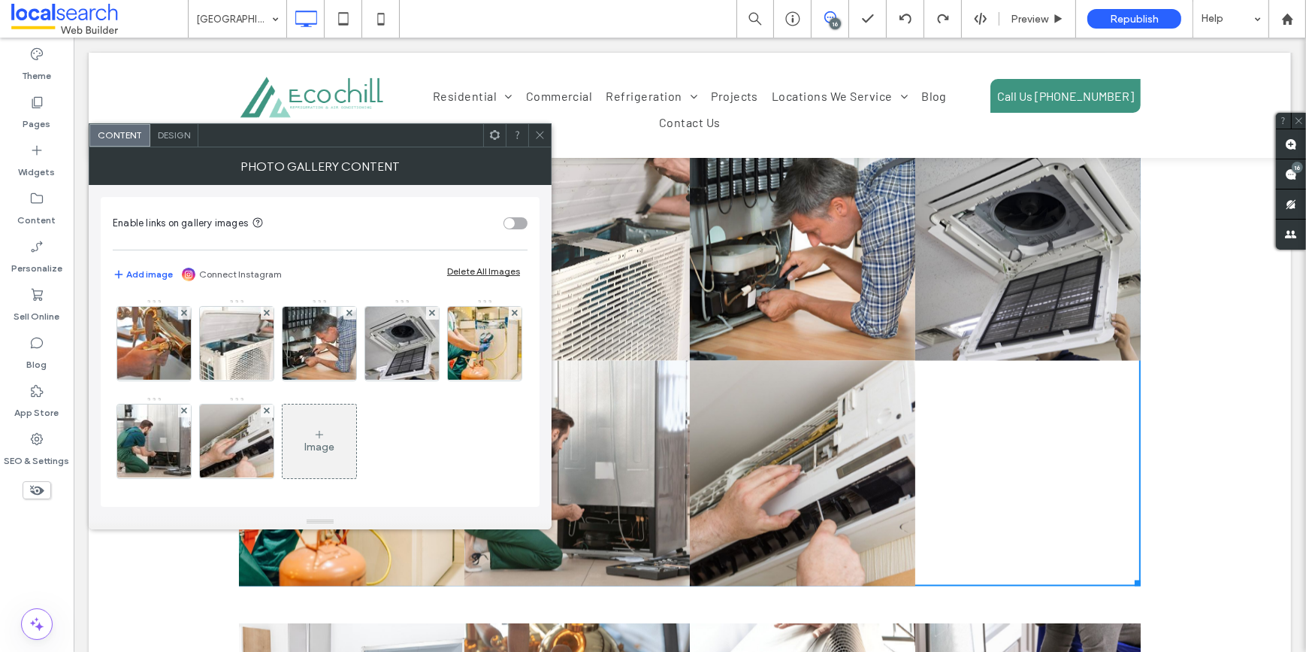
click at [180, 133] on span "Design" at bounding box center [174, 134] width 32 height 11
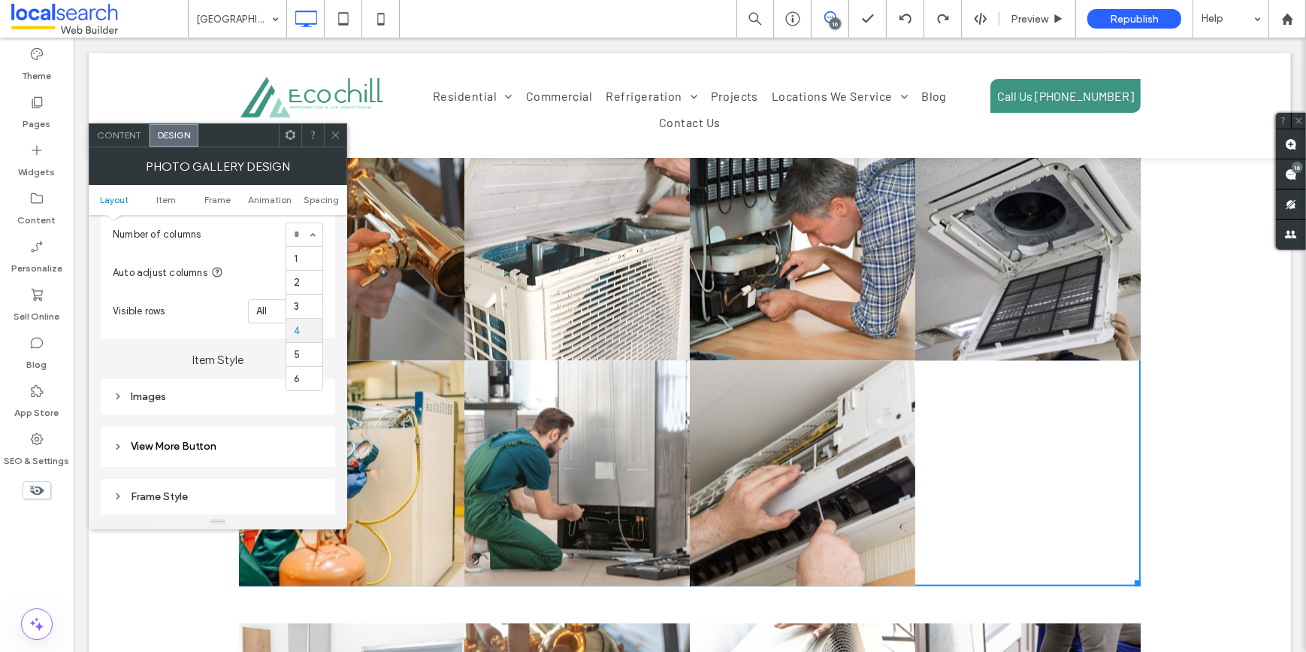
scroll to position [0, 0]
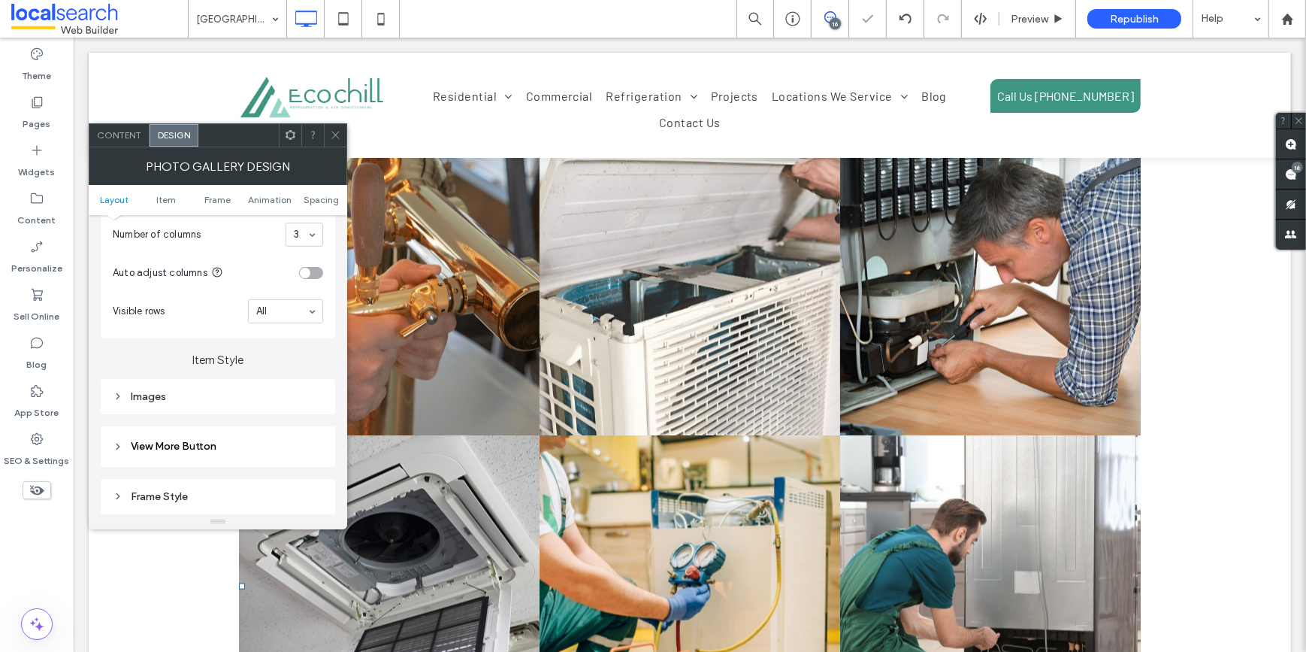
click at [337, 136] on use at bounding box center [335, 136] width 8 height 8
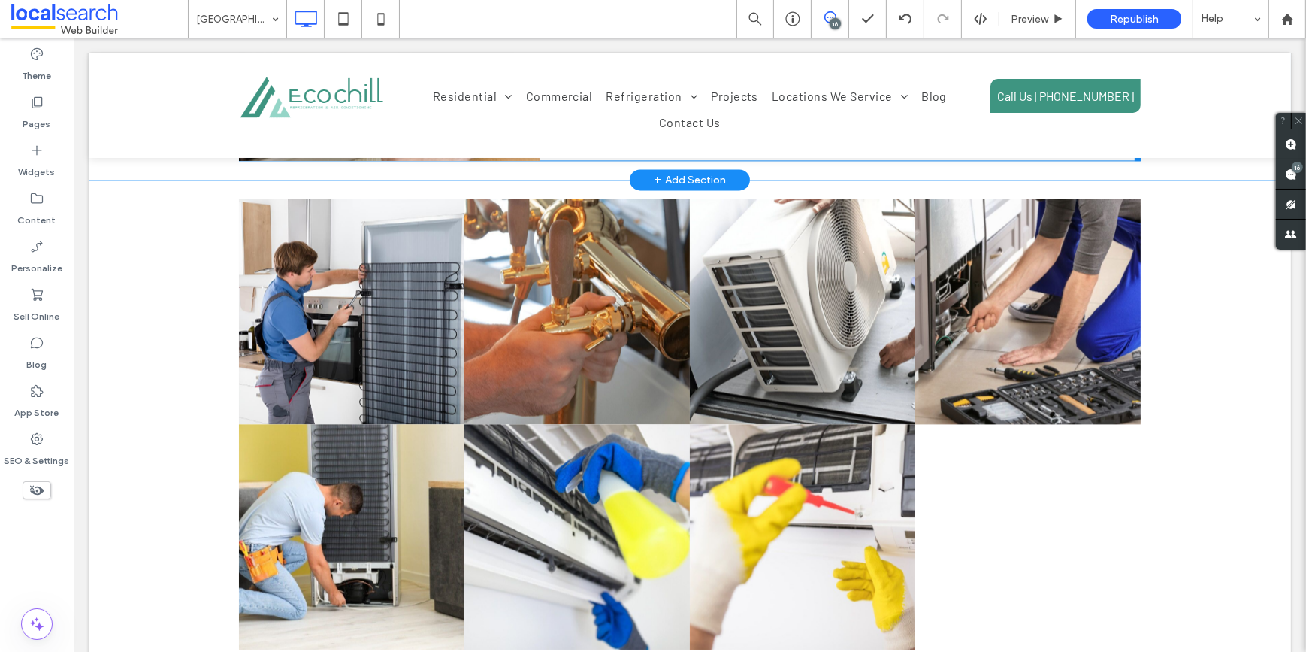
scroll to position [4167, 0]
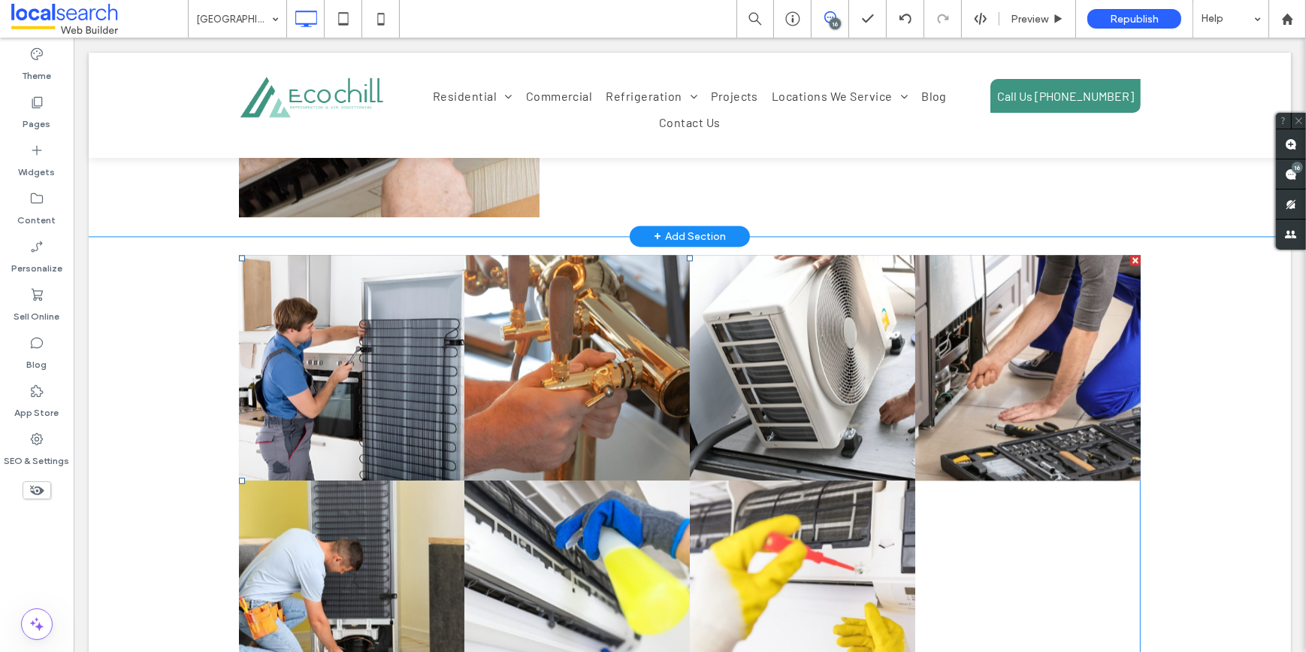
click at [741, 360] on link at bounding box center [801, 367] width 225 height 225
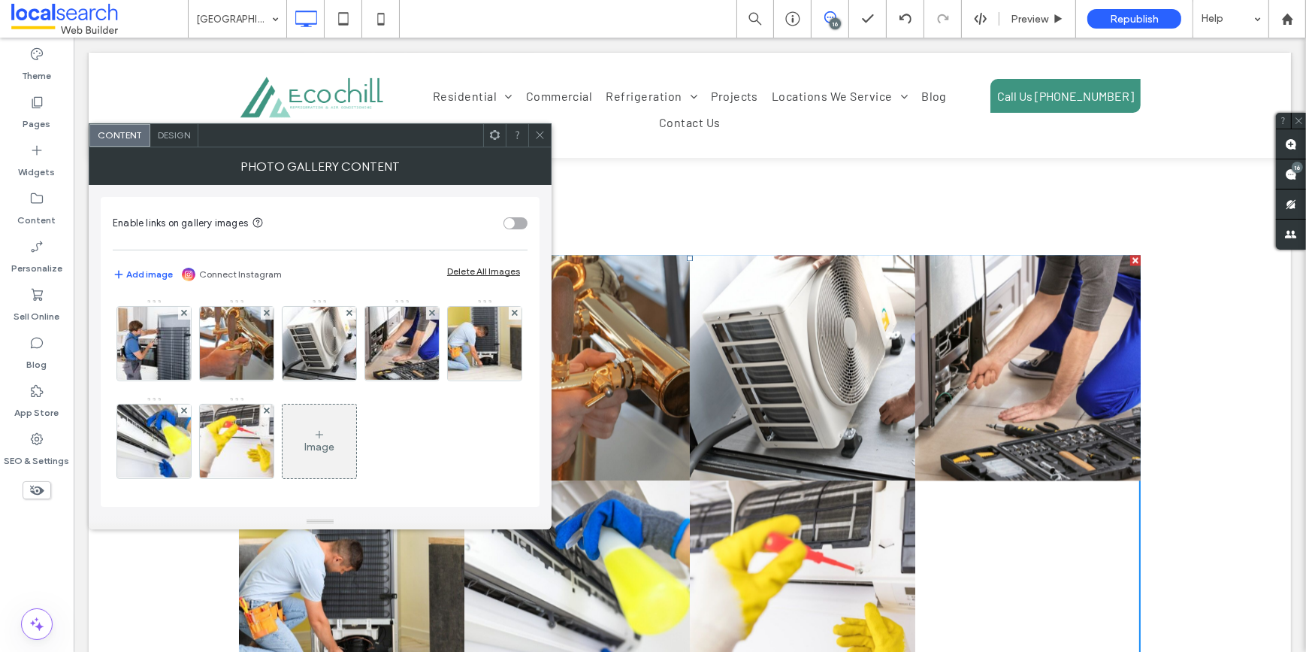
click at [180, 128] on div "Design" at bounding box center [174, 135] width 48 height 23
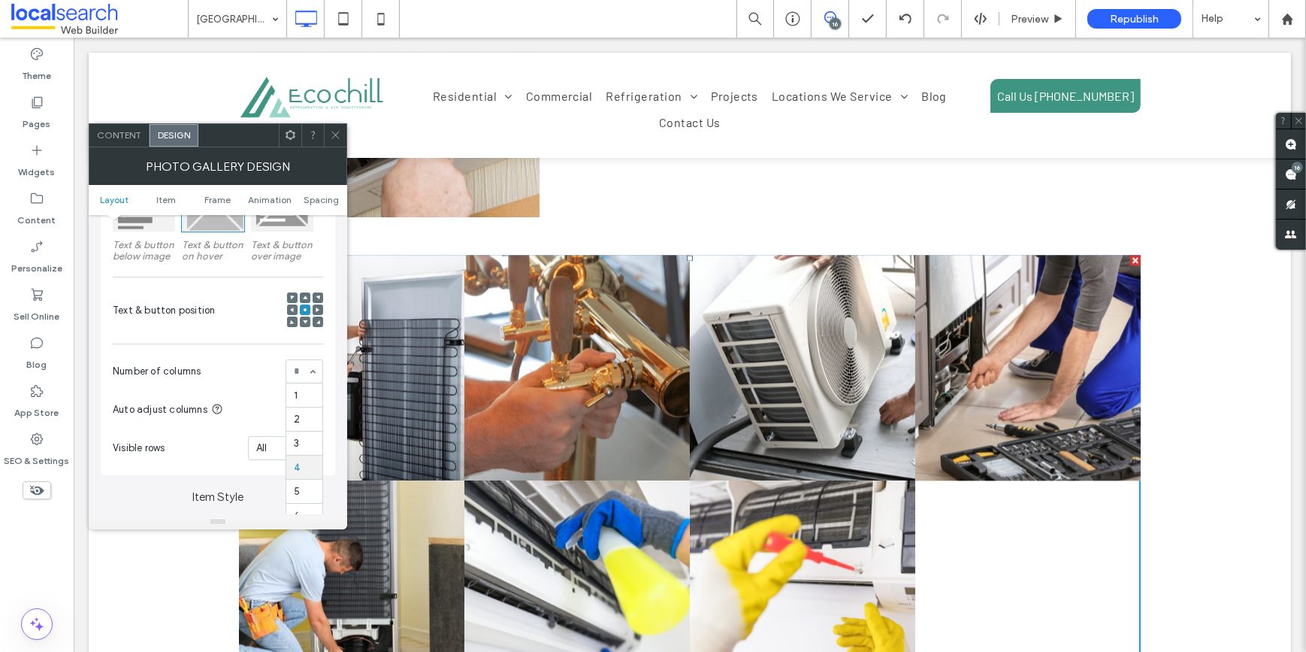
scroll to position [0, 0]
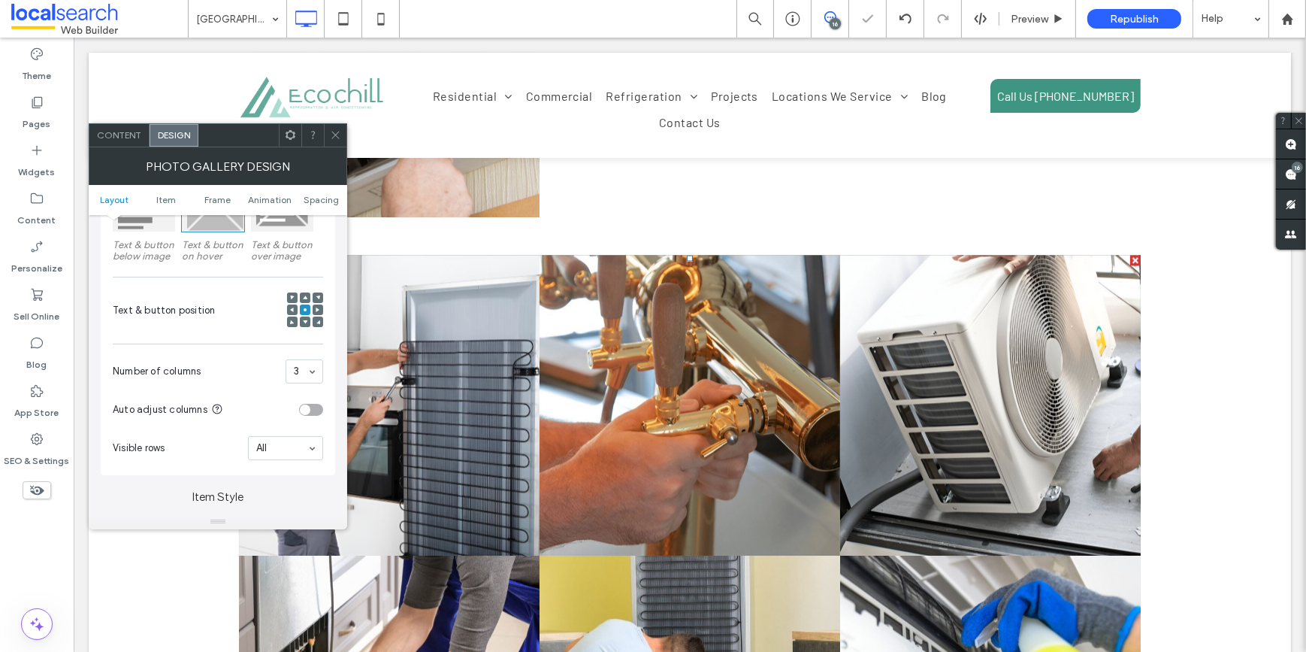
drag, startPoint x: 404, startPoint y: 160, endPoint x: 331, endPoint y: 119, distance: 84.1
click at [331, 119] on img at bounding box center [313, 100] width 150 height 50
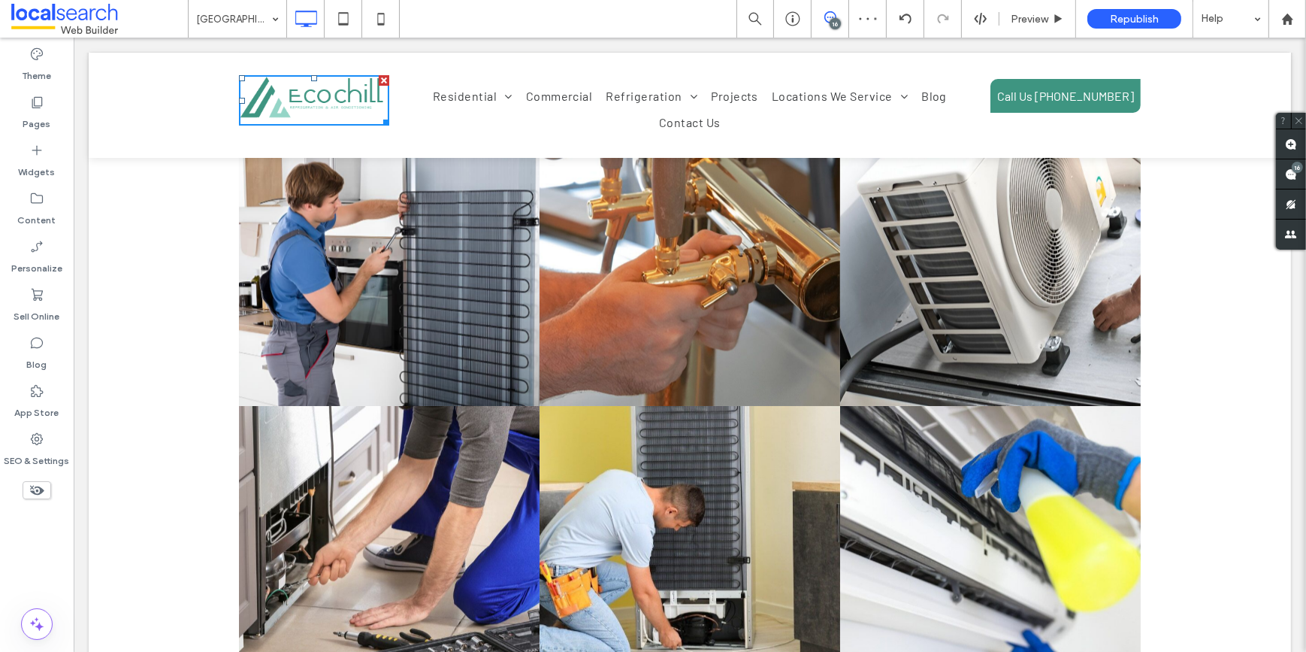
scroll to position [4304, 0]
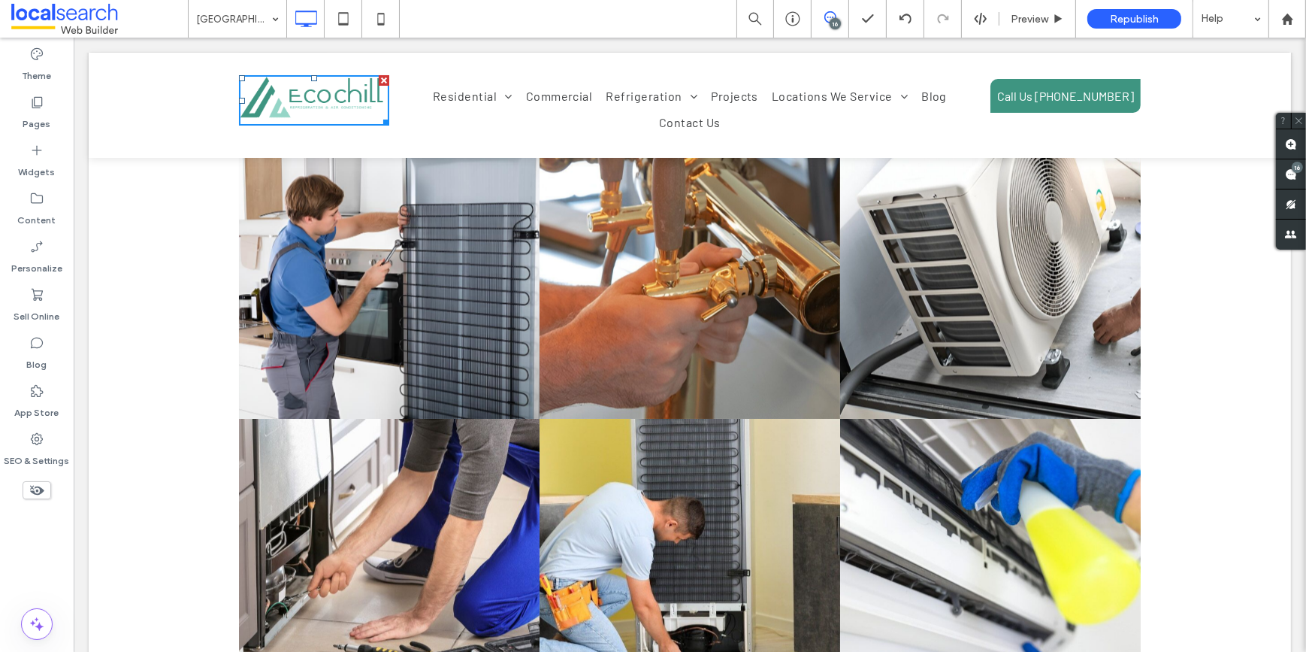
click at [570, 271] on link at bounding box center [689, 268] width 301 height 301
click at [347, 239] on link at bounding box center [388, 268] width 301 height 301
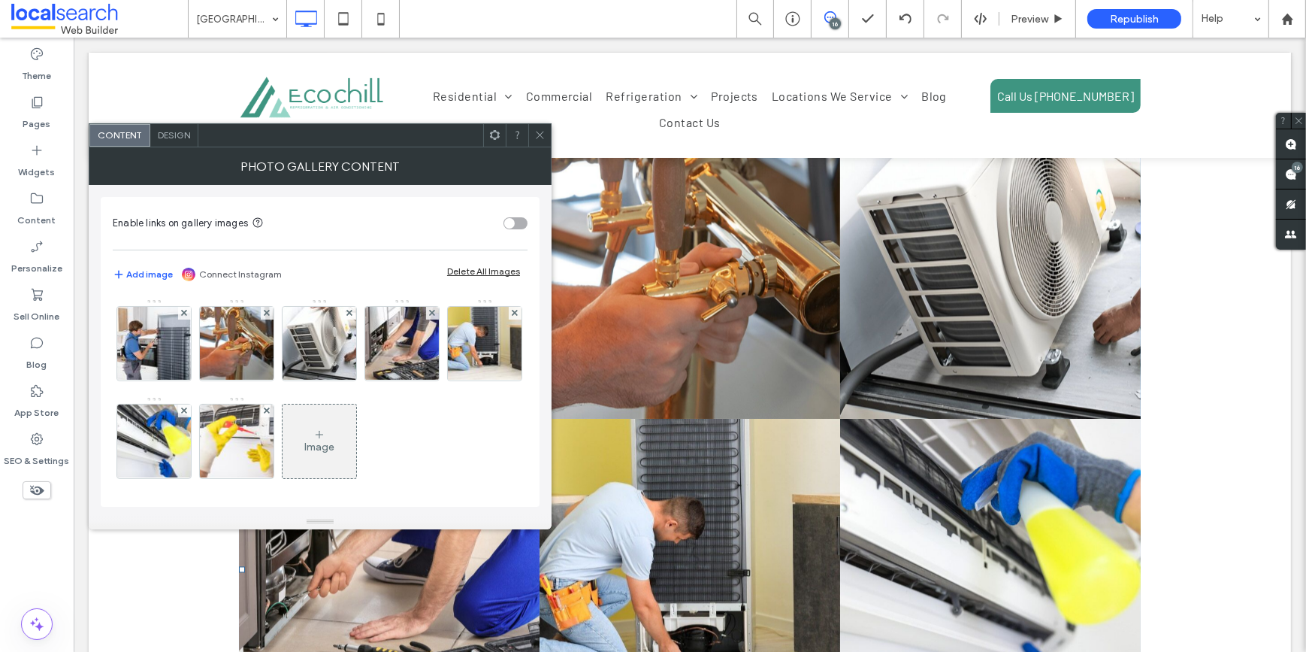
click at [348, 239] on section "Enable links on gallery images" at bounding box center [320, 223] width 415 height 38
click at [262, 314] on div at bounding box center [267, 313] width 13 height 13
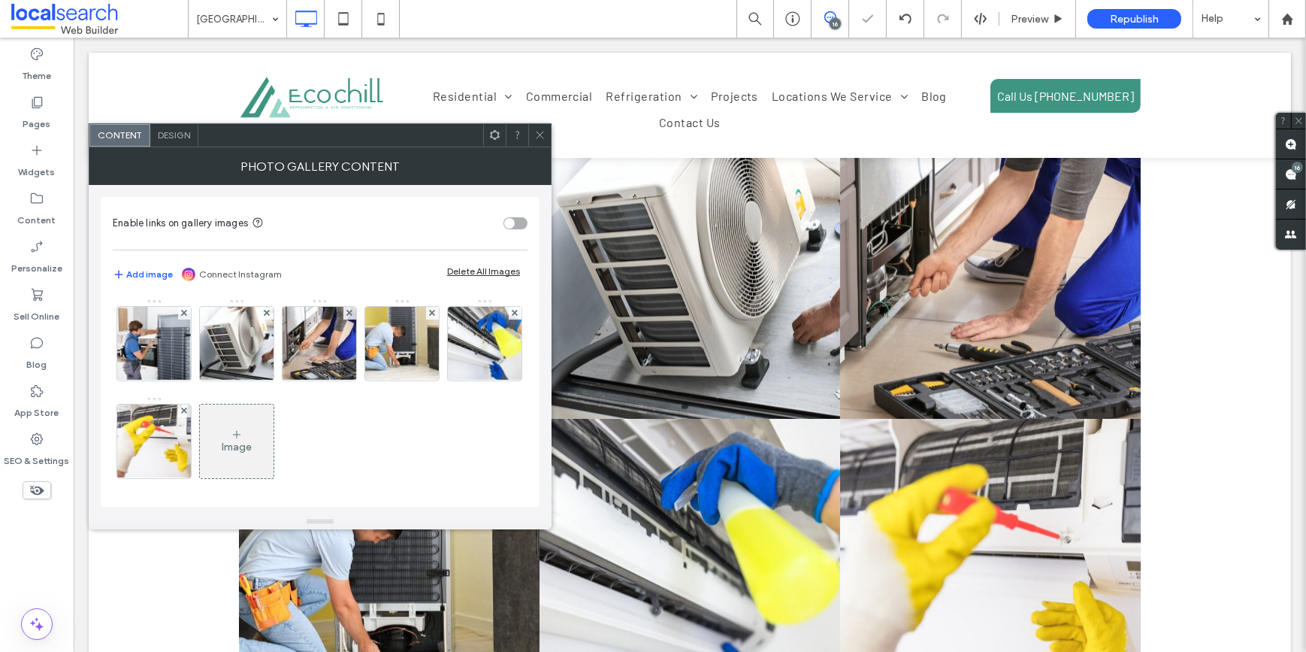
click at [533, 135] on div at bounding box center [539, 135] width 23 height 23
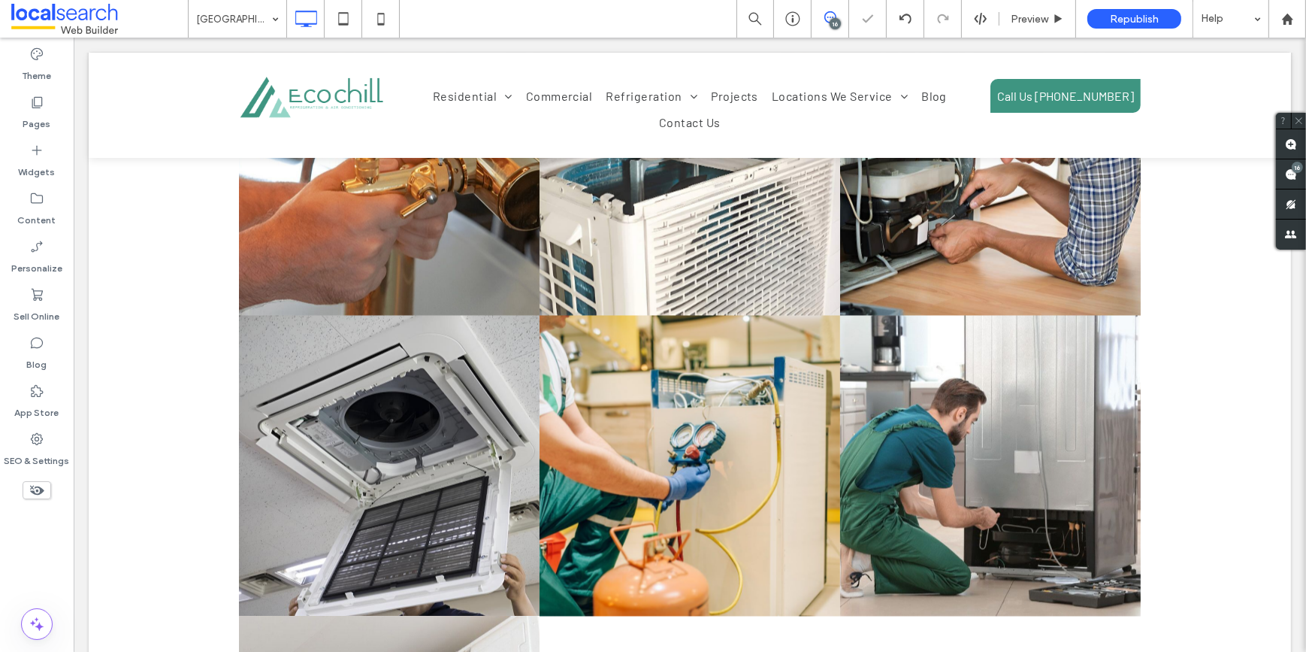
scroll to position [3347, 0]
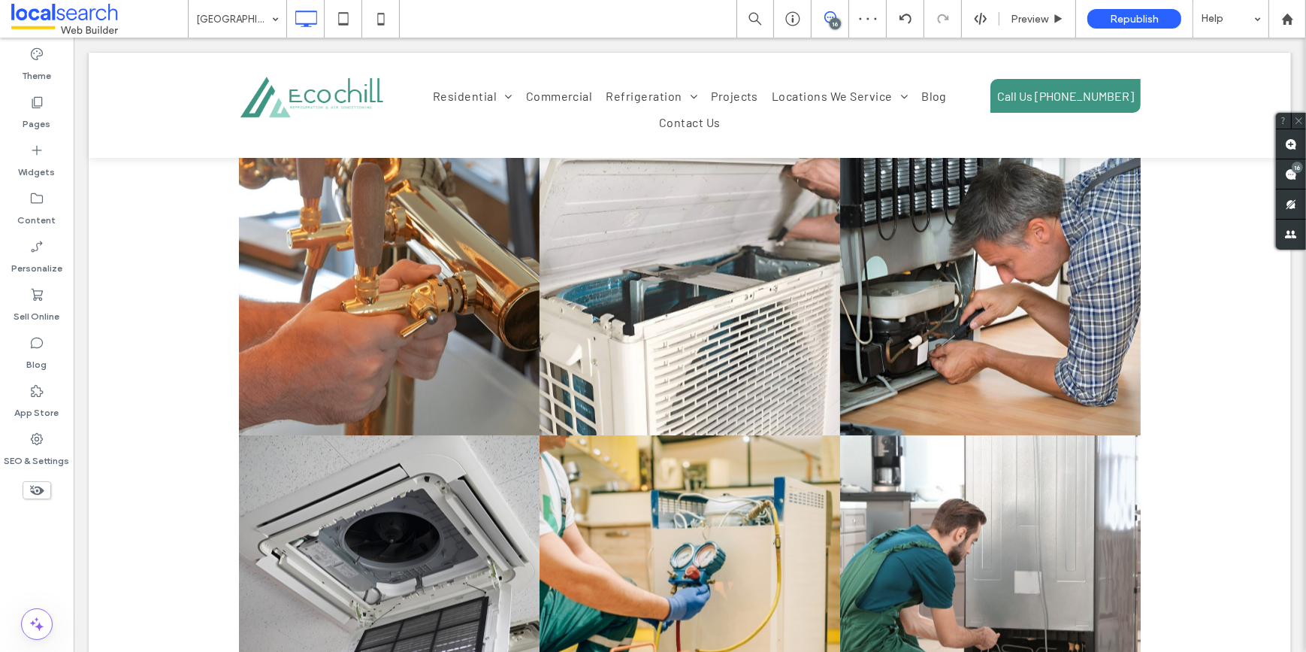
click at [614, 436] on link at bounding box center [689, 586] width 301 height 301
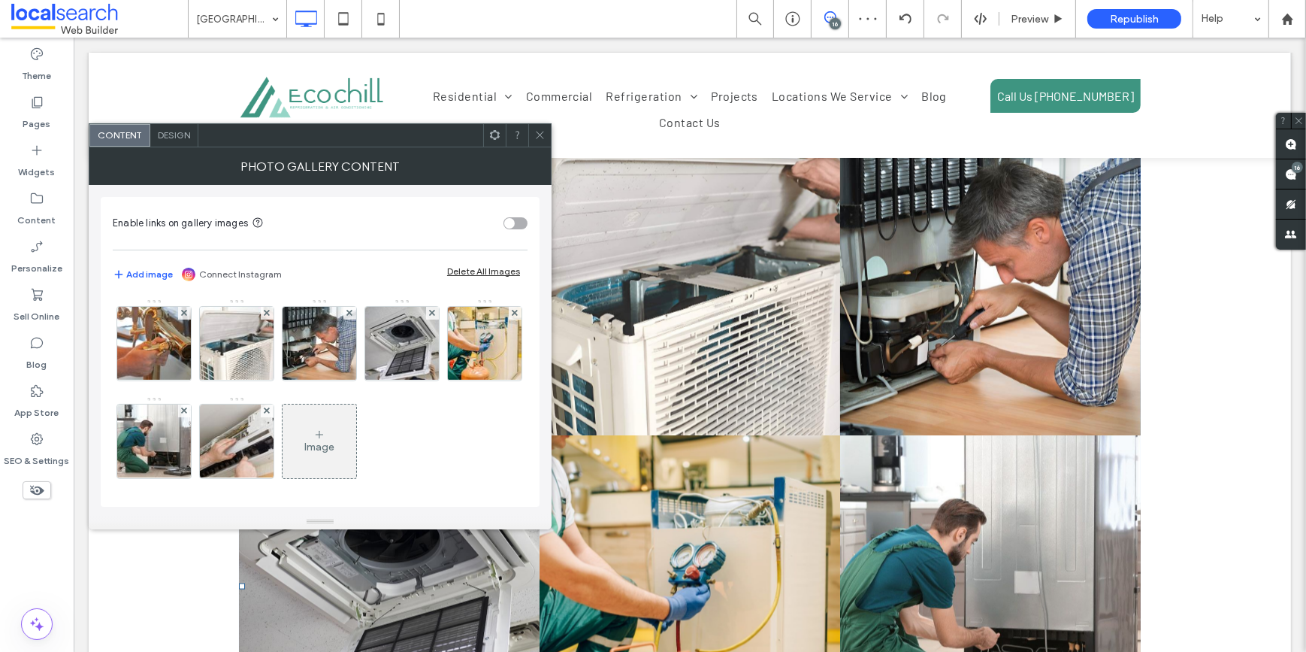
click at [614, 436] on link at bounding box center [689, 586] width 301 height 301
click at [184, 313] on use at bounding box center [184, 313] width 6 height 6
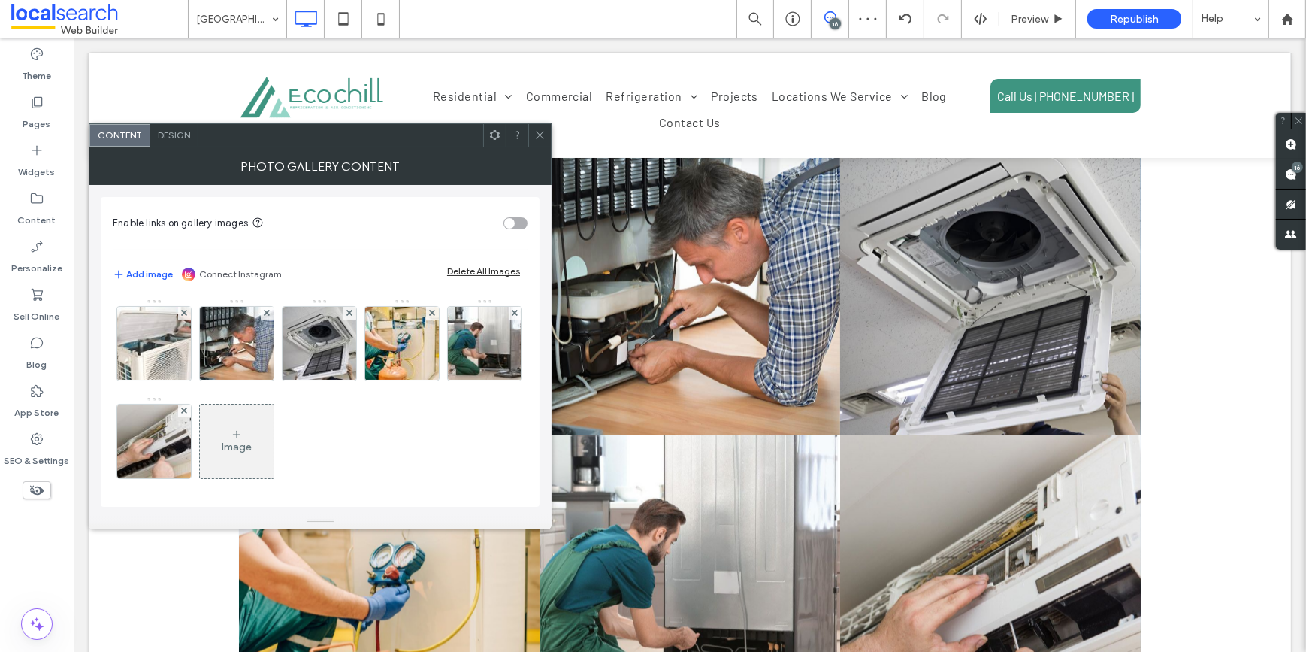
click at [544, 132] on icon at bounding box center [539, 134] width 11 height 11
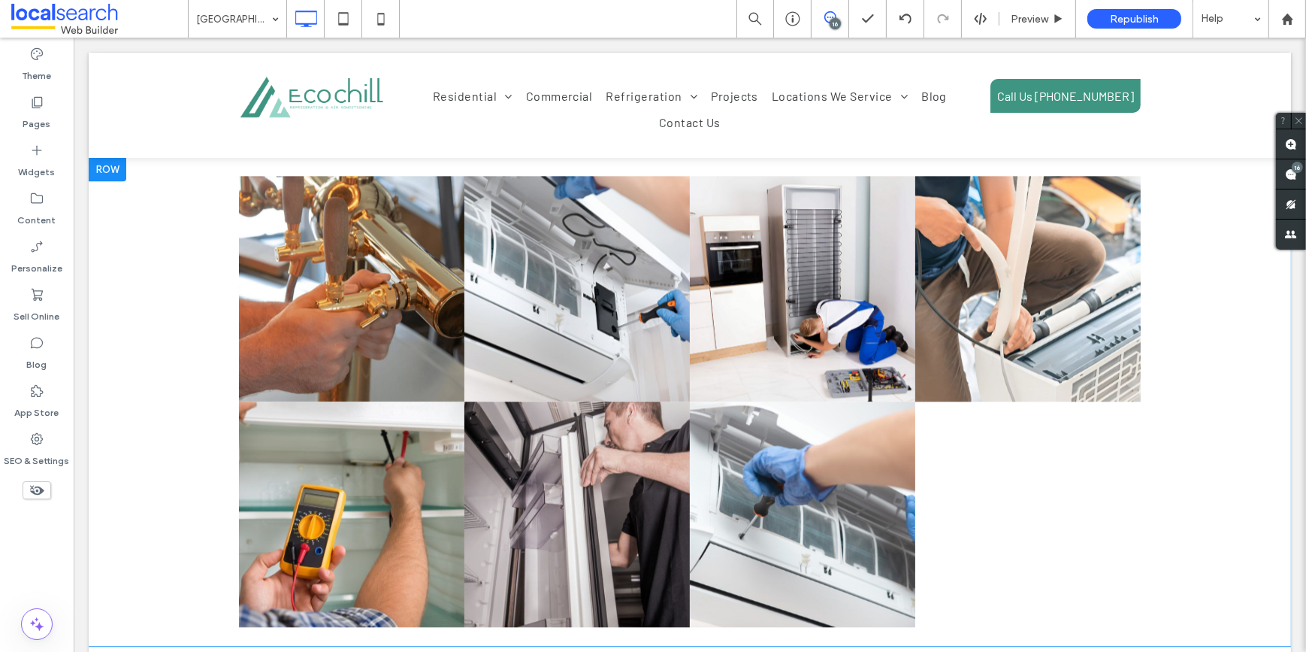
scroll to position [4714, 0]
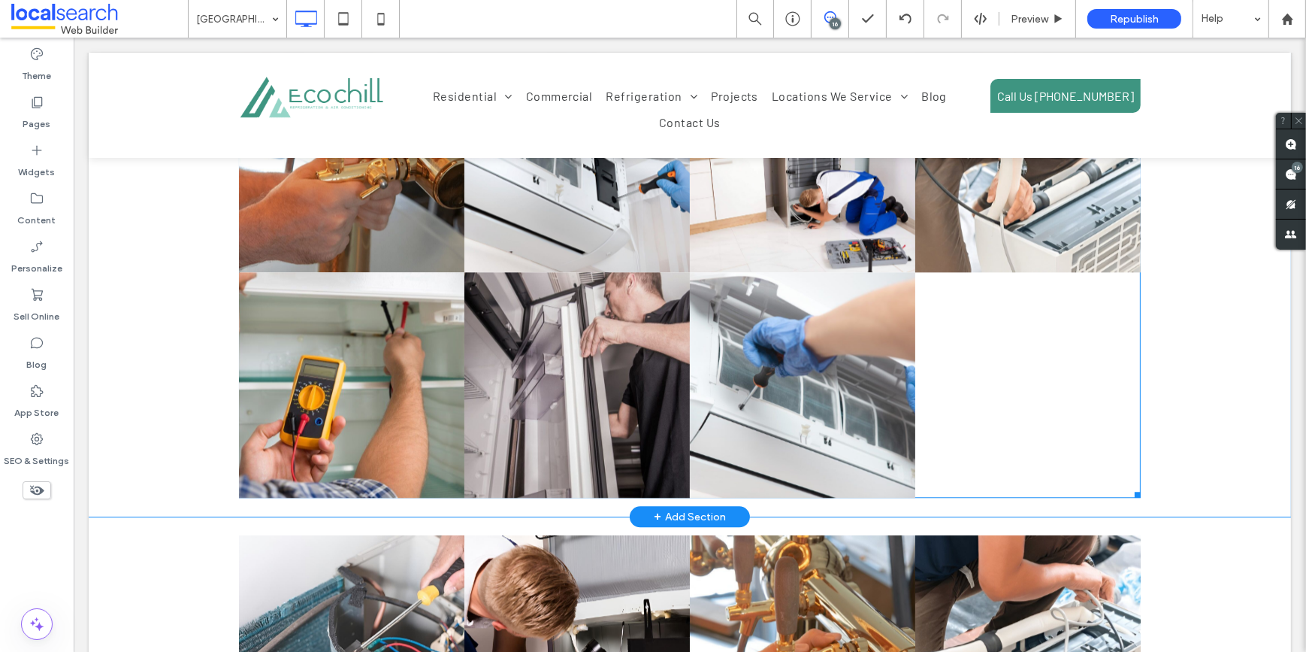
click at [535, 284] on link at bounding box center [576, 384] width 225 height 225
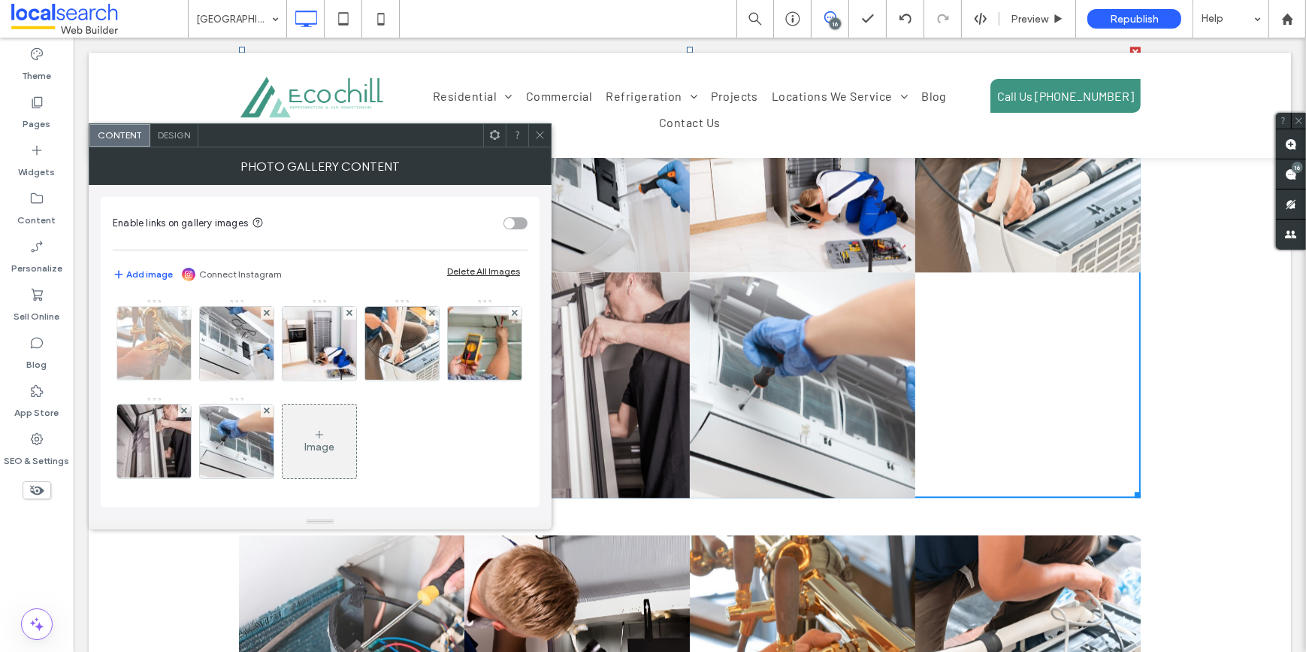
click at [181, 310] on icon at bounding box center [184, 313] width 6 height 6
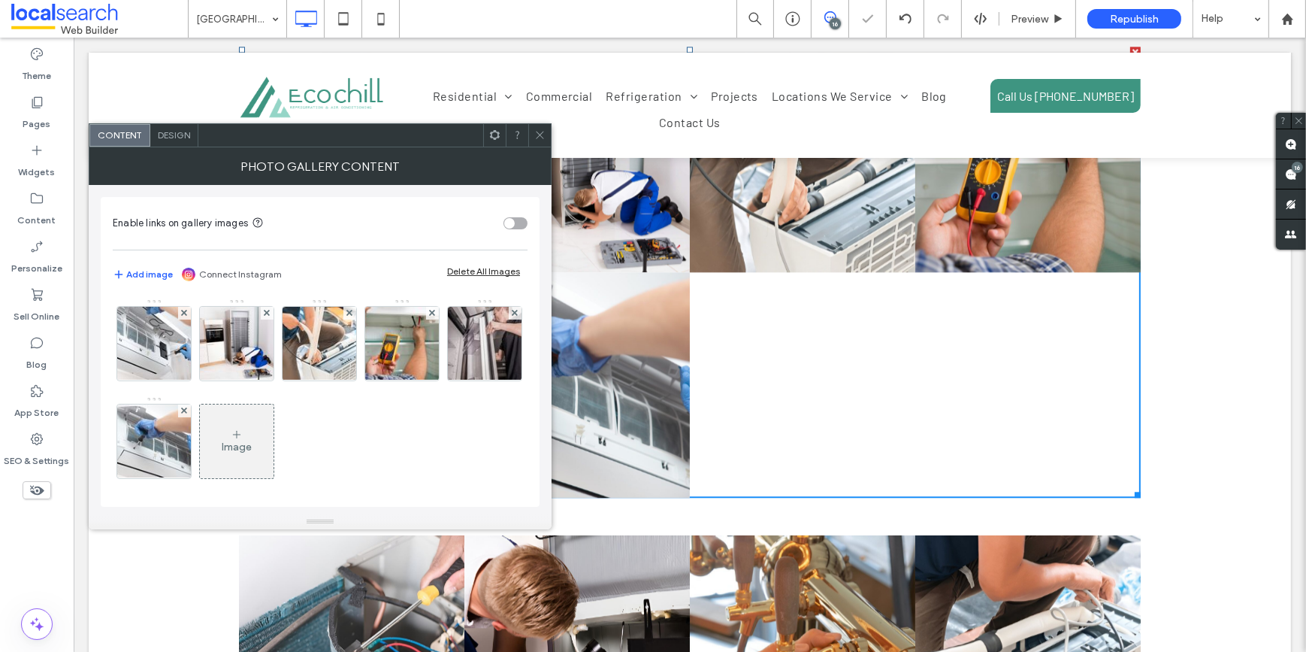
click at [177, 137] on span "Design" at bounding box center [174, 134] width 32 height 11
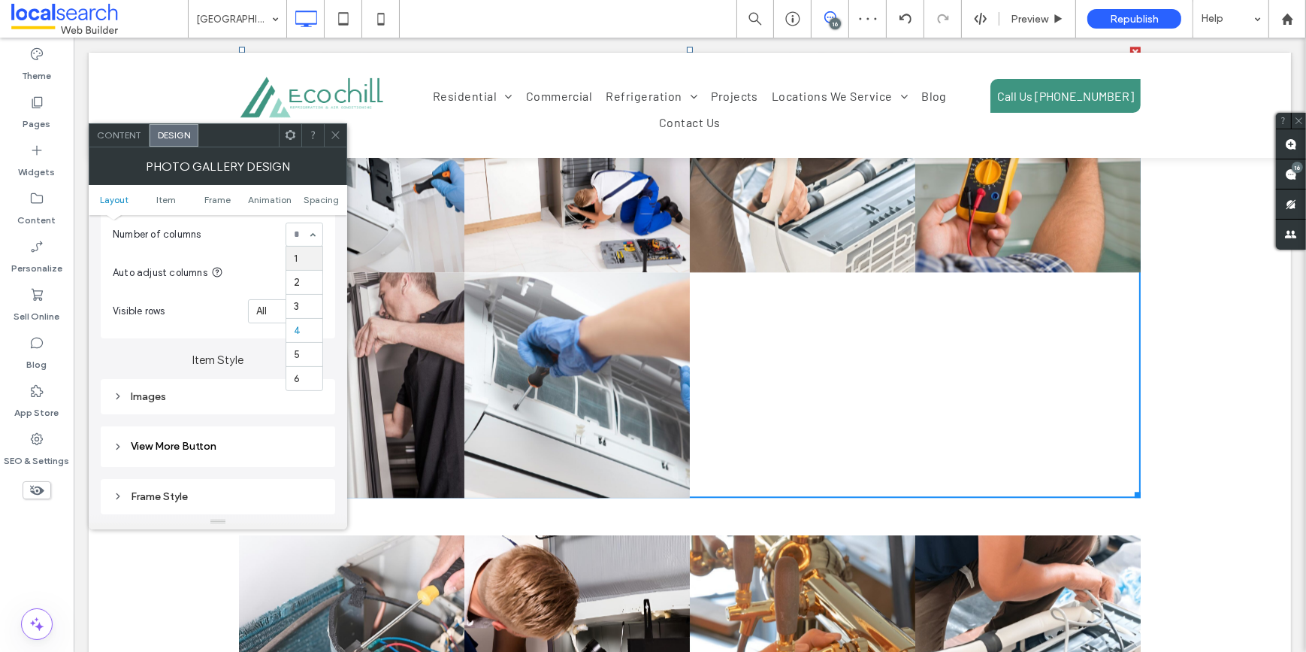
scroll to position [0, 0]
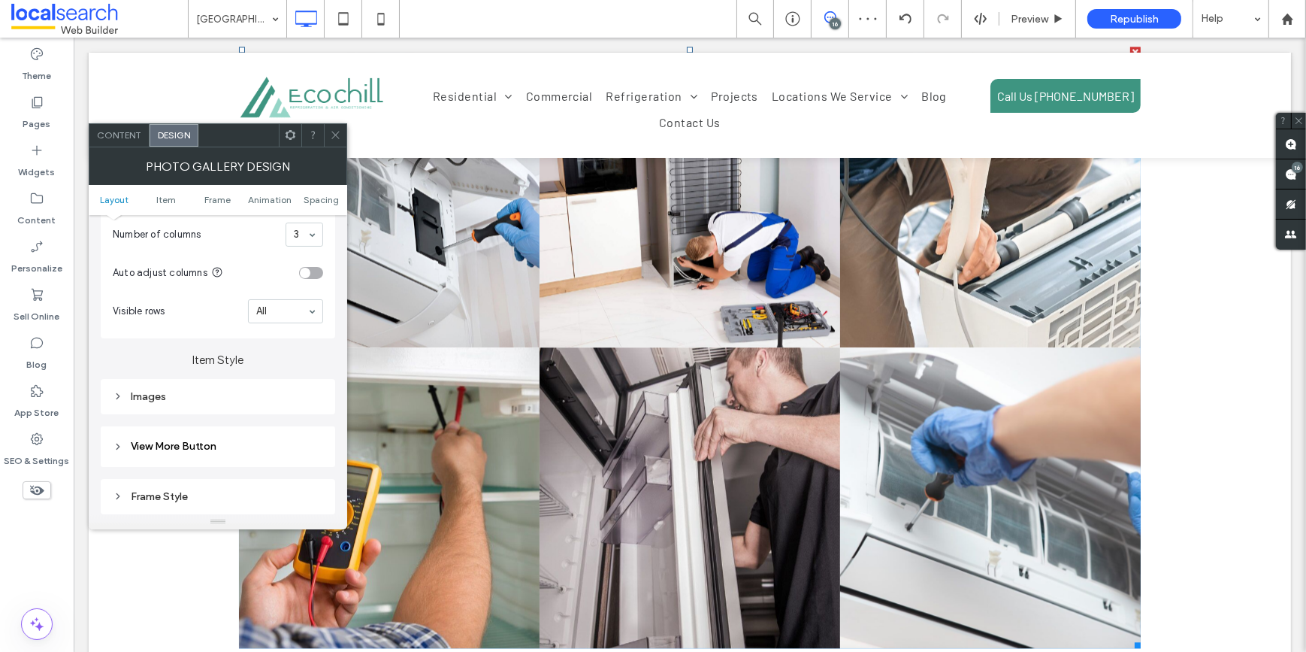
click at [341, 135] on div at bounding box center [335, 135] width 23 height 23
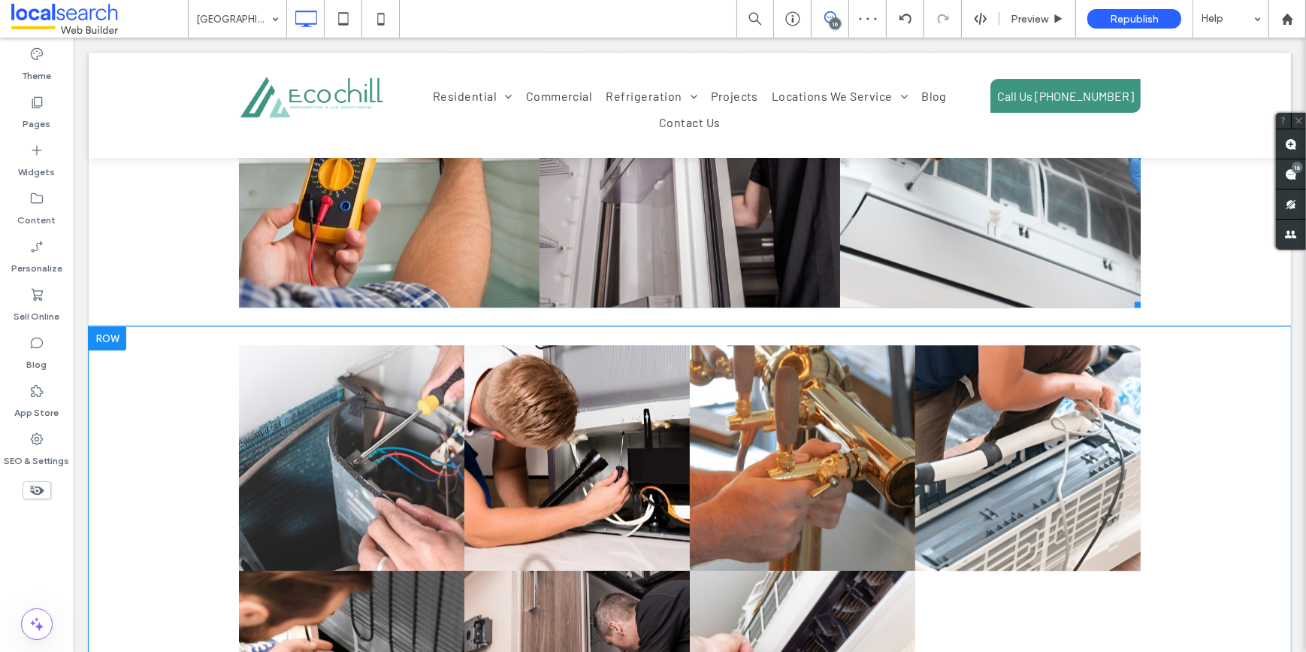
scroll to position [5192, 0]
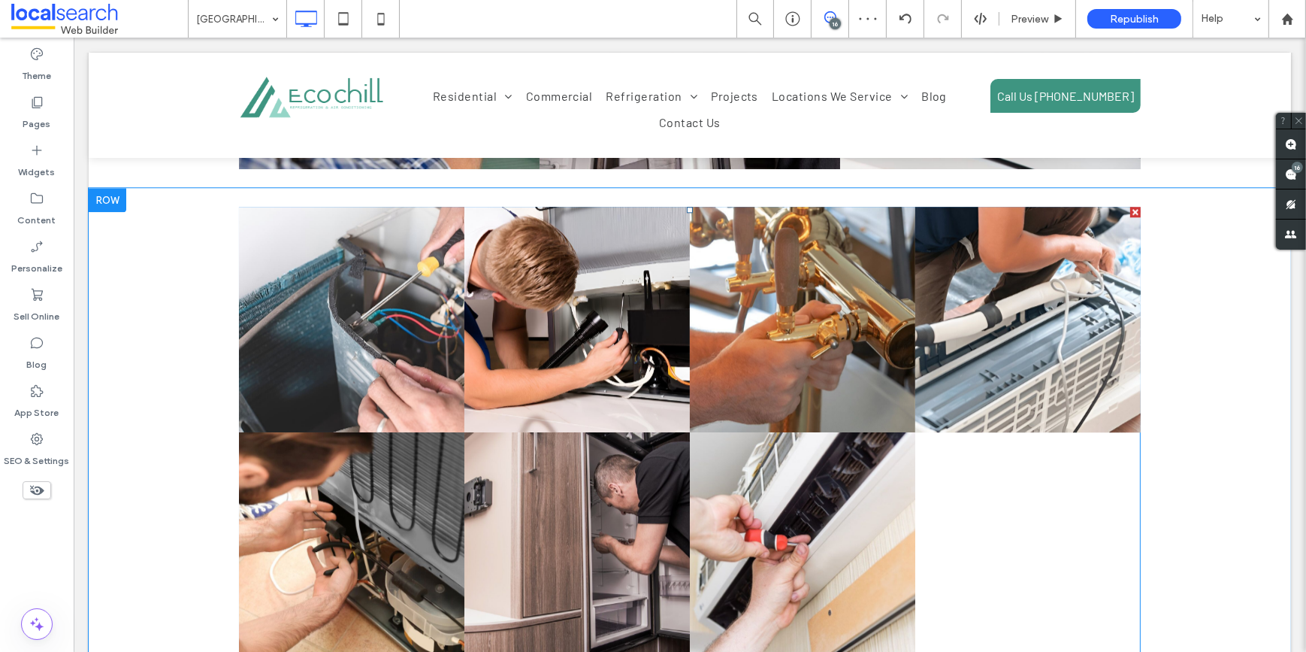
click at [453, 338] on link at bounding box center [350, 319] width 225 height 225
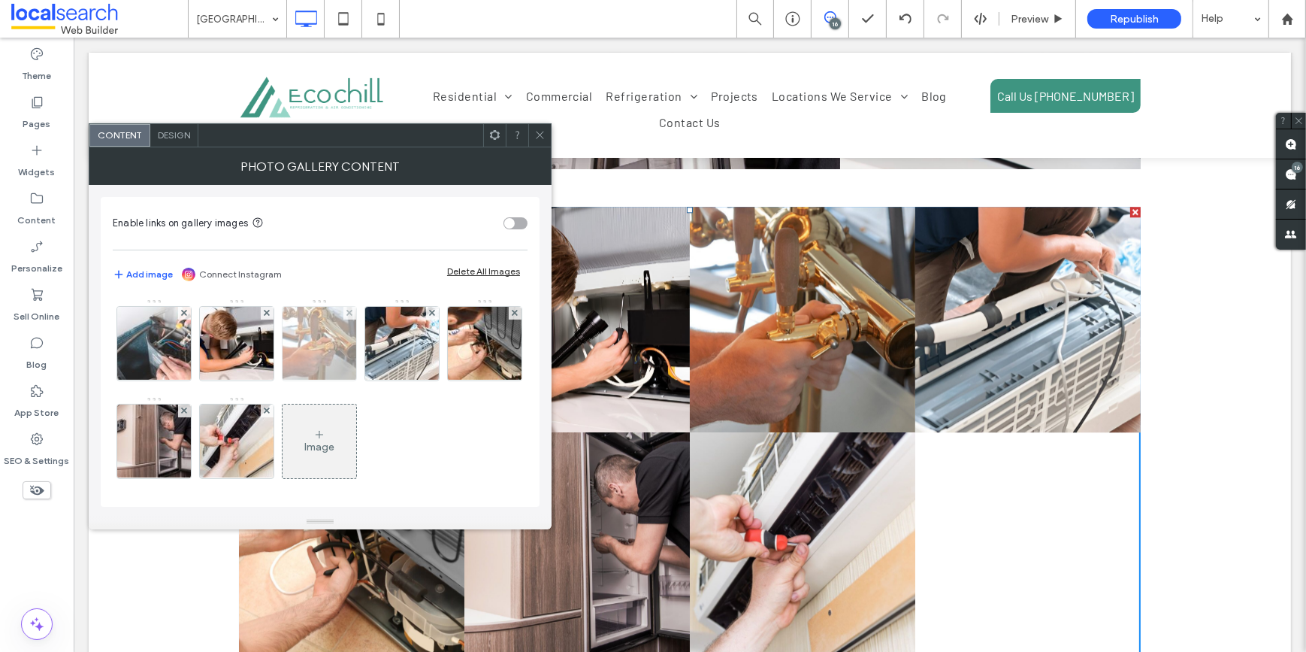
click at [345, 311] on div at bounding box center [349, 313] width 13 height 13
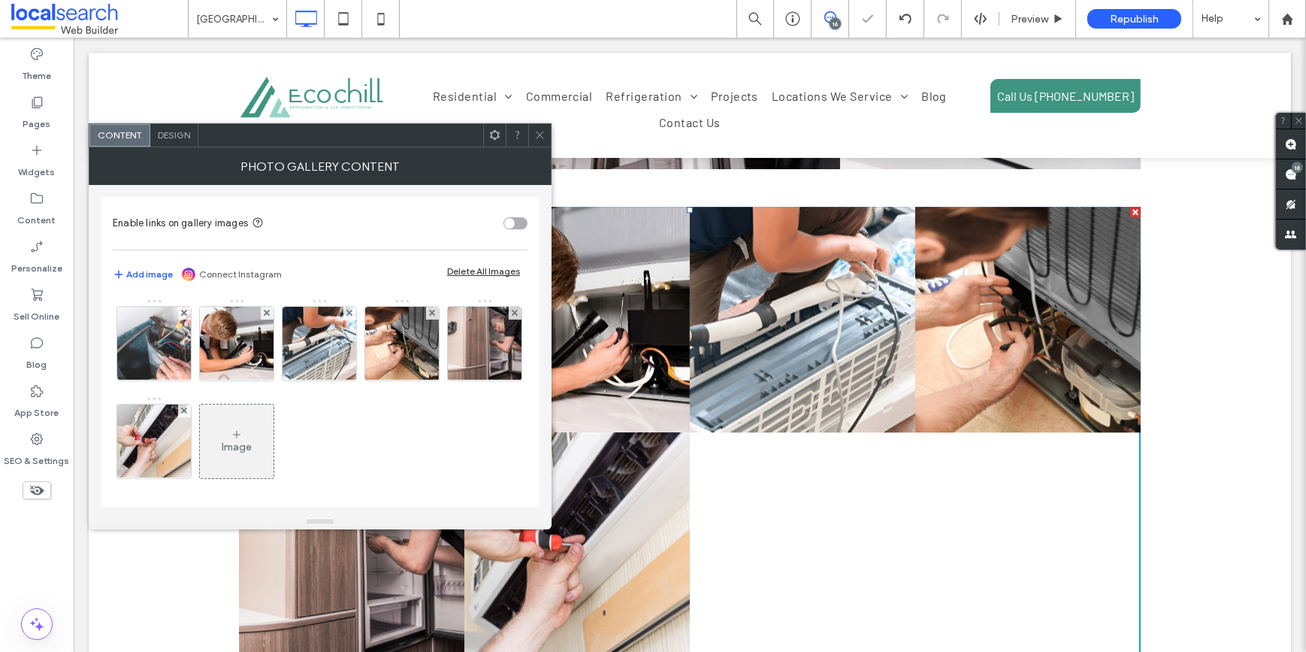
click at [162, 132] on span "Design" at bounding box center [174, 134] width 32 height 11
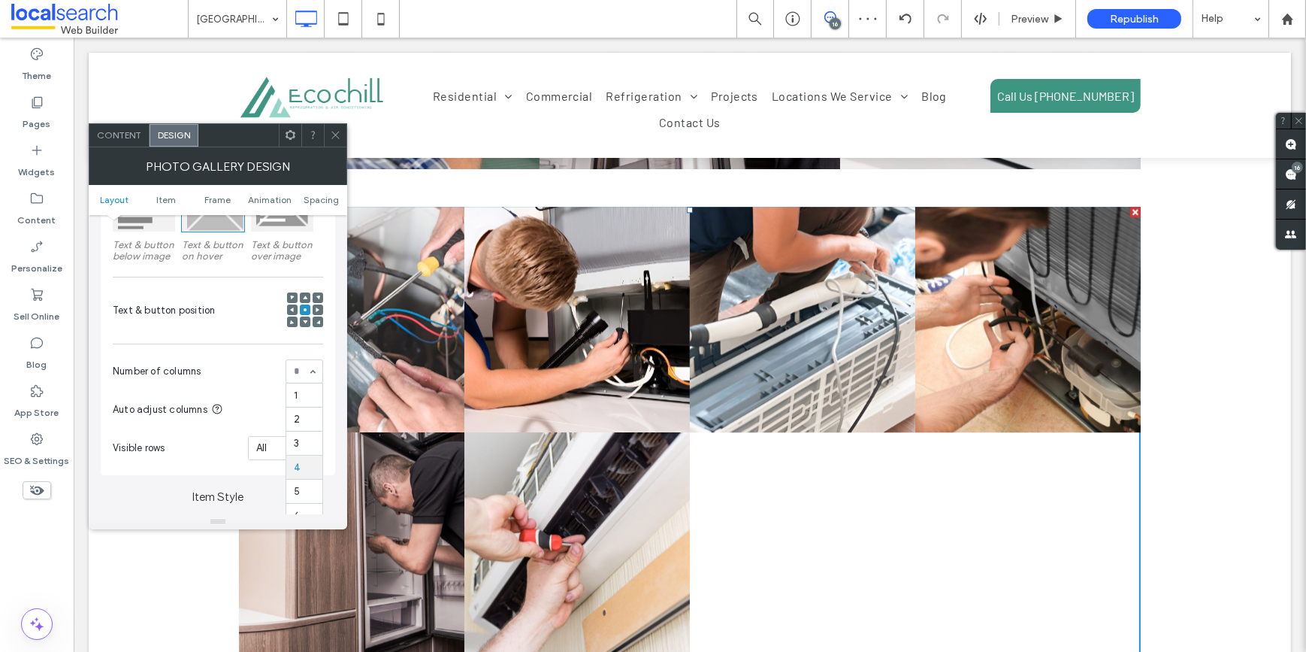
scroll to position [0, 0]
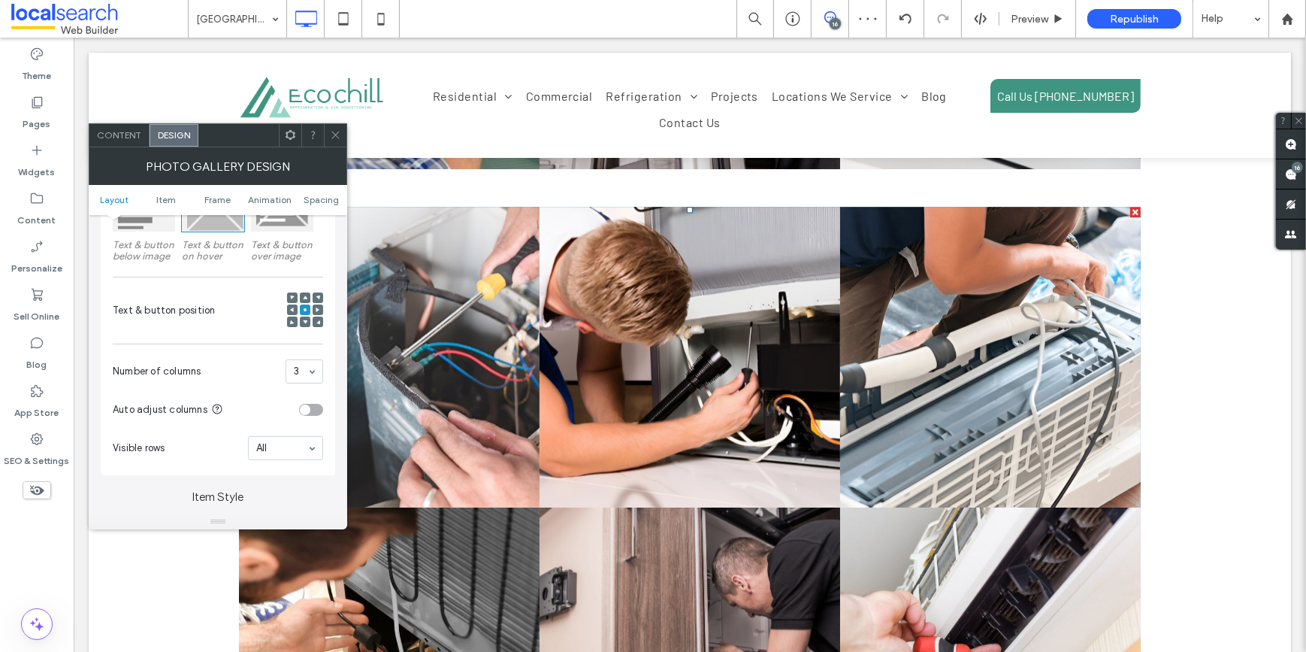
click at [334, 128] on span at bounding box center [335, 135] width 11 height 23
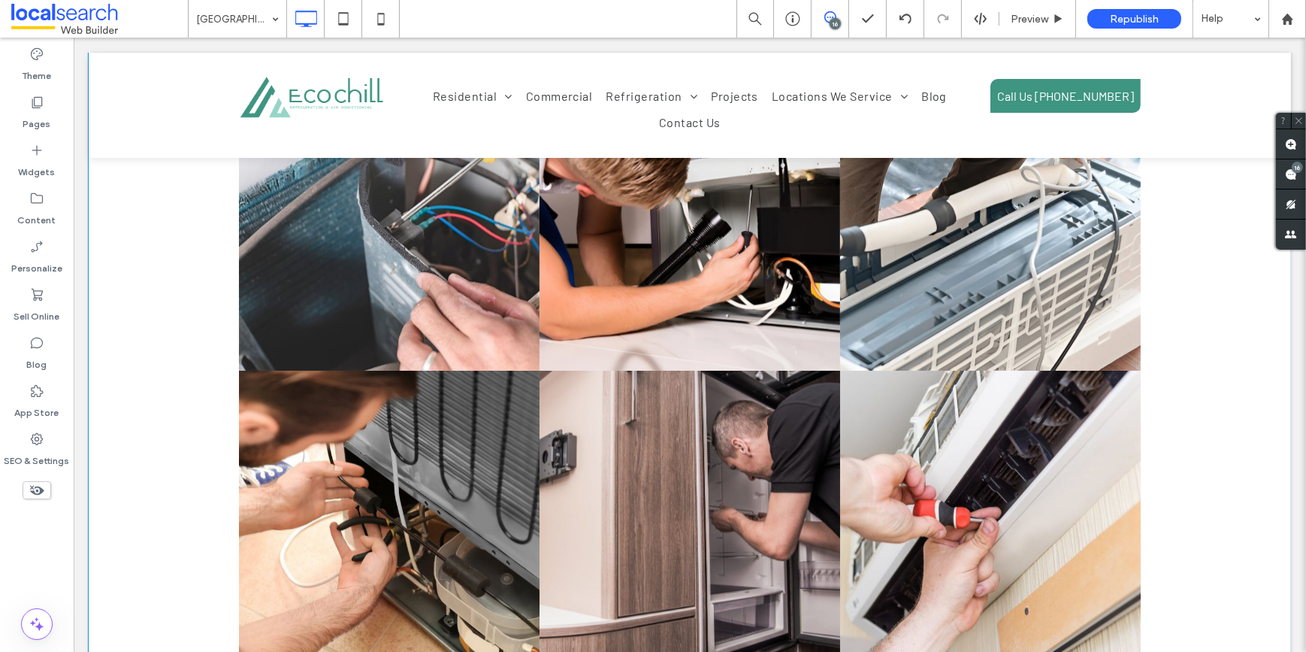
scroll to position [5328, 0]
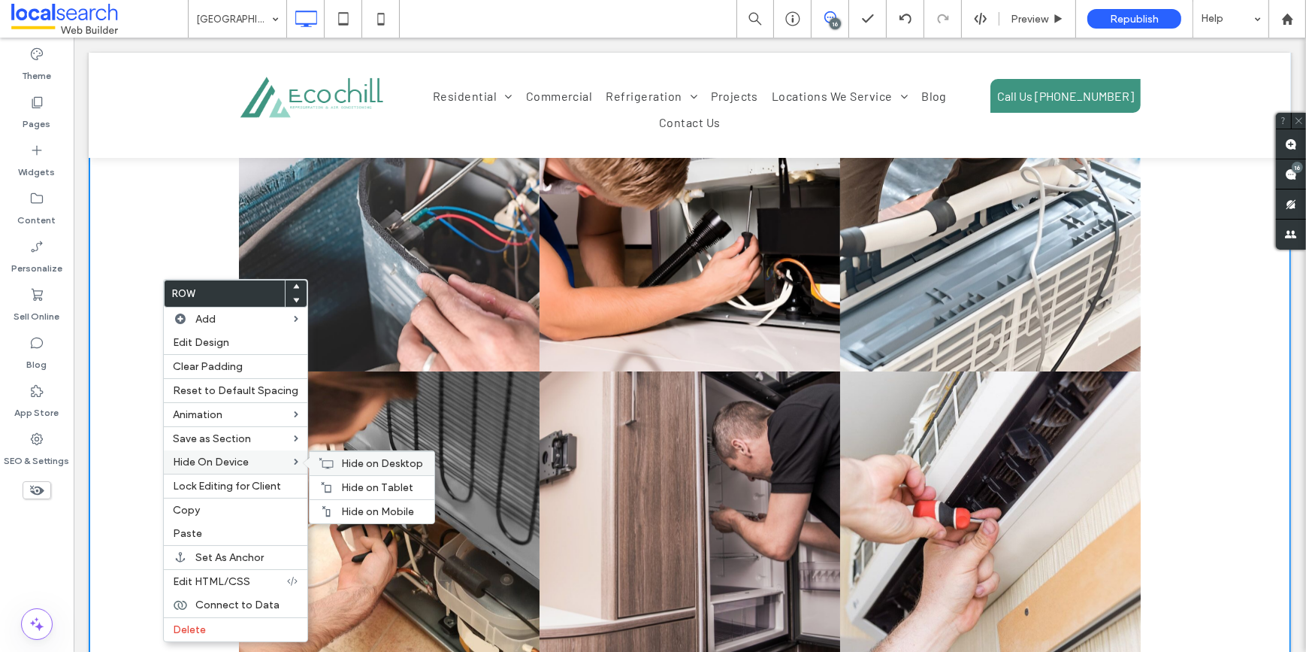
click at [319, 461] on icon at bounding box center [326, 463] width 15 height 12
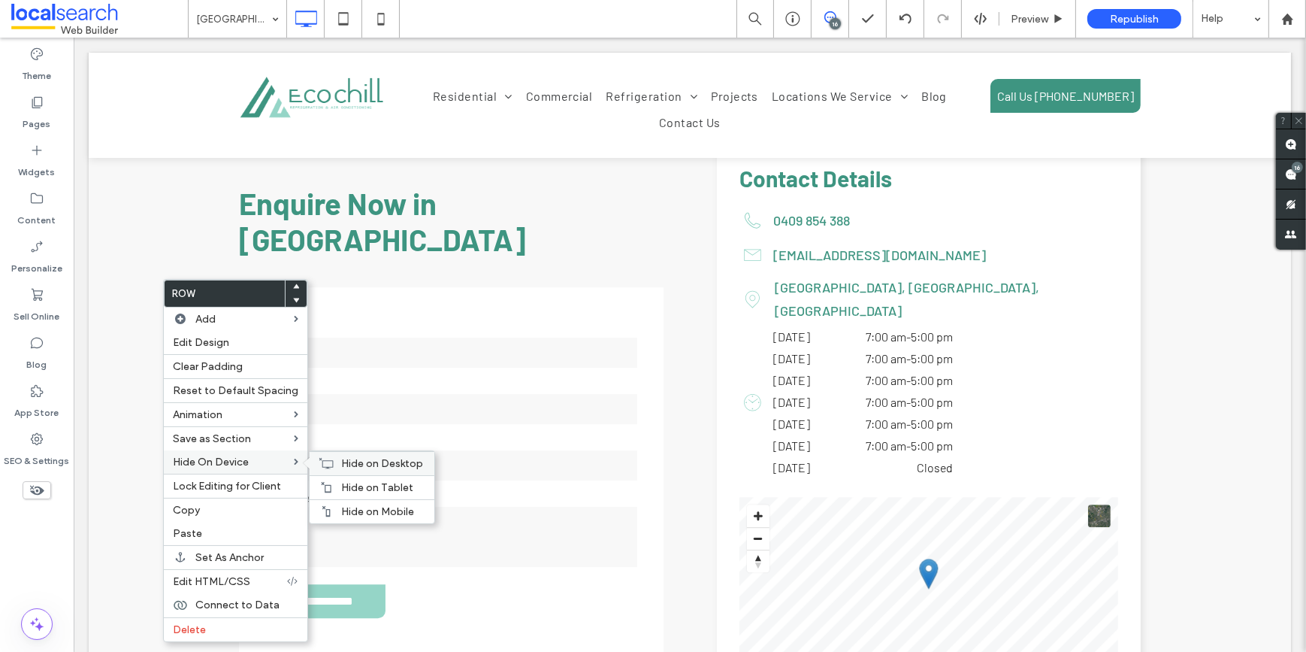
scroll to position [4690, 0]
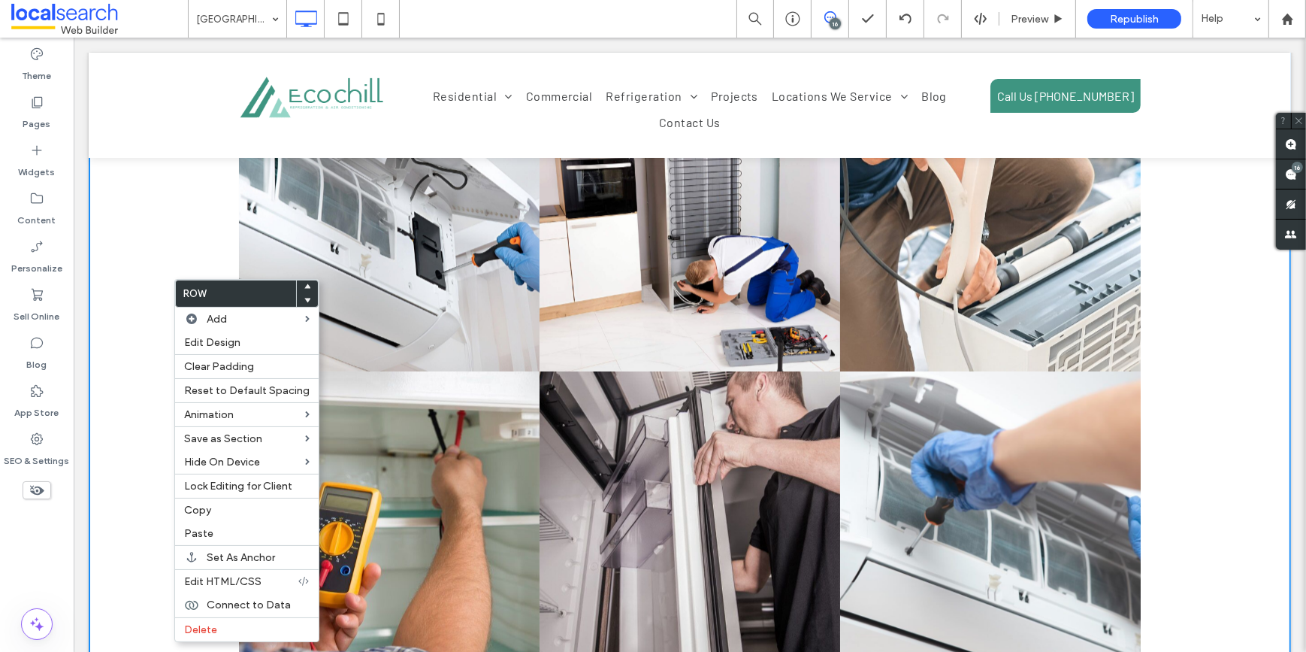
click at [40, 488] on use at bounding box center [37, 490] width 14 height 10
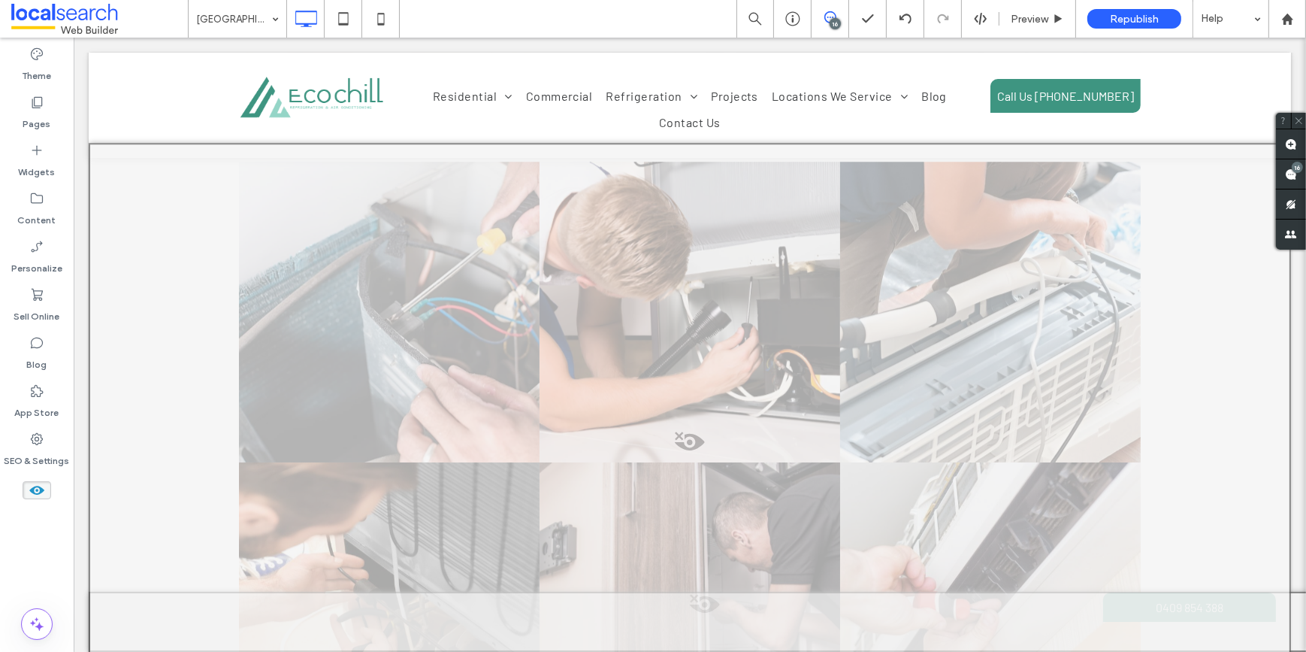
scroll to position [5124, 0]
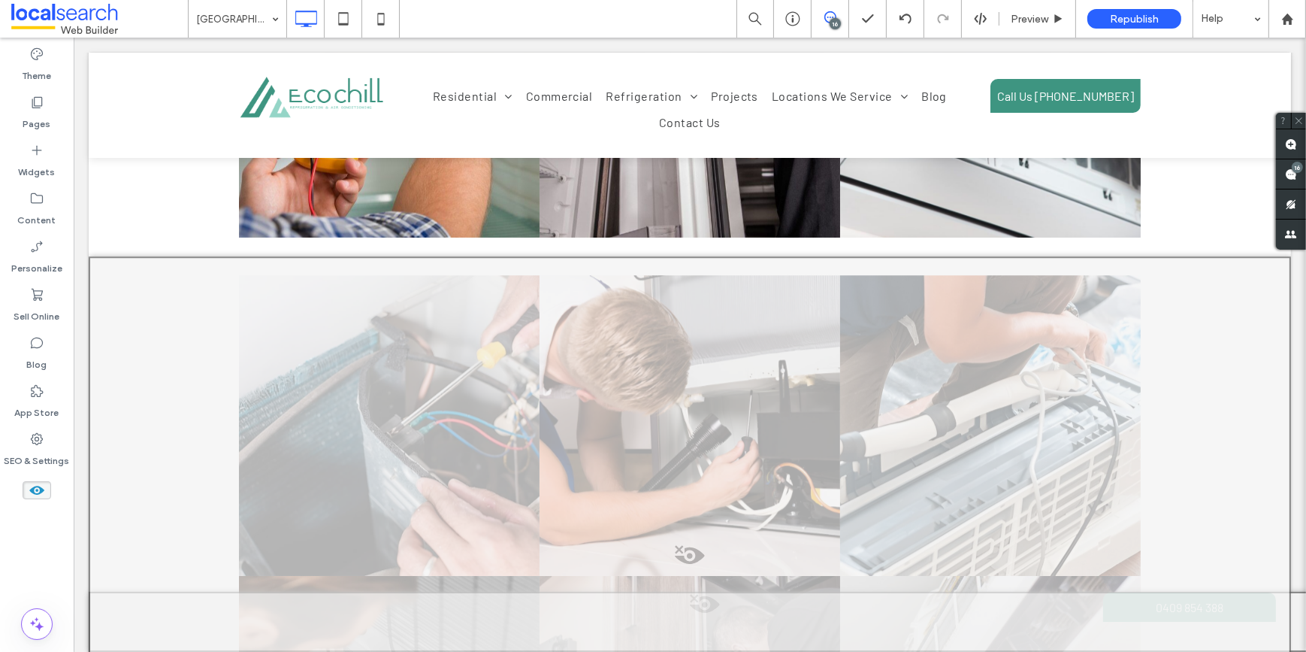
click at [682, 544] on span at bounding box center [688, 559] width 1199 height 30
click at [696, 513] on button "Yes" at bounding box center [704, 514] width 47 height 19
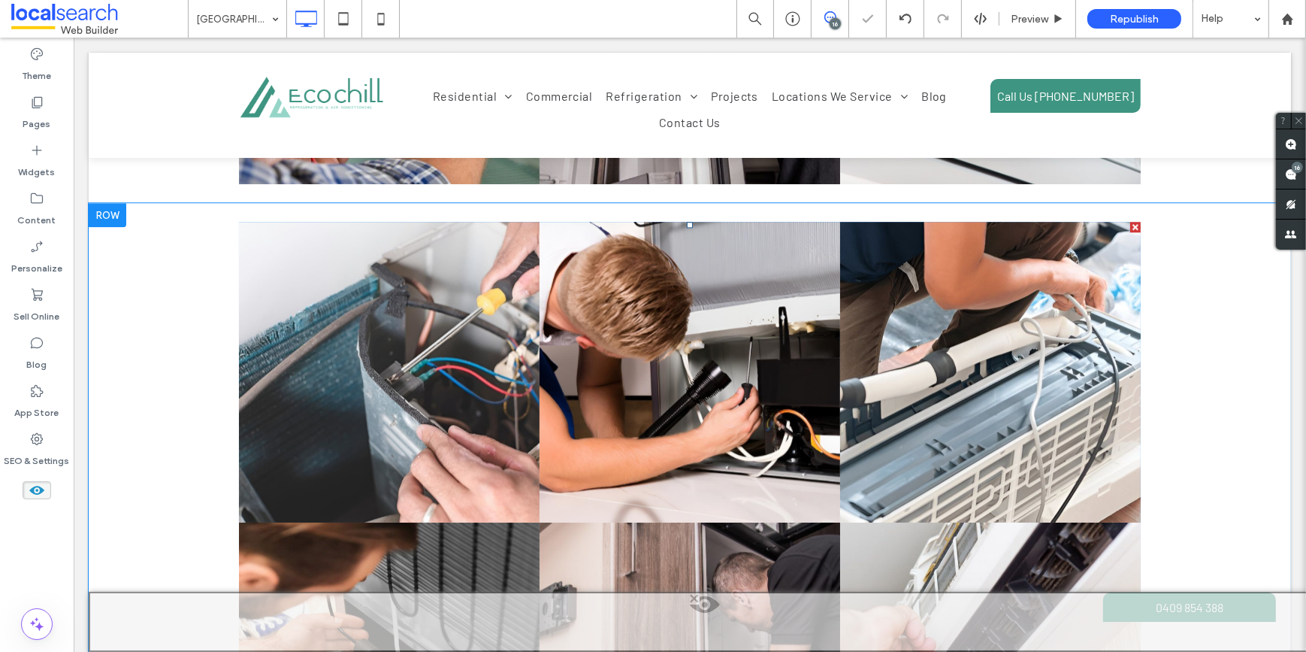
scroll to position [5465, 0]
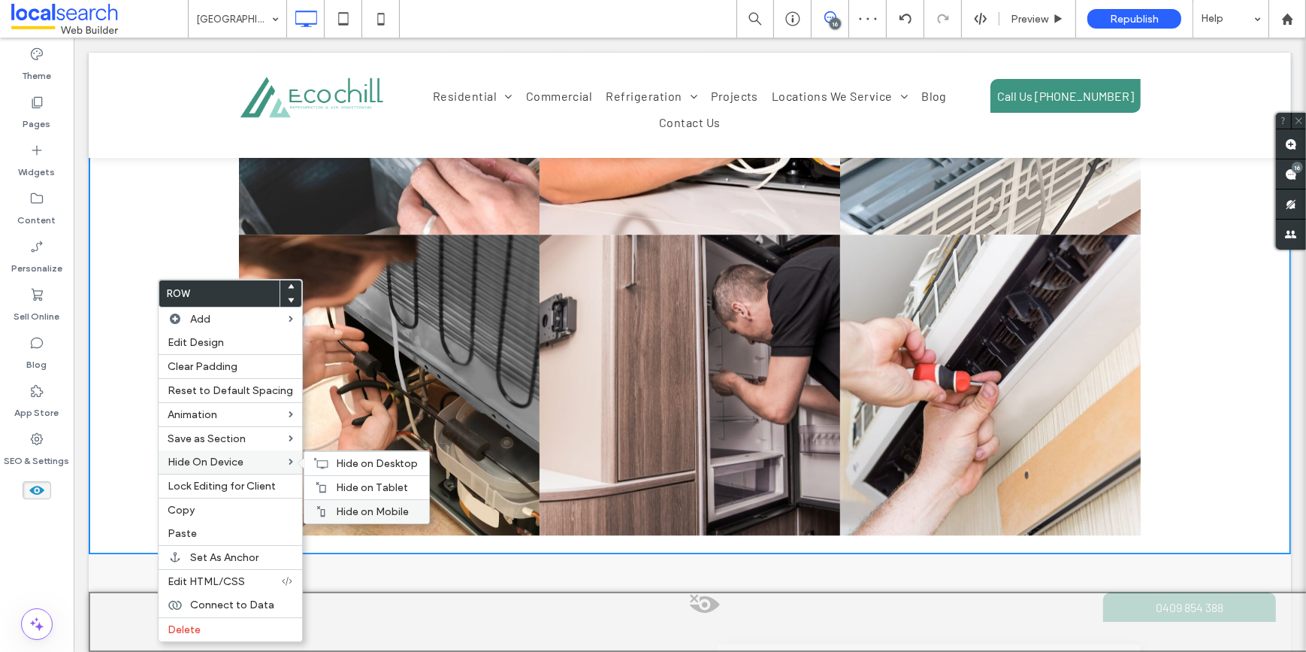
click at [337, 509] on span "Hide on Mobile" at bounding box center [372, 511] width 73 height 13
click at [342, 486] on span "Hide on Tablet" at bounding box center [372, 487] width 72 height 13
click at [329, 458] on div "Hide on Desktop" at bounding box center [366, 463] width 125 height 24
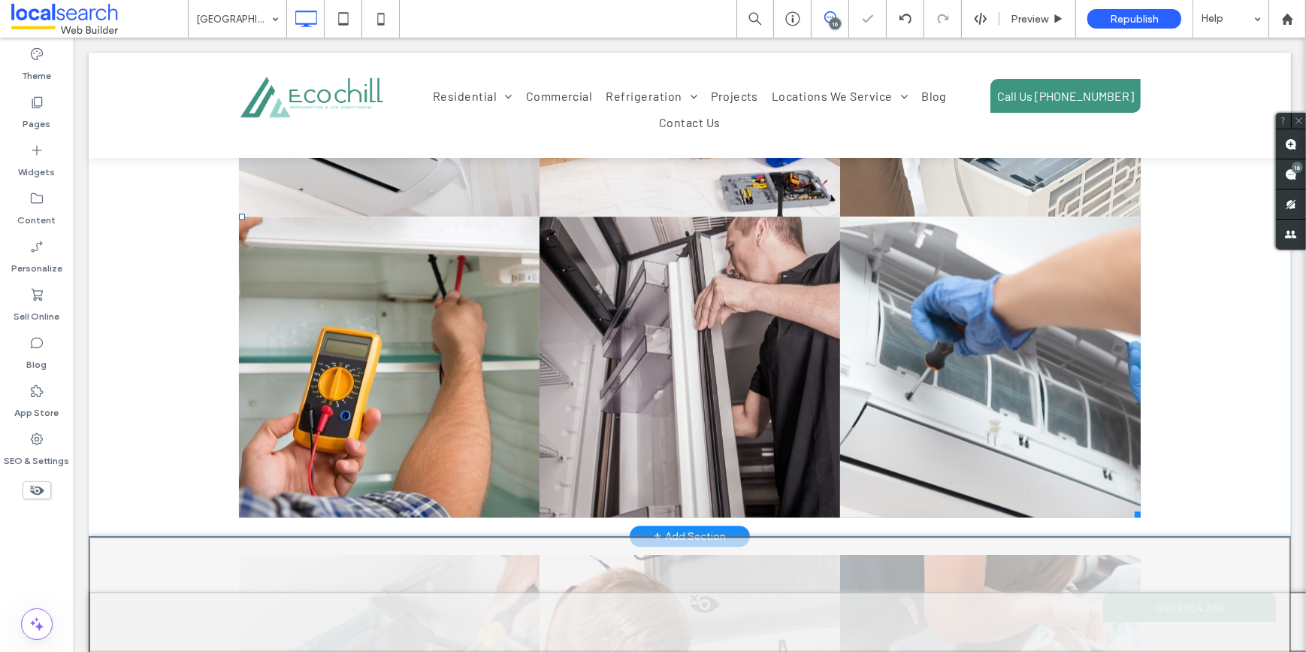
scroll to position [4714, 0]
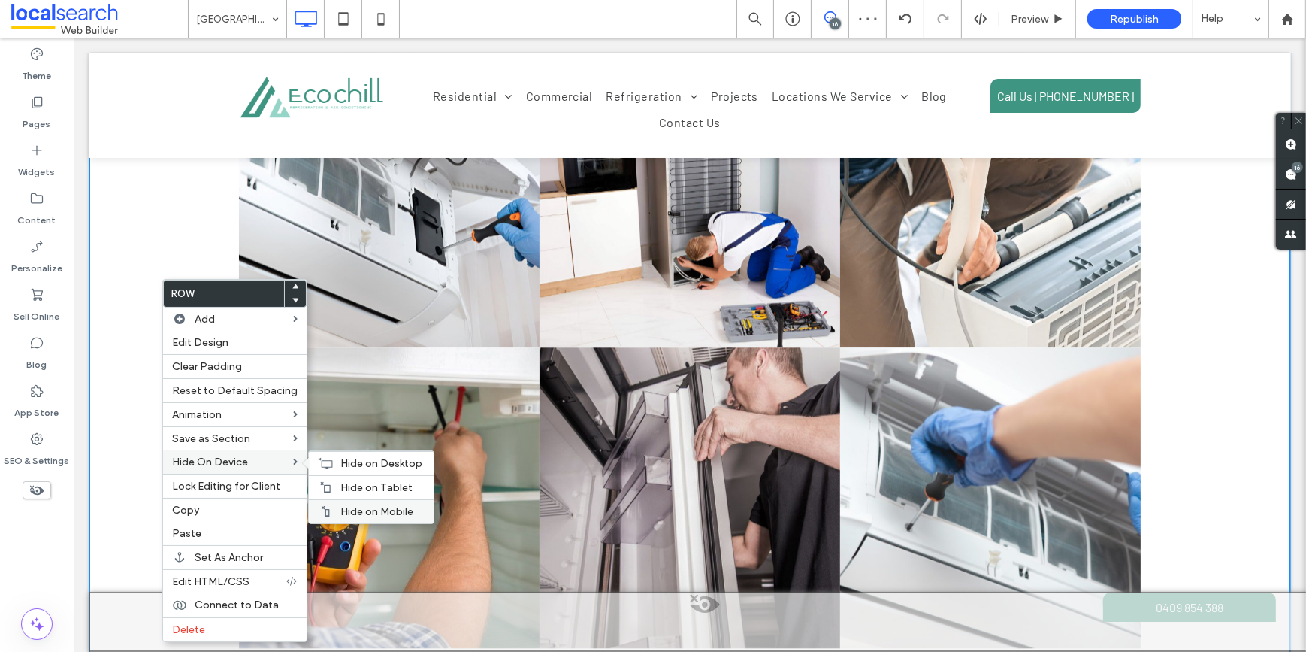
click at [325, 510] on icon at bounding box center [325, 511] width 12 height 12
click at [342, 488] on span "Hide on Tablet" at bounding box center [376, 487] width 72 height 13
click at [343, 461] on span "Hide on Desktop" at bounding box center [381, 463] width 82 height 13
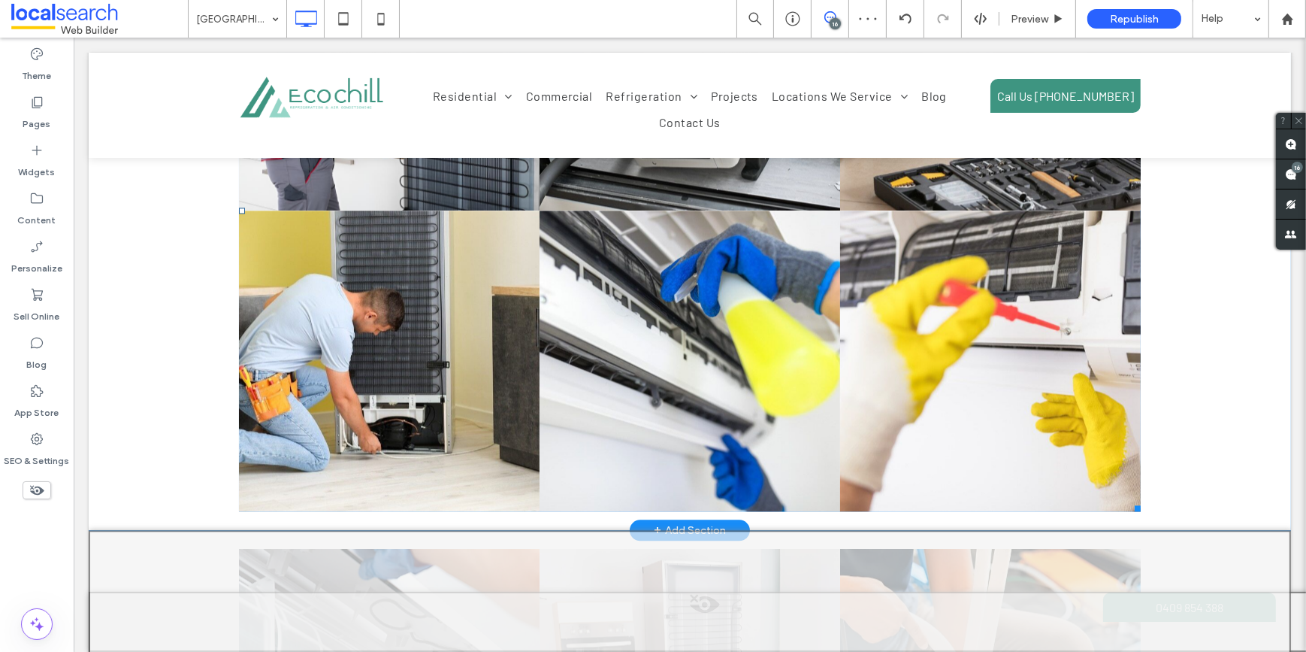
scroll to position [4099, 0]
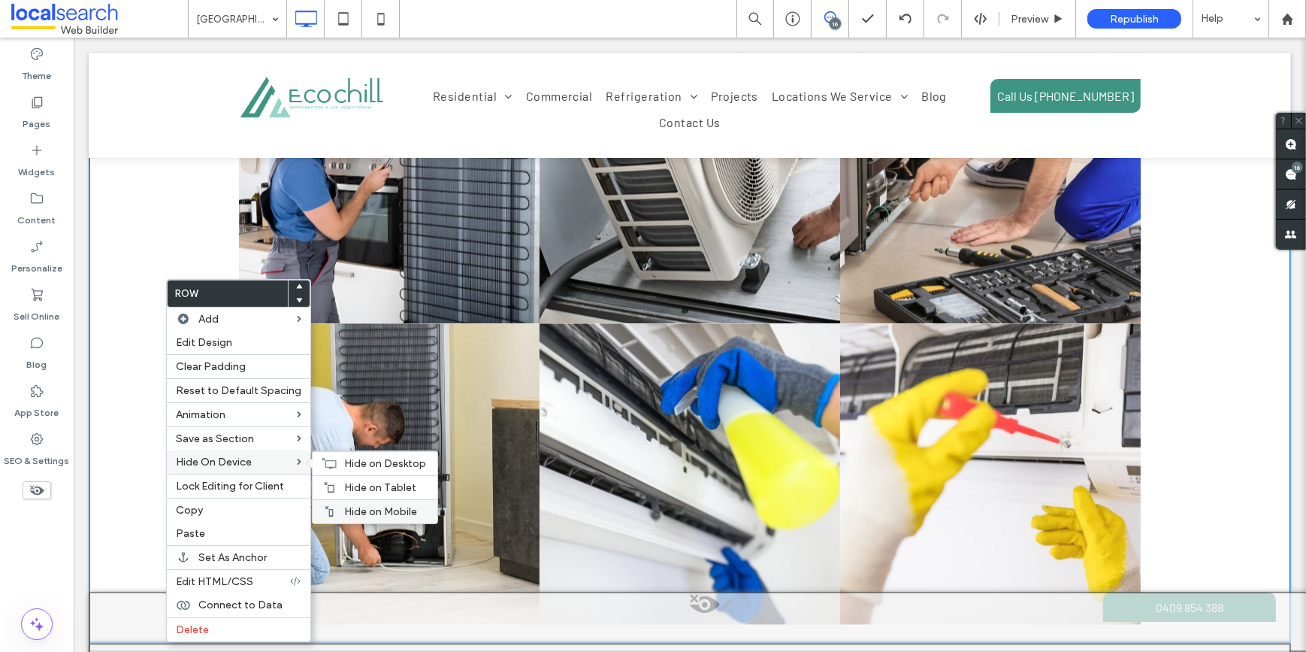
click at [331, 507] on div "Hide on Mobile" at bounding box center [375, 511] width 125 height 24
click at [332, 483] on div "Hide on Tablet" at bounding box center [375, 487] width 125 height 24
click at [331, 462] on use at bounding box center [329, 463] width 14 height 11
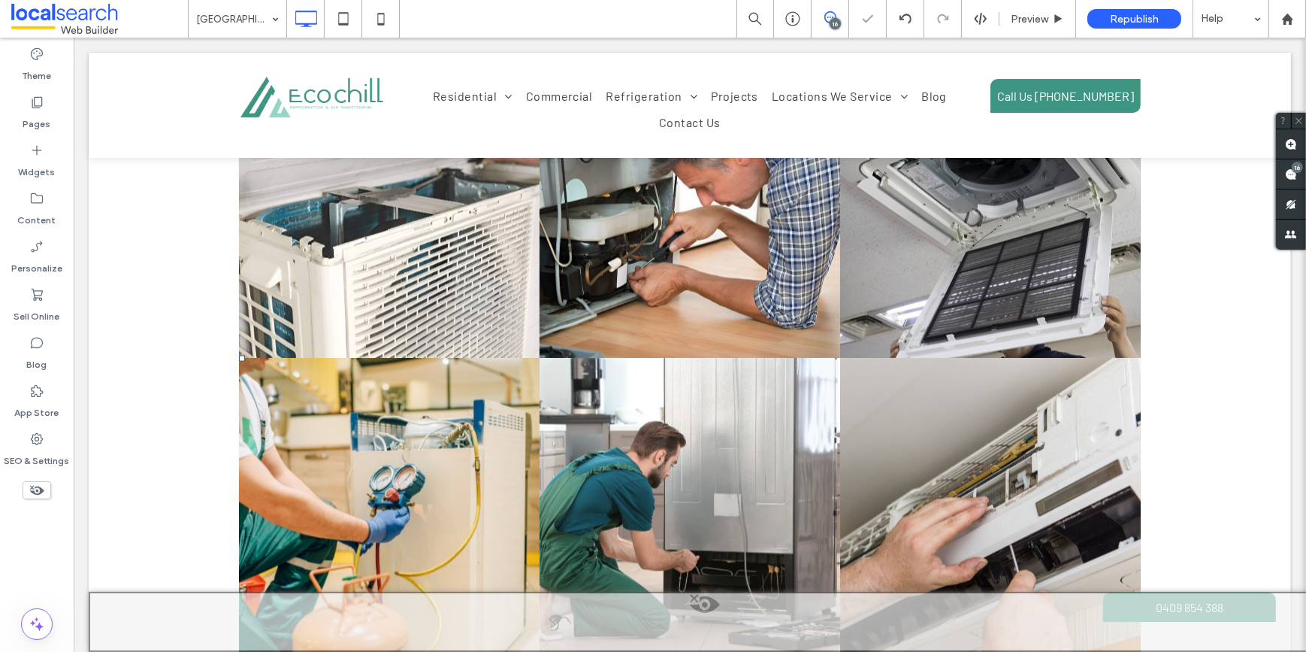
scroll to position [3416, 0]
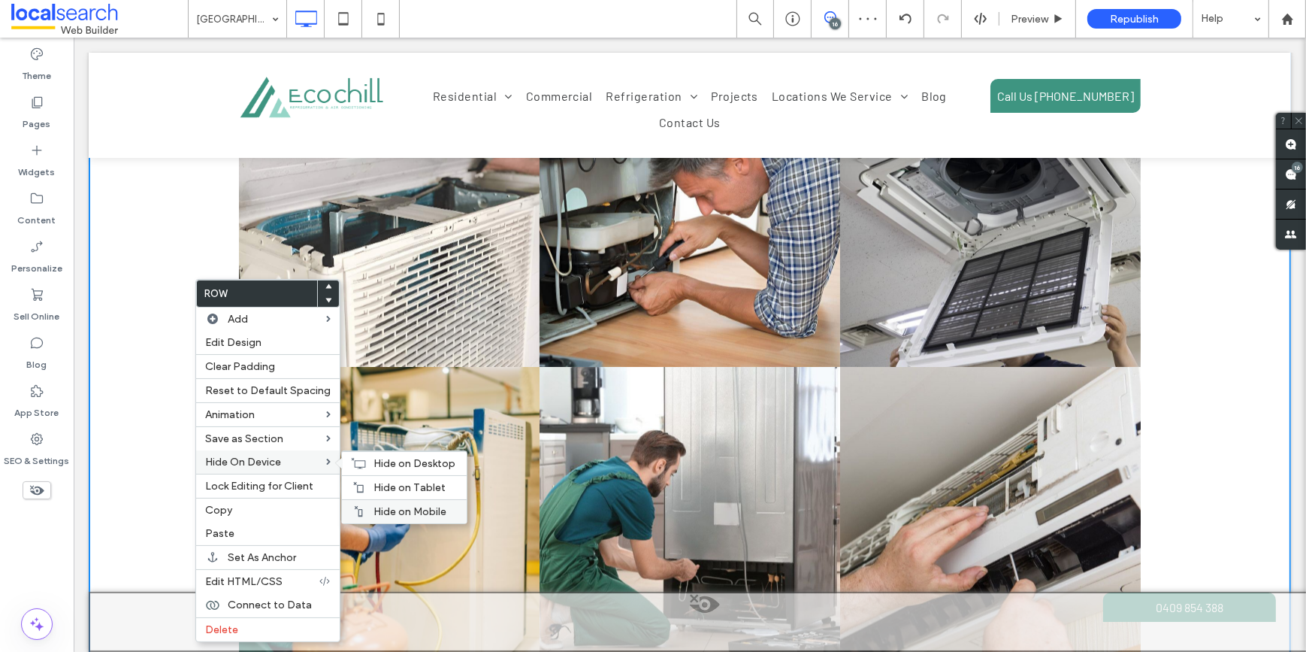
click at [364, 510] on div "Hide on Mobile" at bounding box center [404, 511] width 125 height 24
click at [374, 488] on span "Hide on Tablet" at bounding box center [410, 487] width 72 height 13
click at [354, 461] on icon at bounding box center [358, 463] width 15 height 12
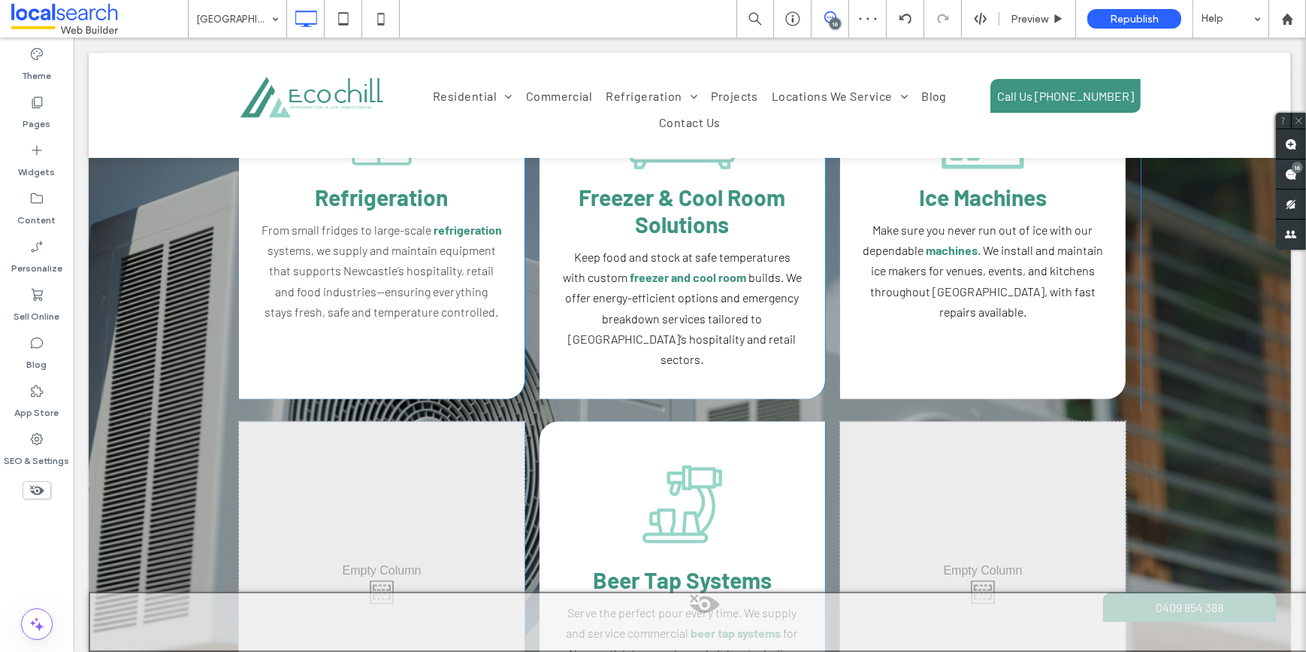
scroll to position [2596, 0]
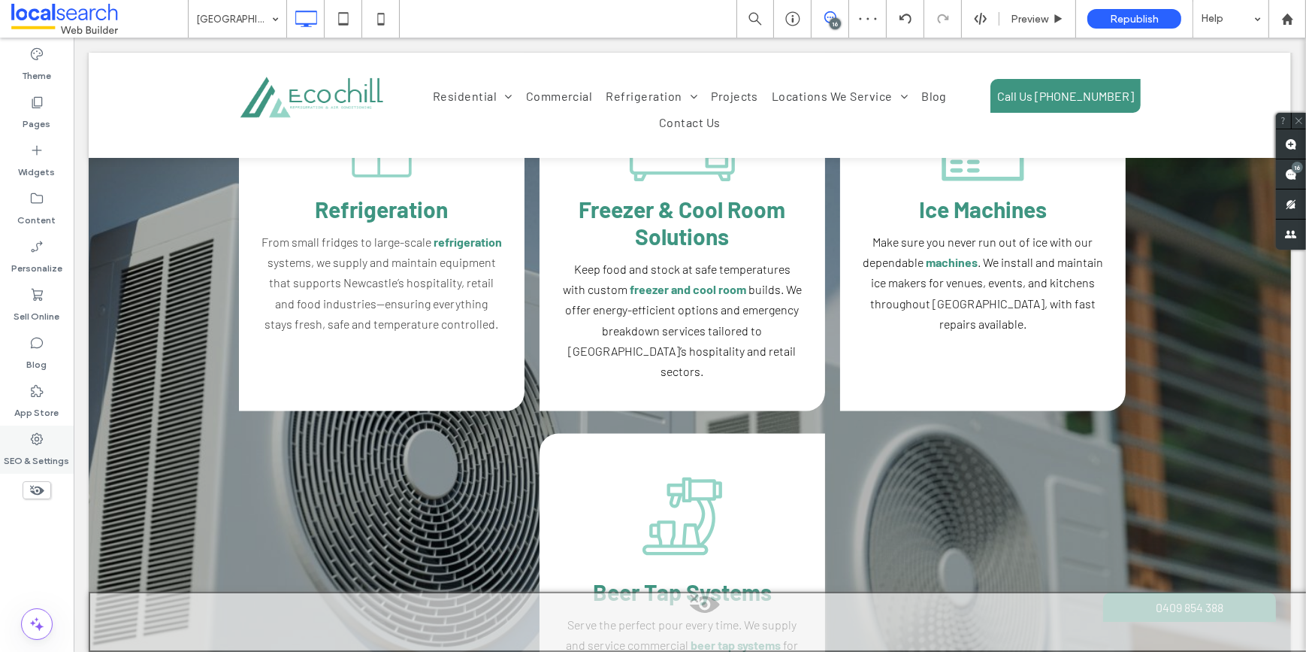
click at [54, 444] on div "SEO & Settings" at bounding box center [37, 449] width 74 height 48
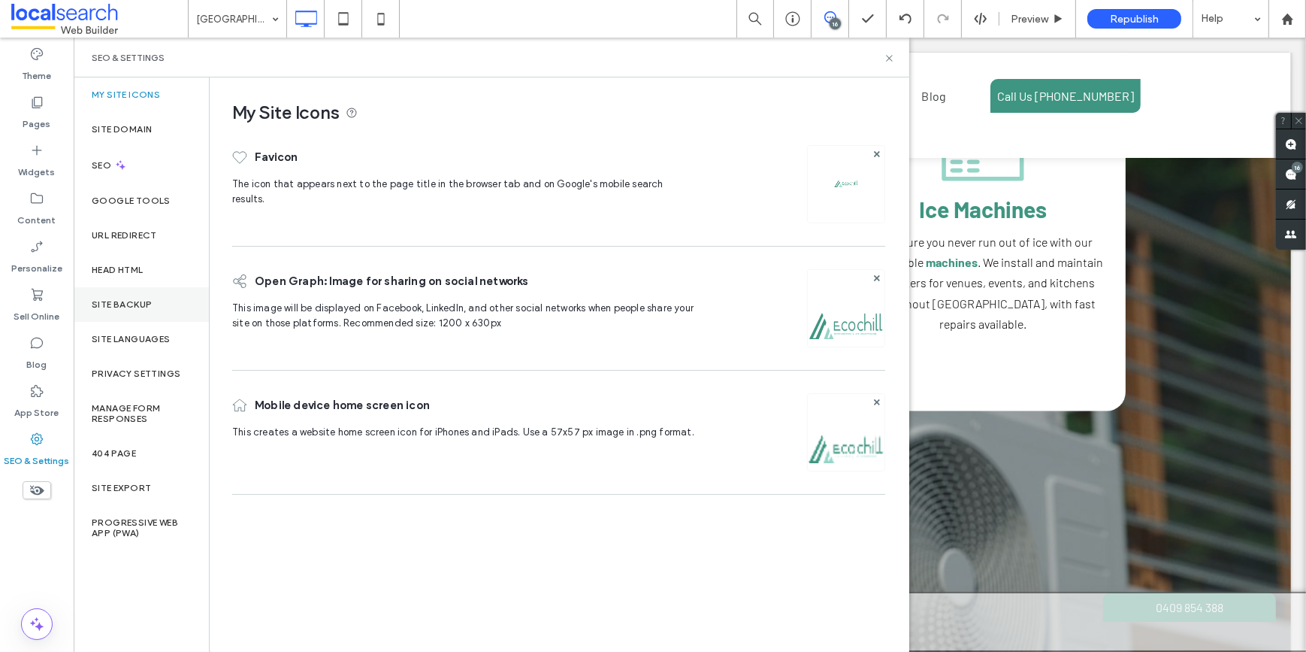
click at [122, 301] on label "Site Backup" at bounding box center [122, 304] width 60 height 11
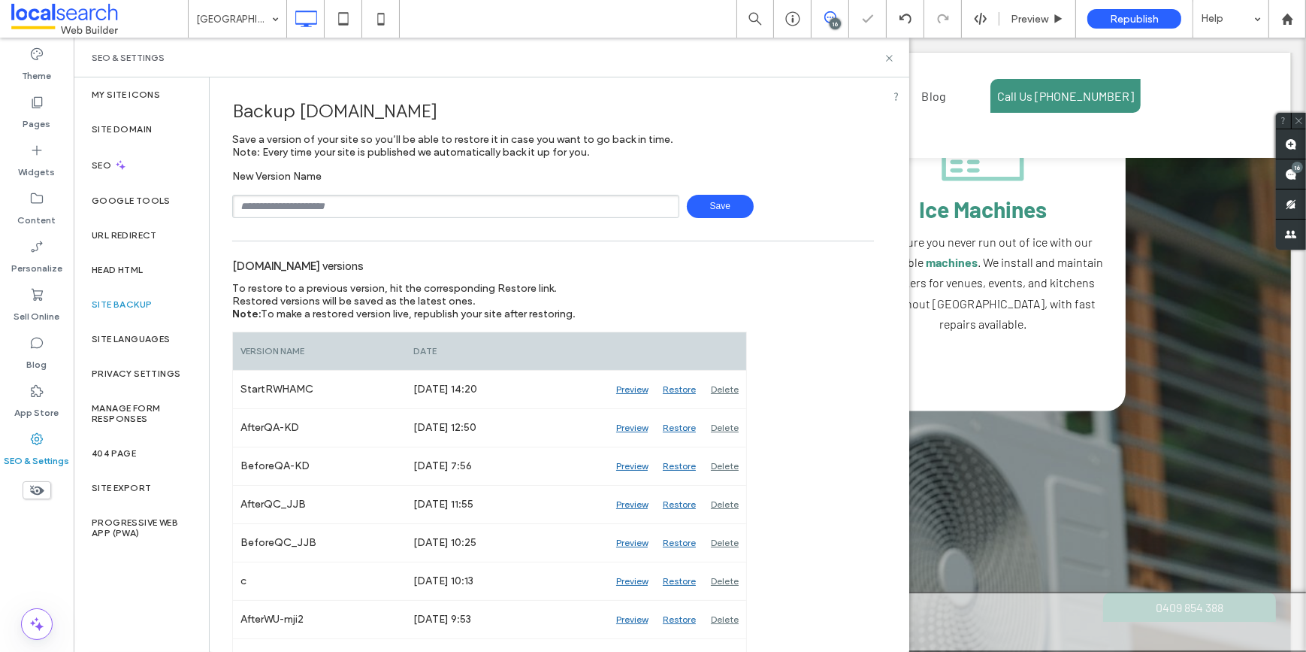
drag, startPoint x: 347, startPoint y: 200, endPoint x: 344, endPoint y: 207, distance: 8.1
click at [347, 200] on input "text" at bounding box center [455, 206] width 447 height 23
type input "******"
click at [712, 203] on span "Save" at bounding box center [720, 206] width 67 height 23
